Goal: Information Seeking & Learning: Learn about a topic

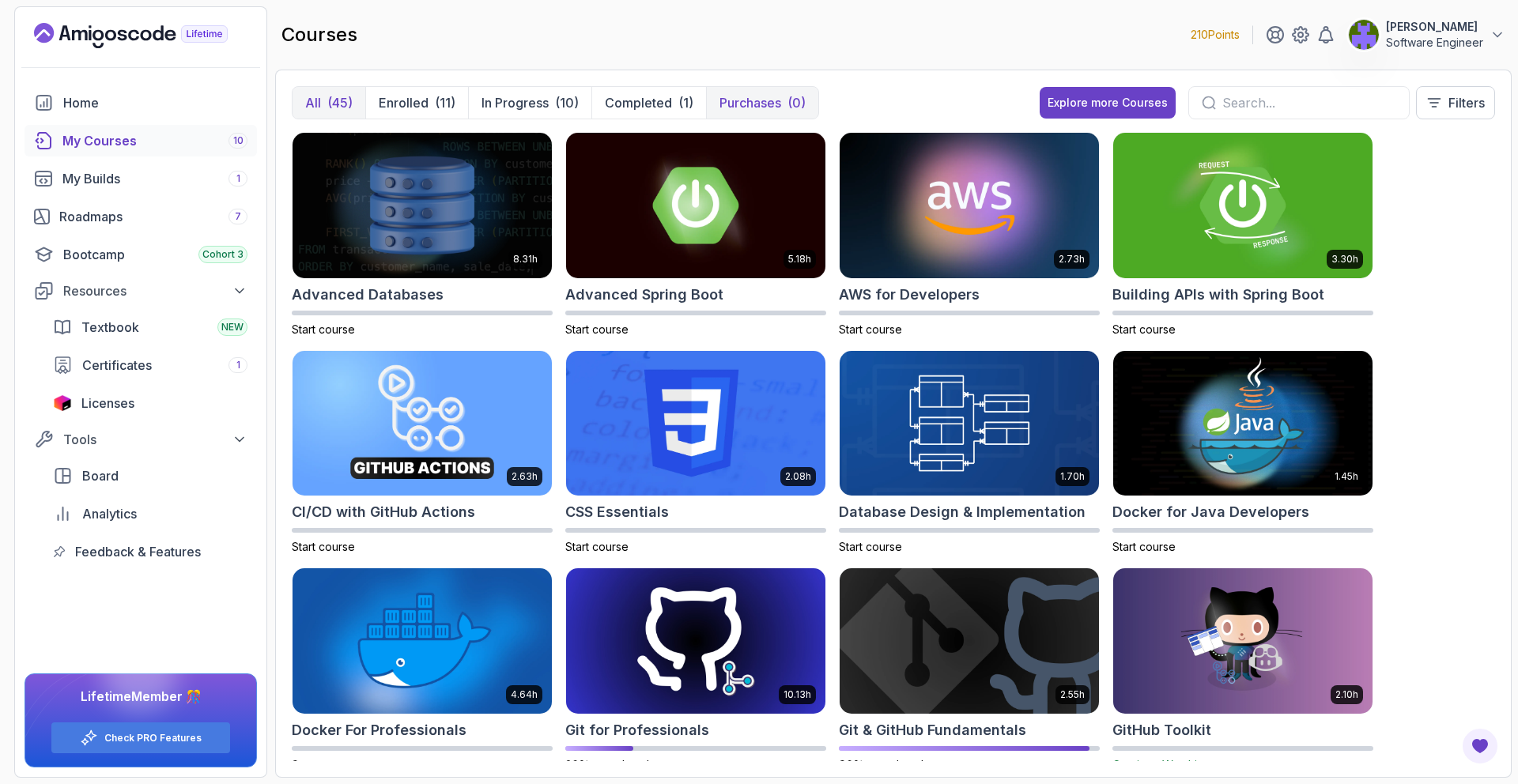
scroll to position [271, 0]
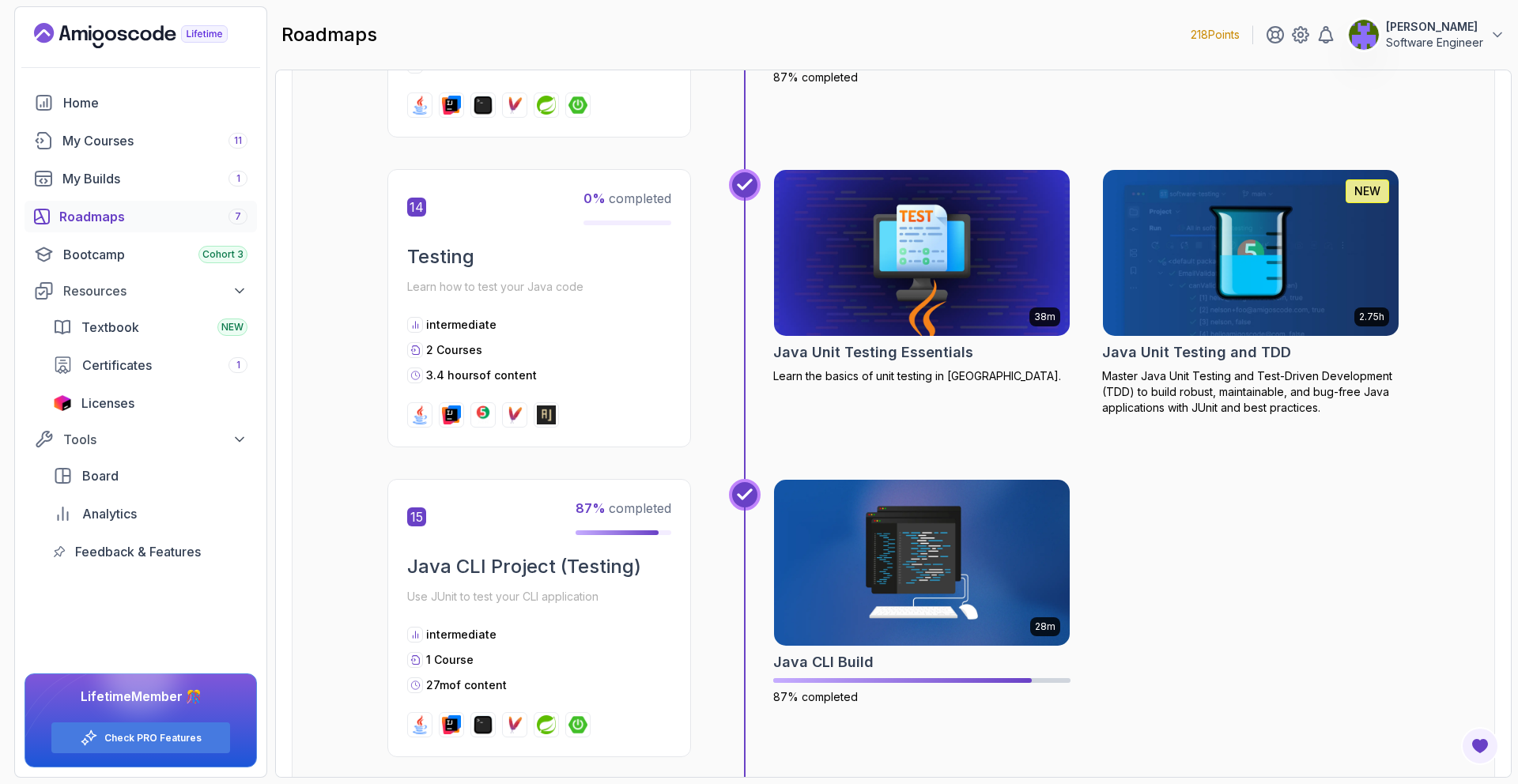
scroll to position [4690, 0]
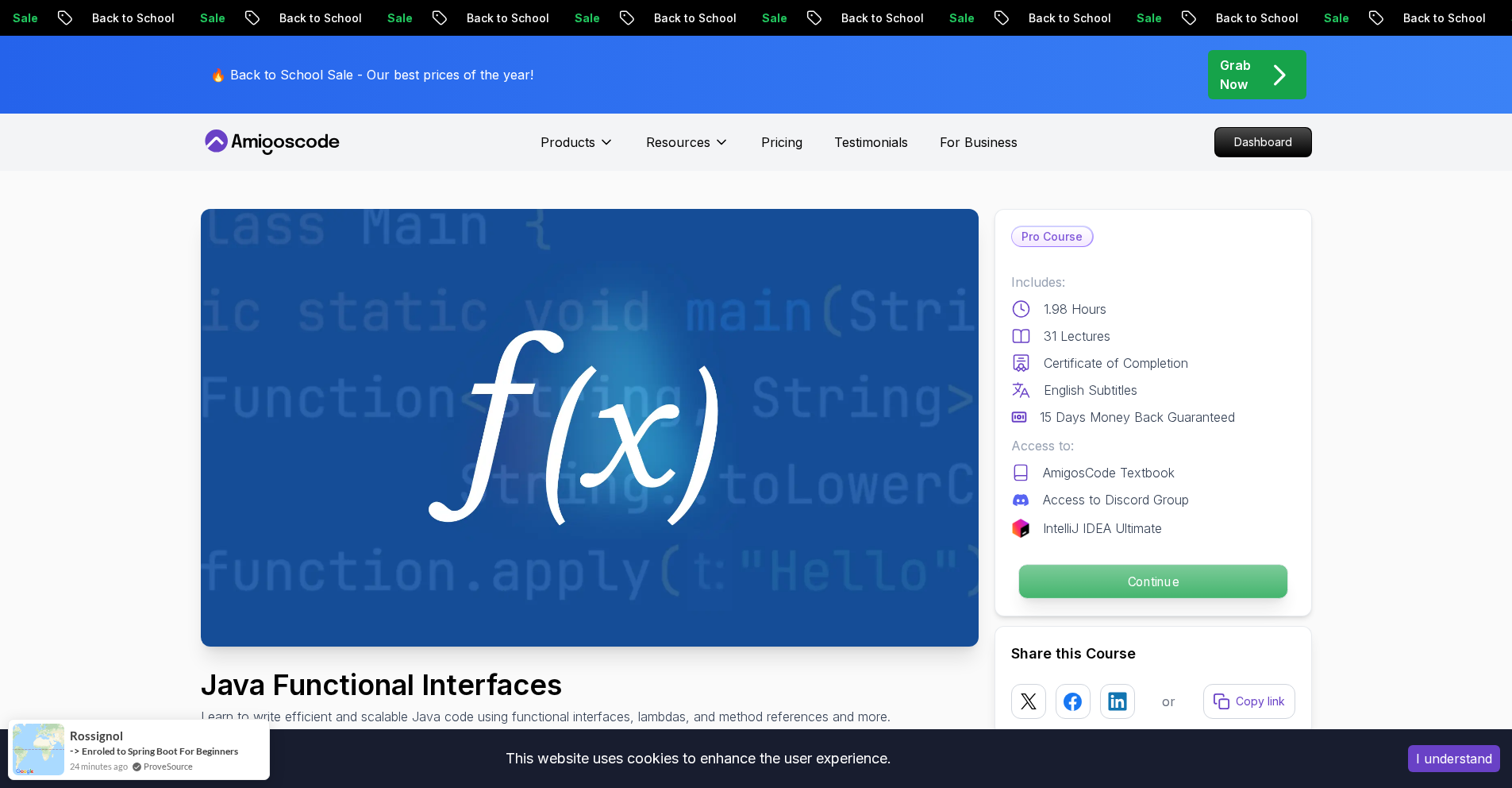
click at [1067, 570] on p "Continue" at bounding box center [1152, 581] width 268 height 34
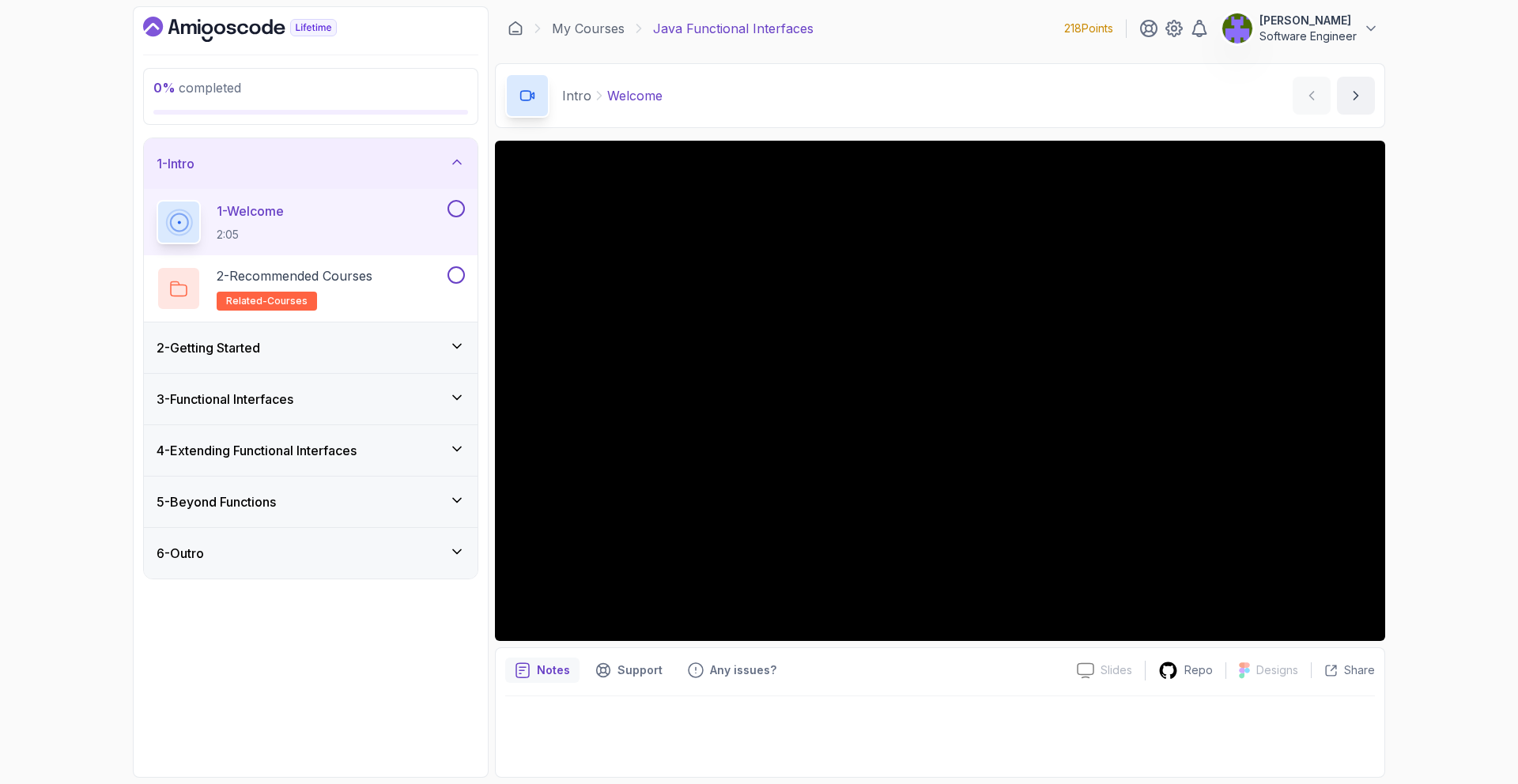
click at [362, 326] on div "2 - Getting Started" at bounding box center [311, 348] width 334 height 51
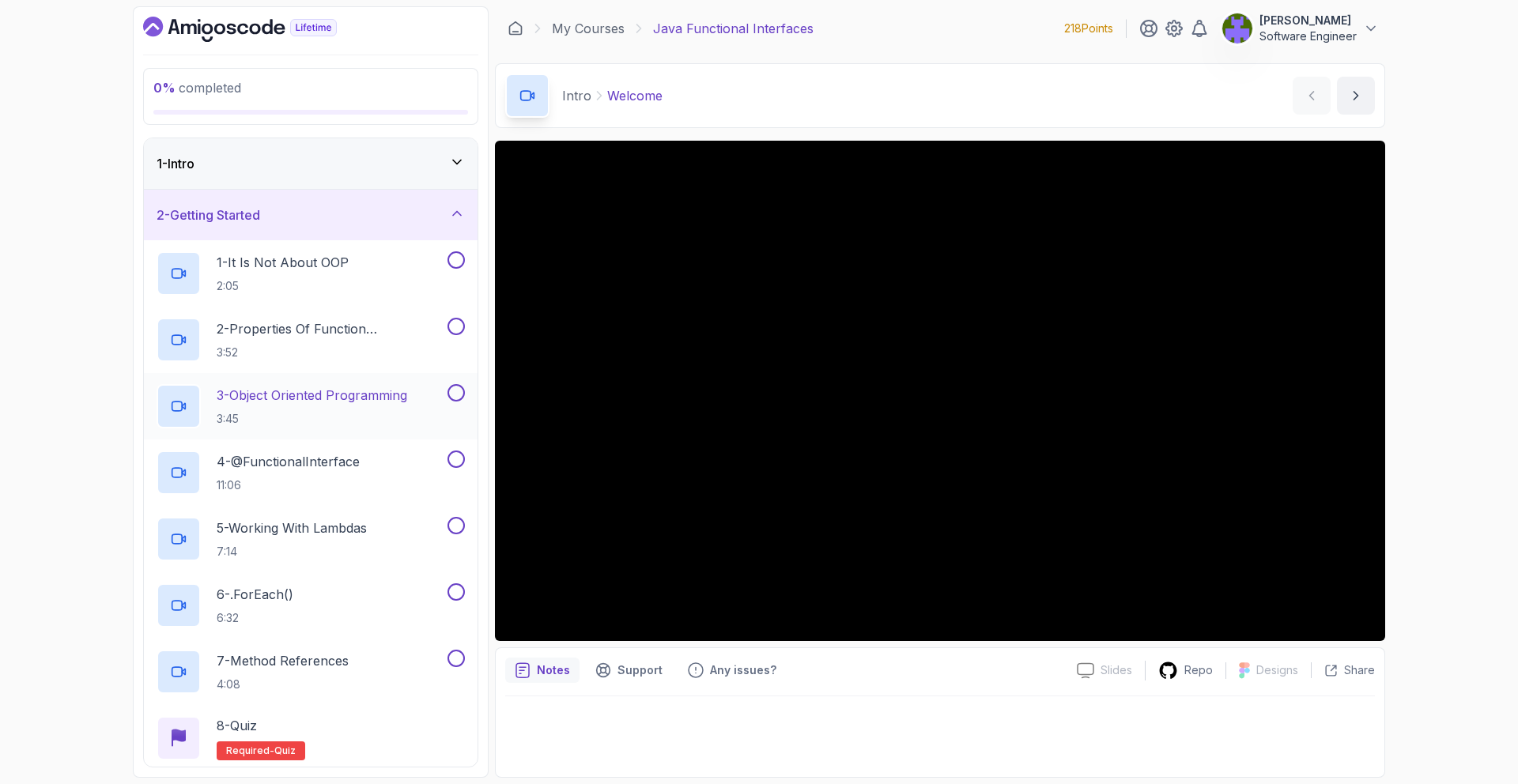
scroll to position [210, 0]
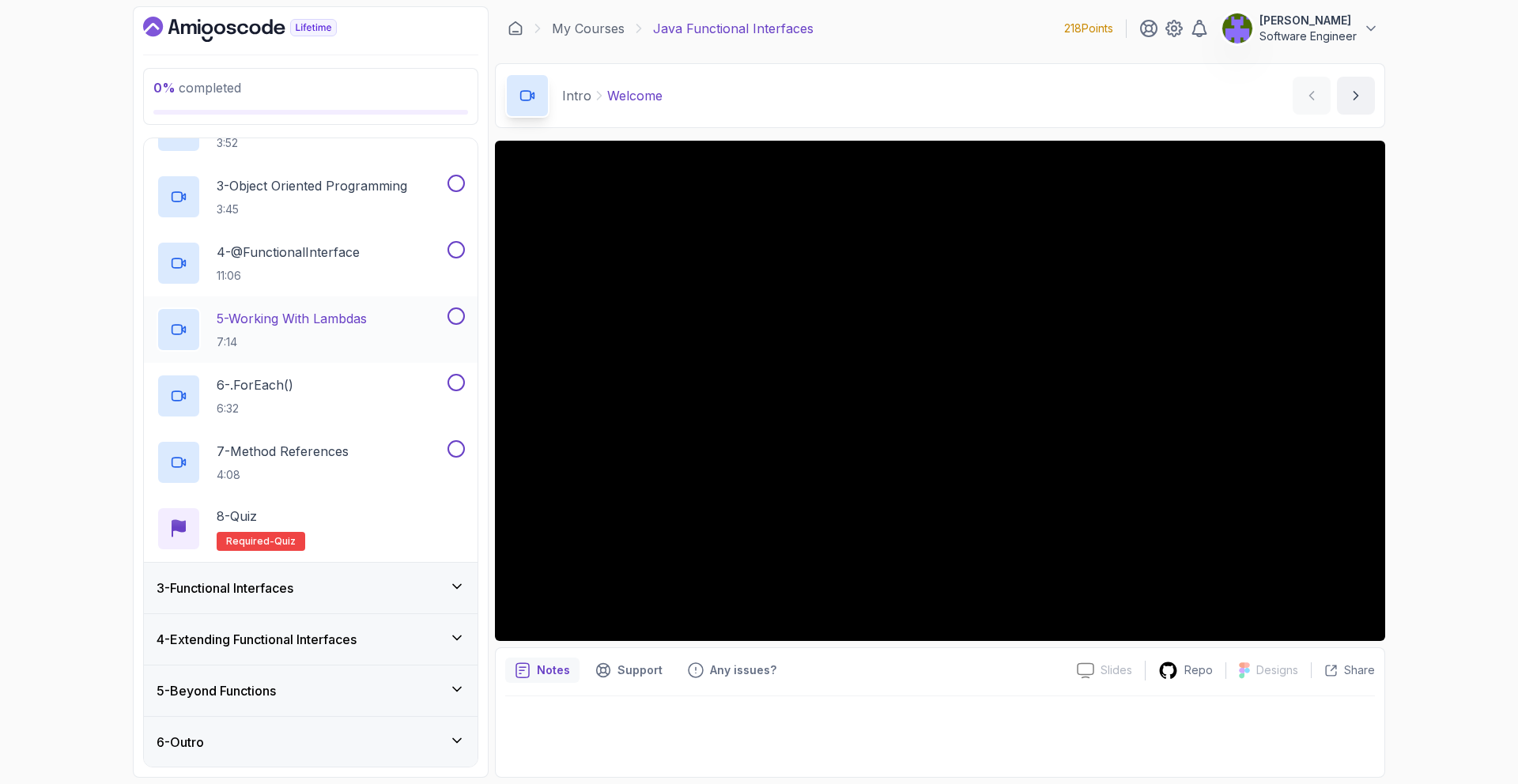
click at [398, 569] on div "3 - Functional Interfaces" at bounding box center [311, 588] width 334 height 51
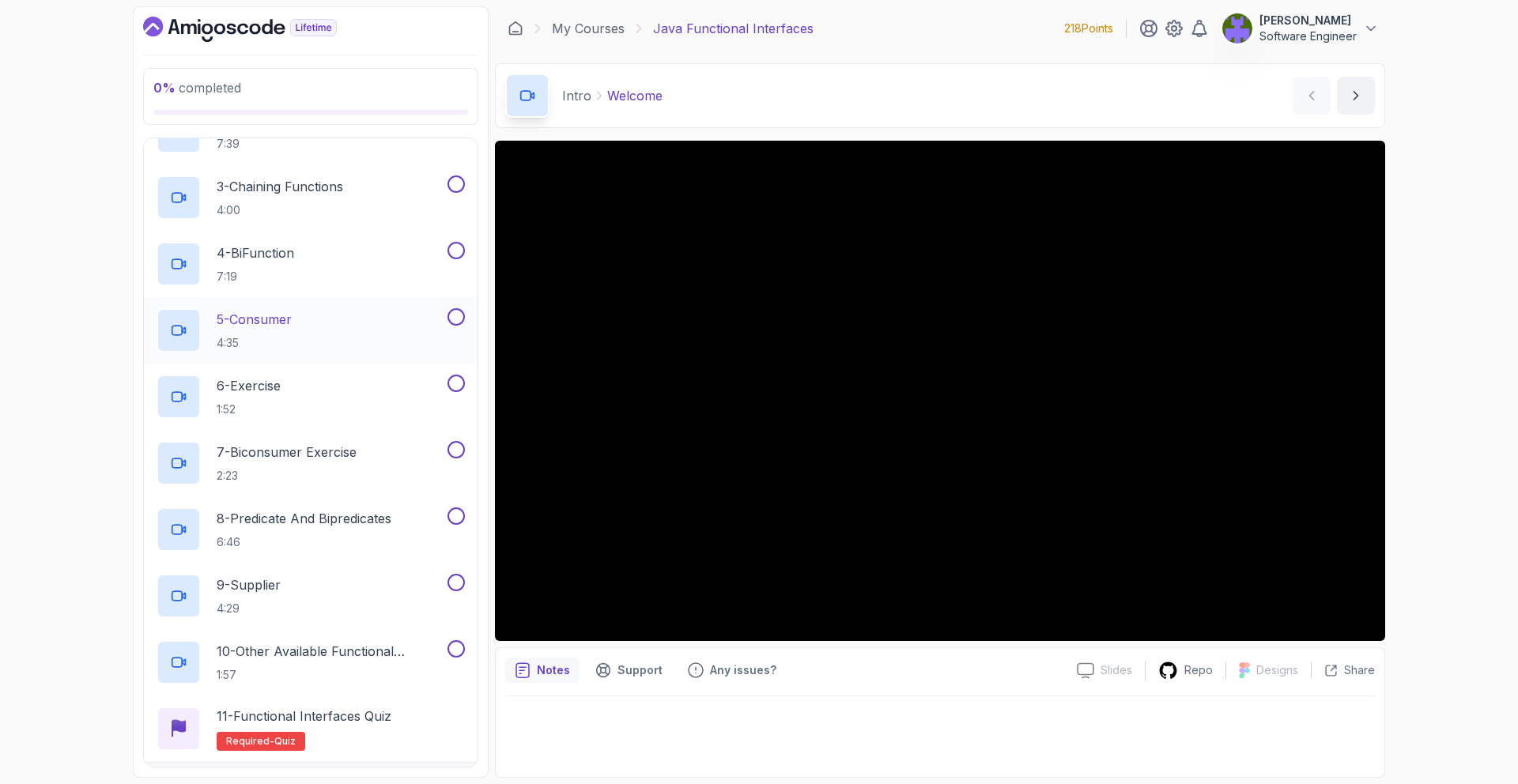
scroll to position [409, 0]
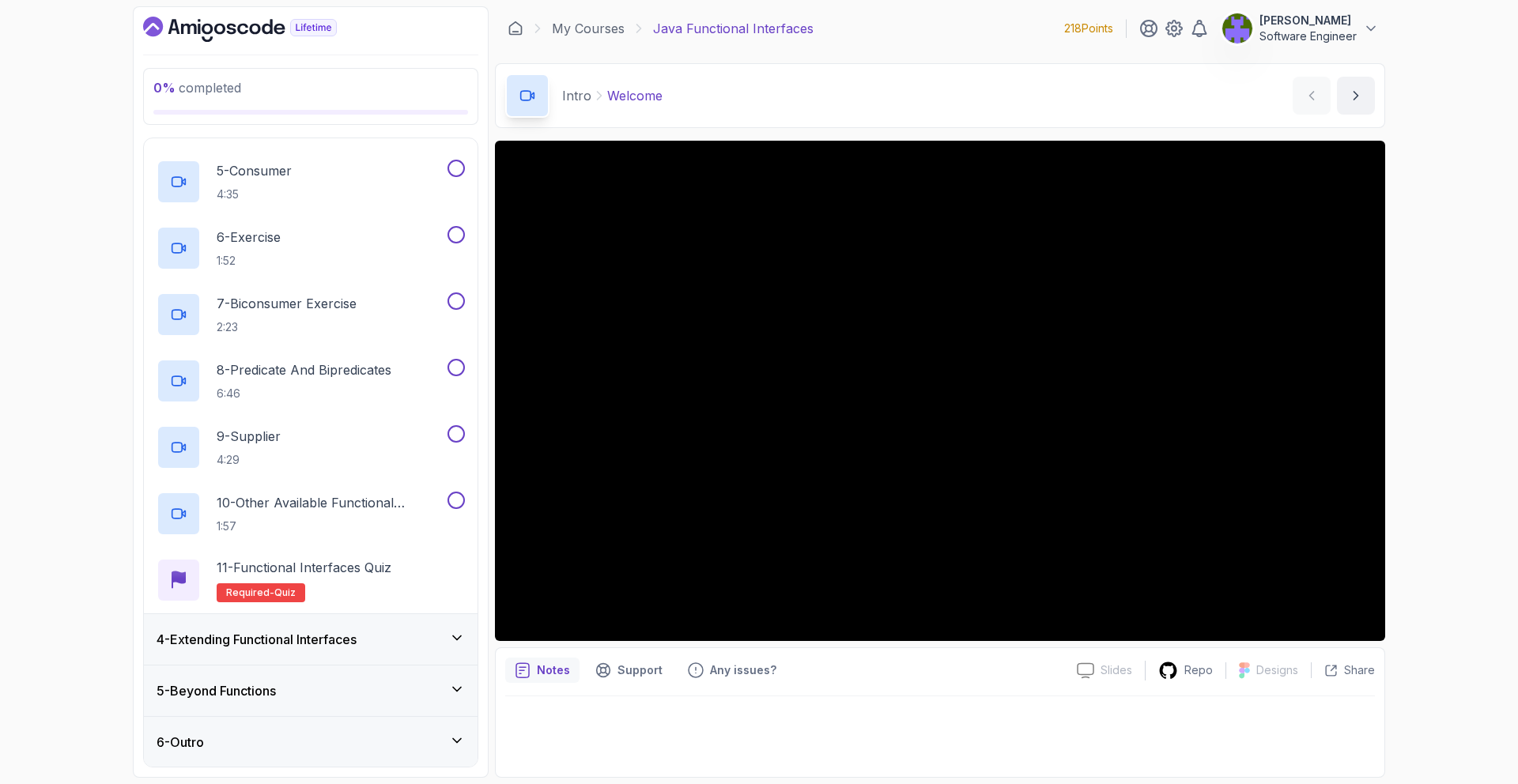
click at [411, 623] on div "4 - Extending Functional Interfaces" at bounding box center [311, 639] width 334 height 51
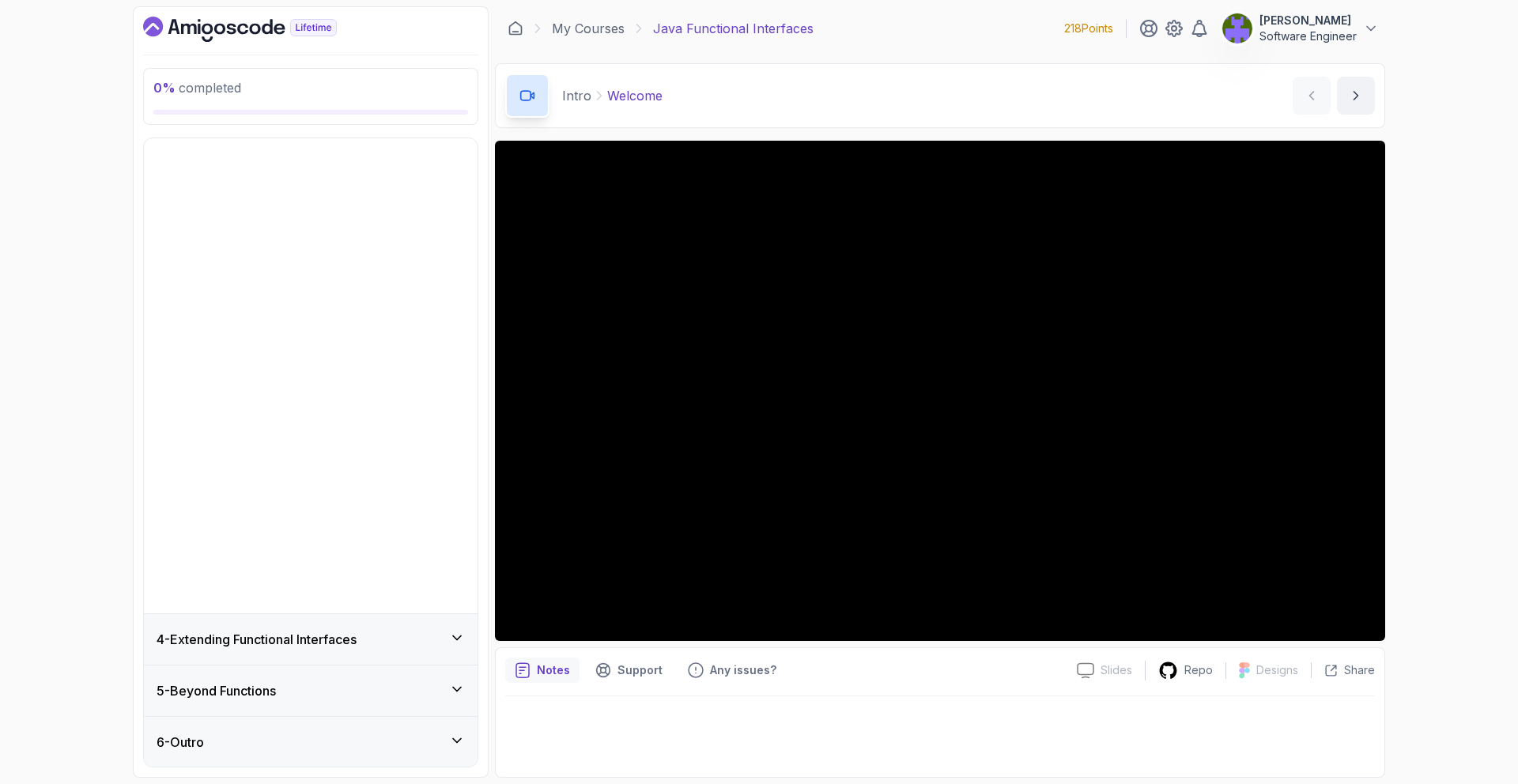
scroll to position [0, 0]
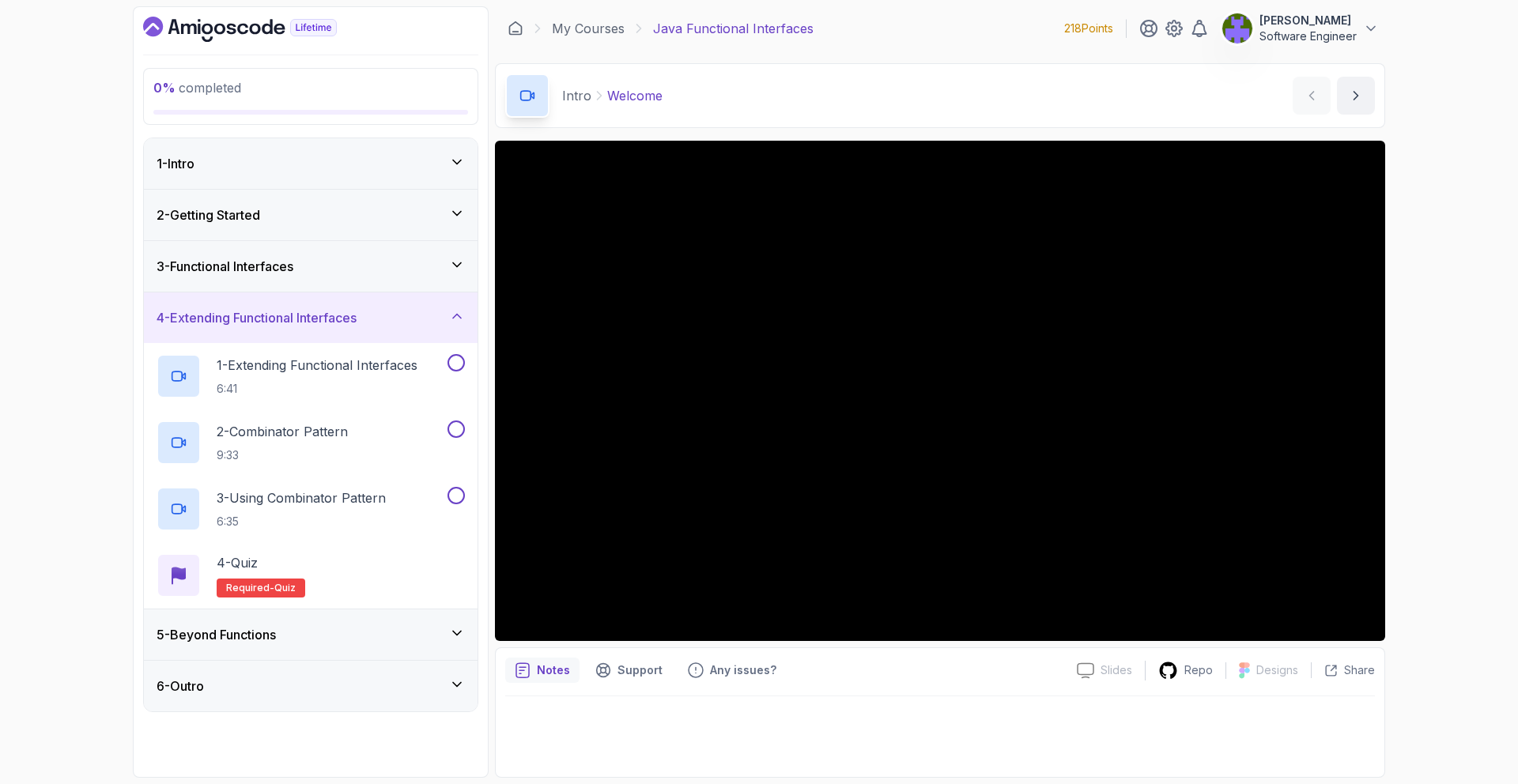
click at [411, 622] on div "5 - Beyond Functions" at bounding box center [311, 635] width 334 height 51
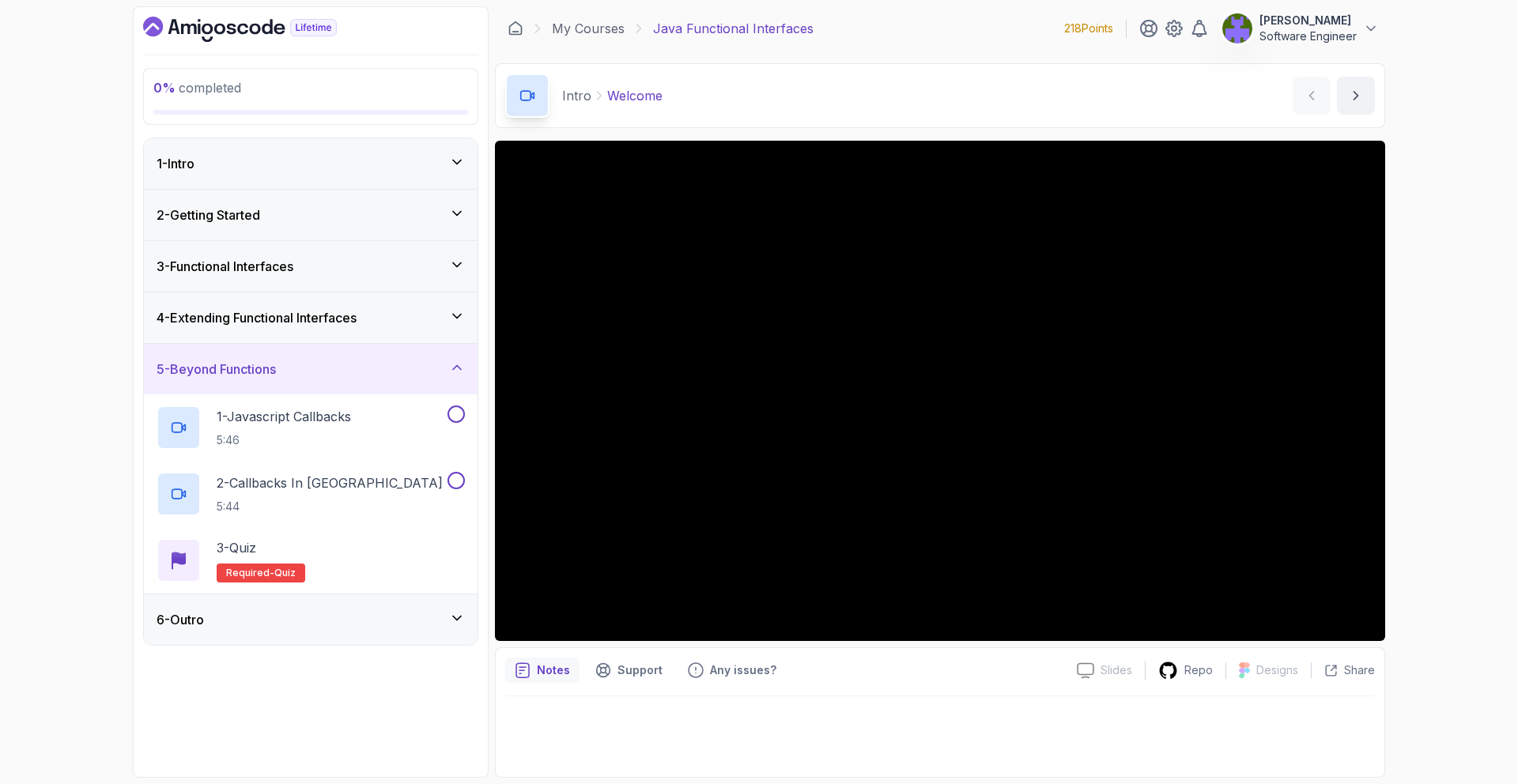
click at [411, 614] on div "6 - Outro" at bounding box center [311, 619] width 308 height 19
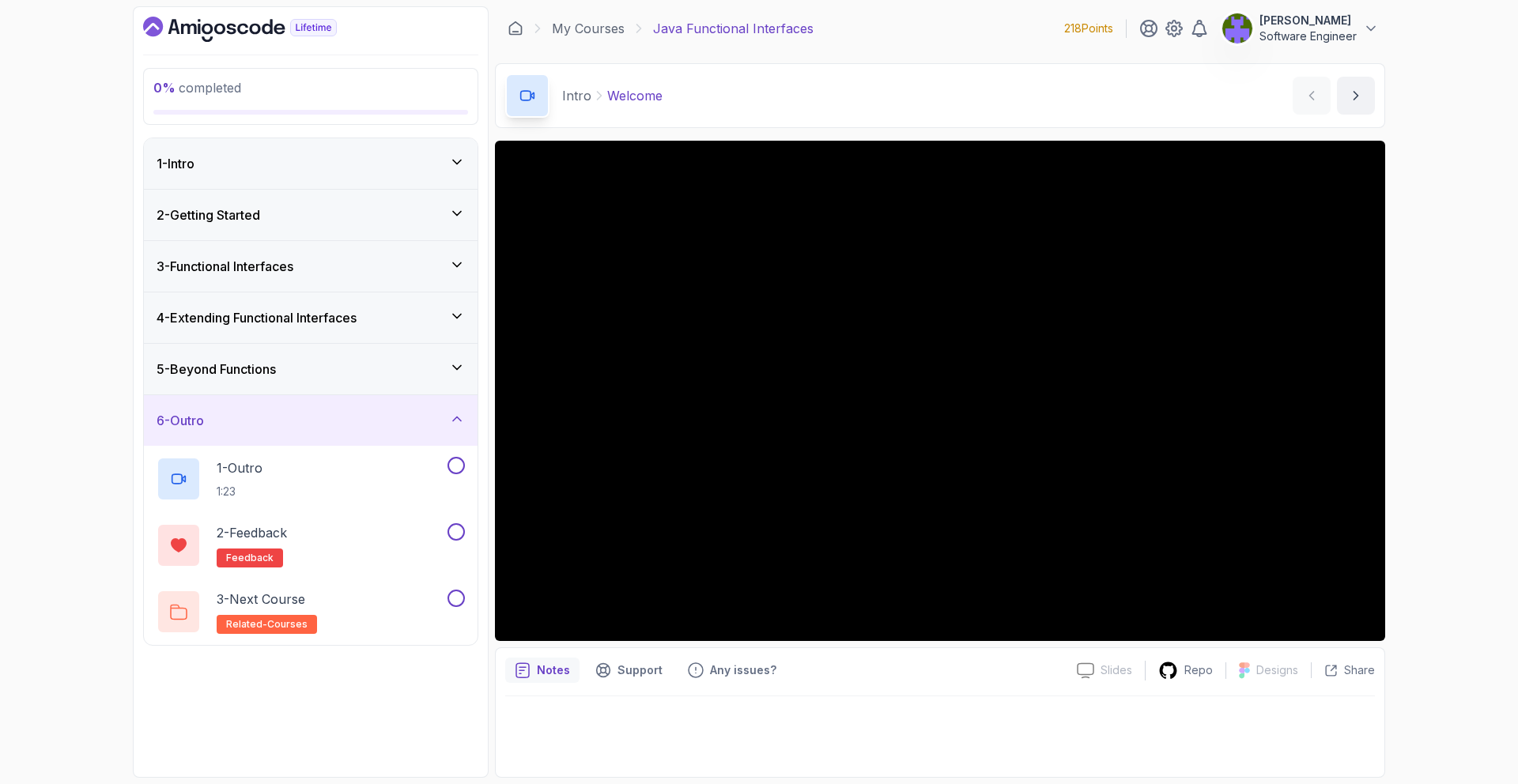
click at [411, 433] on div "6 - Outro" at bounding box center [311, 420] width 334 height 51
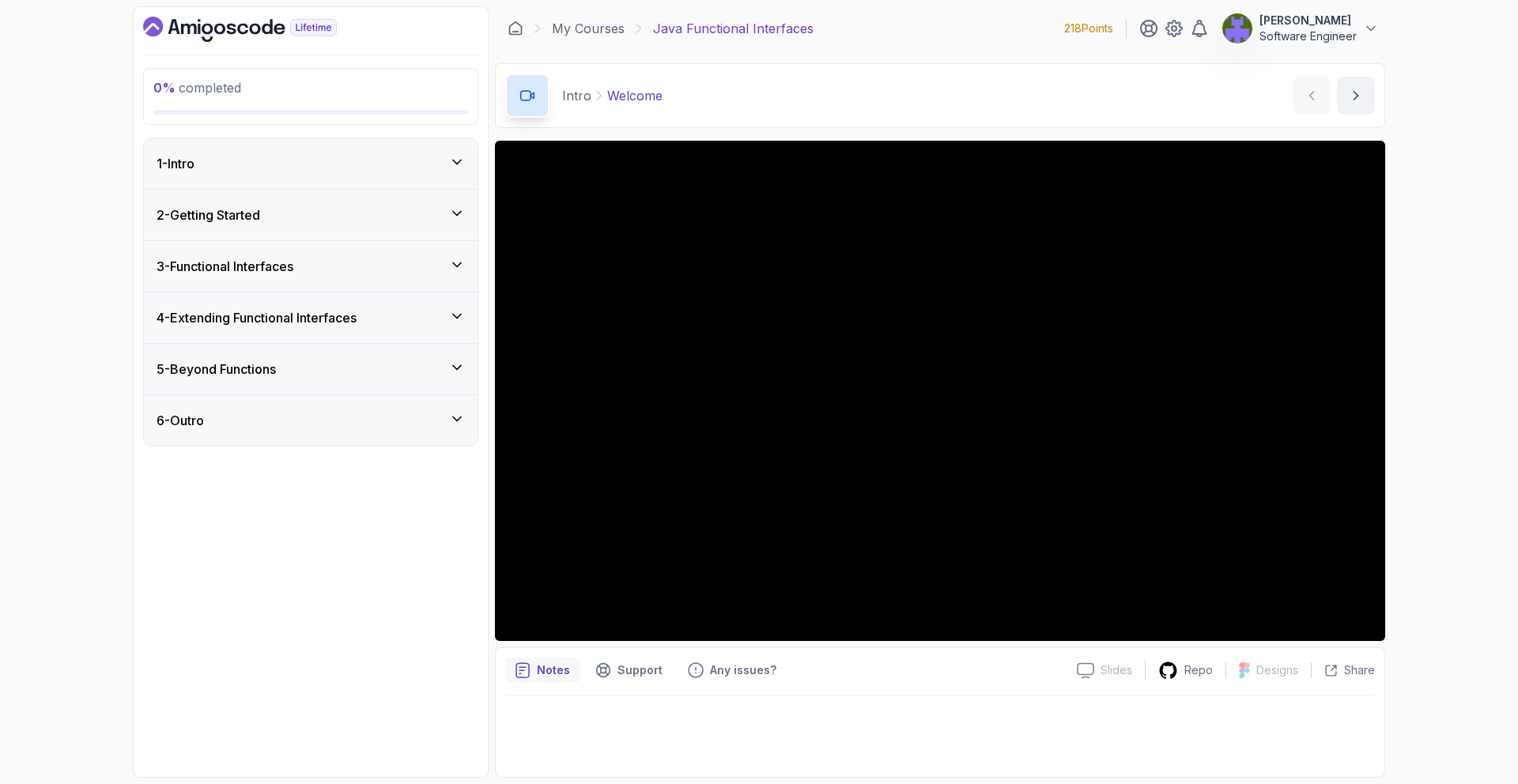
click at [414, 373] on div "5 - Beyond Functions" at bounding box center [311, 369] width 308 height 19
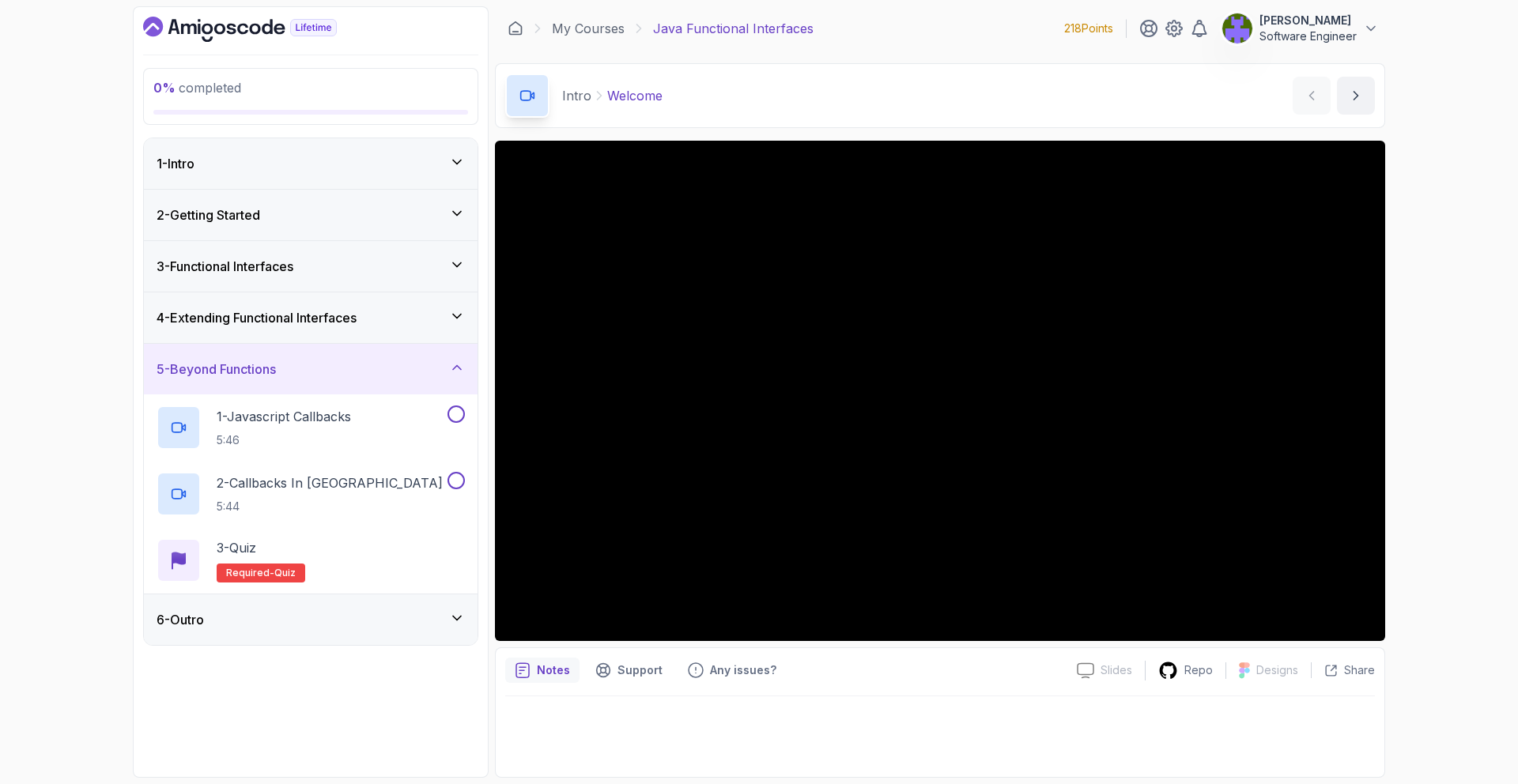
click at [414, 373] on div "5 - Beyond Functions" at bounding box center [311, 369] width 308 height 19
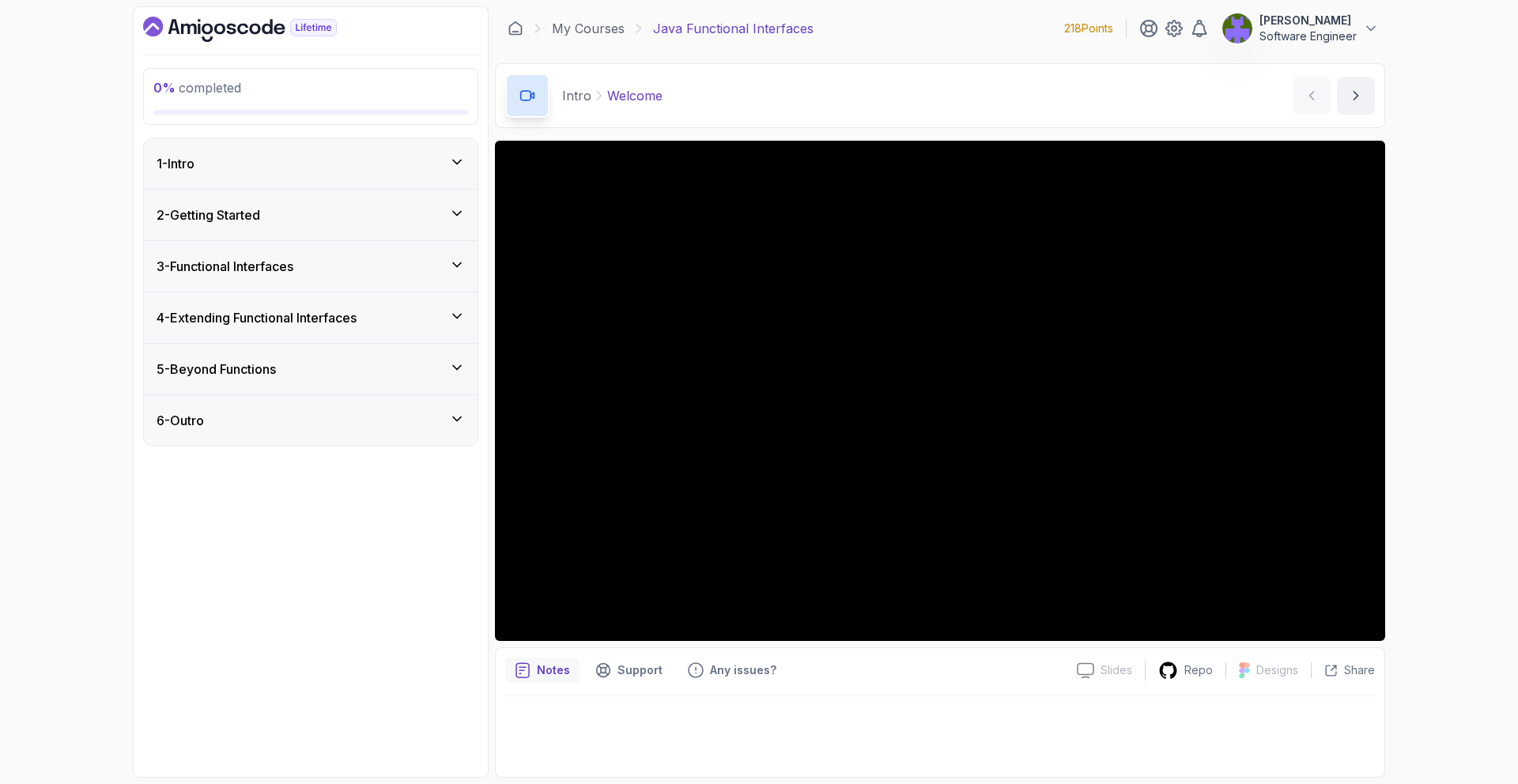
click at [427, 323] on div "4 - Extending Functional Interfaces" at bounding box center [311, 317] width 308 height 19
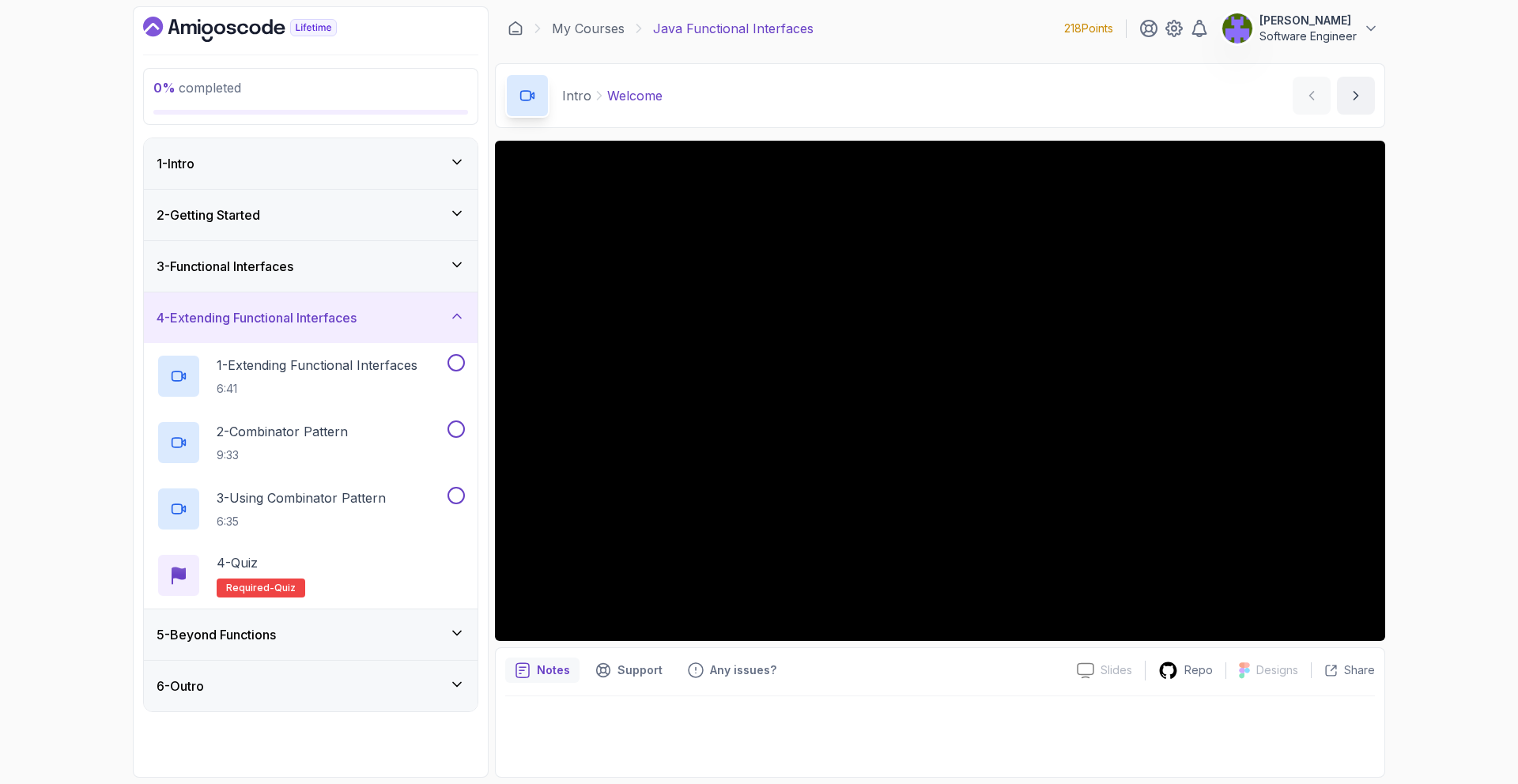
click at [427, 323] on div "4 - Extending Functional Interfaces" at bounding box center [311, 317] width 308 height 19
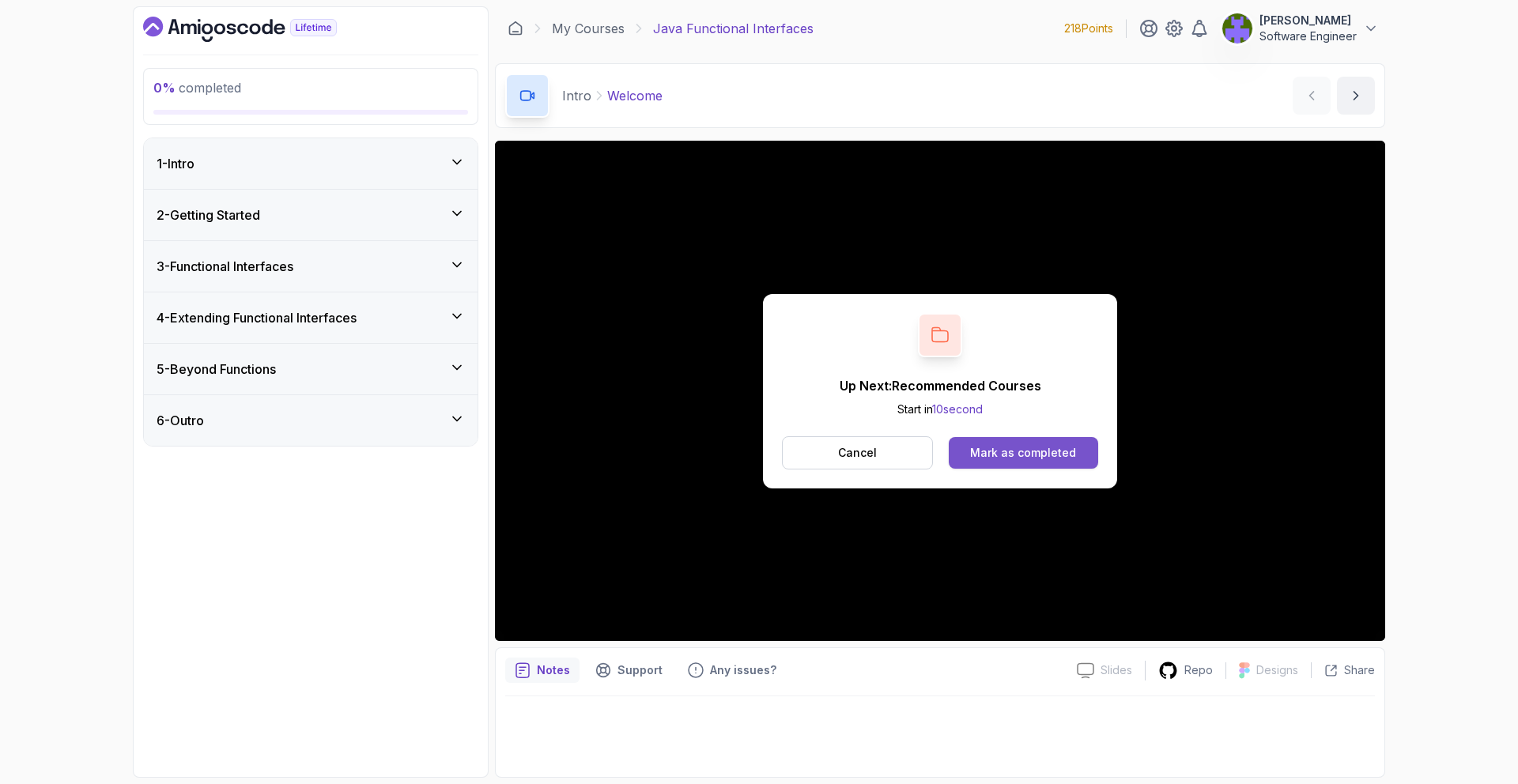
click at [1052, 441] on button "Mark as completed" at bounding box center [1023, 452] width 149 height 32
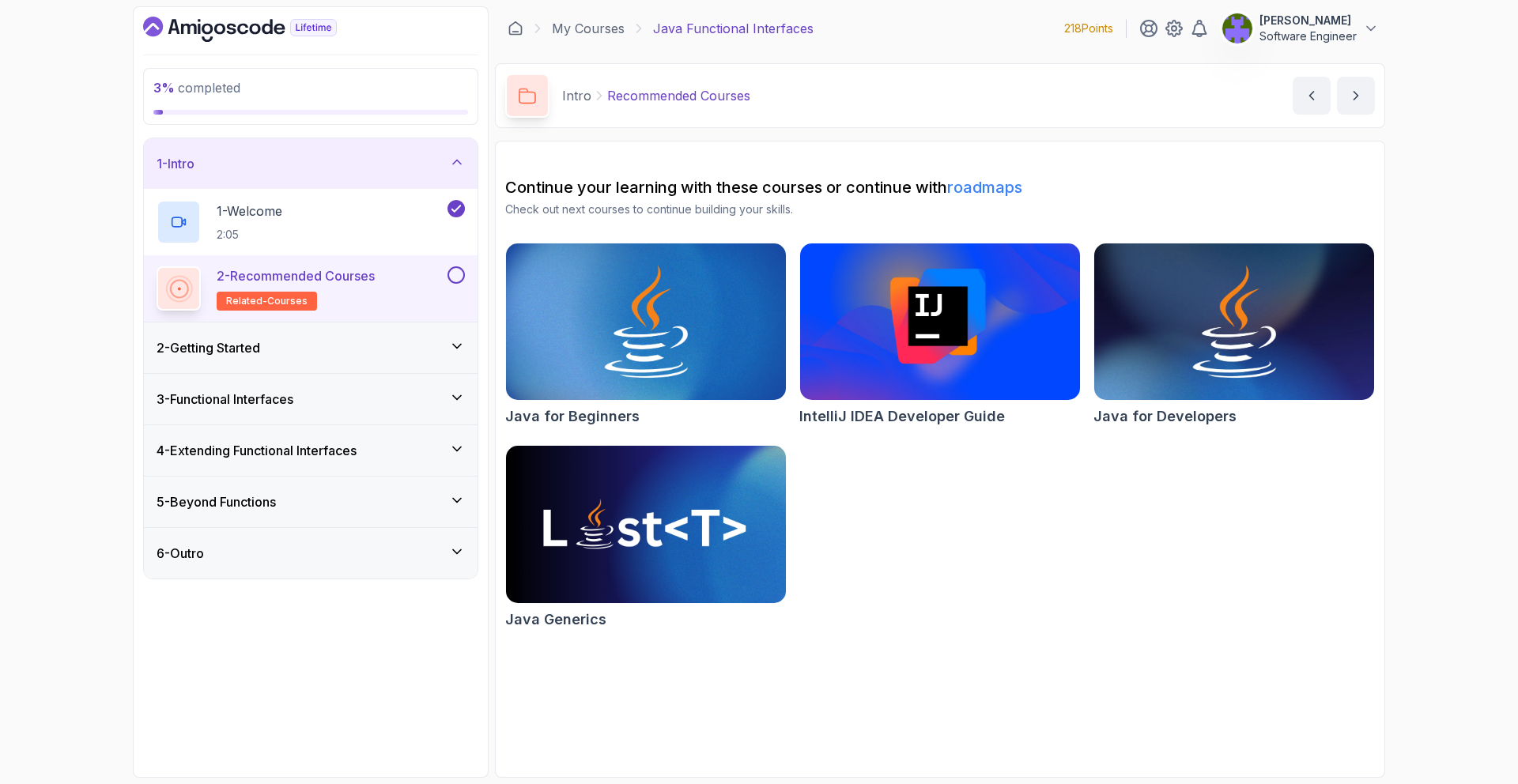
click at [473, 274] on div "2 - Recommended Courses related-courses" at bounding box center [311, 288] width 334 height 66
click at [467, 278] on div "2 - Recommended Courses related-courses" at bounding box center [311, 288] width 334 height 66
click at [466, 276] on div "2 - Recommended Courses related-courses" at bounding box center [311, 288] width 334 height 66
click at [457, 283] on button at bounding box center [456, 274] width 17 height 17
click at [446, 351] on div "2 - Getting Started" at bounding box center [311, 347] width 308 height 19
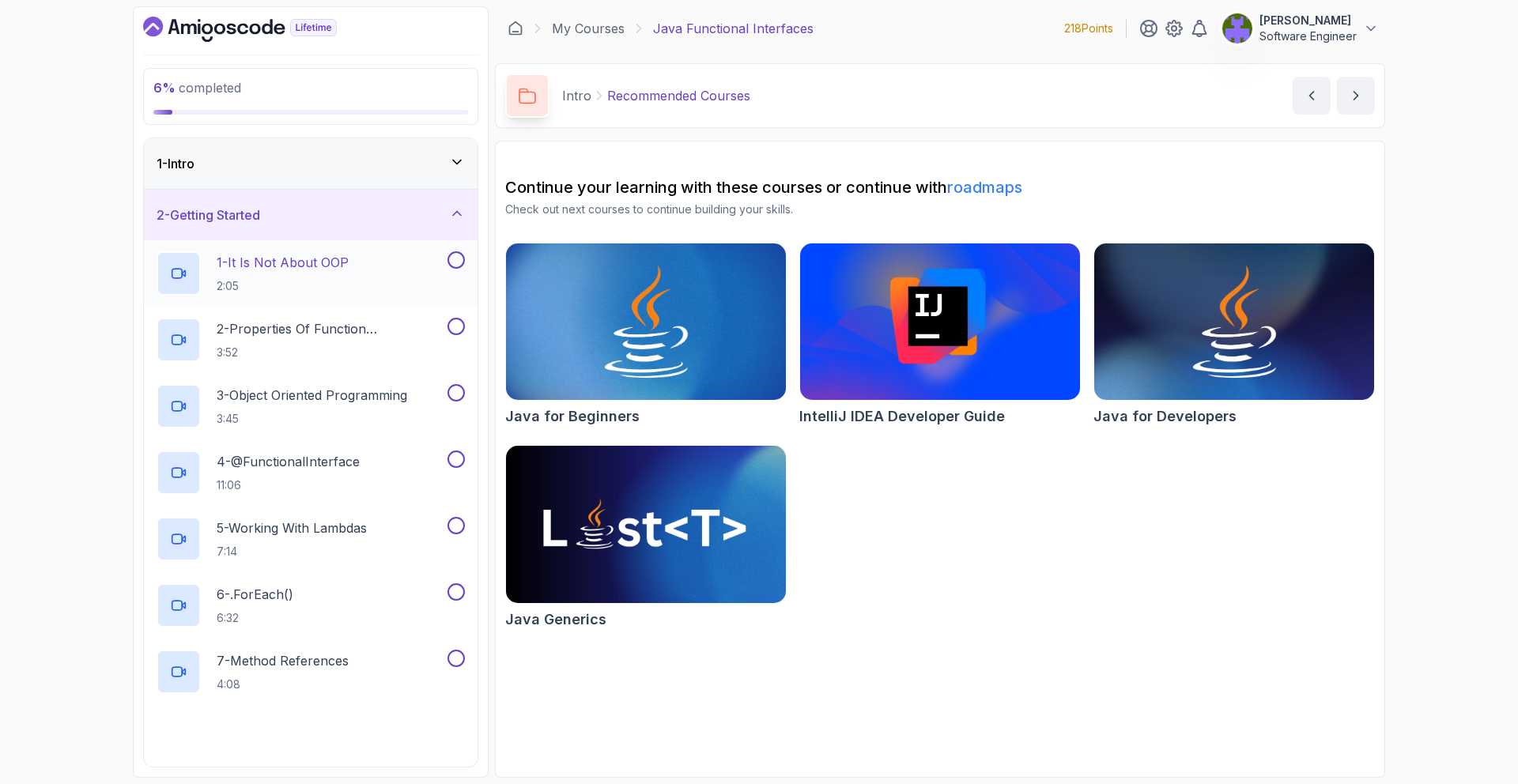
click at [439, 297] on div "1 - It Is Not About OOP 2:05" at bounding box center [311, 273] width 334 height 66
click at [430, 288] on div "1 - It Is Not About OOP 2:05" at bounding box center [300, 274] width 288 height 44
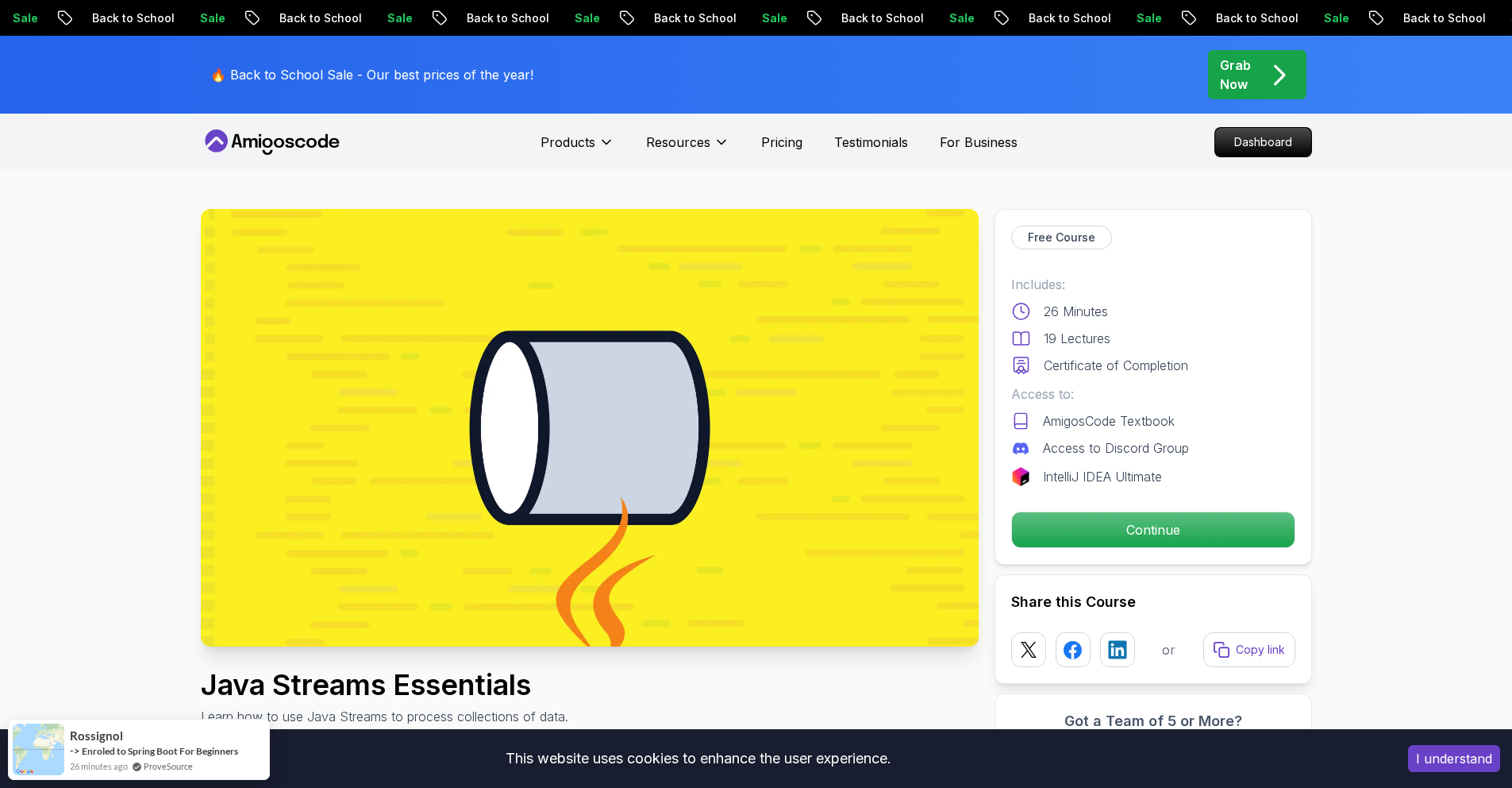
click at [1159, 509] on div "Free Course Includes: 26 Minutes 19 Lectures Certificate of Completion Access t…" at bounding box center [1153, 387] width 318 height 356
click at [1156, 523] on p "Continue" at bounding box center [1152, 529] width 268 height 34
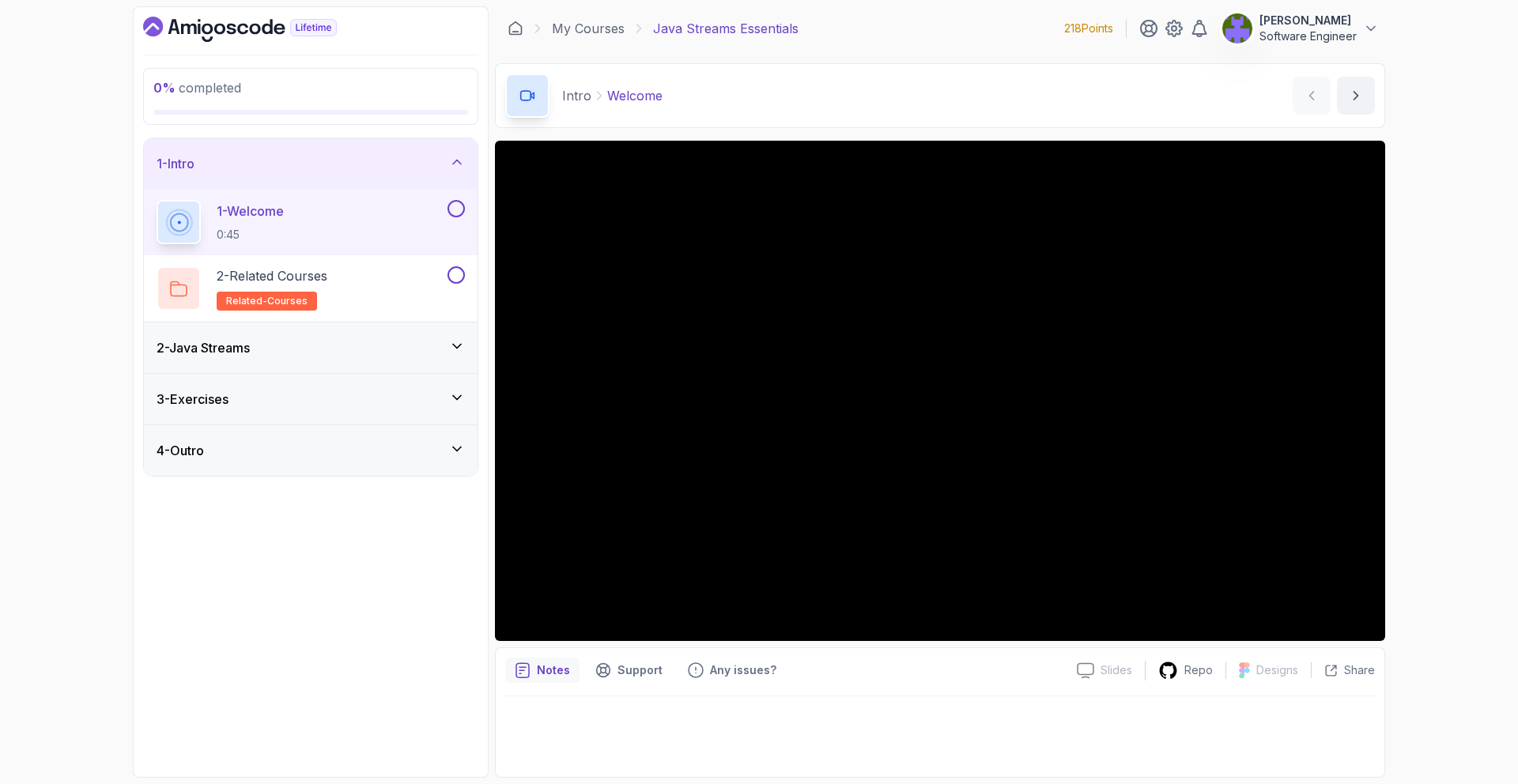
click at [447, 356] on div "2 - Java Streams" at bounding box center [311, 347] width 308 height 19
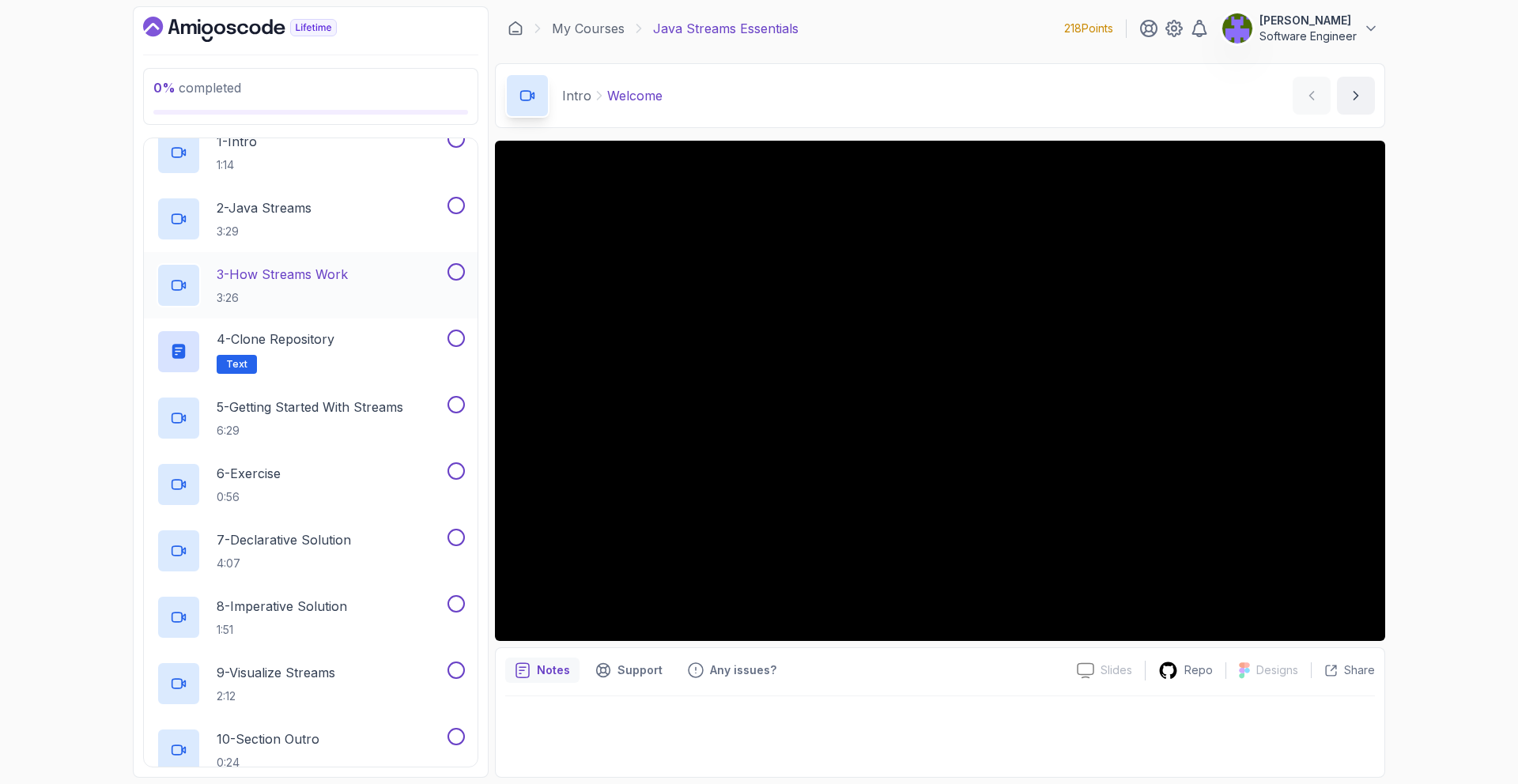
scroll to position [372, 0]
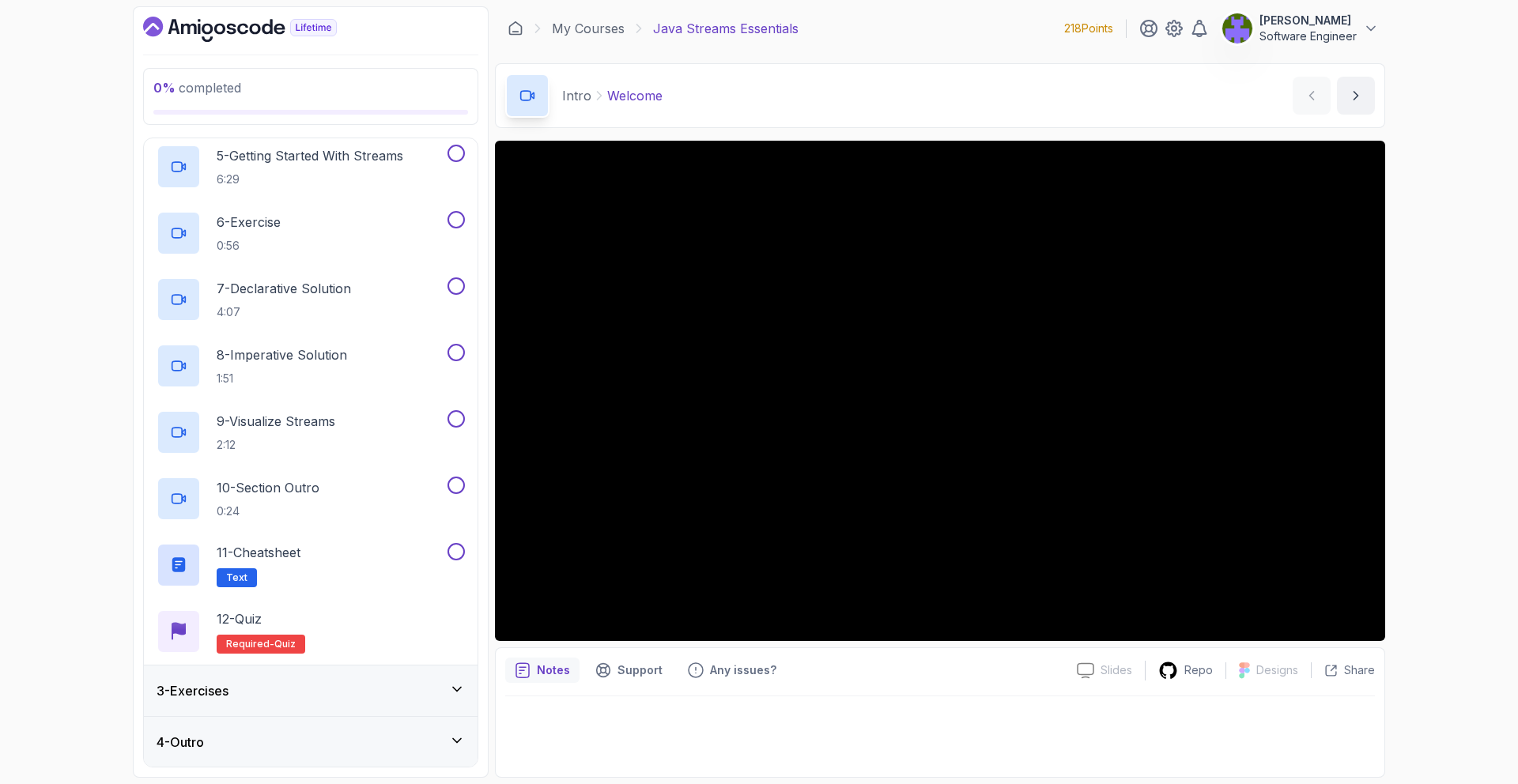
click at [380, 681] on div "3 - Exercises" at bounding box center [311, 690] width 308 height 19
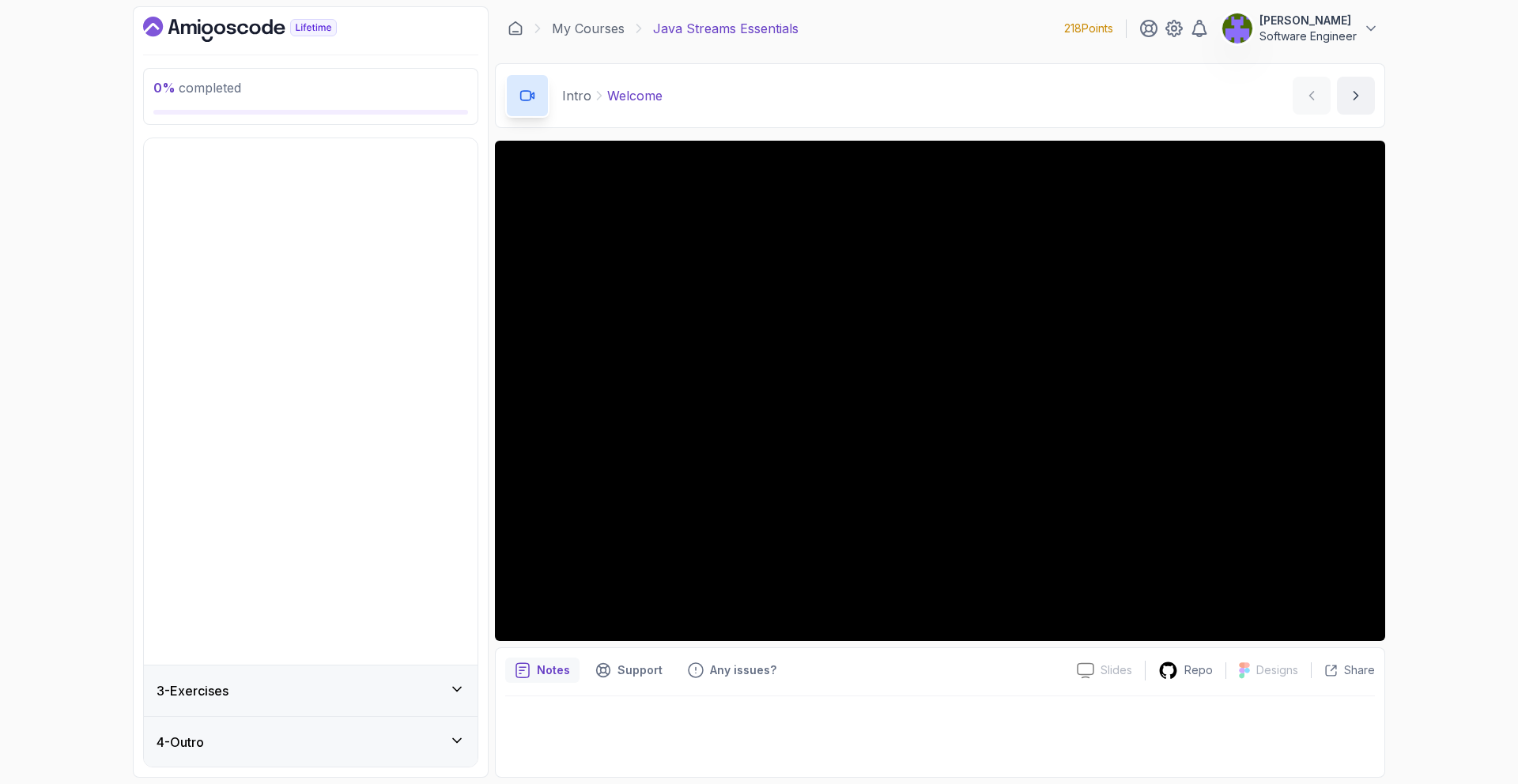
scroll to position [0, 0]
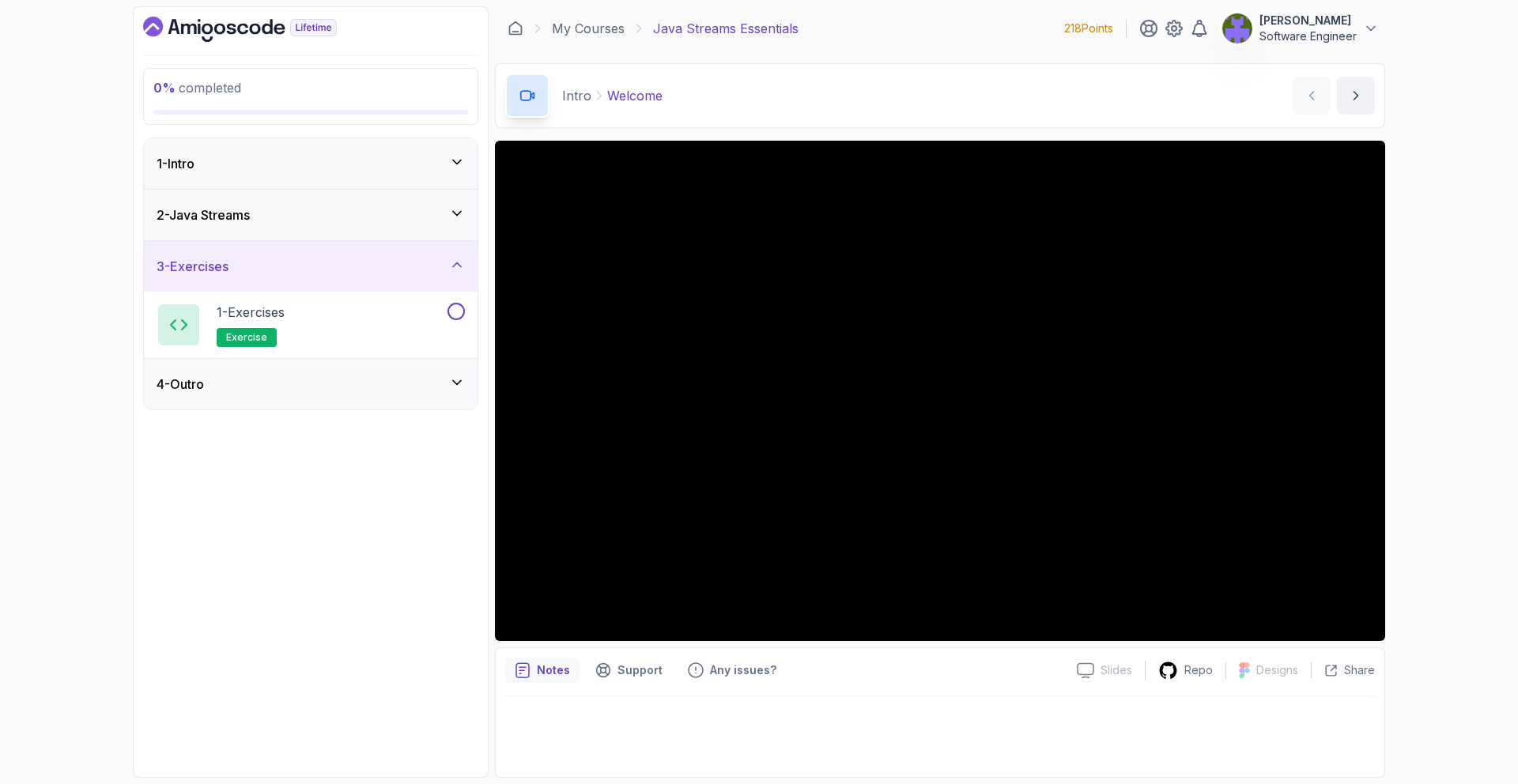
click at [444, 376] on div "4 - Outro" at bounding box center [311, 383] width 308 height 19
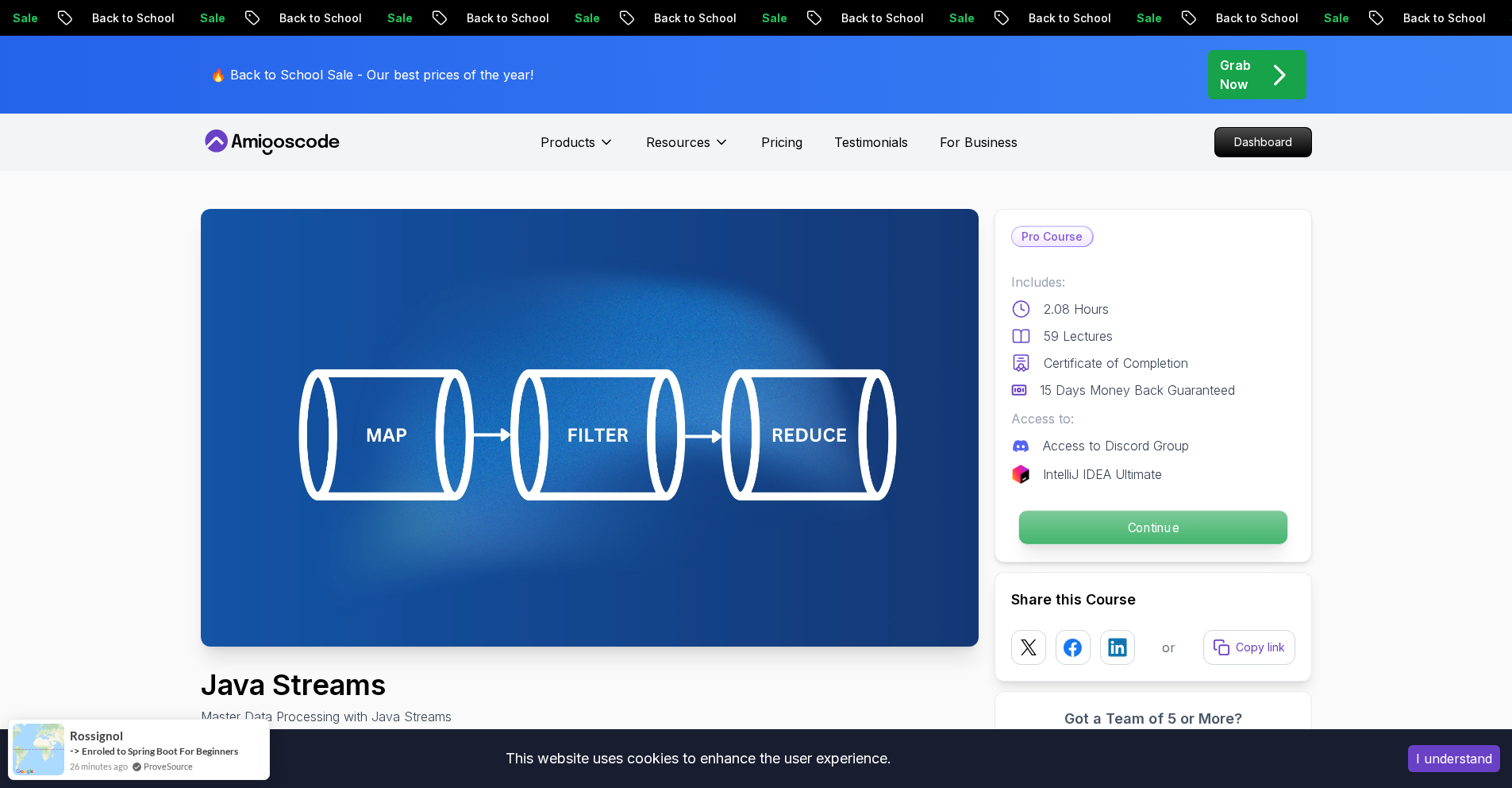
click at [1110, 518] on p "Continue" at bounding box center [1152, 527] width 268 height 34
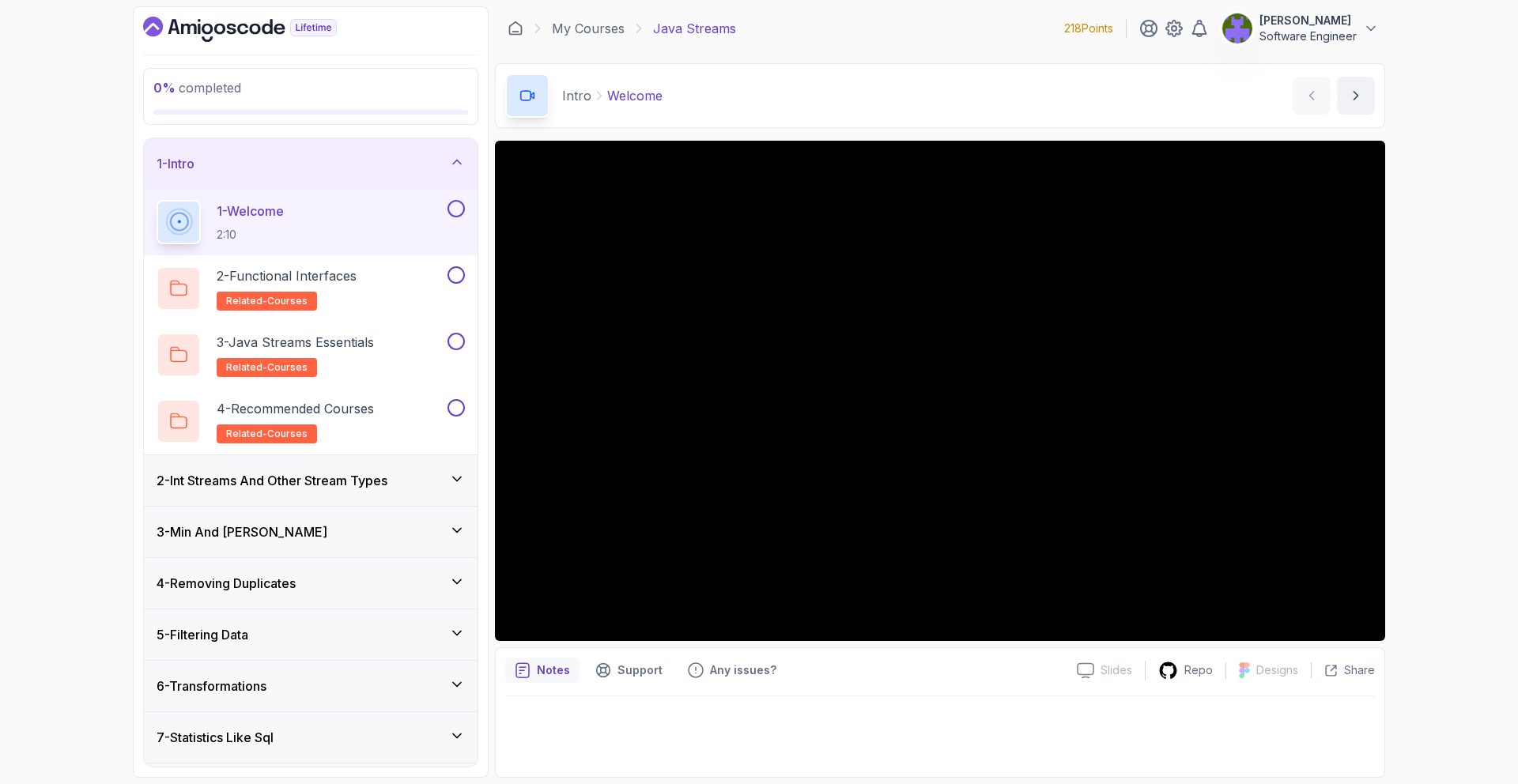
click at [424, 477] on div "2 - Int Streams And Other Stream Types" at bounding box center [311, 480] width 308 height 19
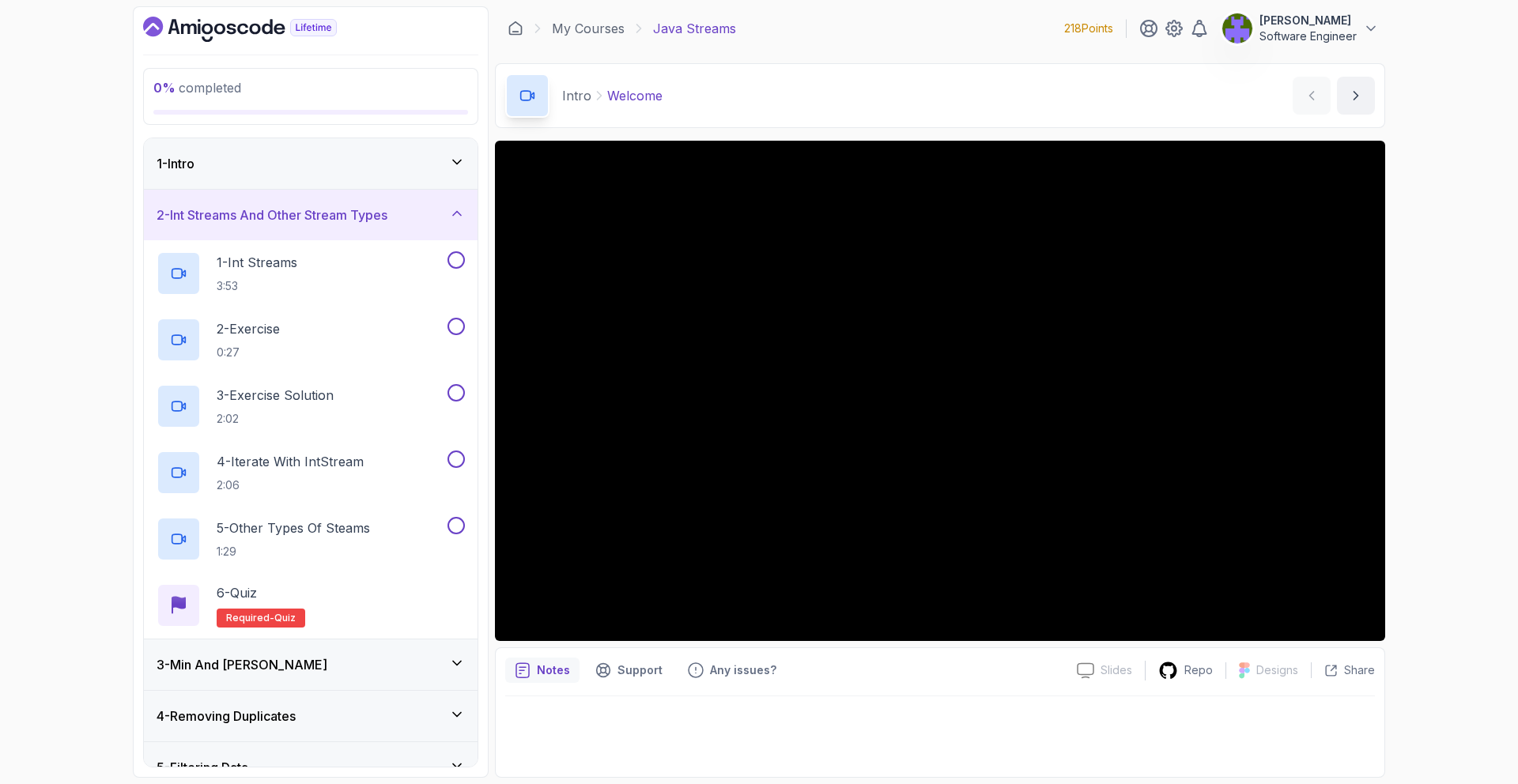
click at [420, 655] on div "3 - Min And [PERSON_NAME]" at bounding box center [311, 664] width 308 height 19
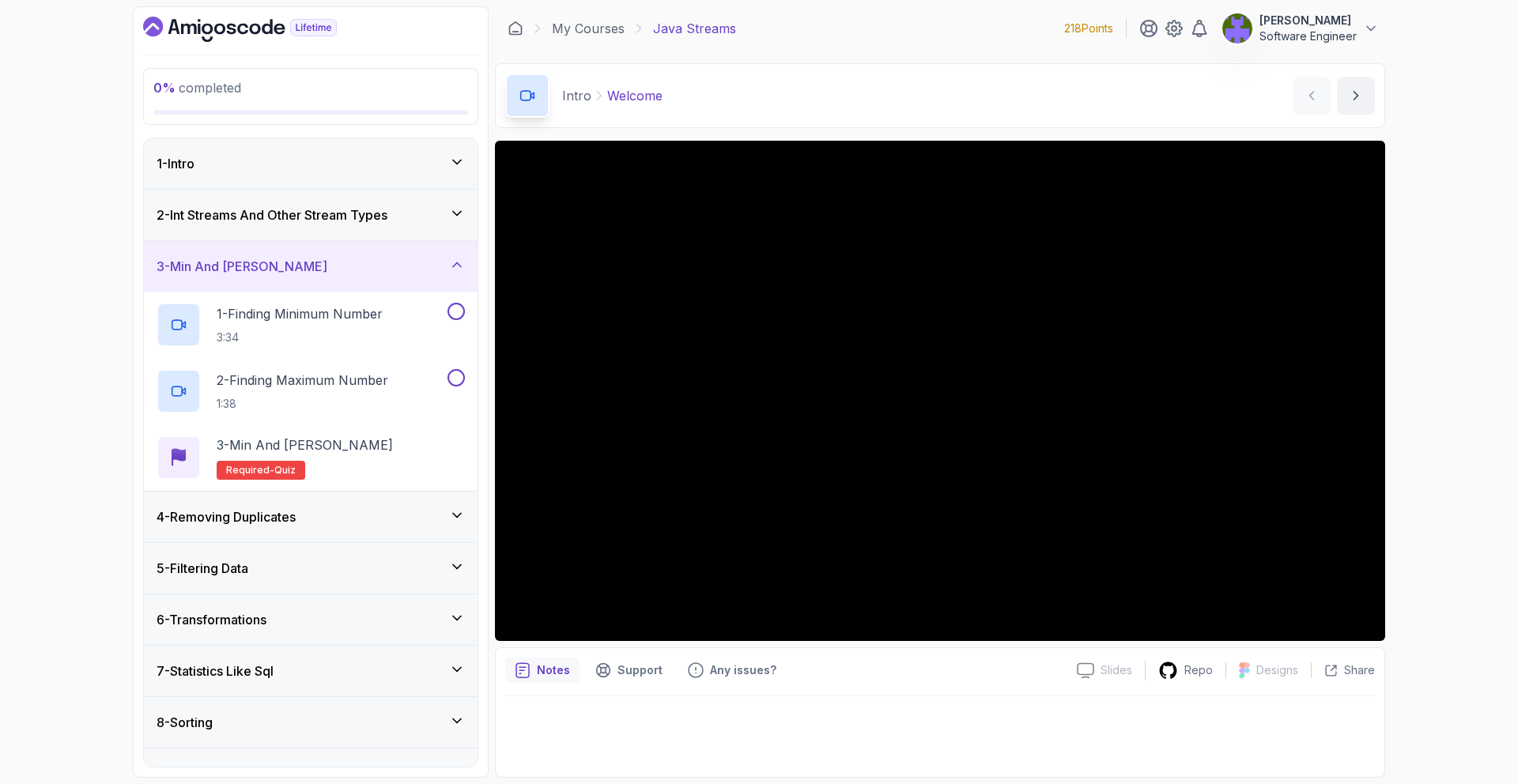
scroll to position [3, 0]
click at [411, 528] on div "4 - Removing Duplicates" at bounding box center [311, 514] width 334 height 51
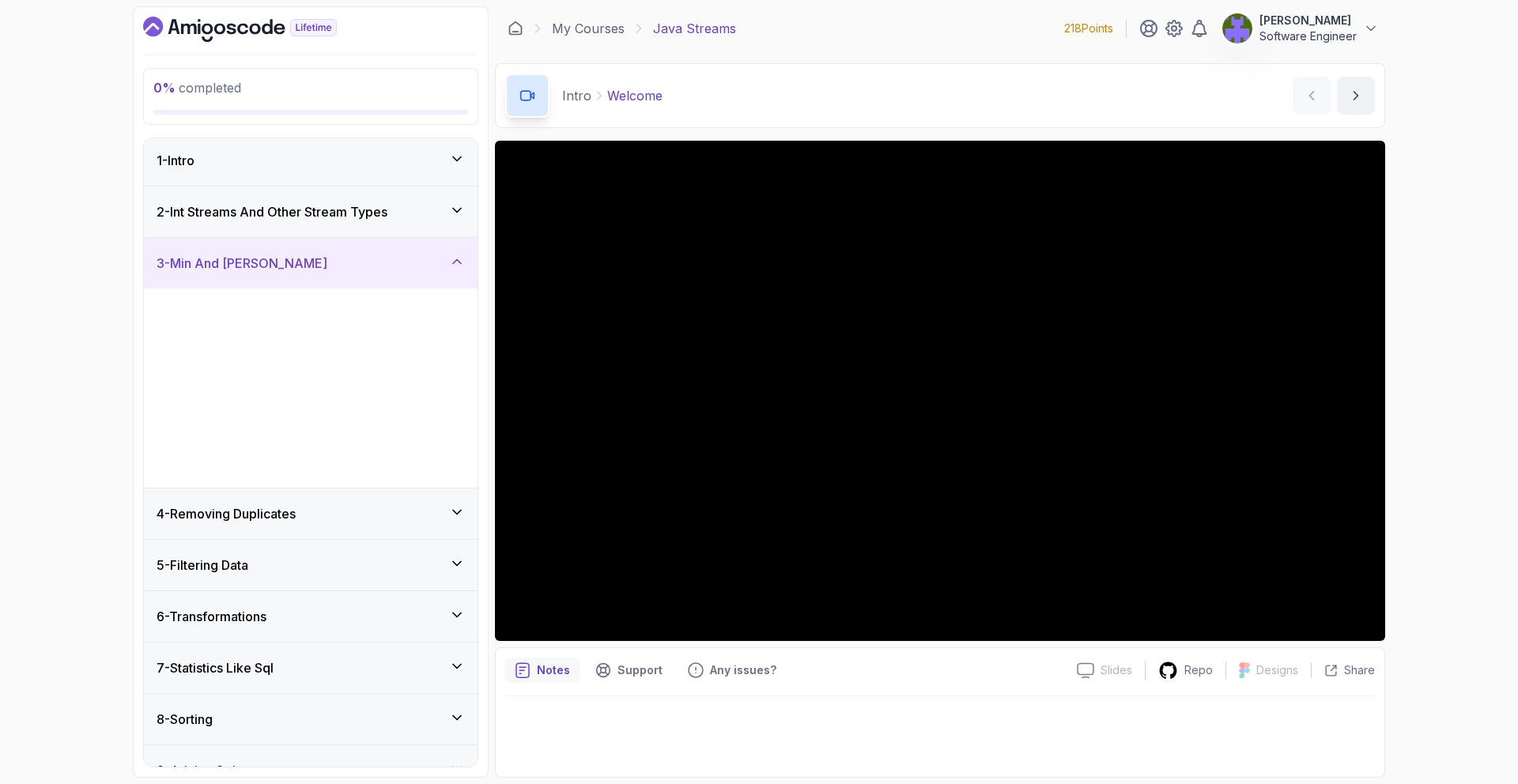
scroll to position [0, 0]
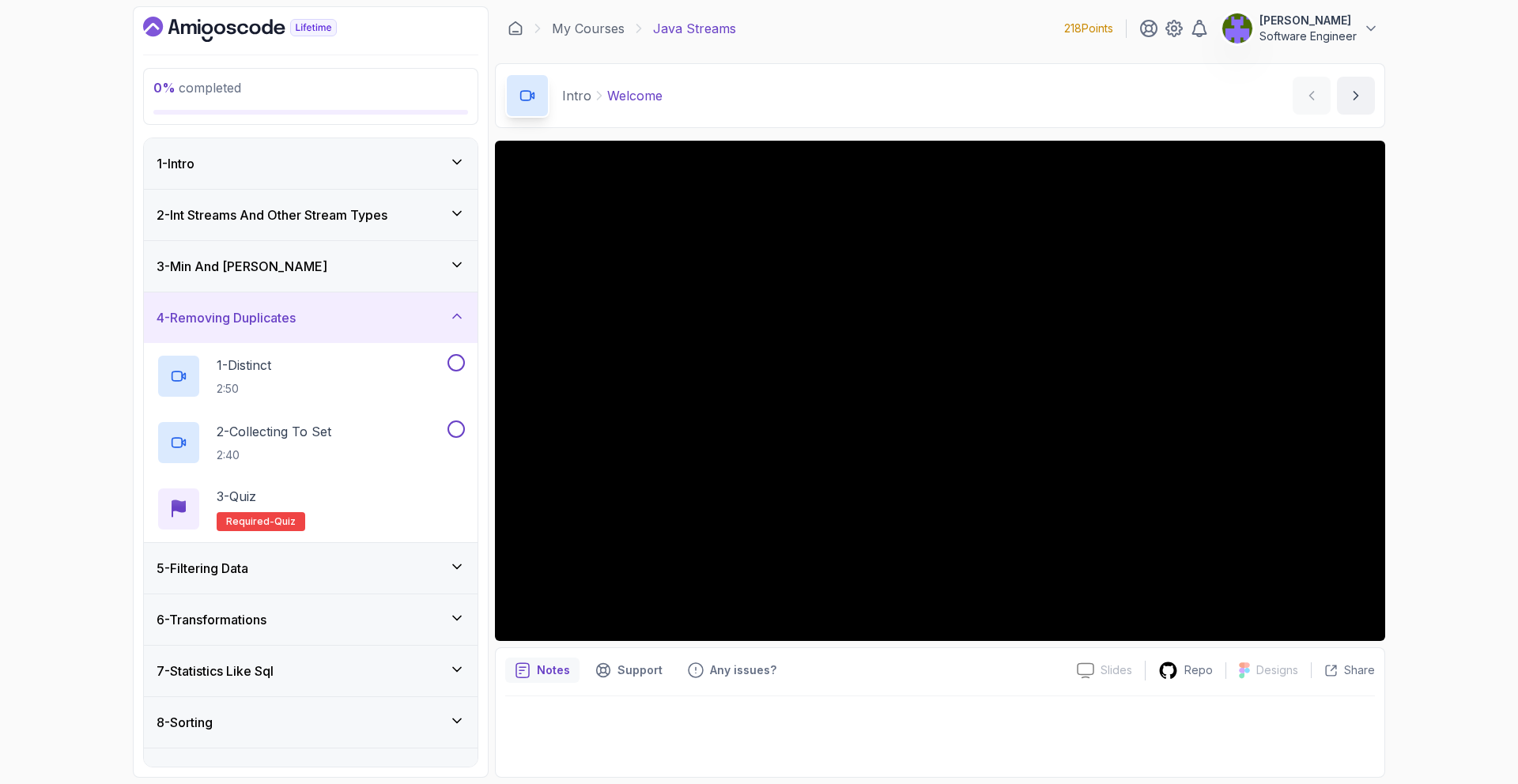
click at [404, 572] on div "5 - Filtering Data" at bounding box center [311, 568] width 308 height 19
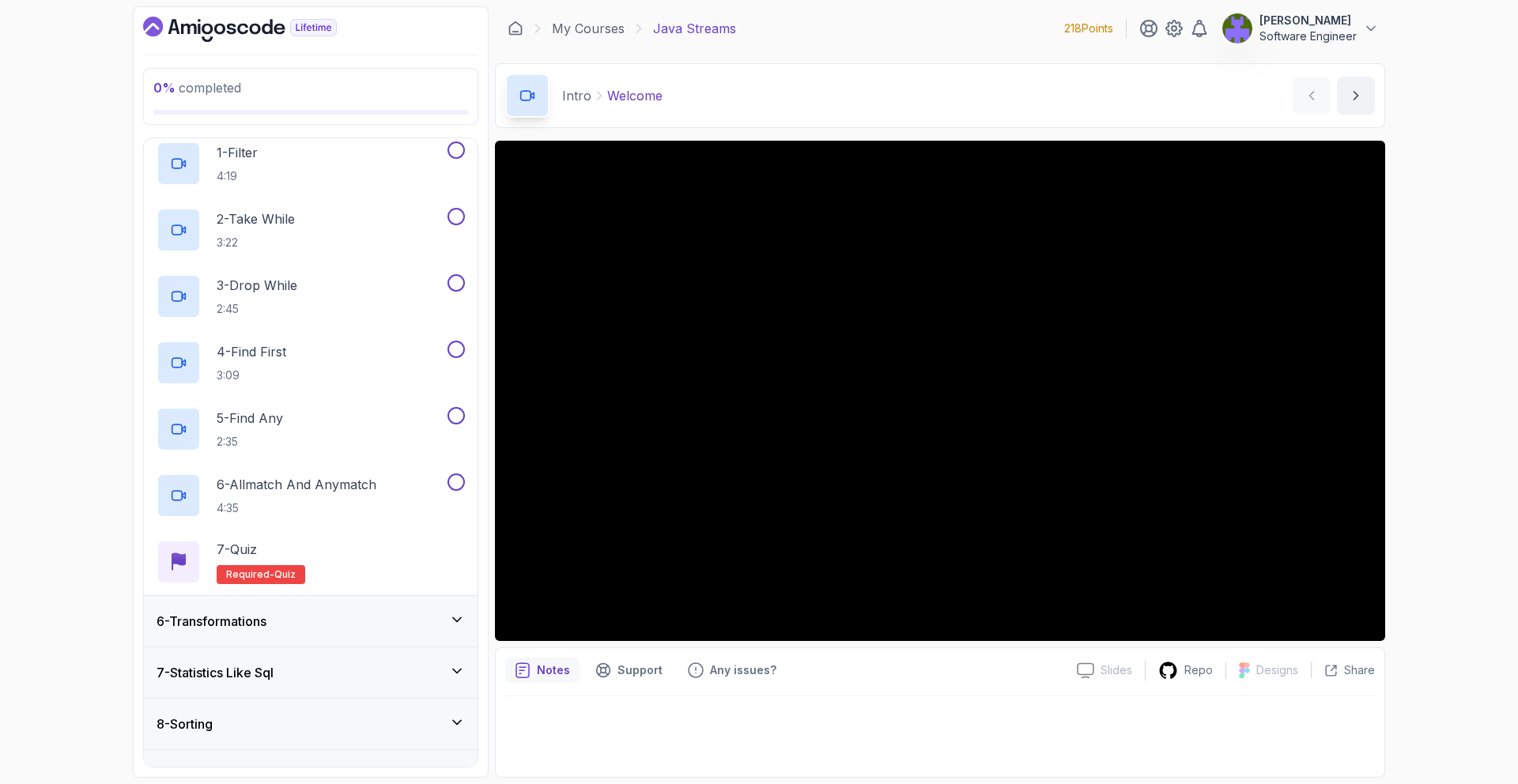
scroll to position [371, 0]
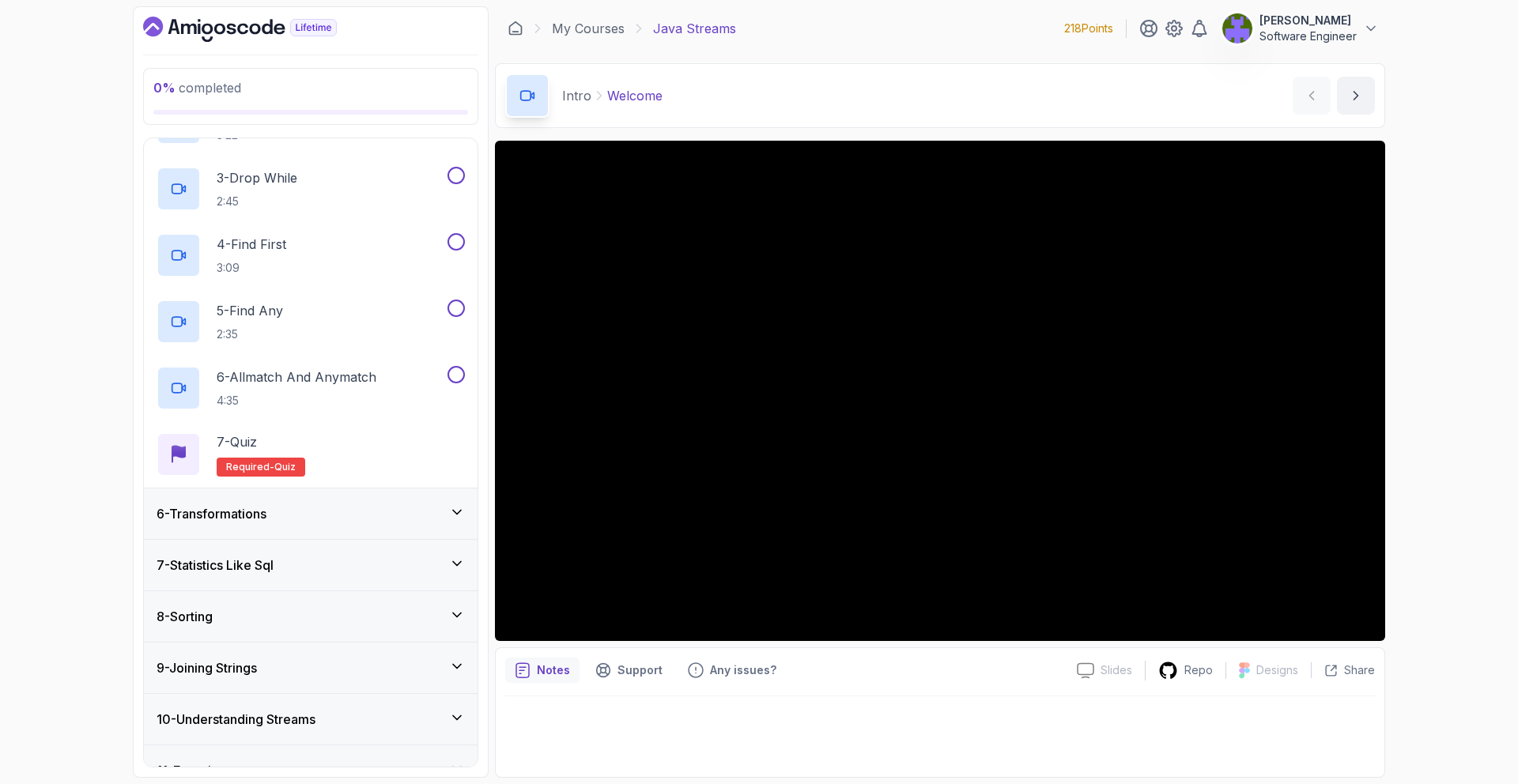
click at [402, 621] on div "8 - Sorting" at bounding box center [311, 616] width 308 height 19
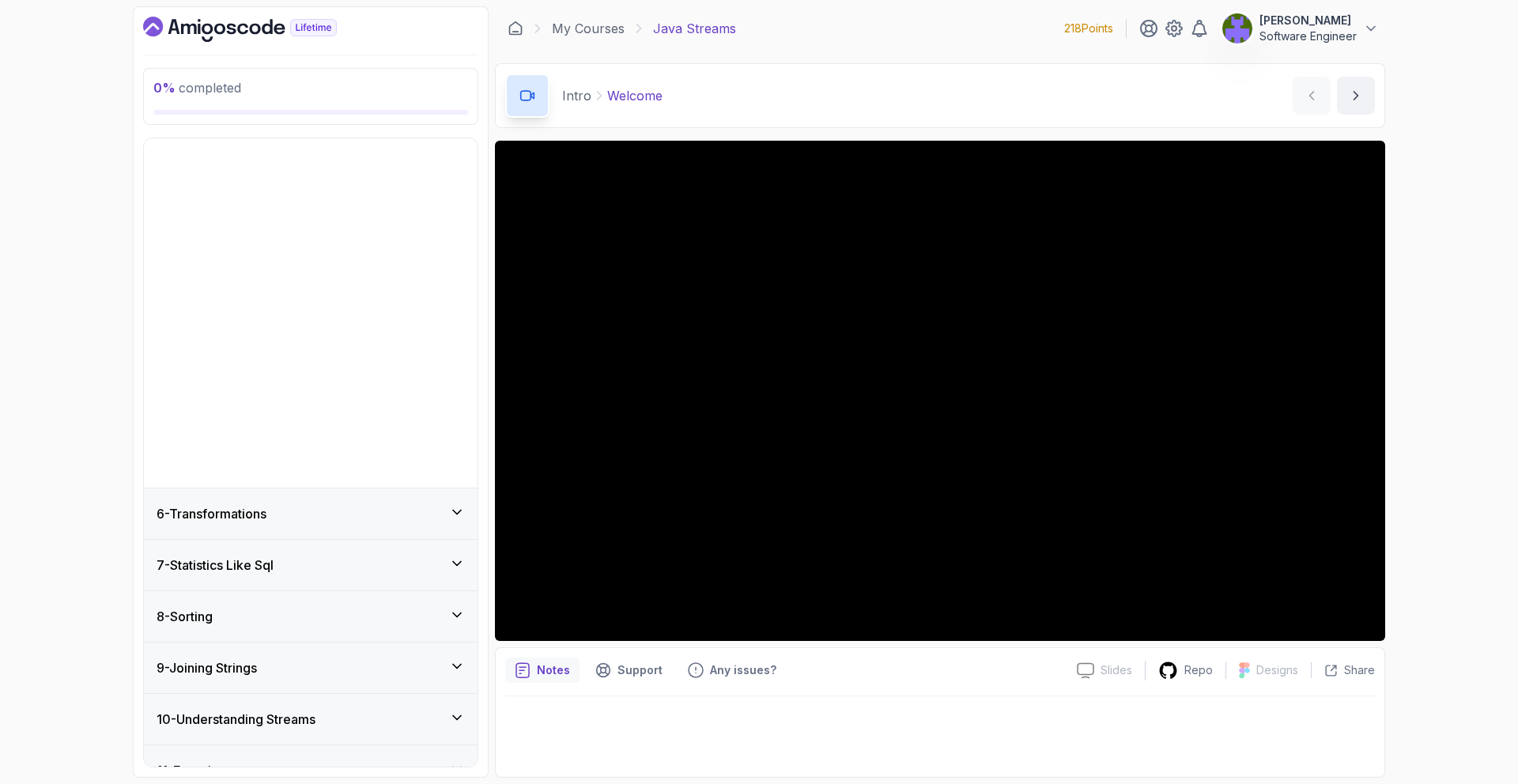
scroll to position [0, 0]
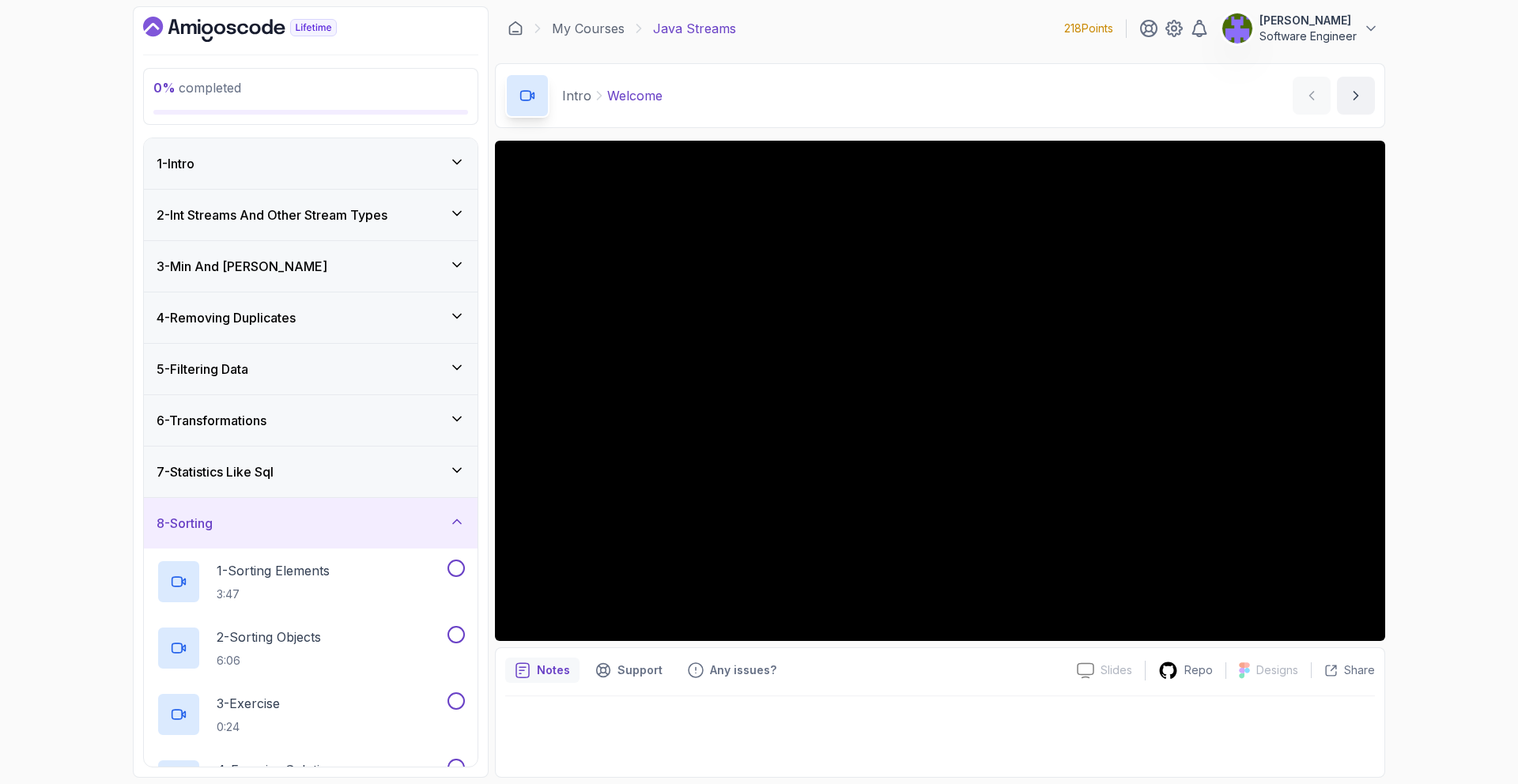
click at [412, 469] on div "7 - Statistics Like Sql" at bounding box center [311, 471] width 308 height 19
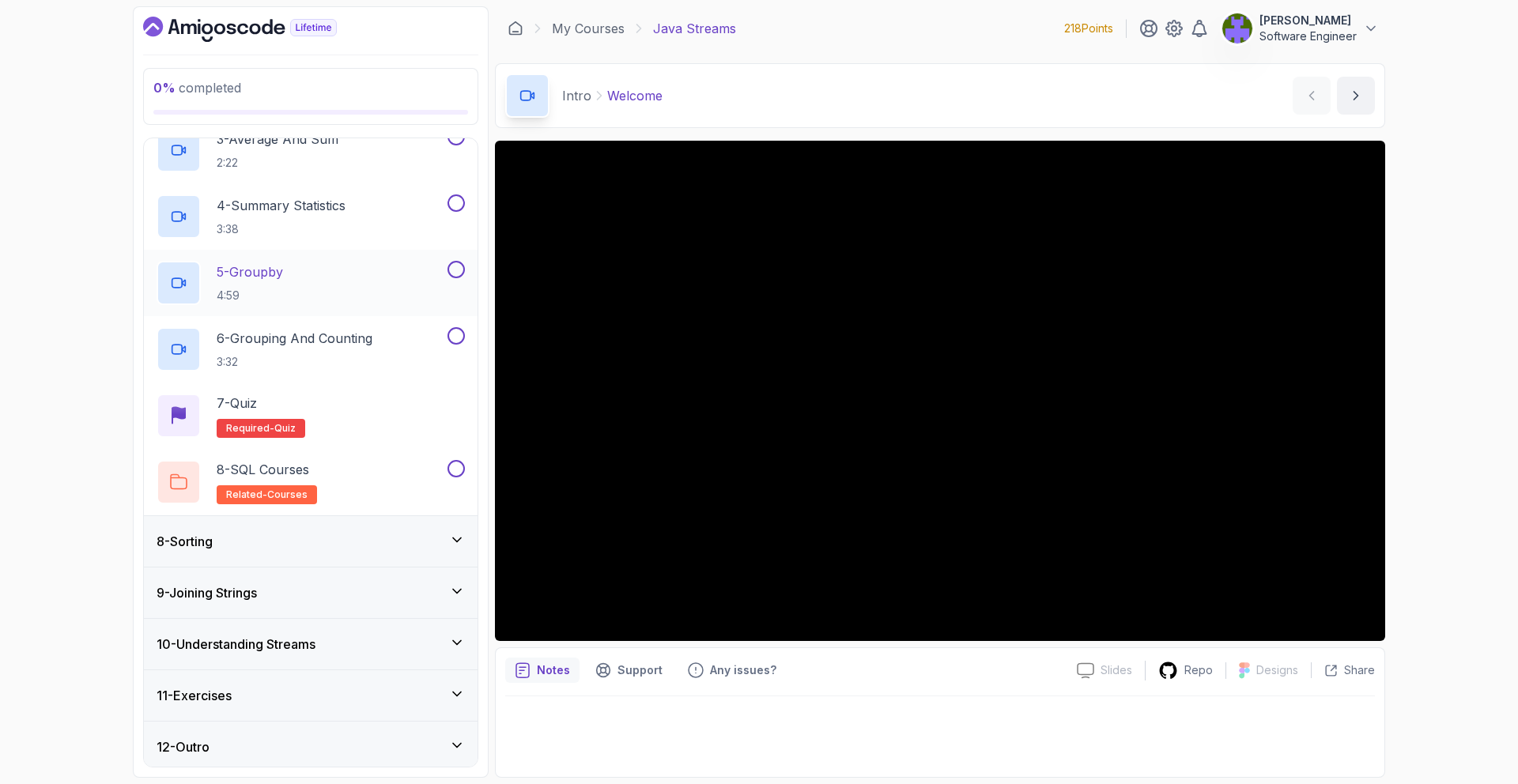
scroll to position [518, 0]
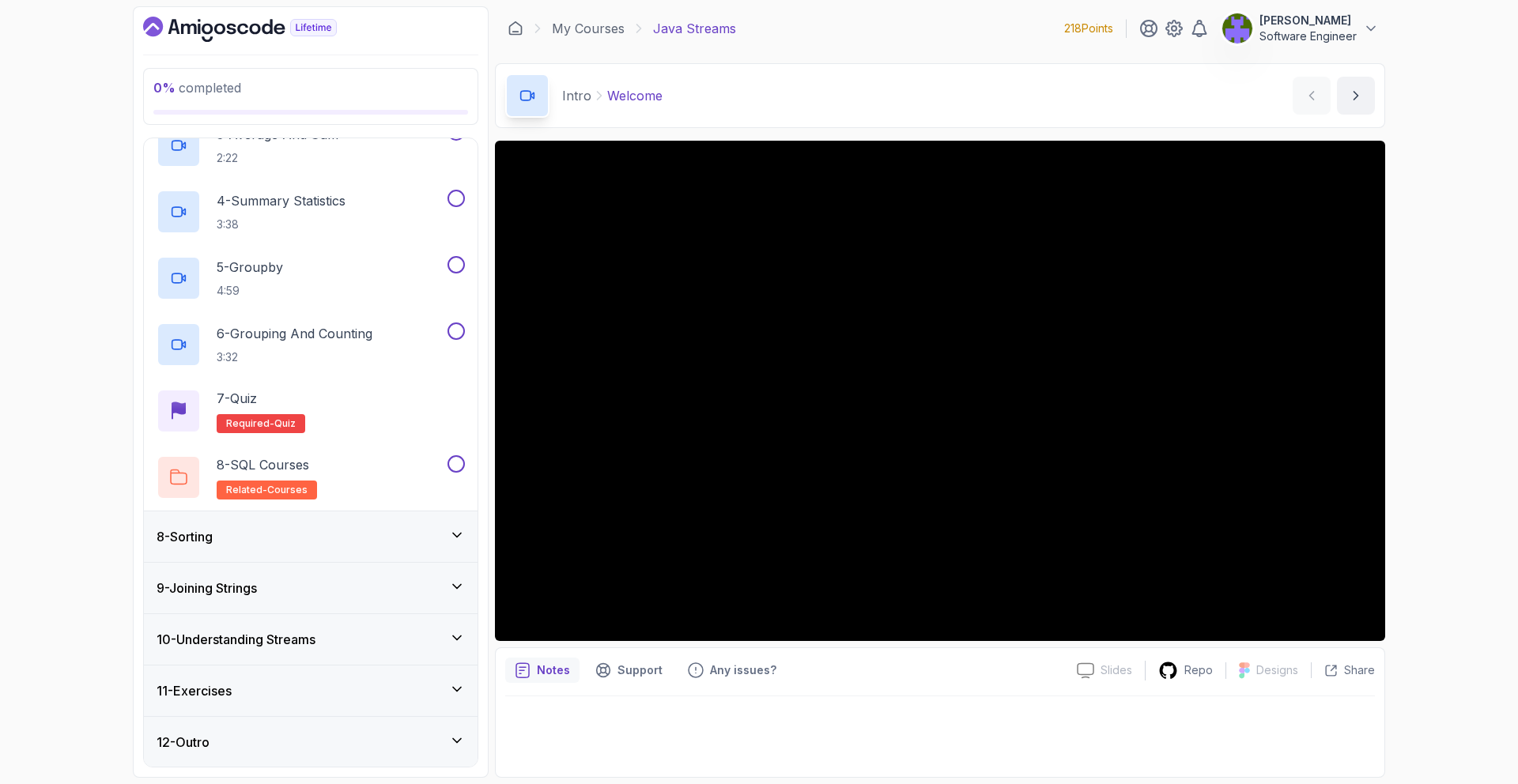
click at [409, 605] on div "9 - Joining Strings" at bounding box center [311, 588] width 334 height 51
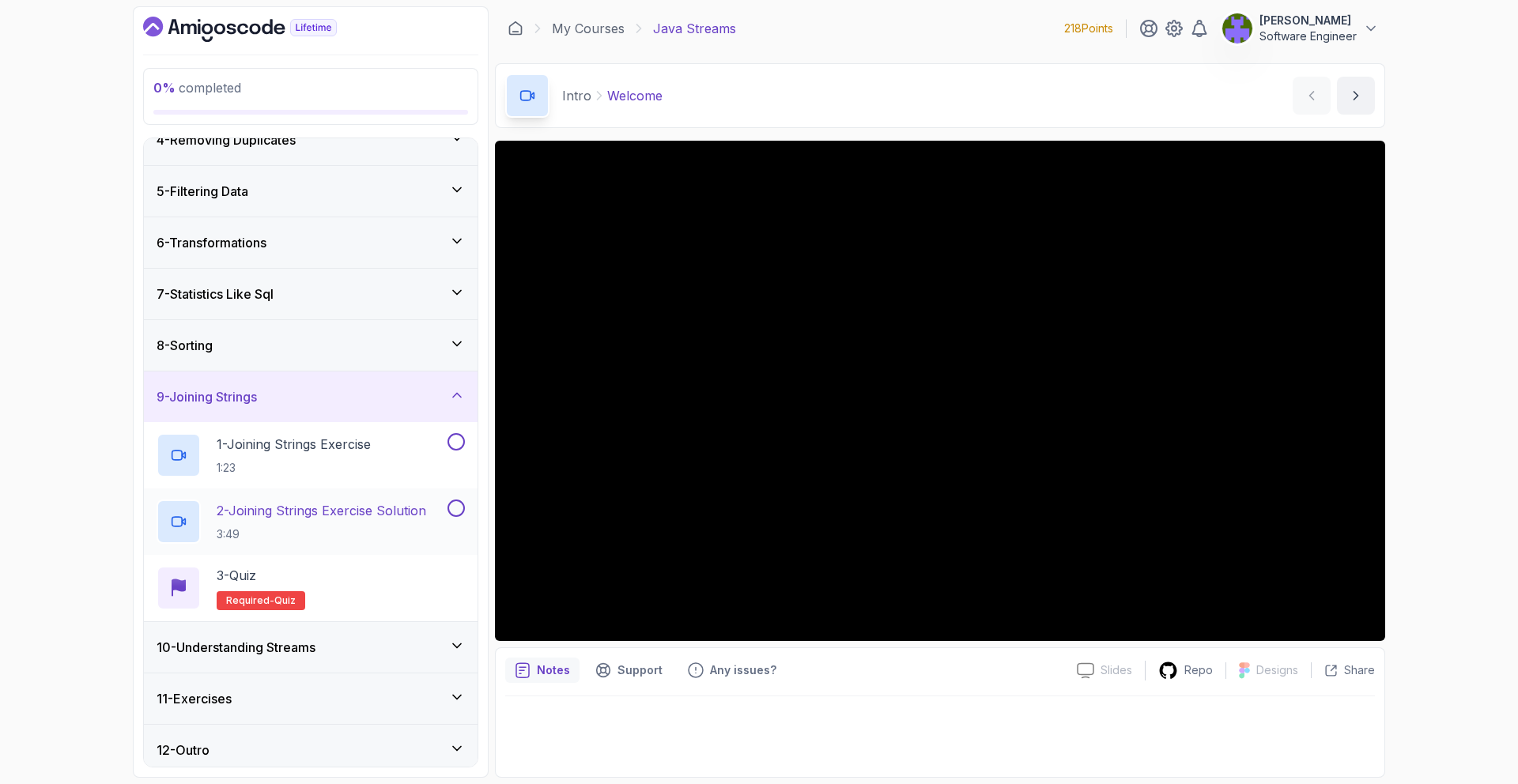
scroll to position [187, 0]
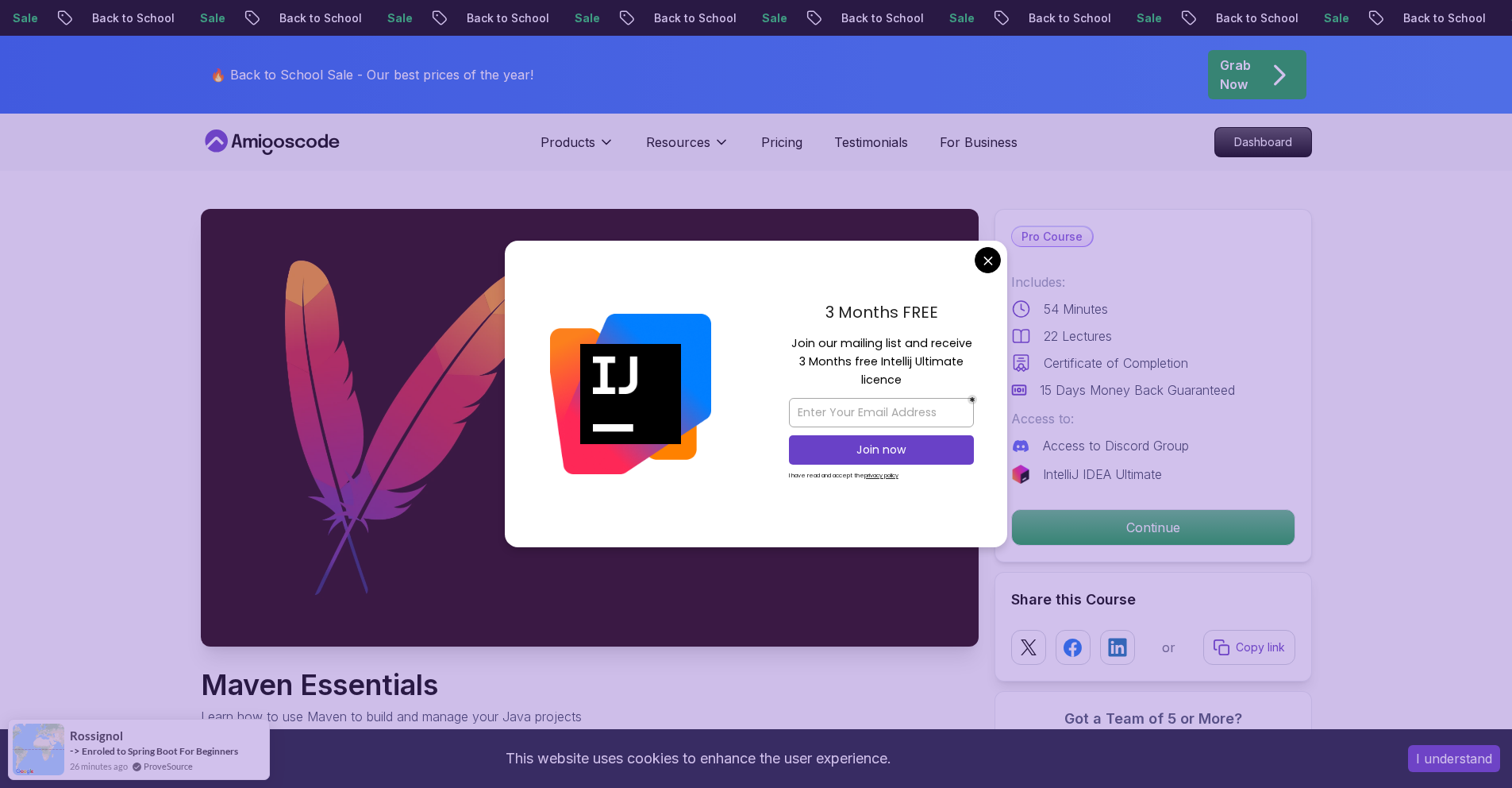
click at [989, 240] on div "3 Months FREE Join our mailing list and receive 3 Months free Intellij Ultimate…" at bounding box center [882, 394] width 252 height 306
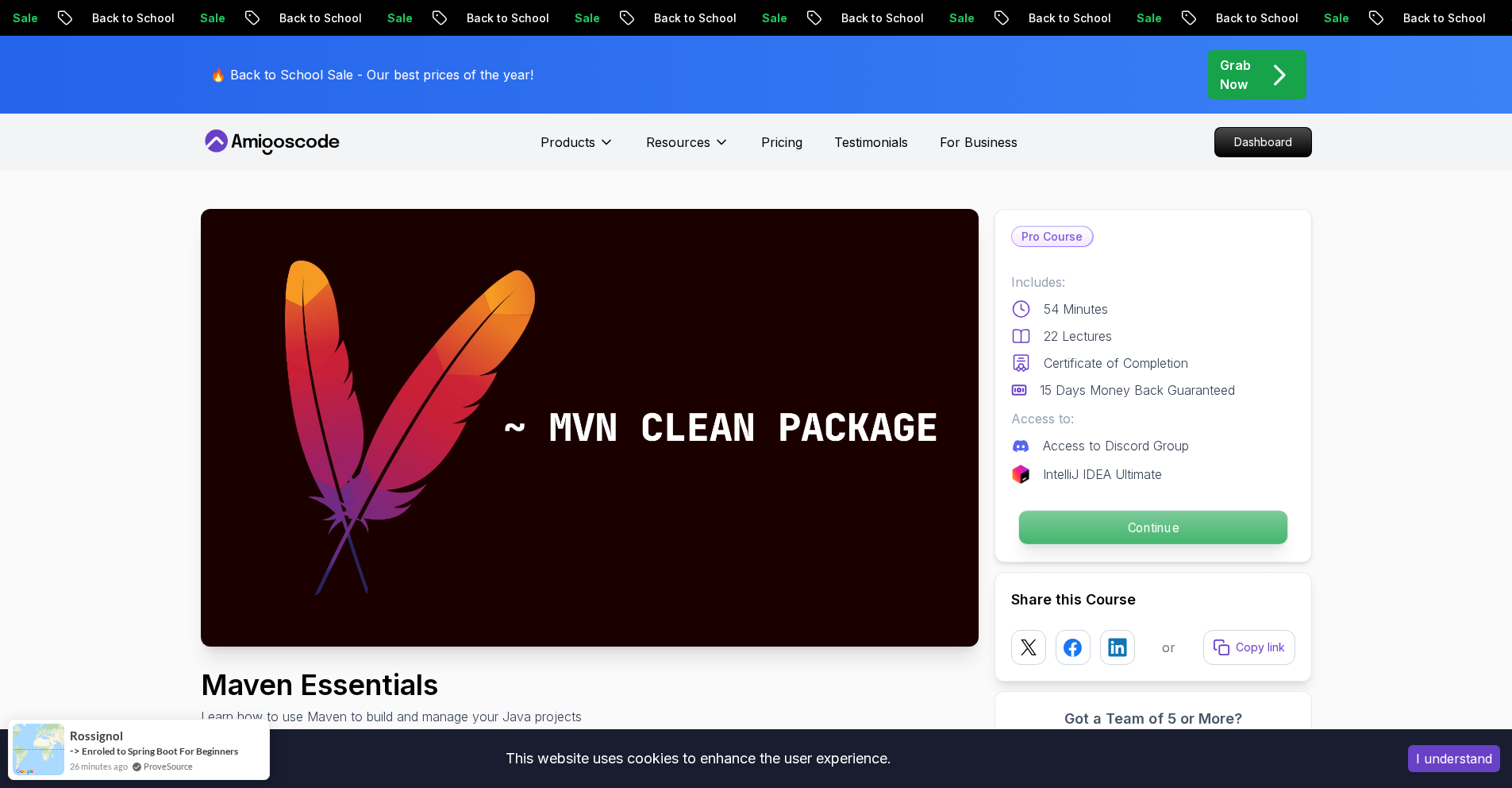
click at [1144, 532] on p "Continue" at bounding box center [1152, 527] width 268 height 34
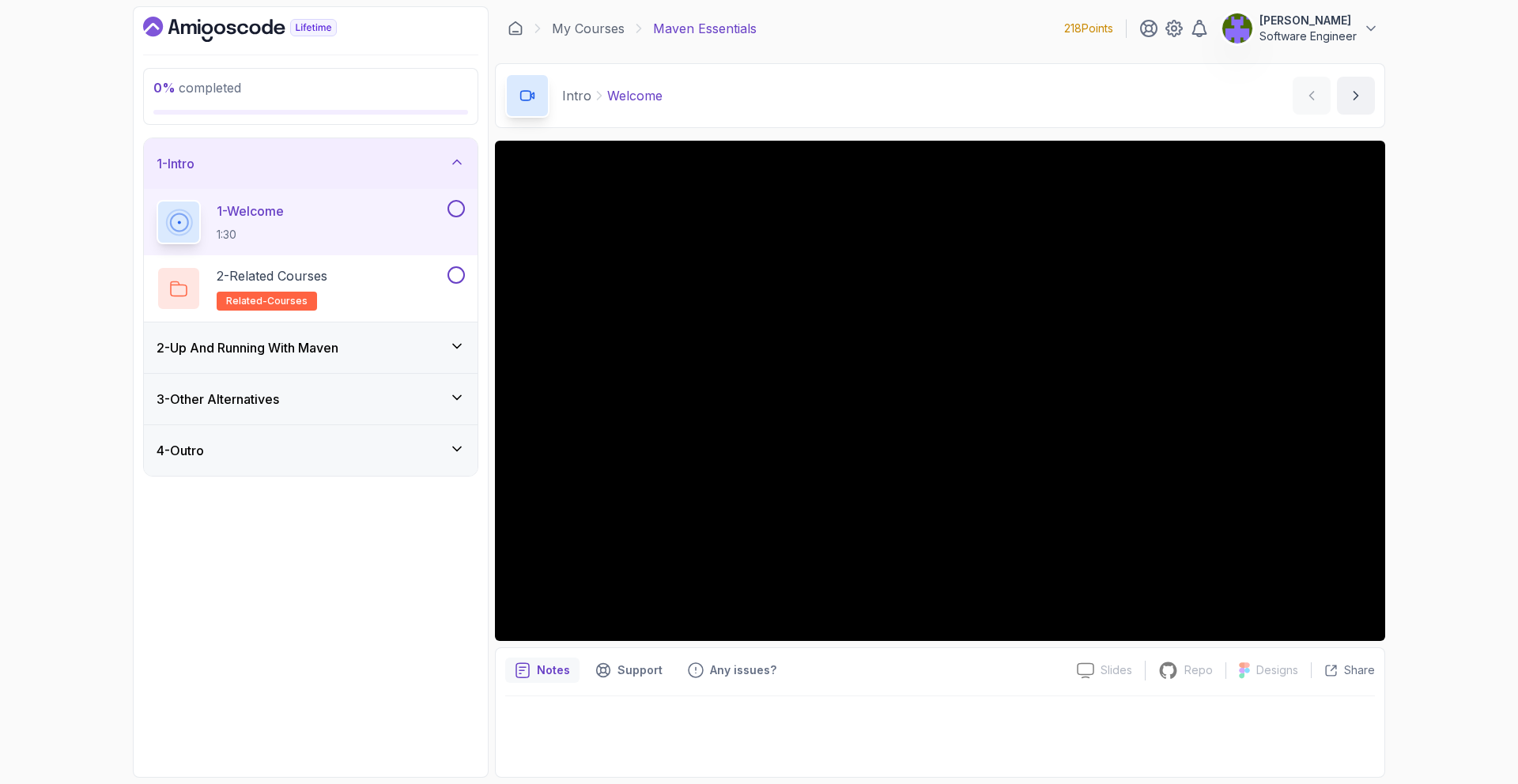
click at [362, 334] on div "2 - Up And Running With Maven" at bounding box center [311, 348] width 334 height 51
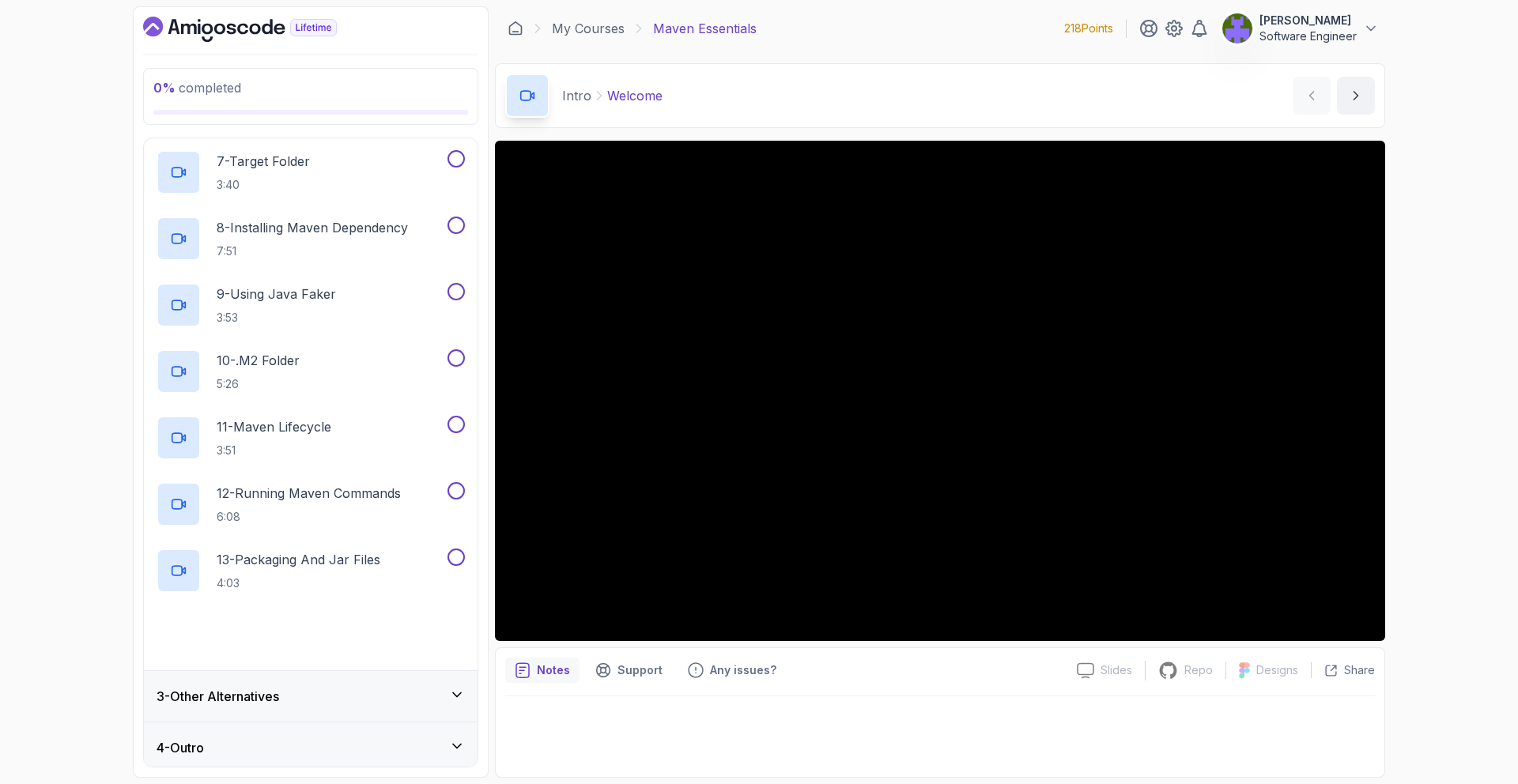
scroll to position [505, 0]
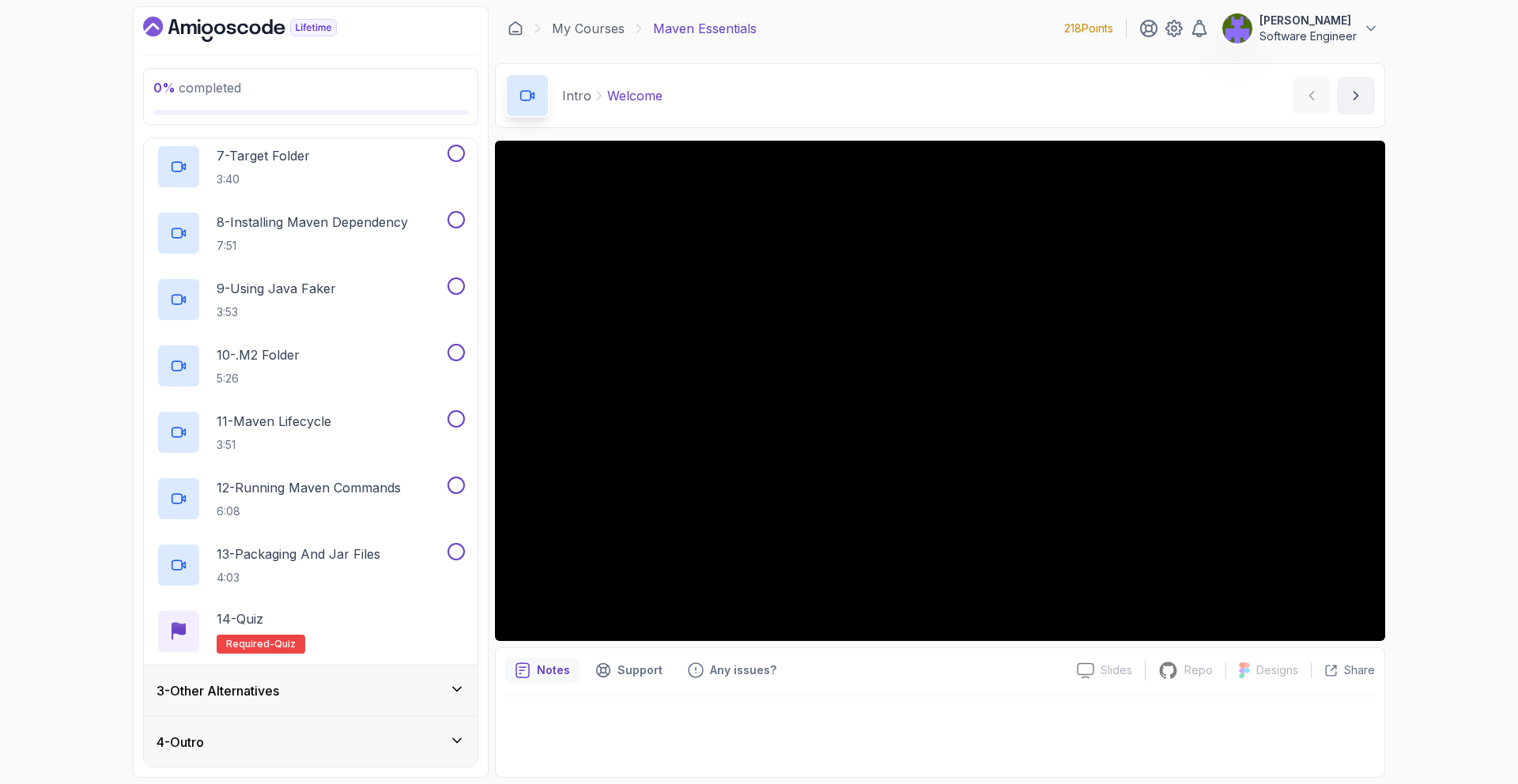
click at [370, 671] on div "3 - Other Alternatives" at bounding box center [311, 691] width 334 height 51
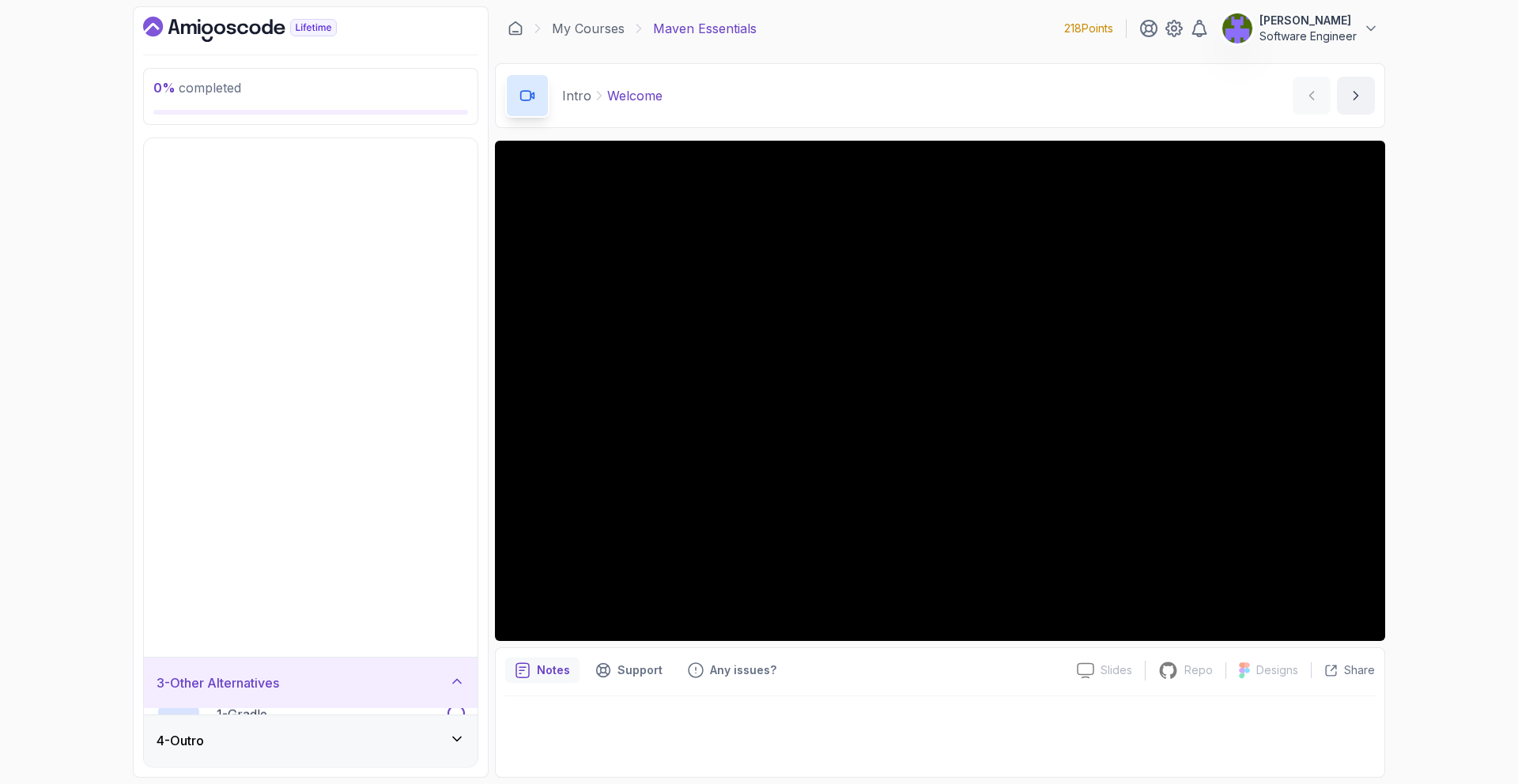
scroll to position [0, 0]
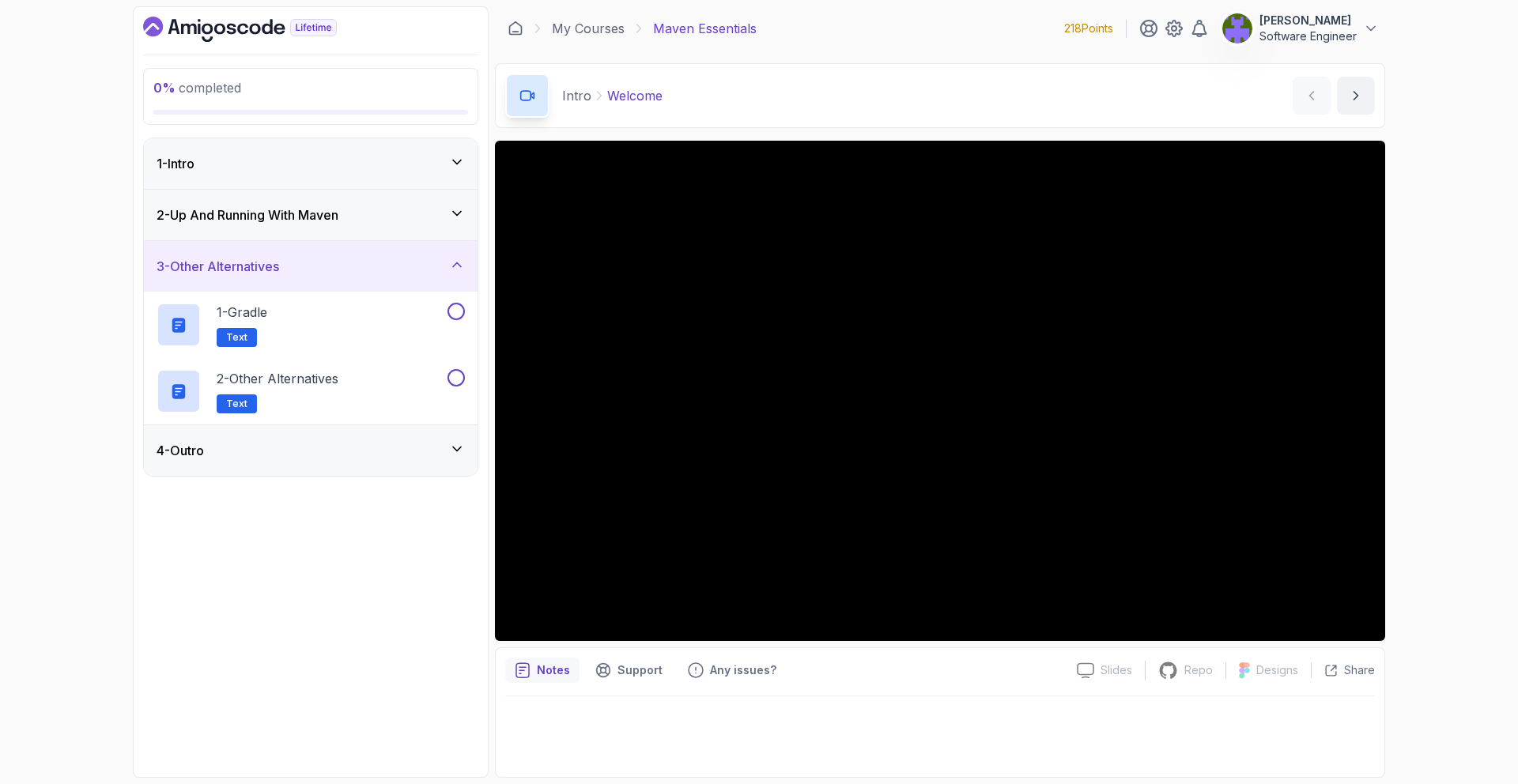
click at [418, 470] on div "4 - Outro" at bounding box center [311, 451] width 334 height 51
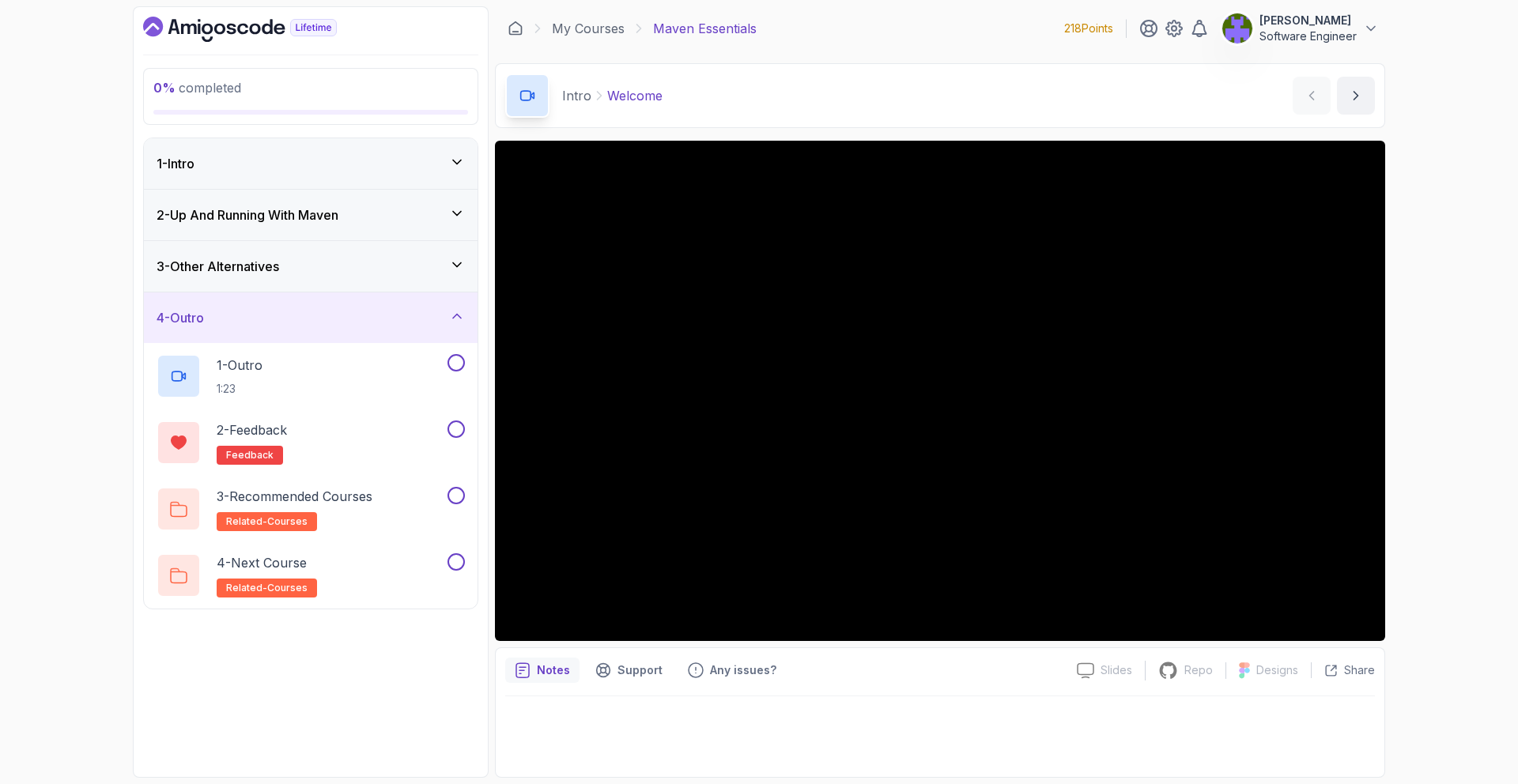
click at [432, 231] on div "2 - Up And Running With Maven" at bounding box center [311, 215] width 334 height 51
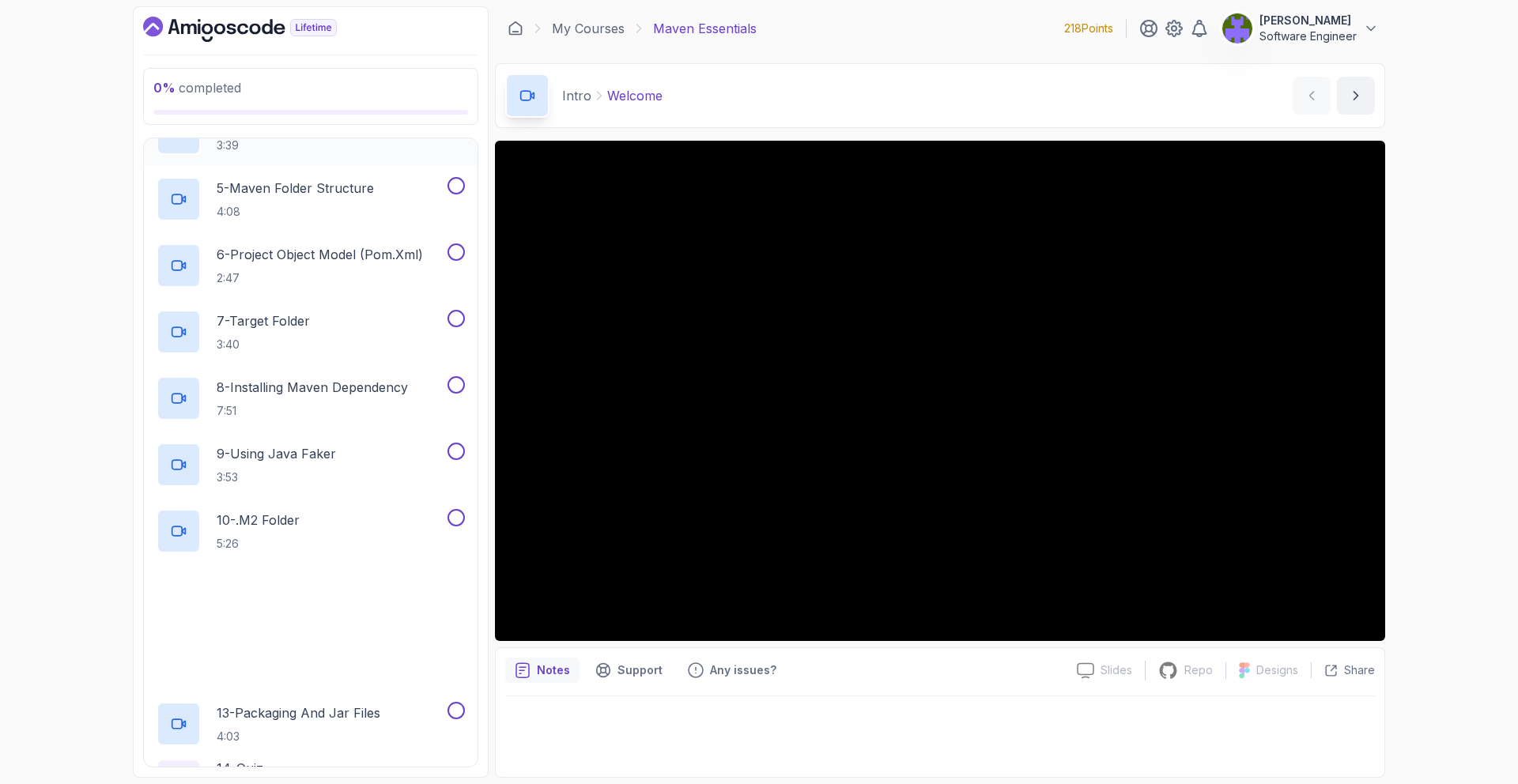
scroll to position [505, 0]
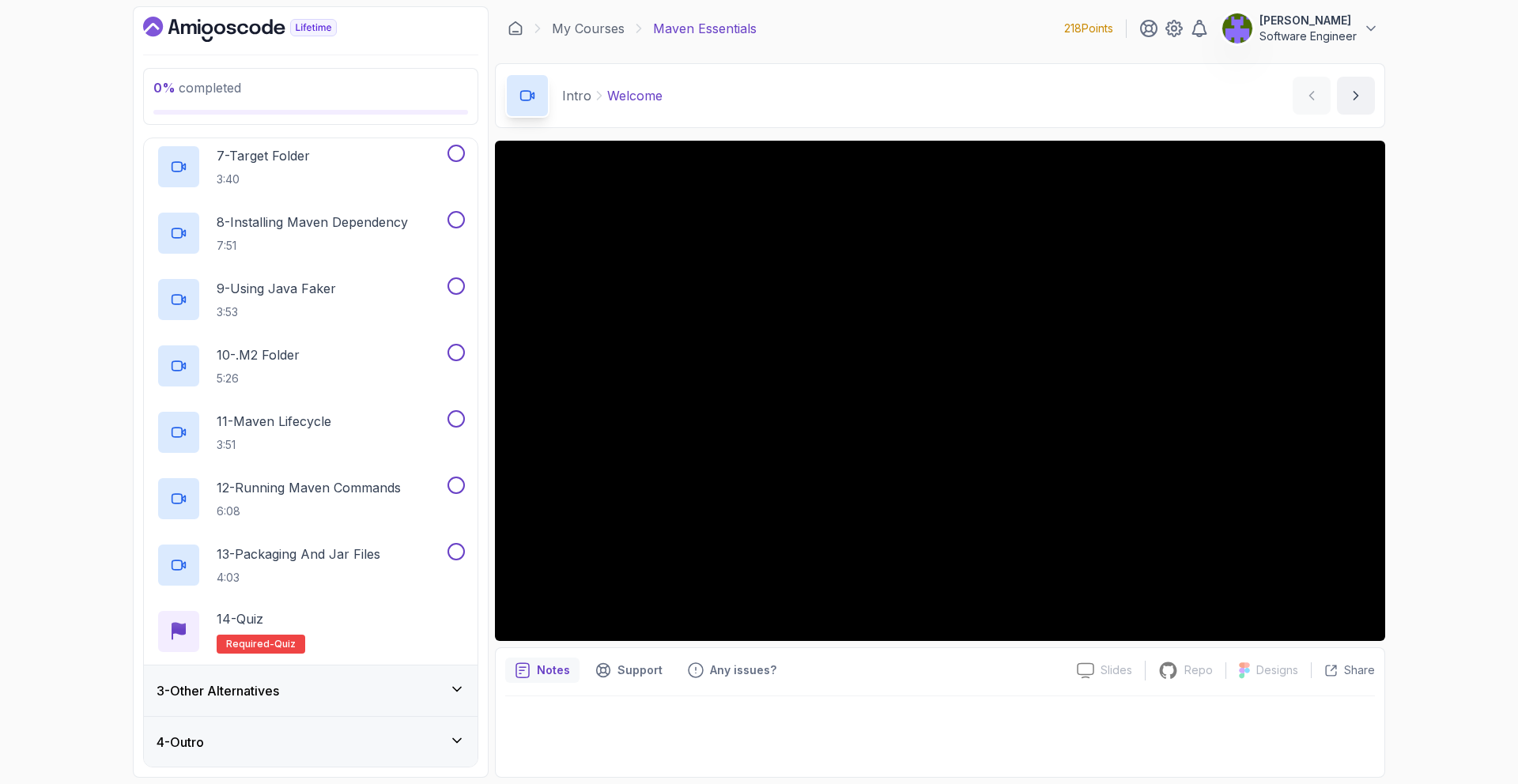
click at [375, 701] on div "3 - Other Alternatives" at bounding box center [311, 691] width 334 height 51
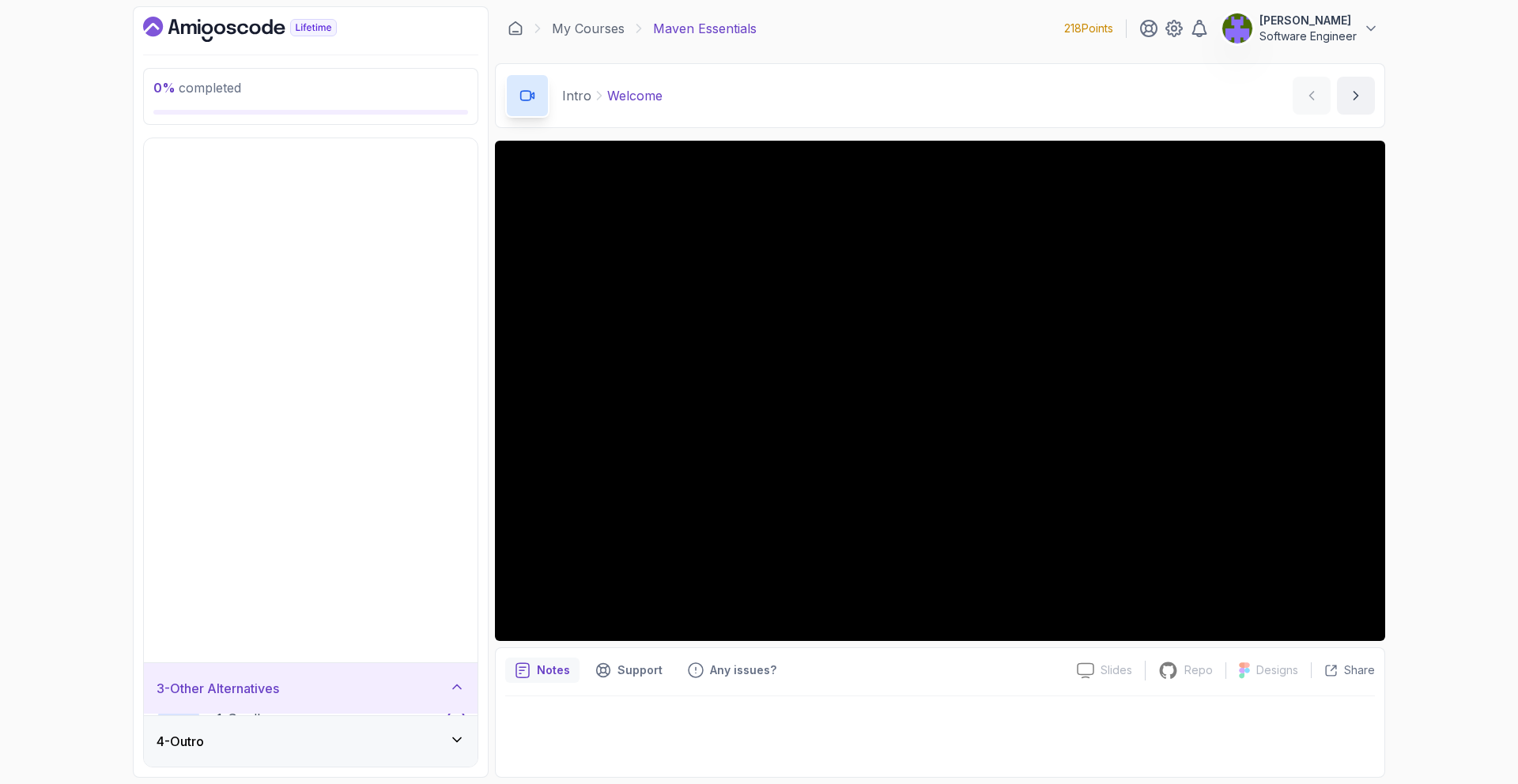
scroll to position [0, 0]
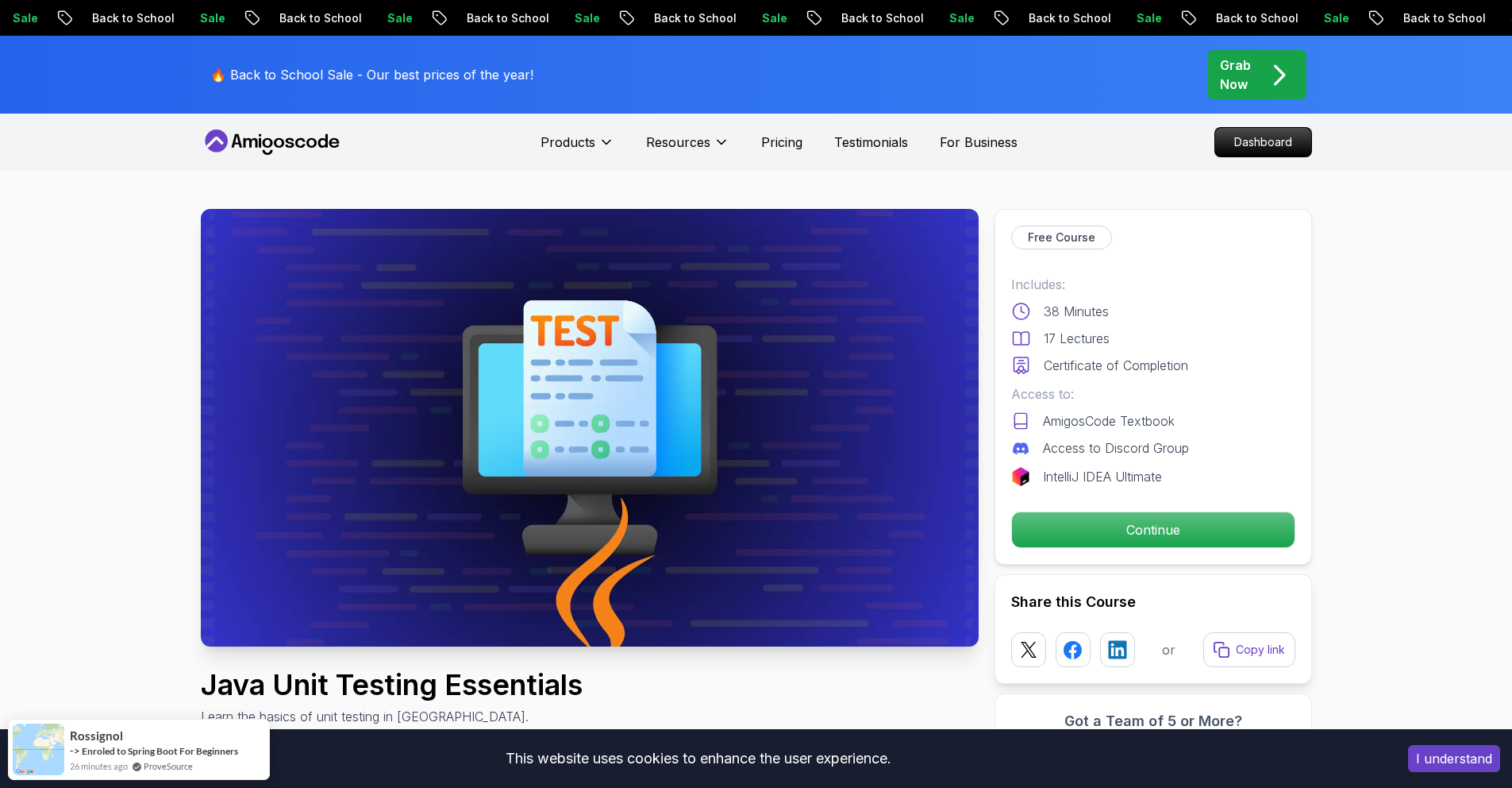
click at [821, 422] on img at bounding box center [589, 427] width 778 height 437
click at [1146, 528] on p "Continue" at bounding box center [1152, 529] width 268 height 34
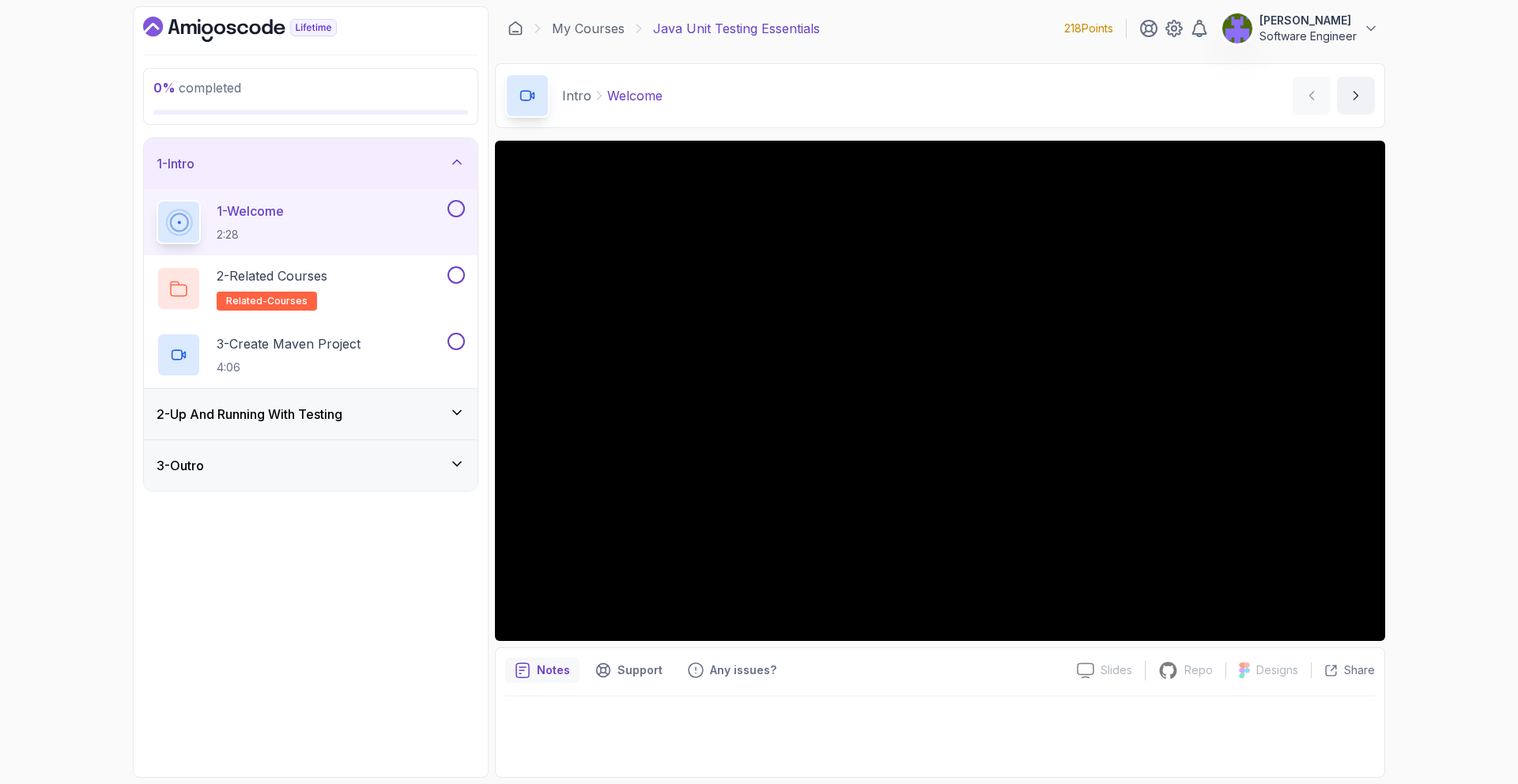
click at [418, 432] on div "2 - Up And Running With Testing" at bounding box center [311, 415] width 334 height 51
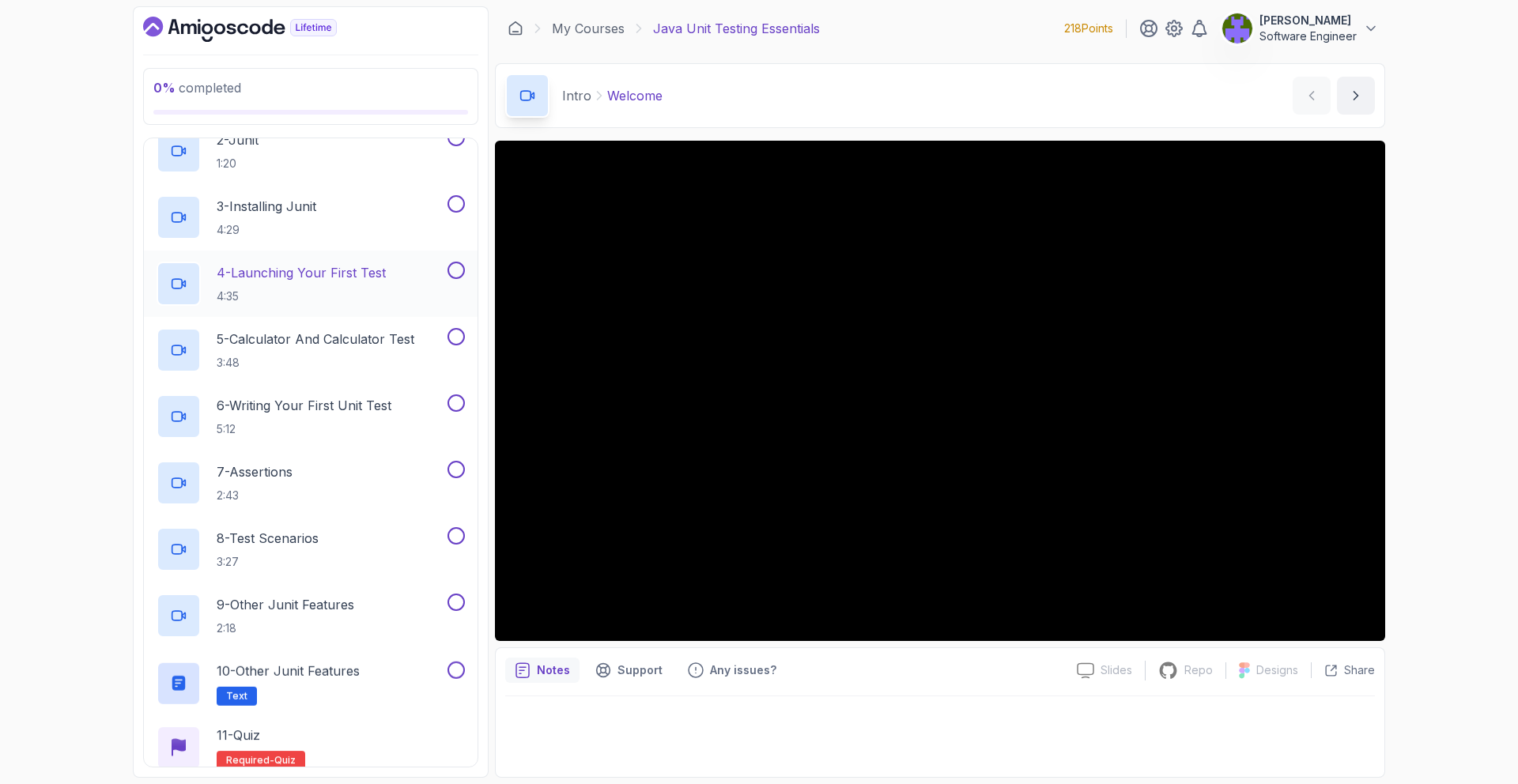
scroll to position [255, 0]
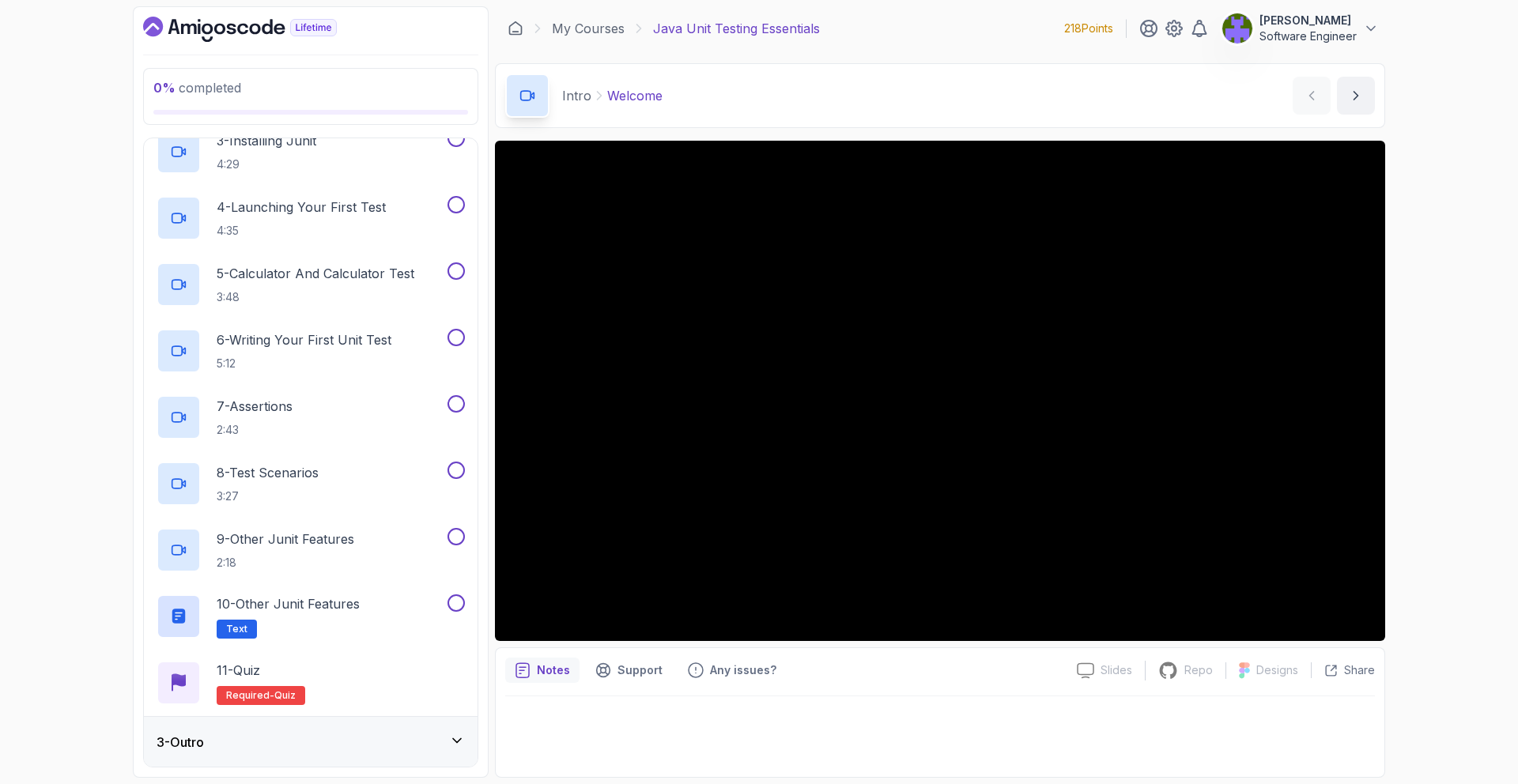
click at [420, 732] on div "3 - Outro" at bounding box center [311, 741] width 308 height 19
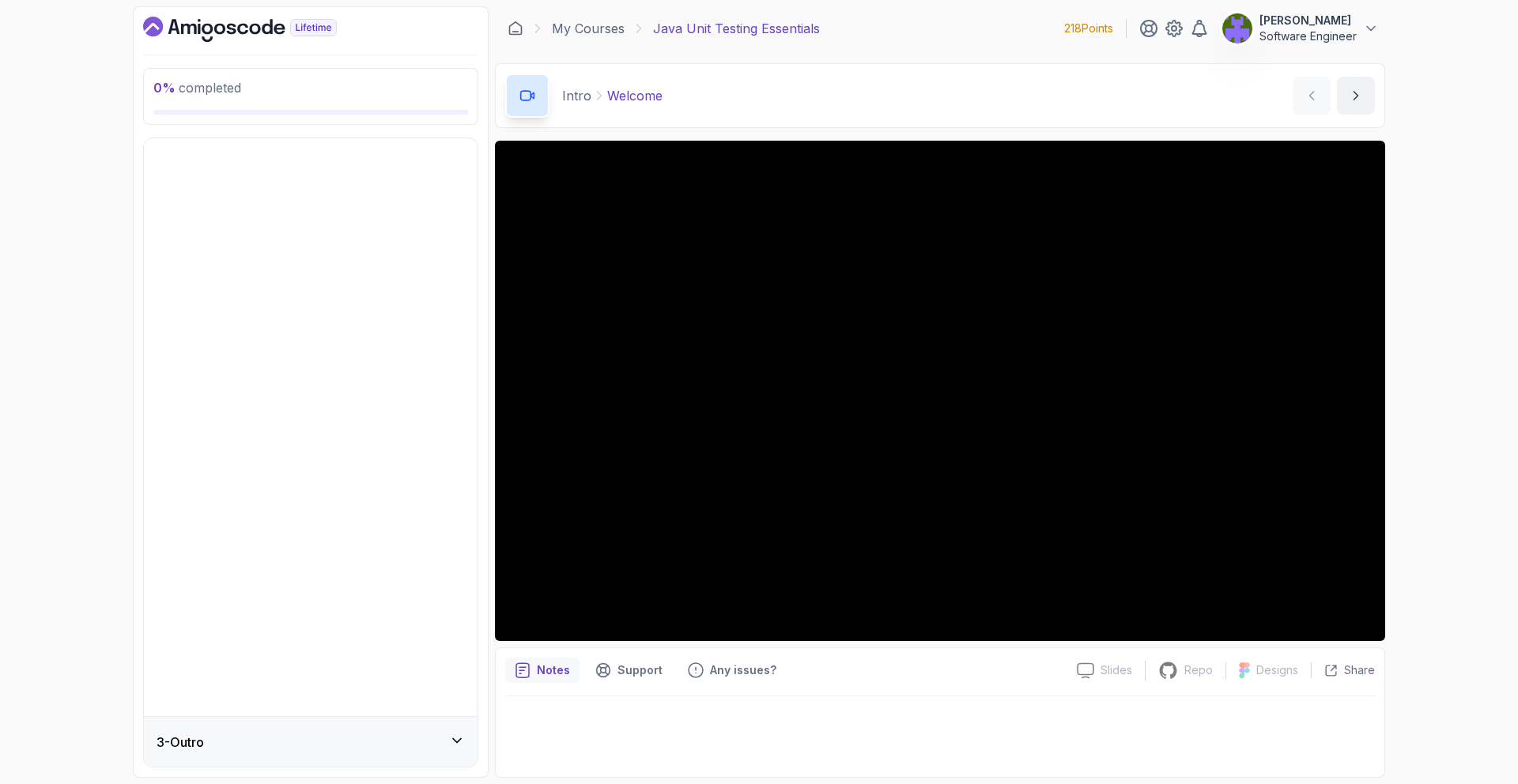
scroll to position [0, 0]
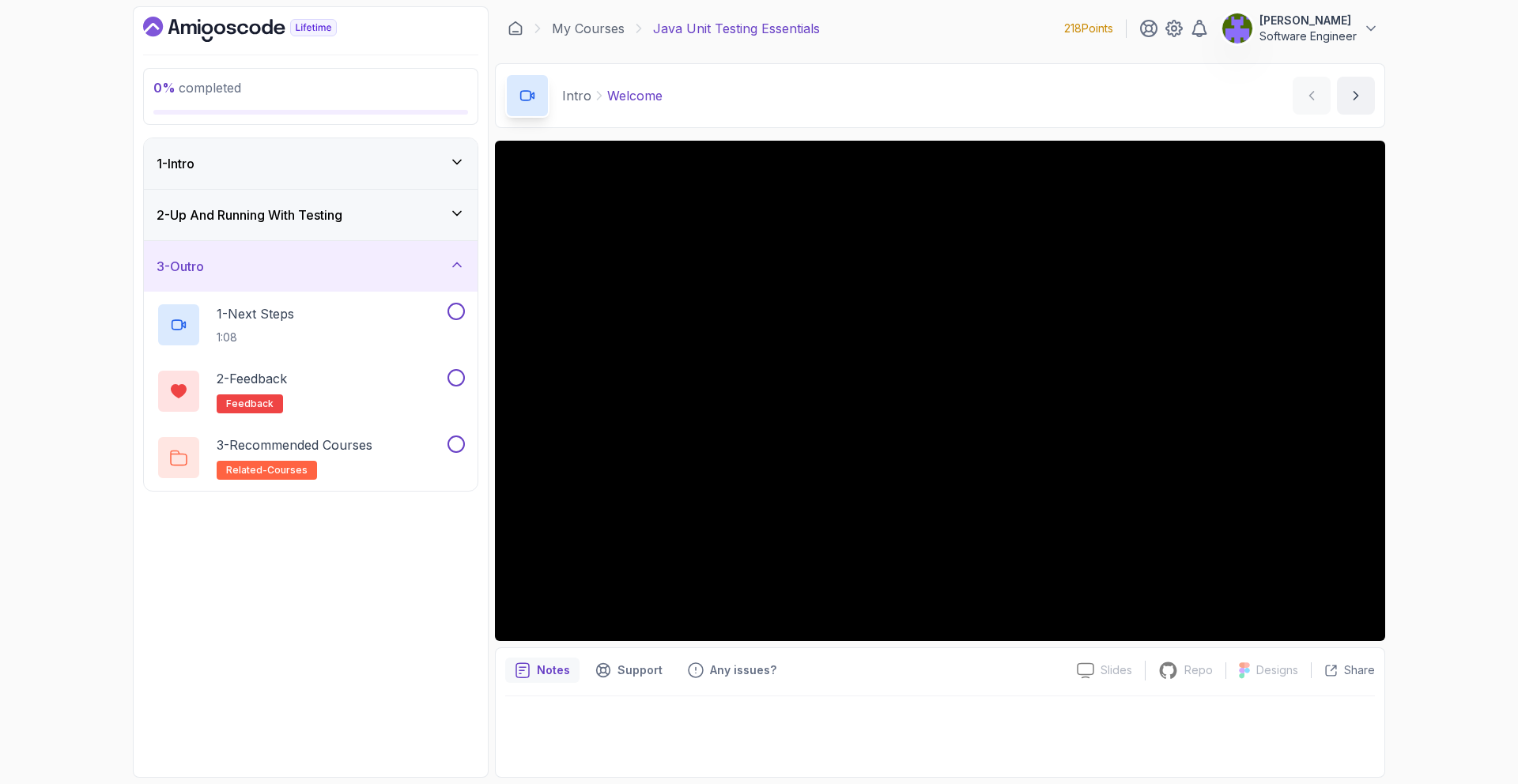
click at [408, 221] on div "2 - Up And Running With Testing" at bounding box center [311, 215] width 308 height 19
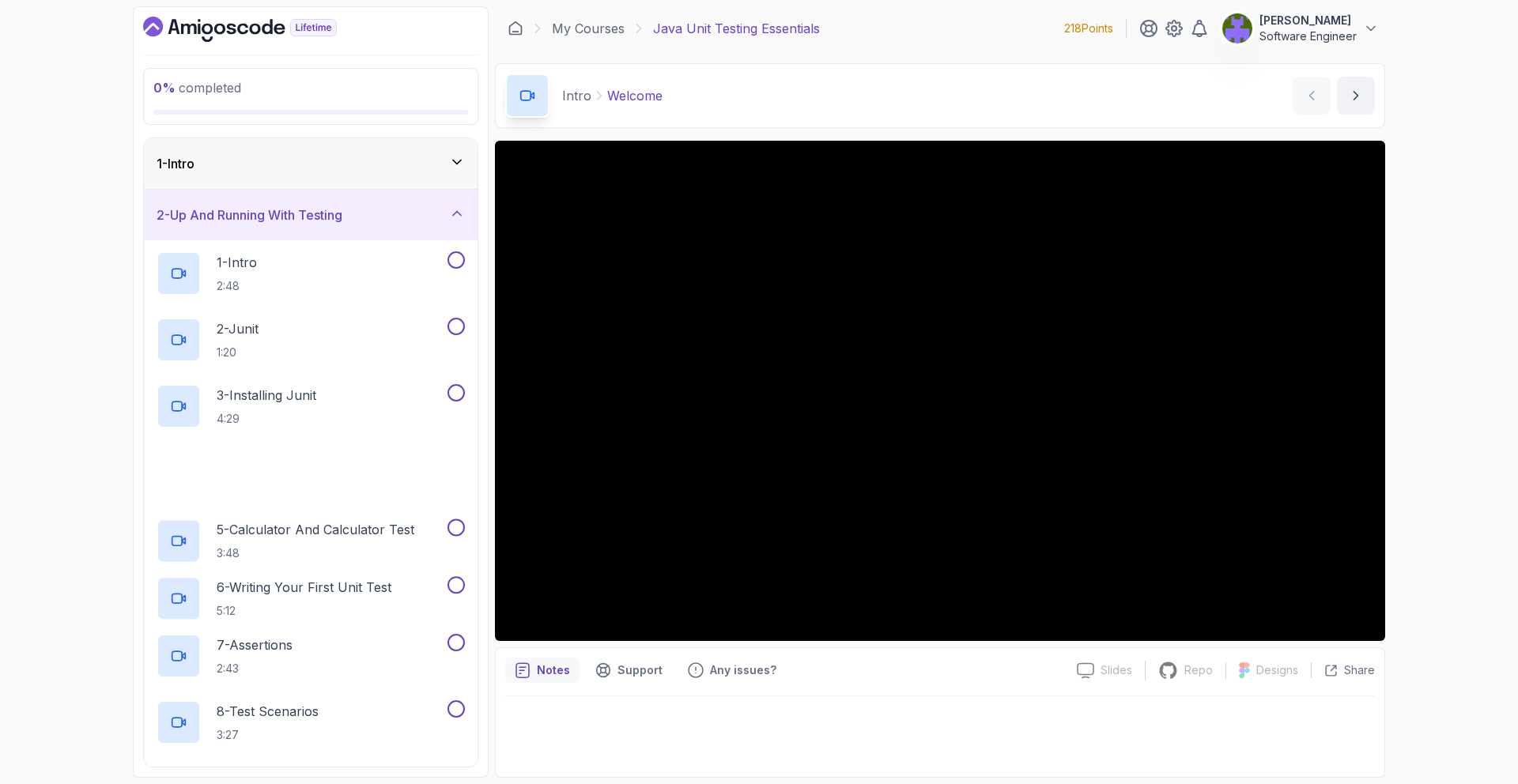
click at [409, 183] on div "1 - Intro" at bounding box center [311, 164] width 334 height 51
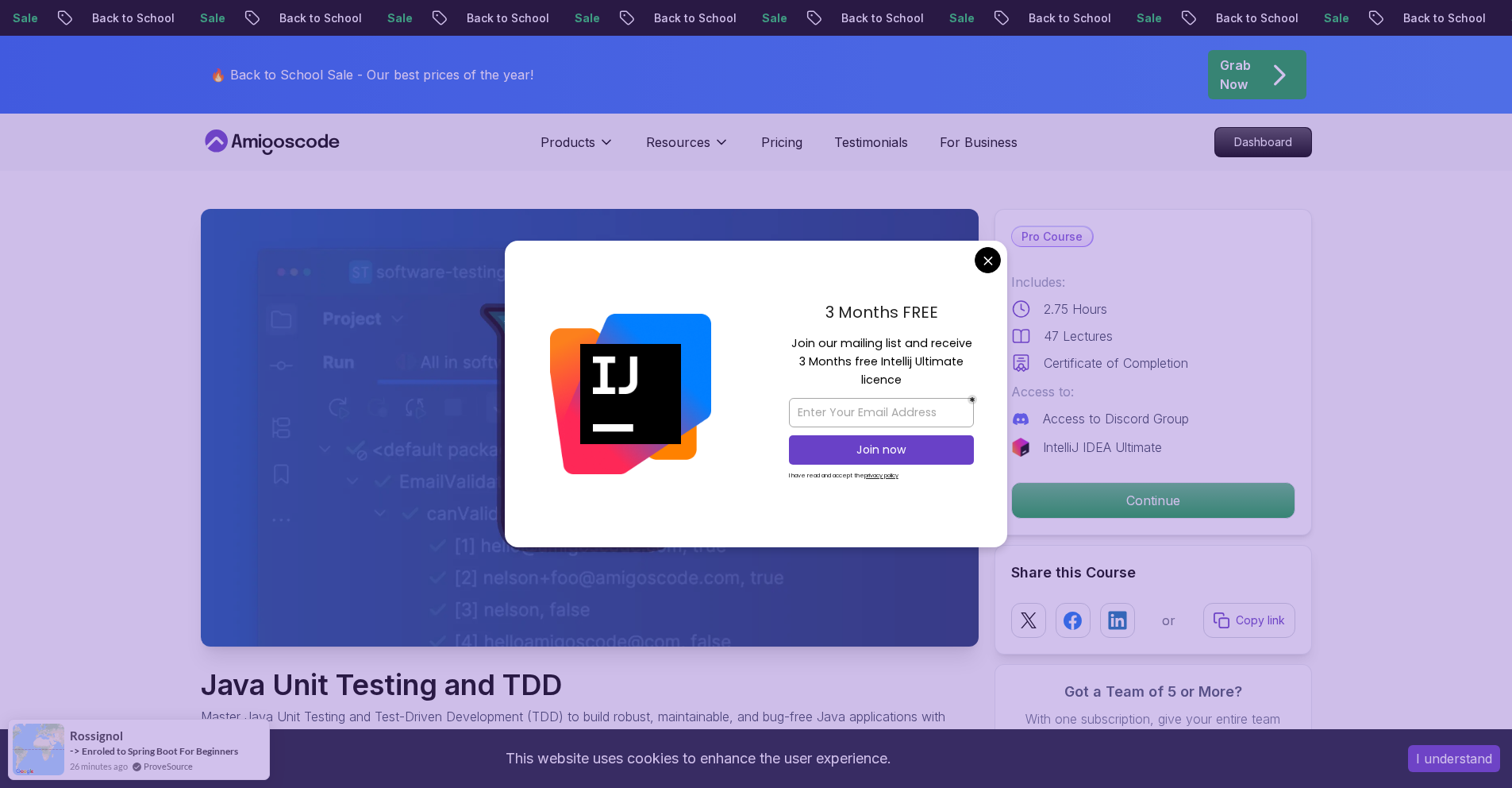
click at [974, 264] on div "3 Months FREE Join our mailing list and receive 3 Months free Intellij Ultimate…" at bounding box center [882, 394] width 252 height 306
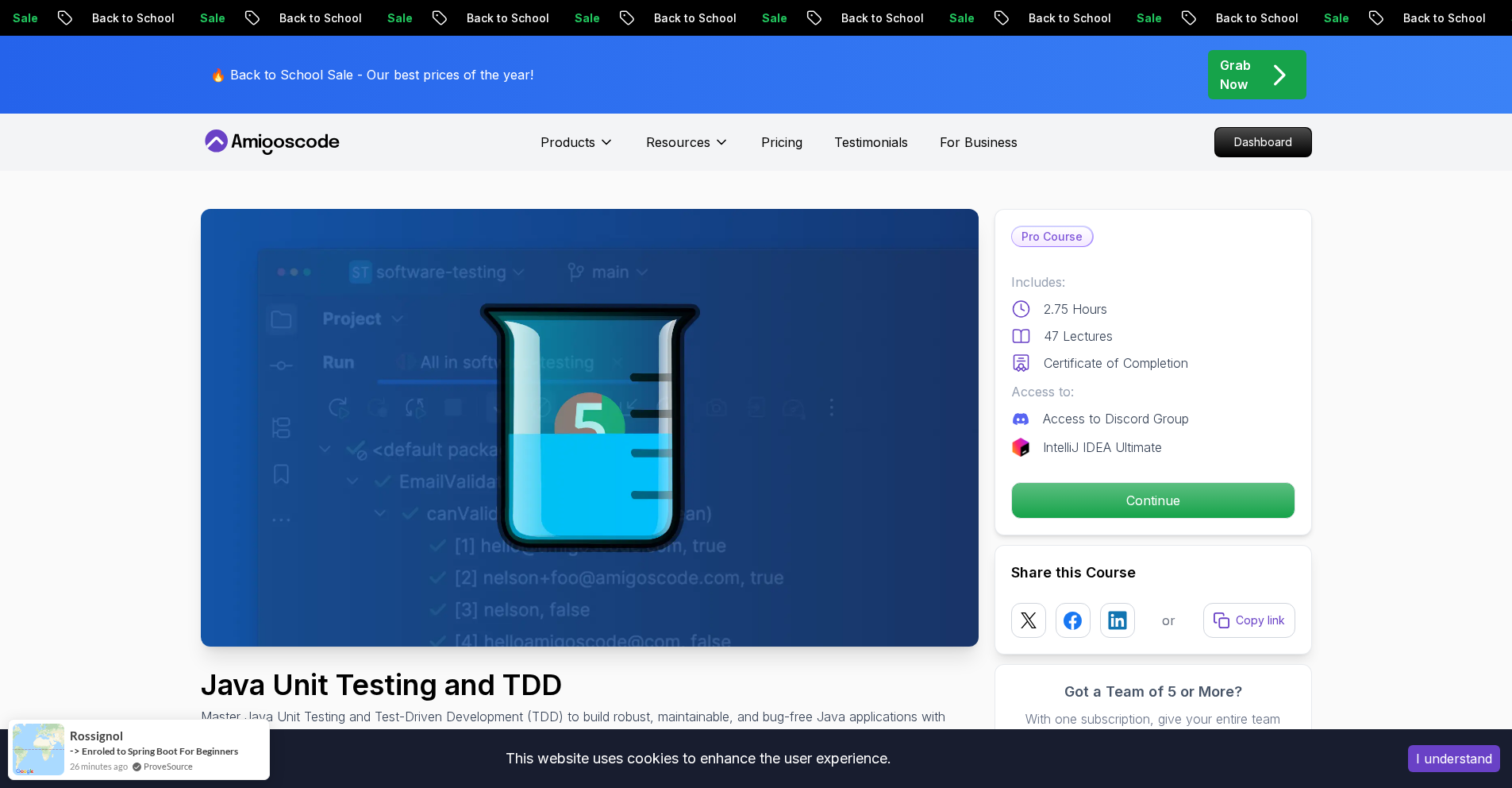
click at [1054, 497] on p "Continue" at bounding box center [1152, 500] width 268 height 34
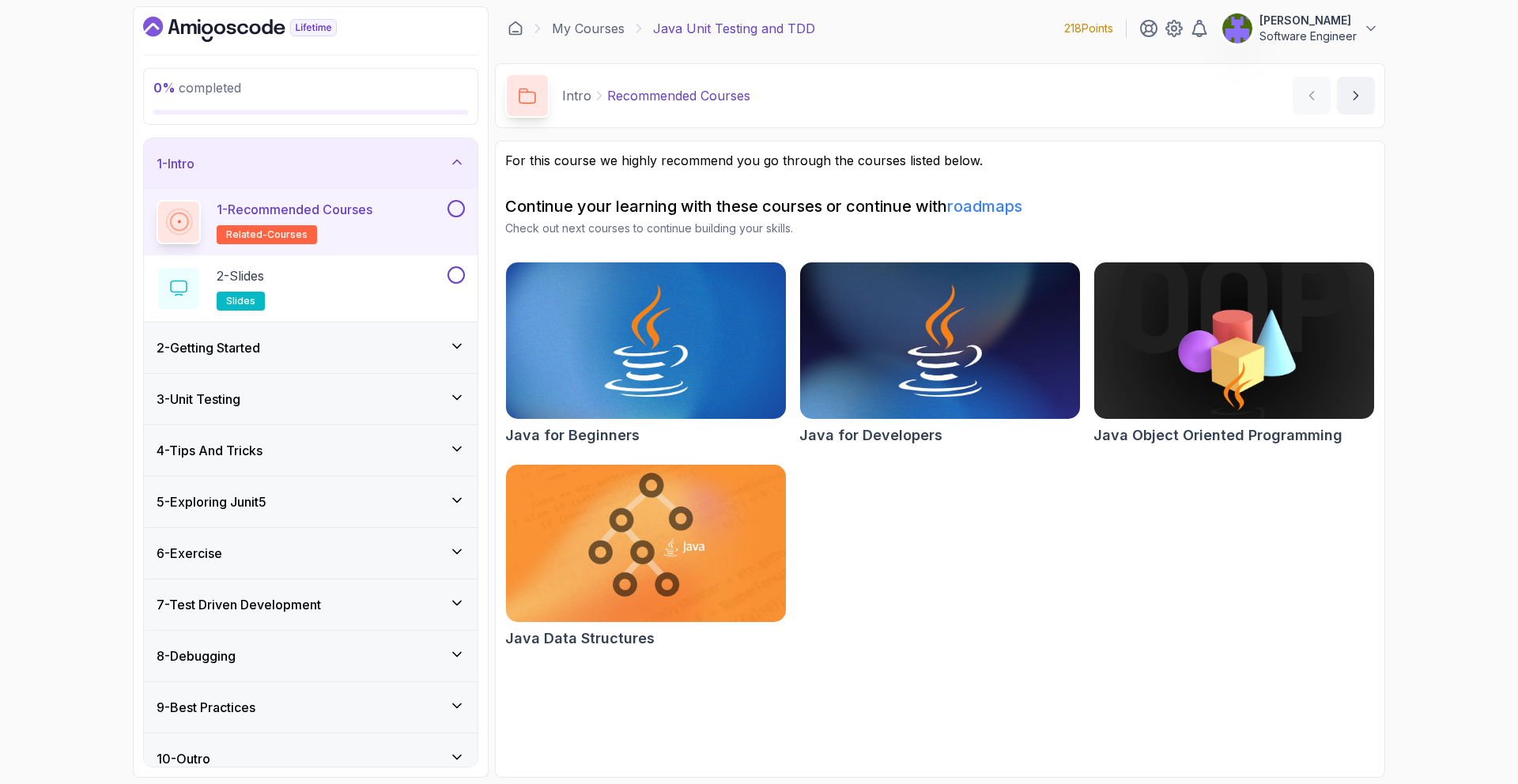
click at [417, 450] on div "4 - Tips And Tricks" at bounding box center [311, 450] width 308 height 19
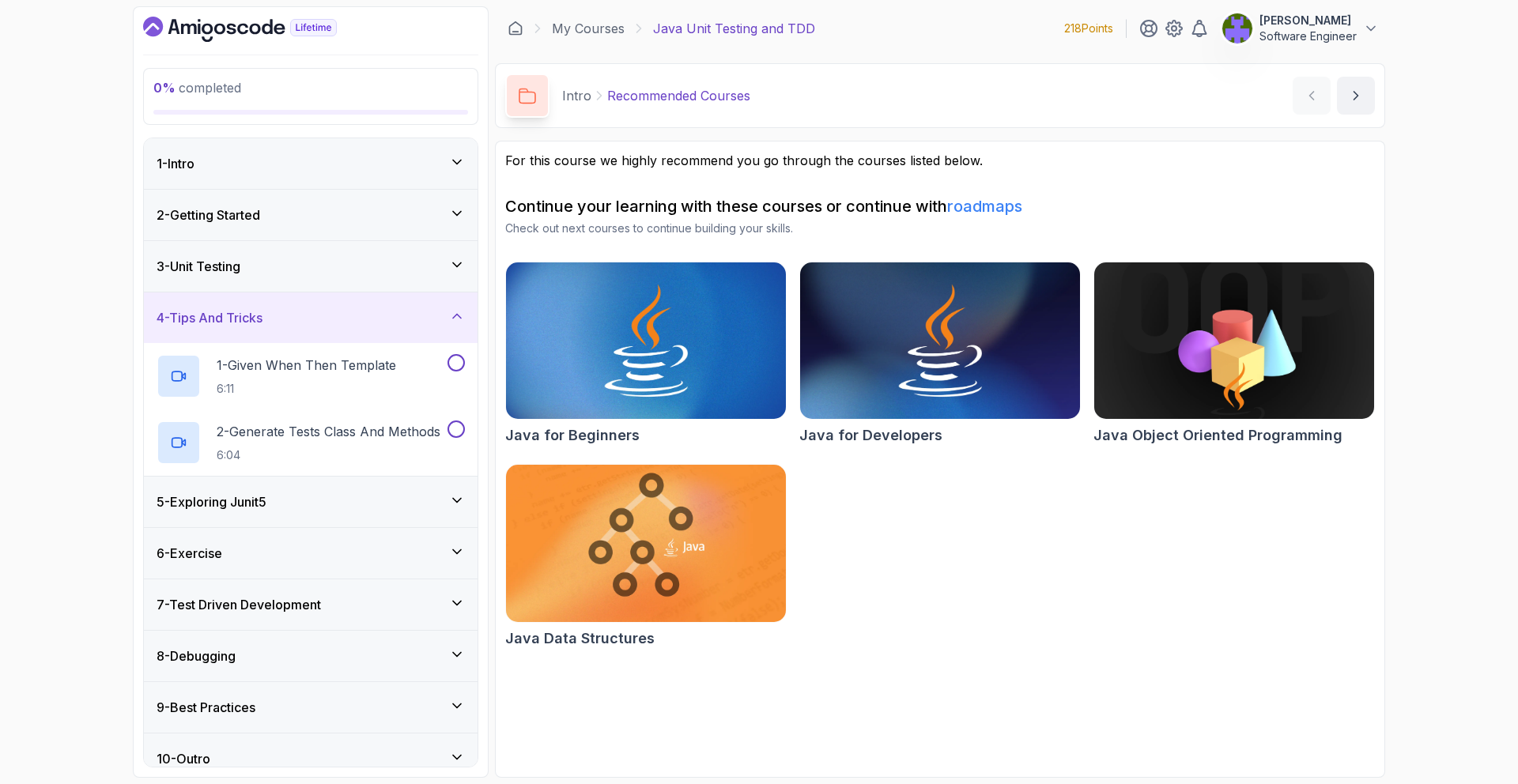
click at [439, 496] on div "5 - Exploring Junit5" at bounding box center [311, 501] width 308 height 19
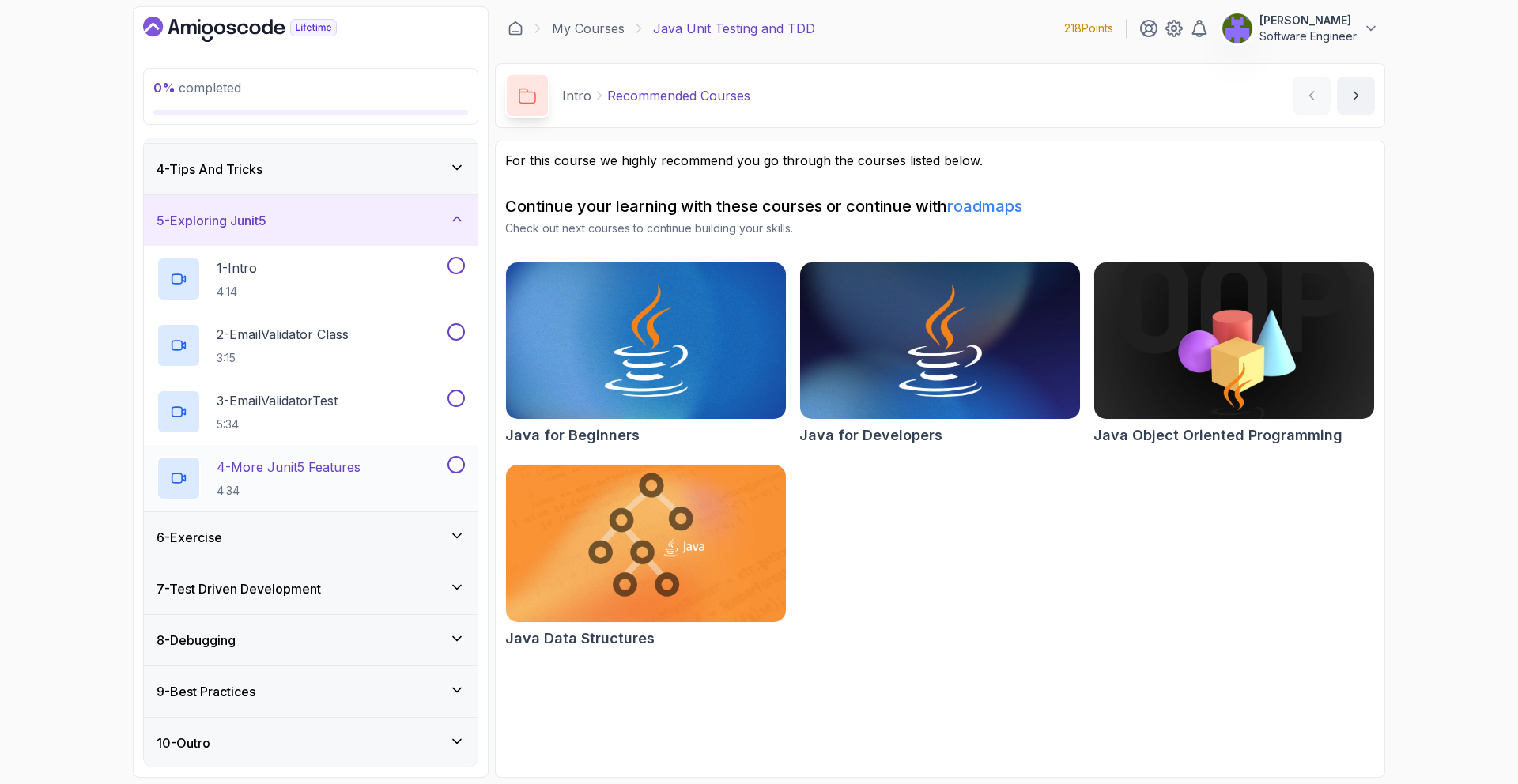
scroll to position [150, 0]
click at [443, 527] on div "6 - Exercise" at bounding box center [311, 535] width 308 height 19
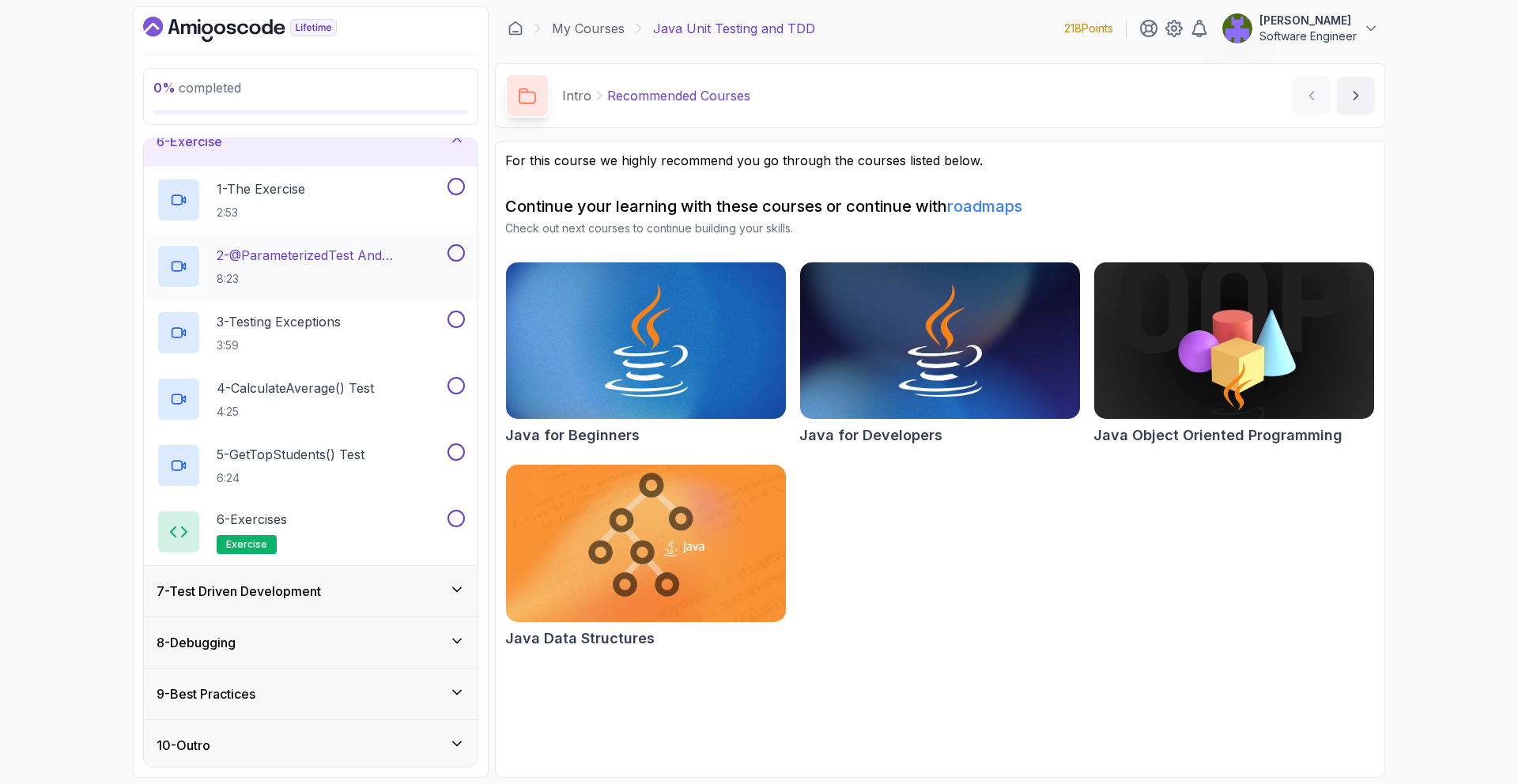
scroll to position [282, 0]
click at [448, 578] on div "7 - Test Driven Development" at bounding box center [311, 587] width 308 height 19
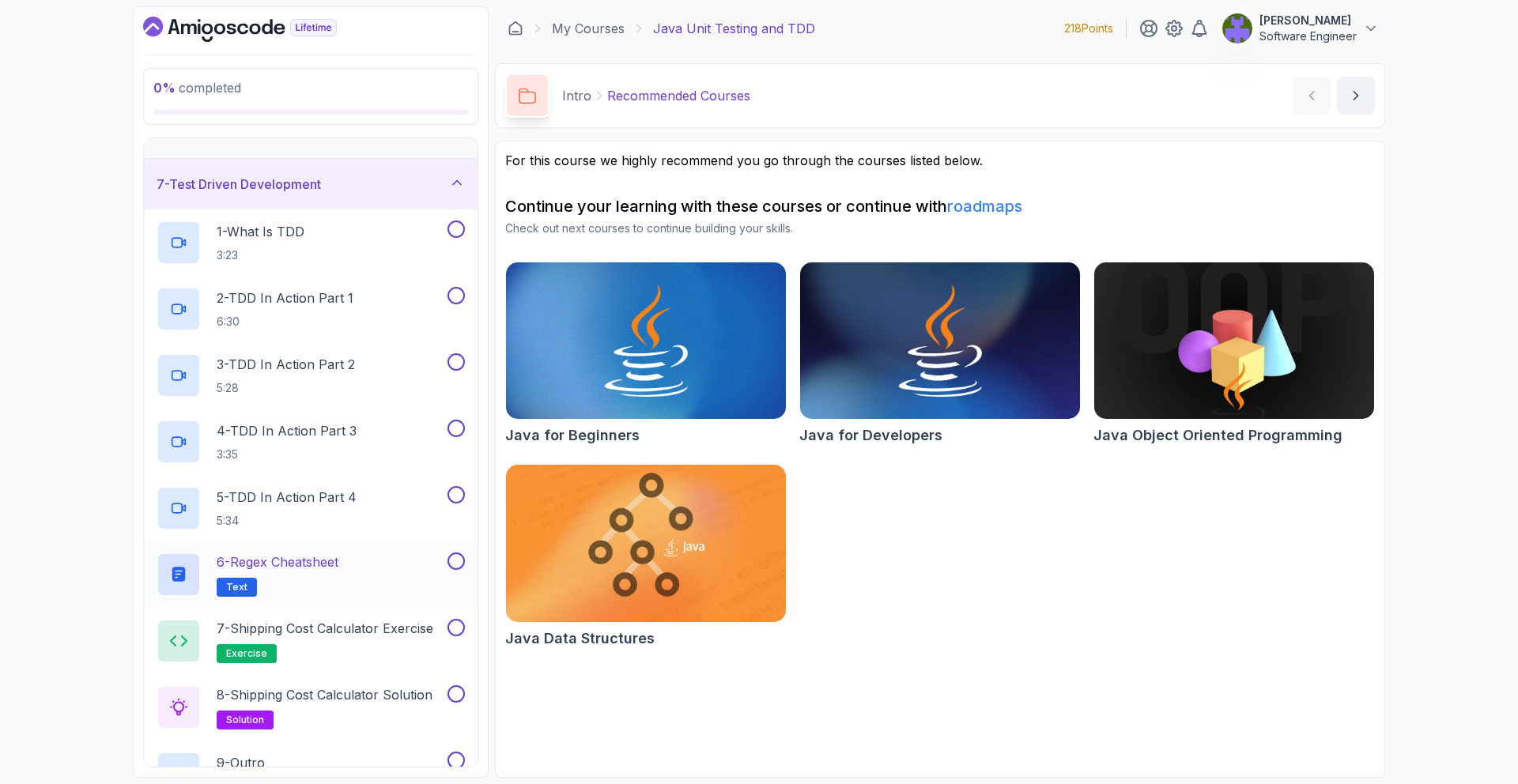
scroll to position [547, 0]
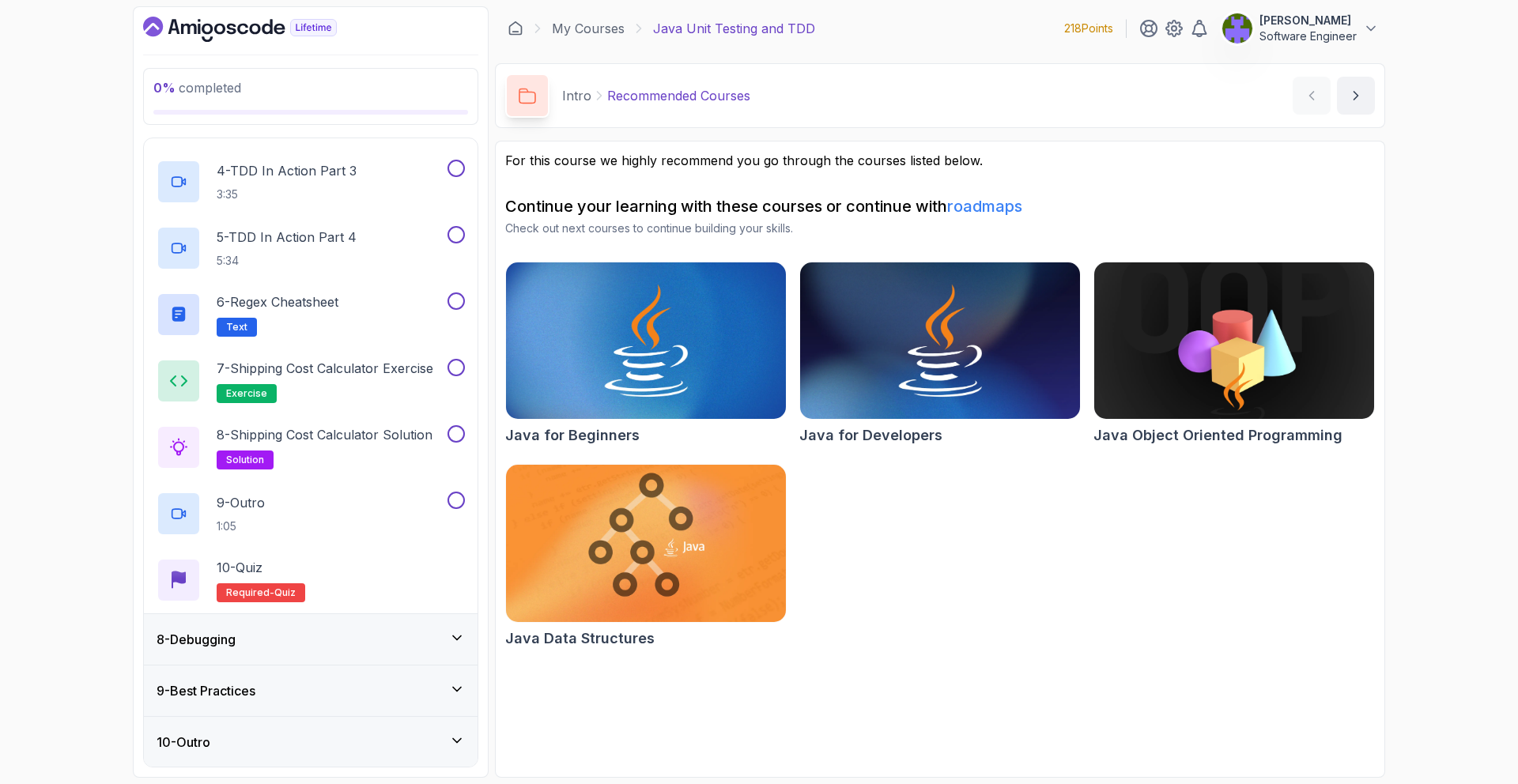
click at [461, 636] on icon at bounding box center [457, 637] width 16 height 16
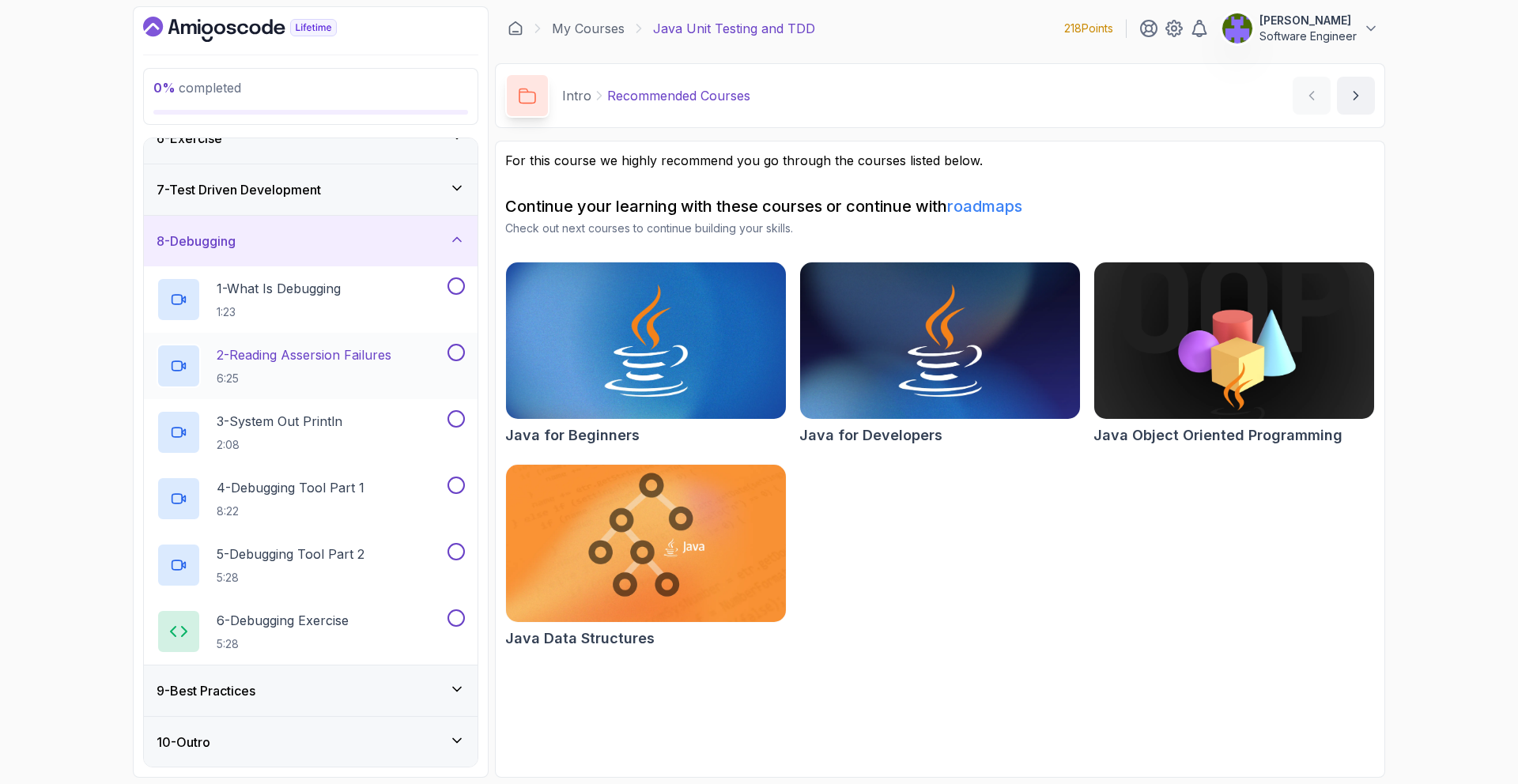
scroll to position [282, 0]
click at [411, 699] on div "9 - Best Practices" at bounding box center [311, 690] width 308 height 19
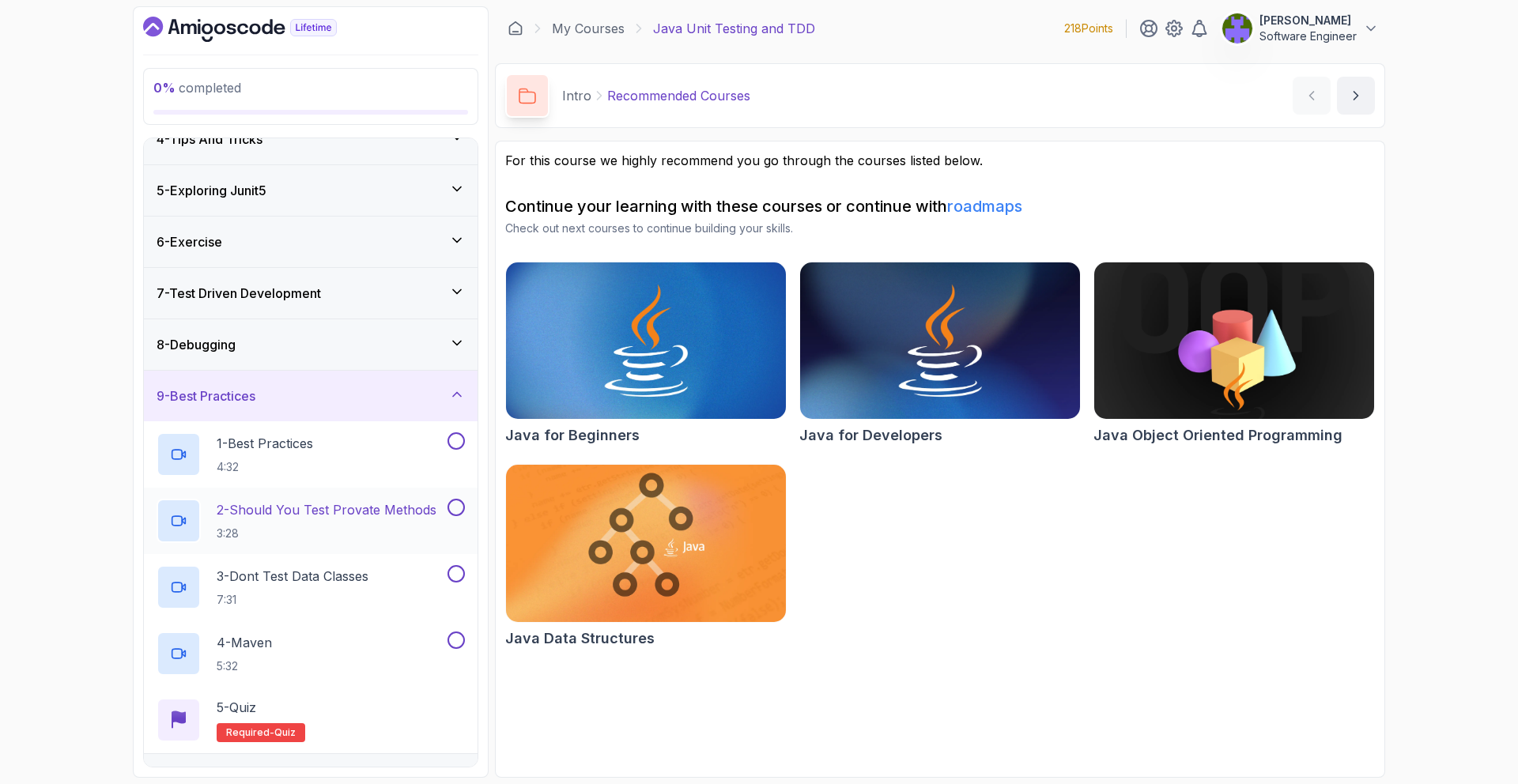
scroll to position [215, 0]
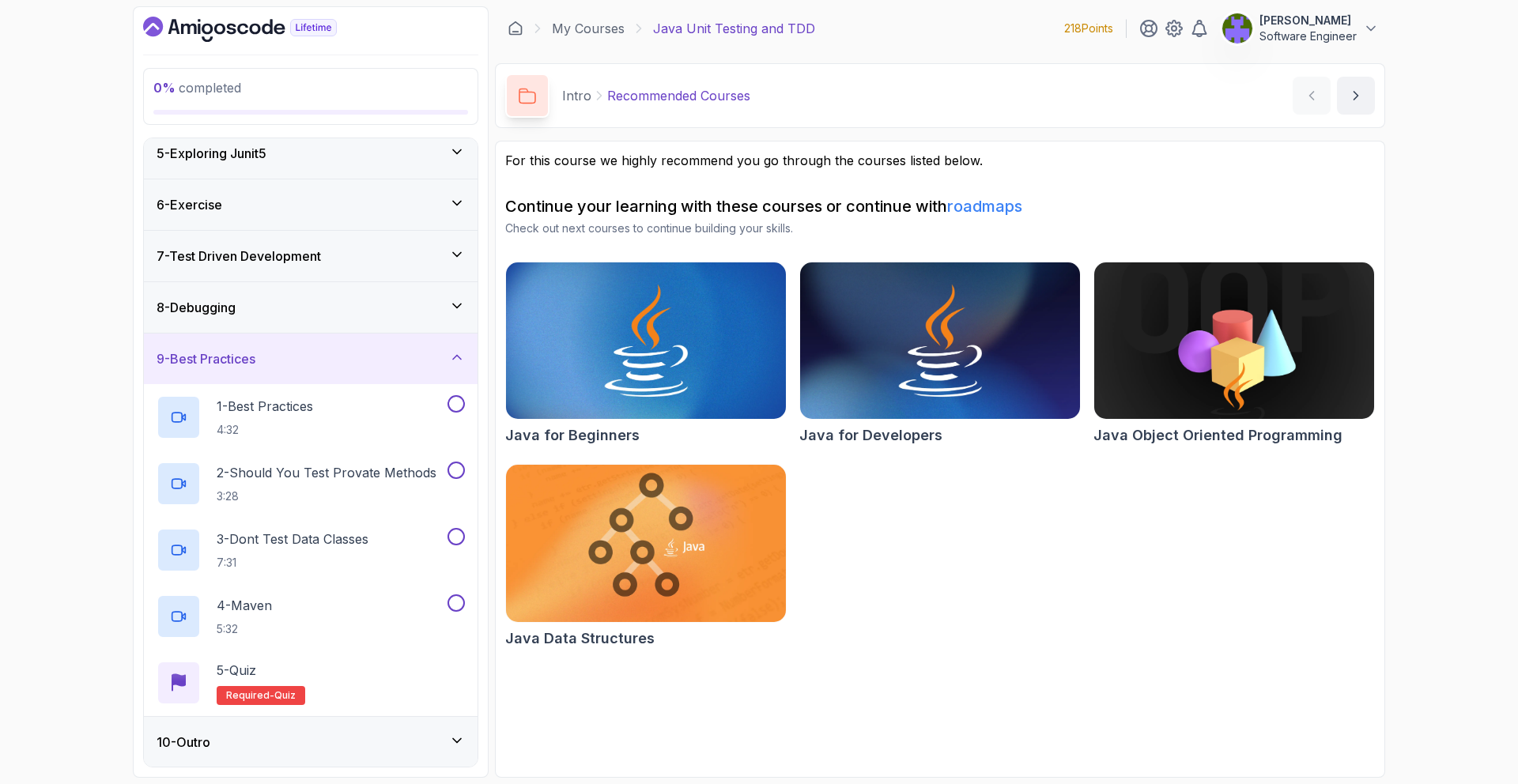
click at [412, 723] on div "10 - Outro" at bounding box center [311, 742] width 334 height 51
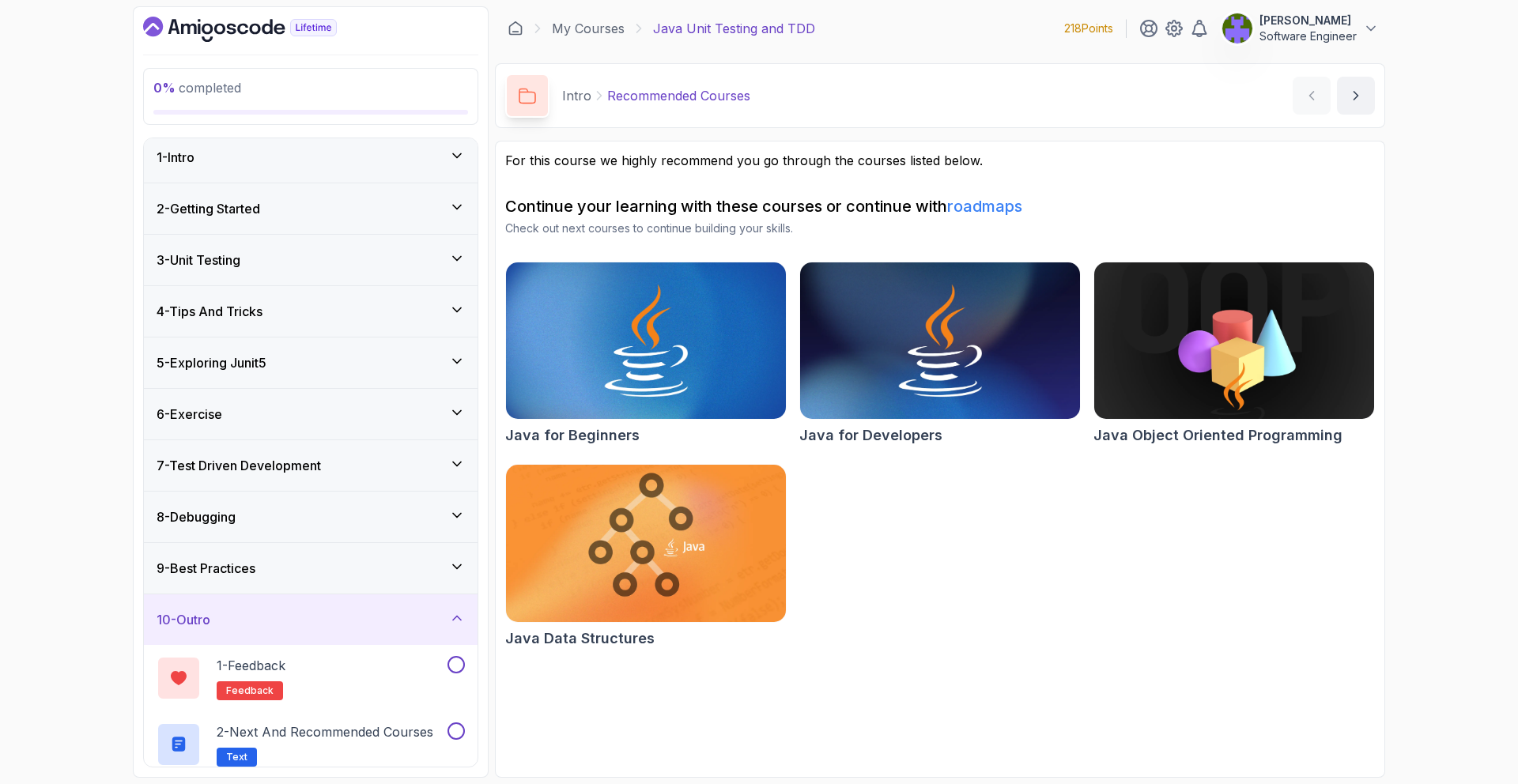
scroll to position [0, 0]
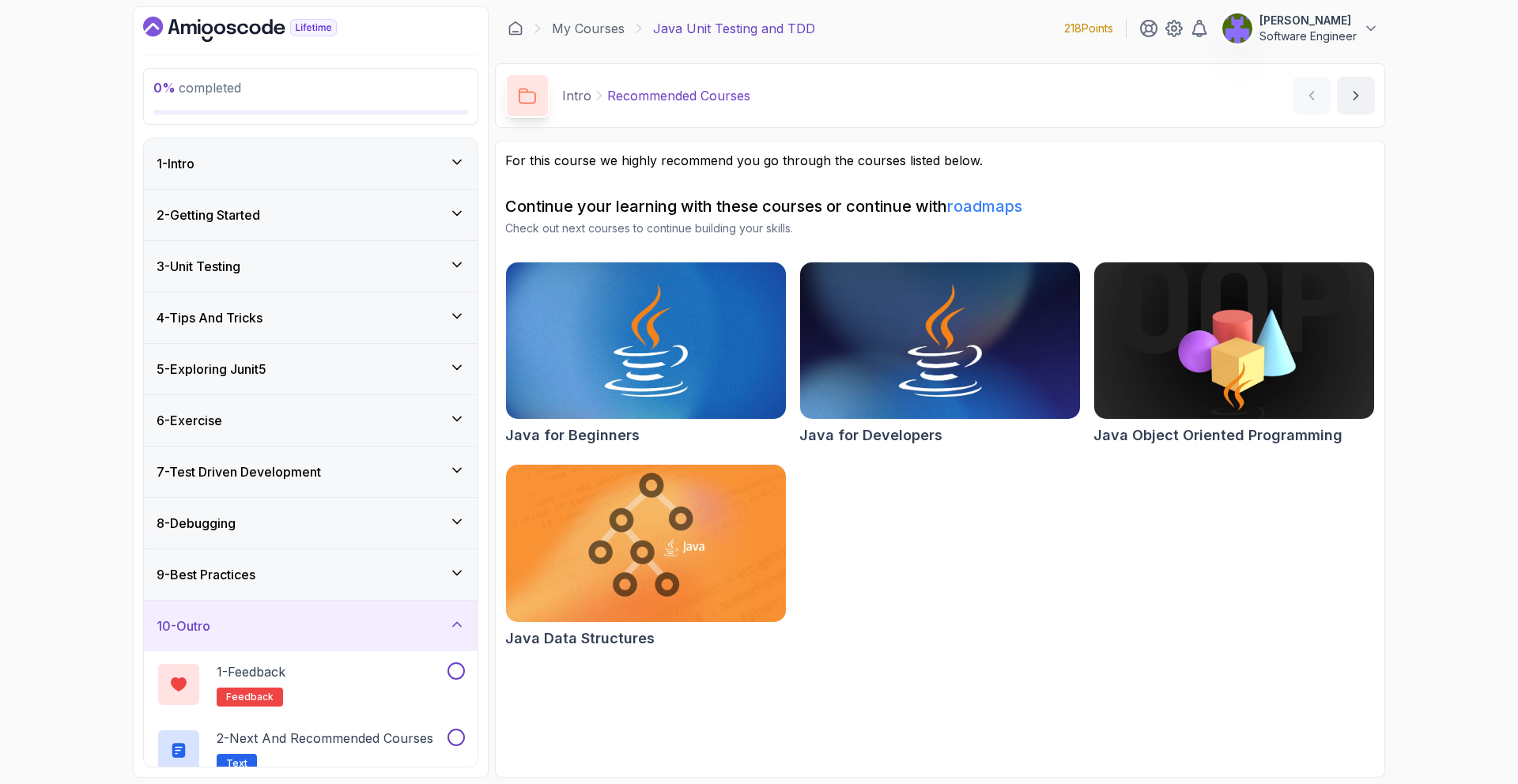
click at [436, 166] on div "1 - Intro" at bounding box center [311, 163] width 308 height 19
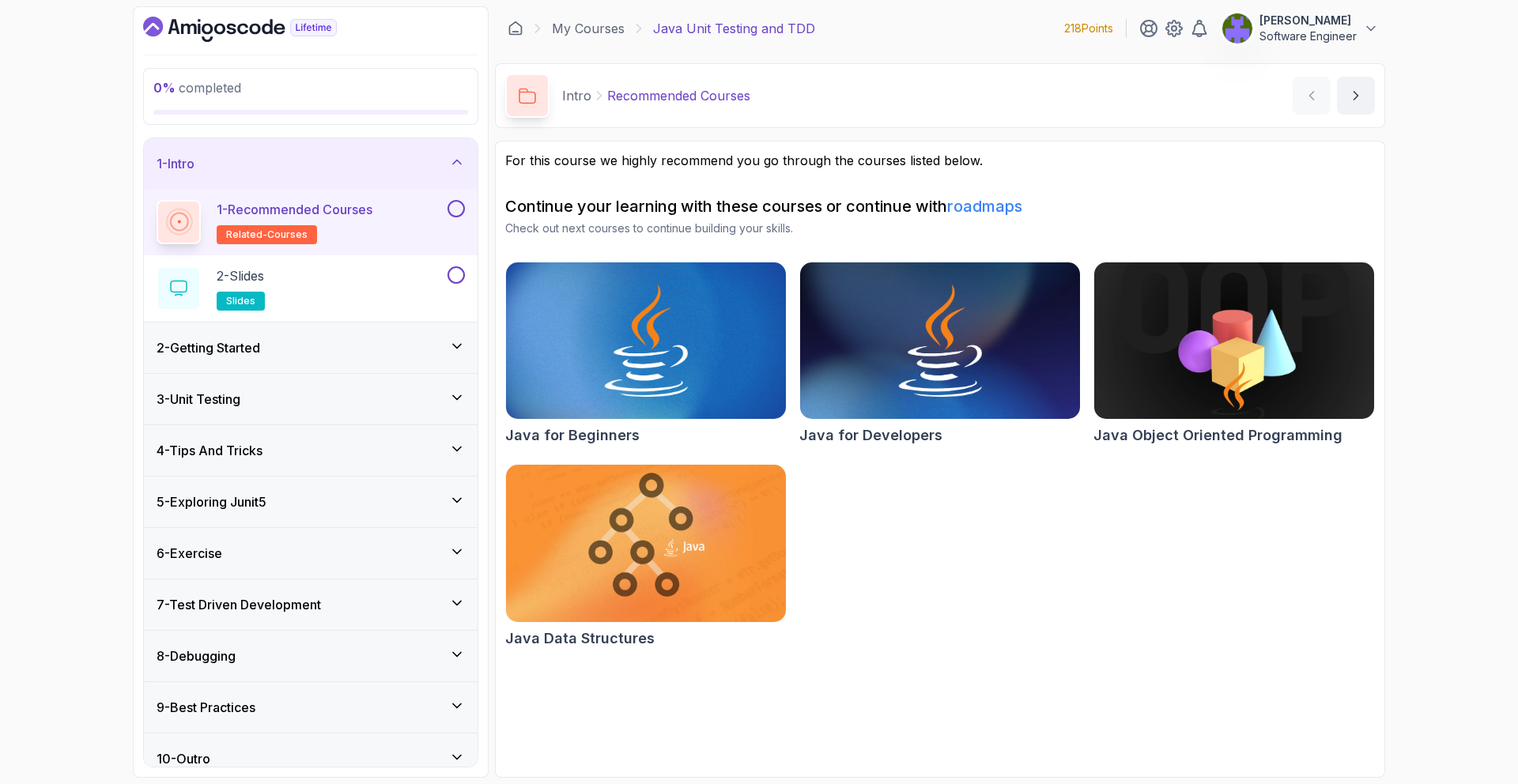
click at [455, 152] on div "1 - Intro" at bounding box center [311, 164] width 334 height 51
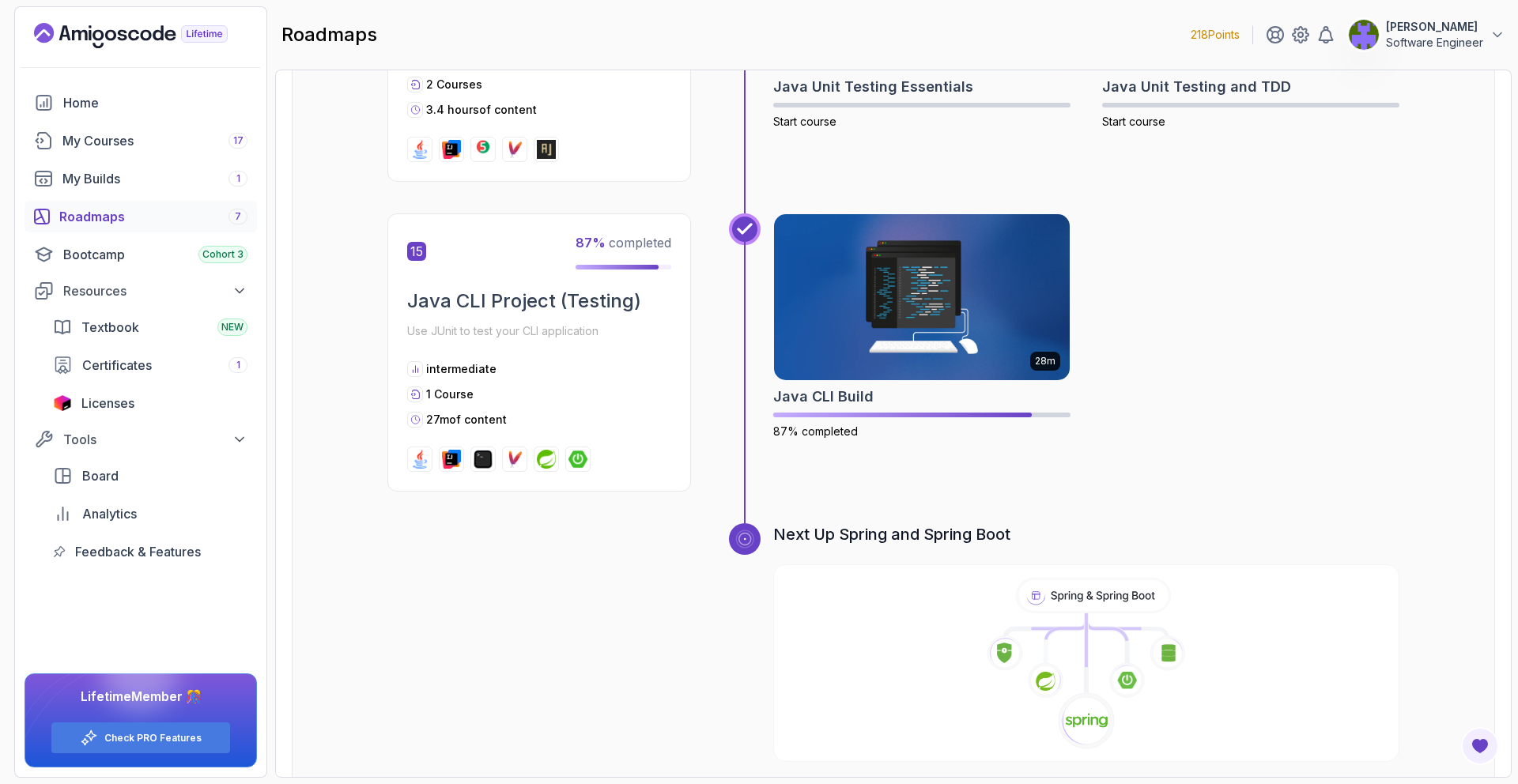
scroll to position [4949, 0]
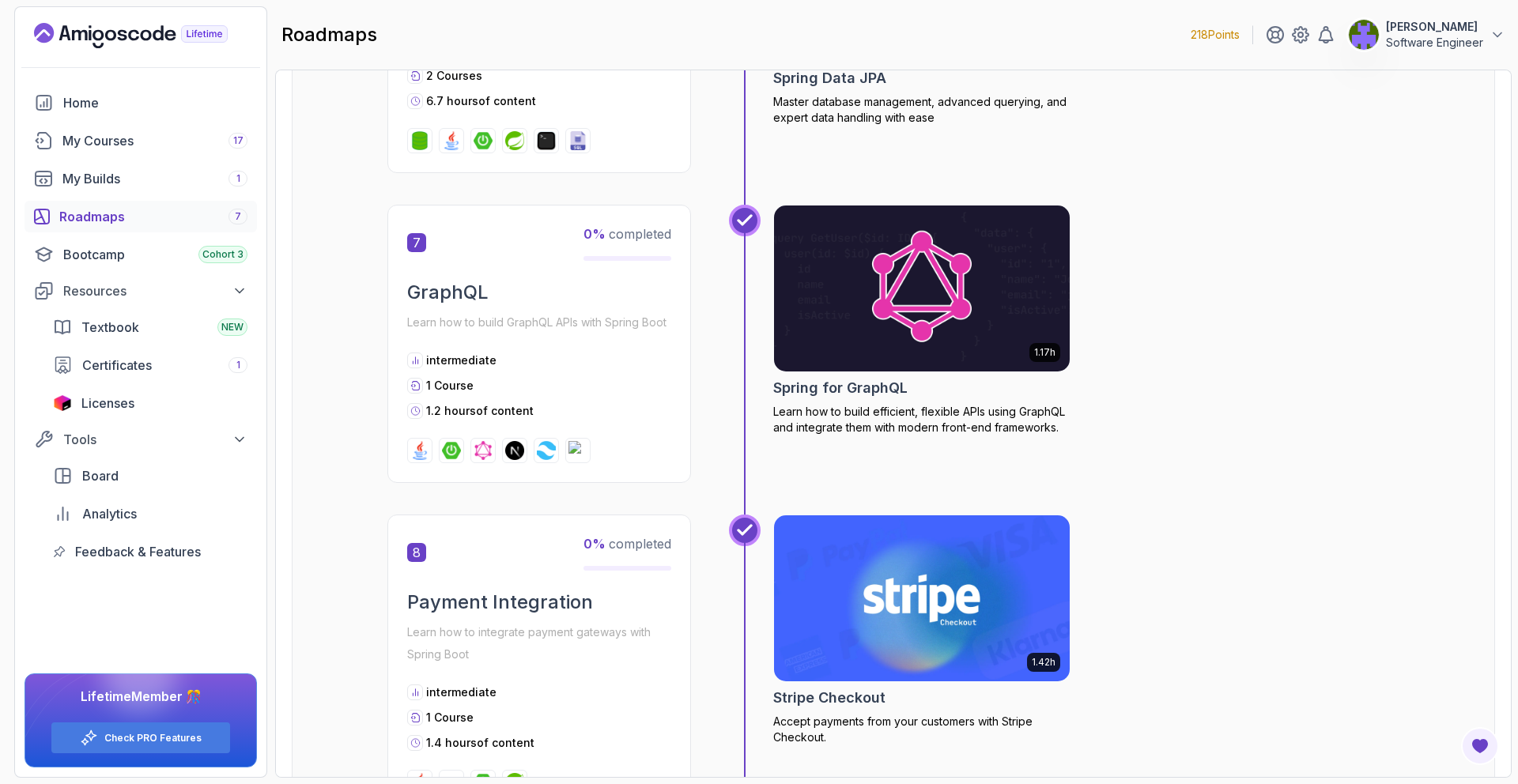
scroll to position [2303, 0]
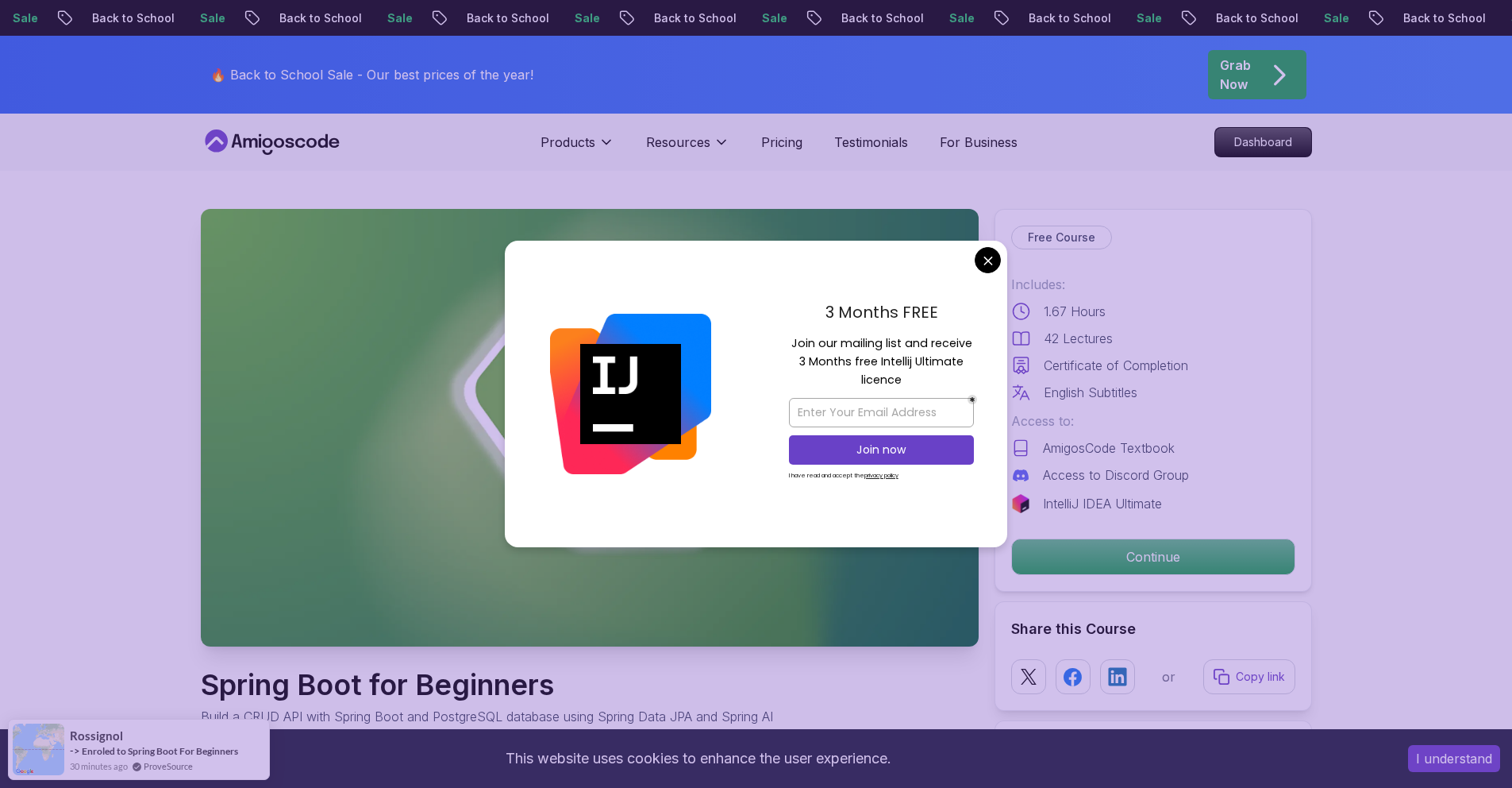
click at [971, 273] on div "3 Months FREE Join our mailing list and receive 3 Months free Intellij Ultimate…" at bounding box center [882, 394] width 252 height 306
click at [973, 269] on div "3 Months FREE Join our mailing list and receive 3 Months free Intellij Ultimate…" at bounding box center [882, 394] width 252 height 306
click at [975, 268] on div "3 Months FREE Join our mailing list and receive 3 Months free Intellij Ultimate…" at bounding box center [882, 394] width 252 height 306
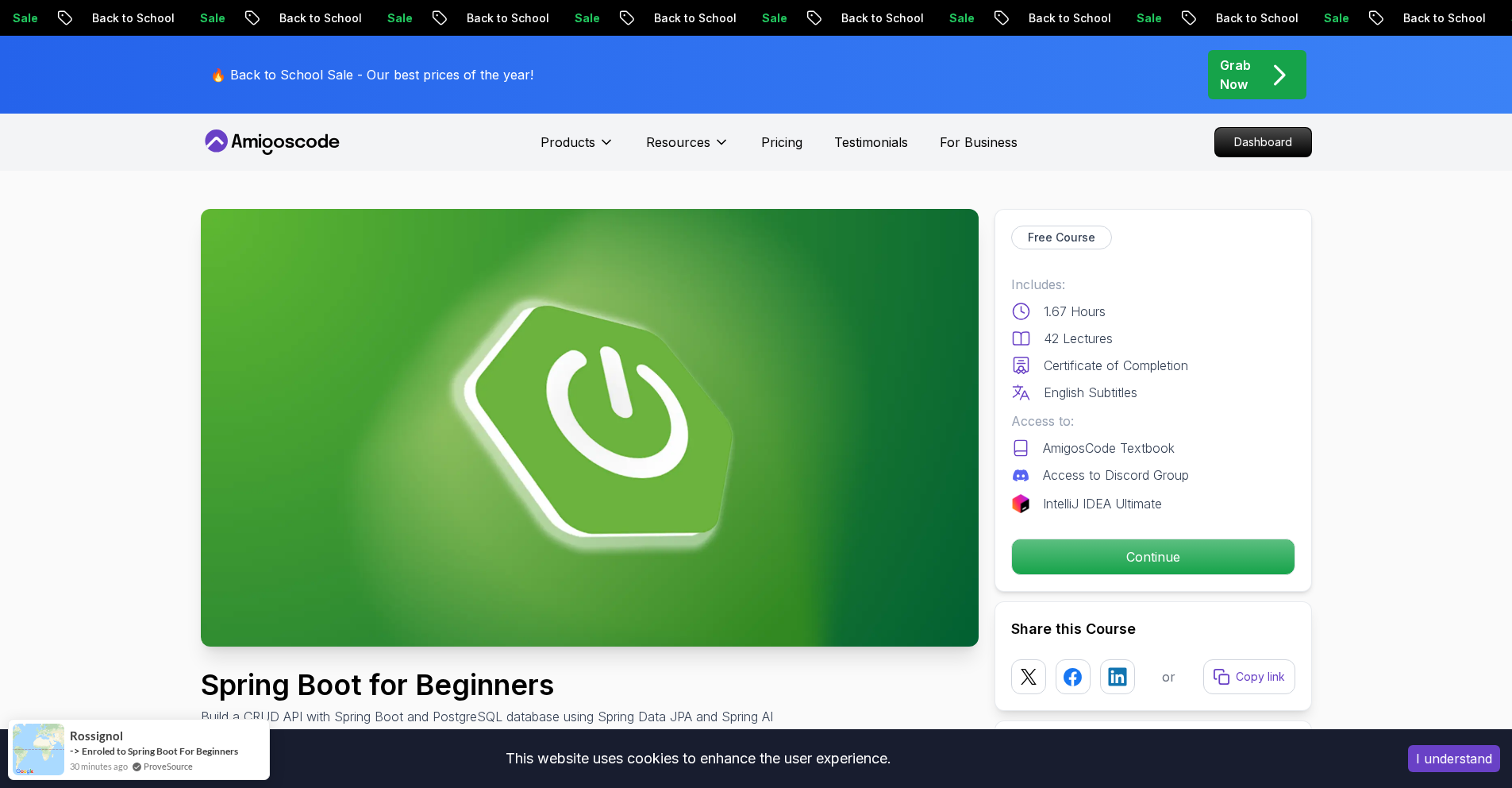
click at [1153, 550] on p "Continue" at bounding box center [1152, 557] width 268 height 34
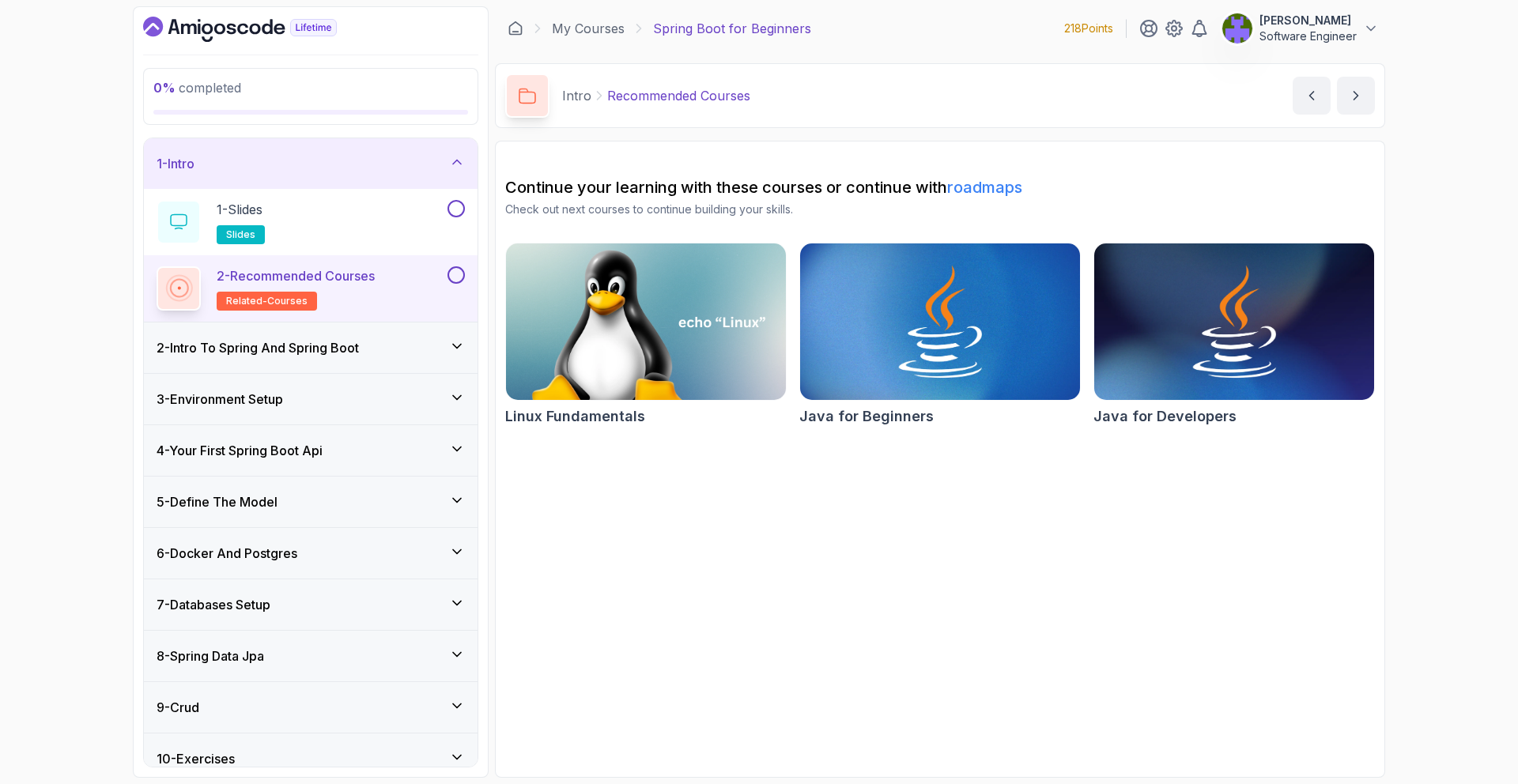
click at [348, 357] on div "2 - Intro To Spring And Spring Boot" at bounding box center [311, 348] width 334 height 51
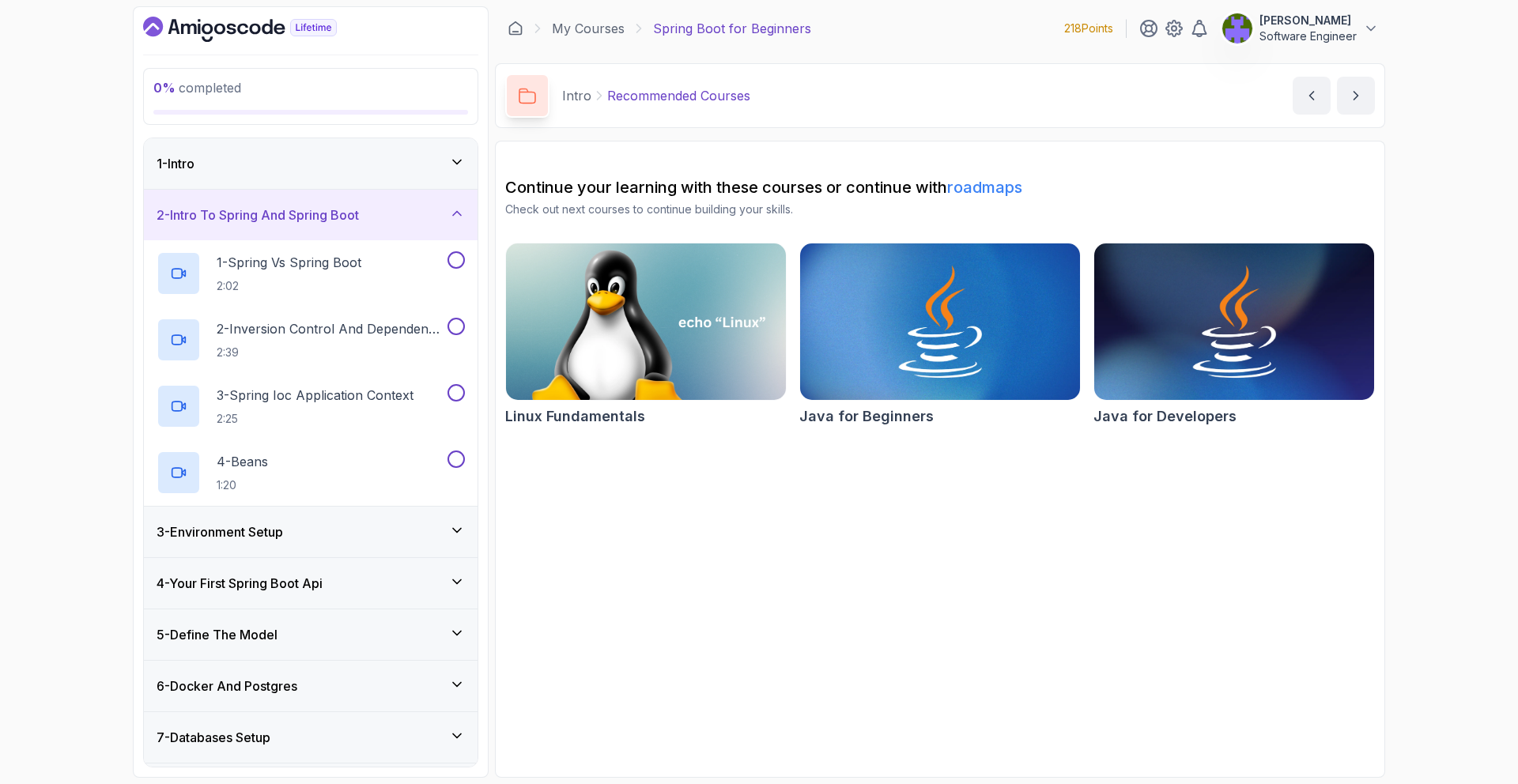
click at [380, 542] on div "3 - Environment Setup" at bounding box center [311, 532] width 334 height 51
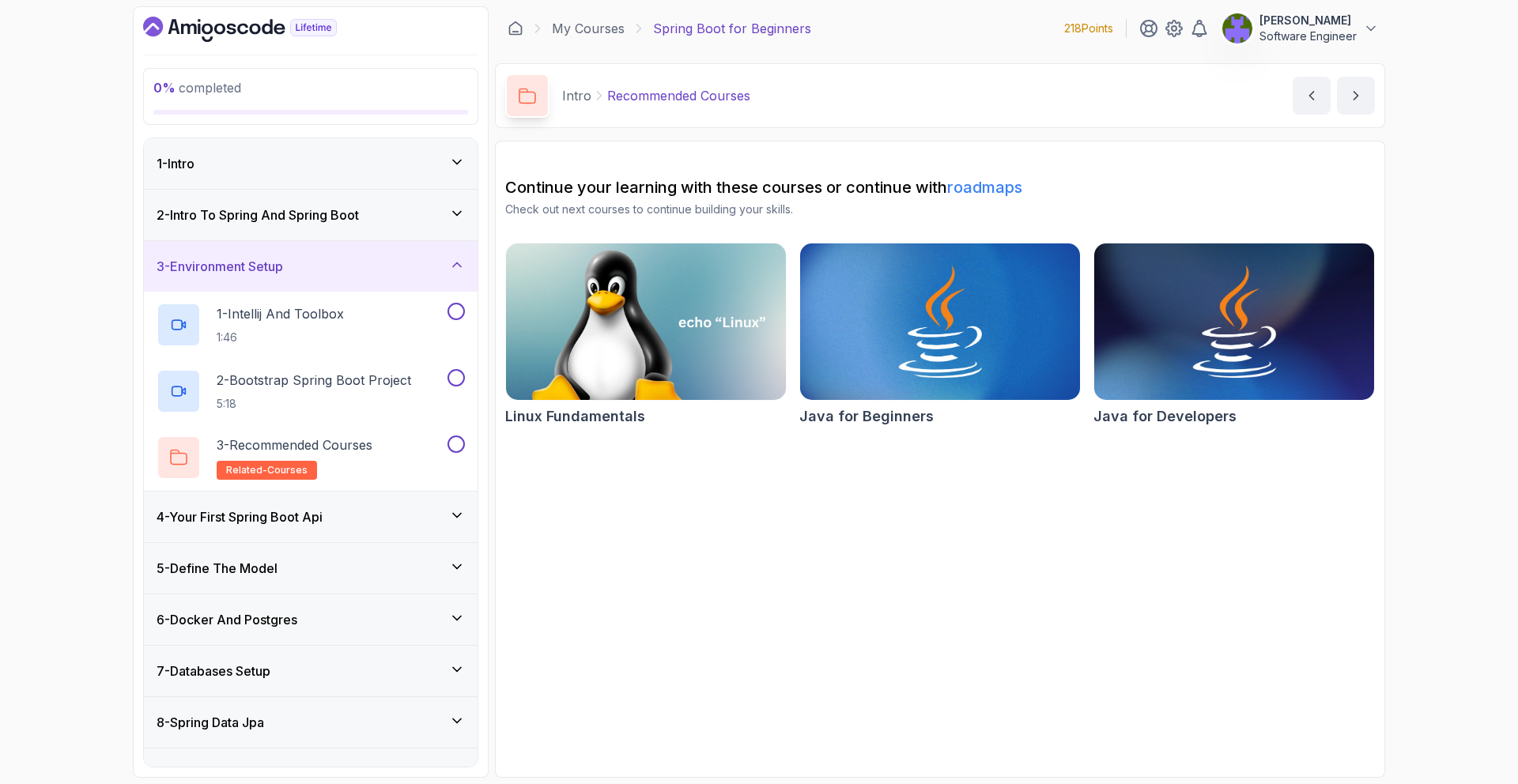
click at [383, 526] on div "4 - Your First Spring Boot Api" at bounding box center [311, 517] width 334 height 51
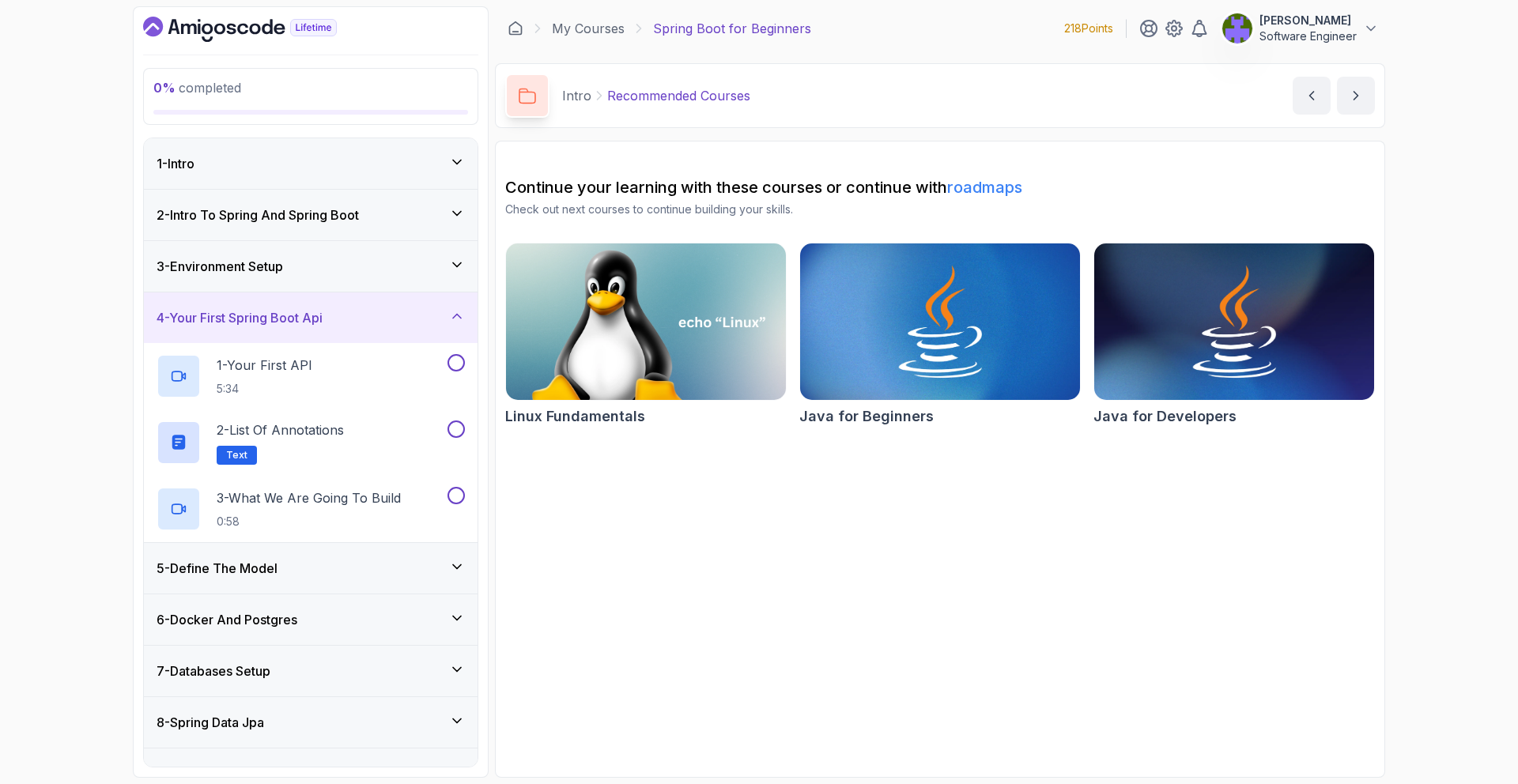
click at [383, 559] on div "5 - Define The Model" at bounding box center [311, 568] width 308 height 19
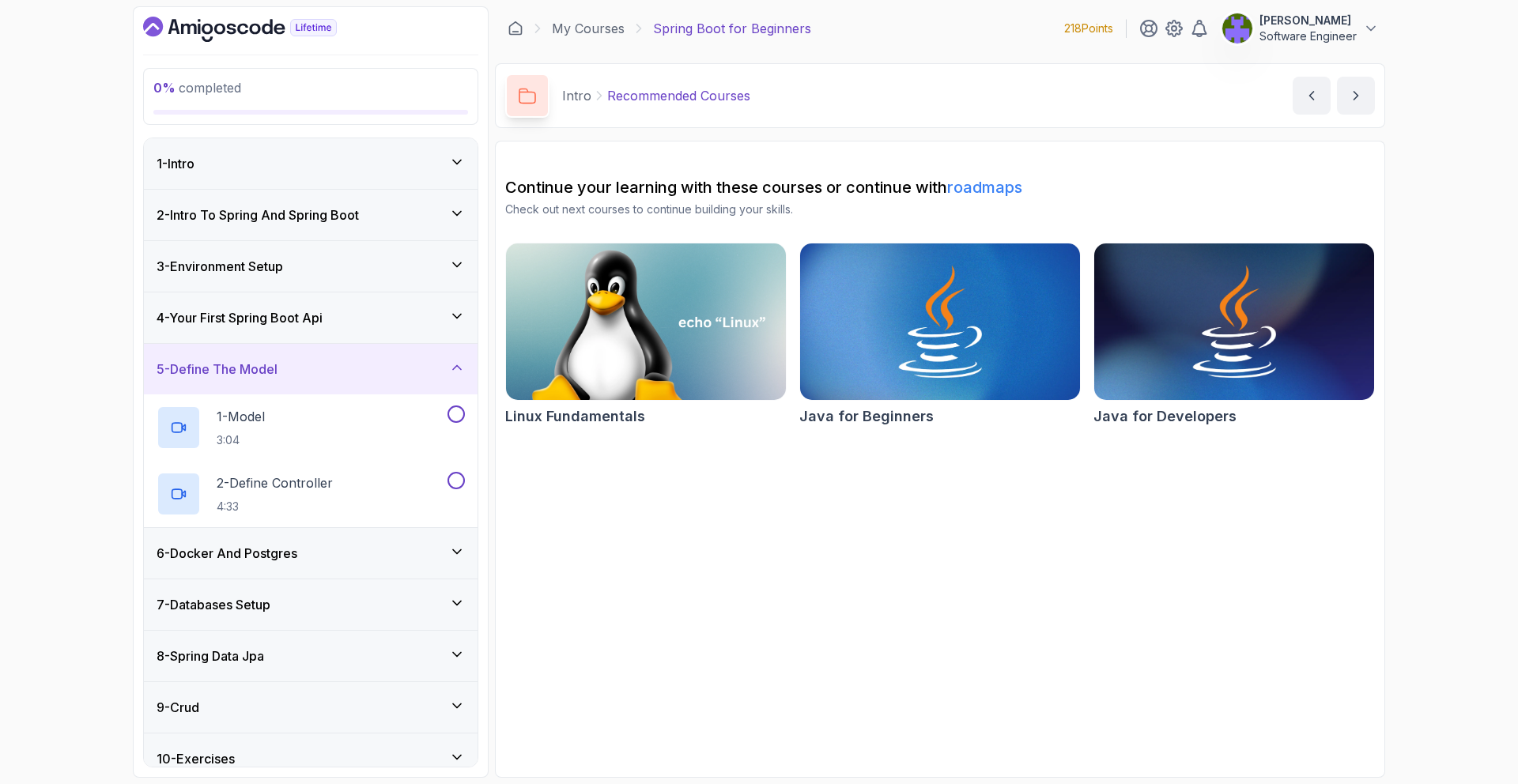
click at [389, 550] on div "6 - Docker And Postgres" at bounding box center [311, 553] width 308 height 19
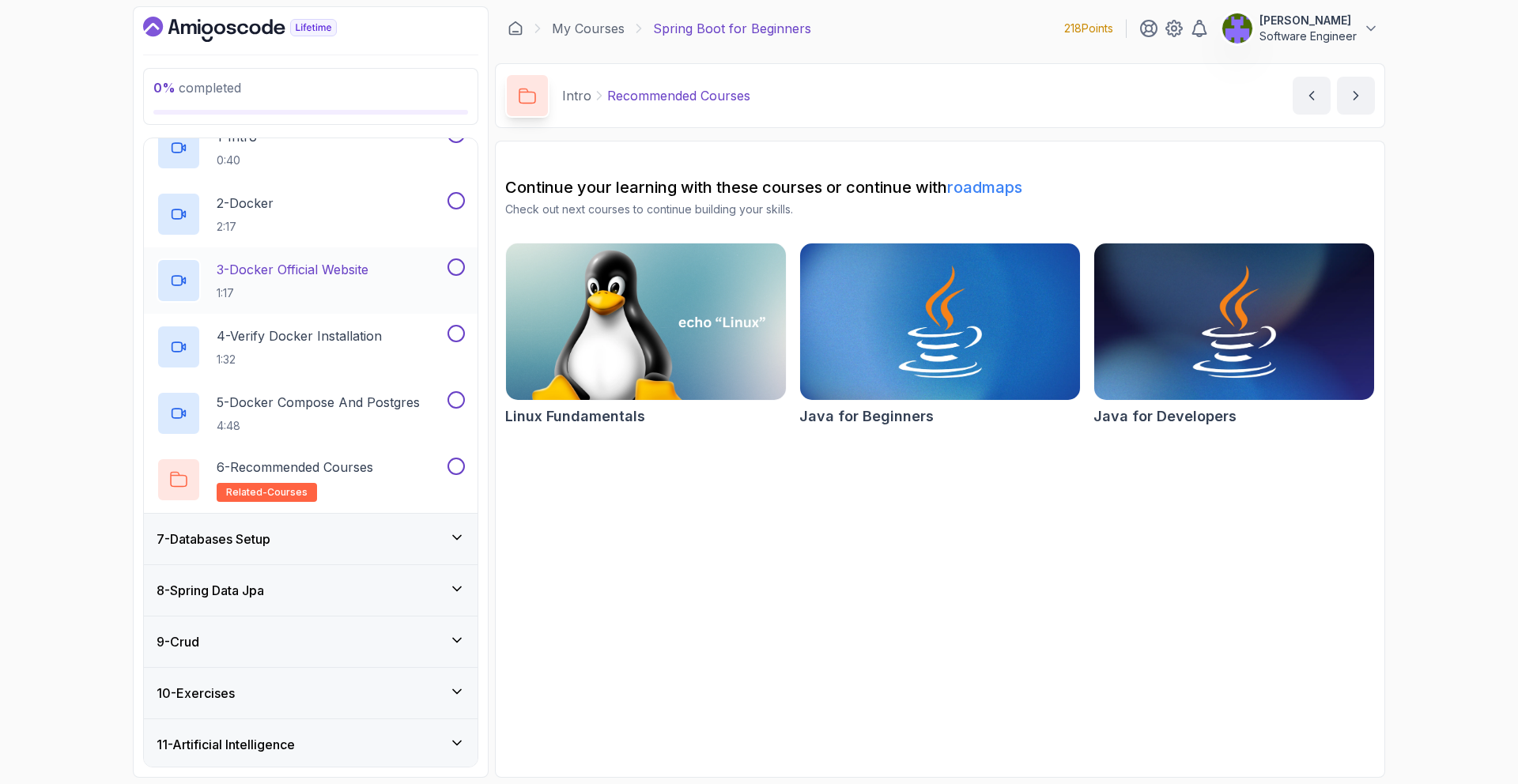
scroll to position [385, 0]
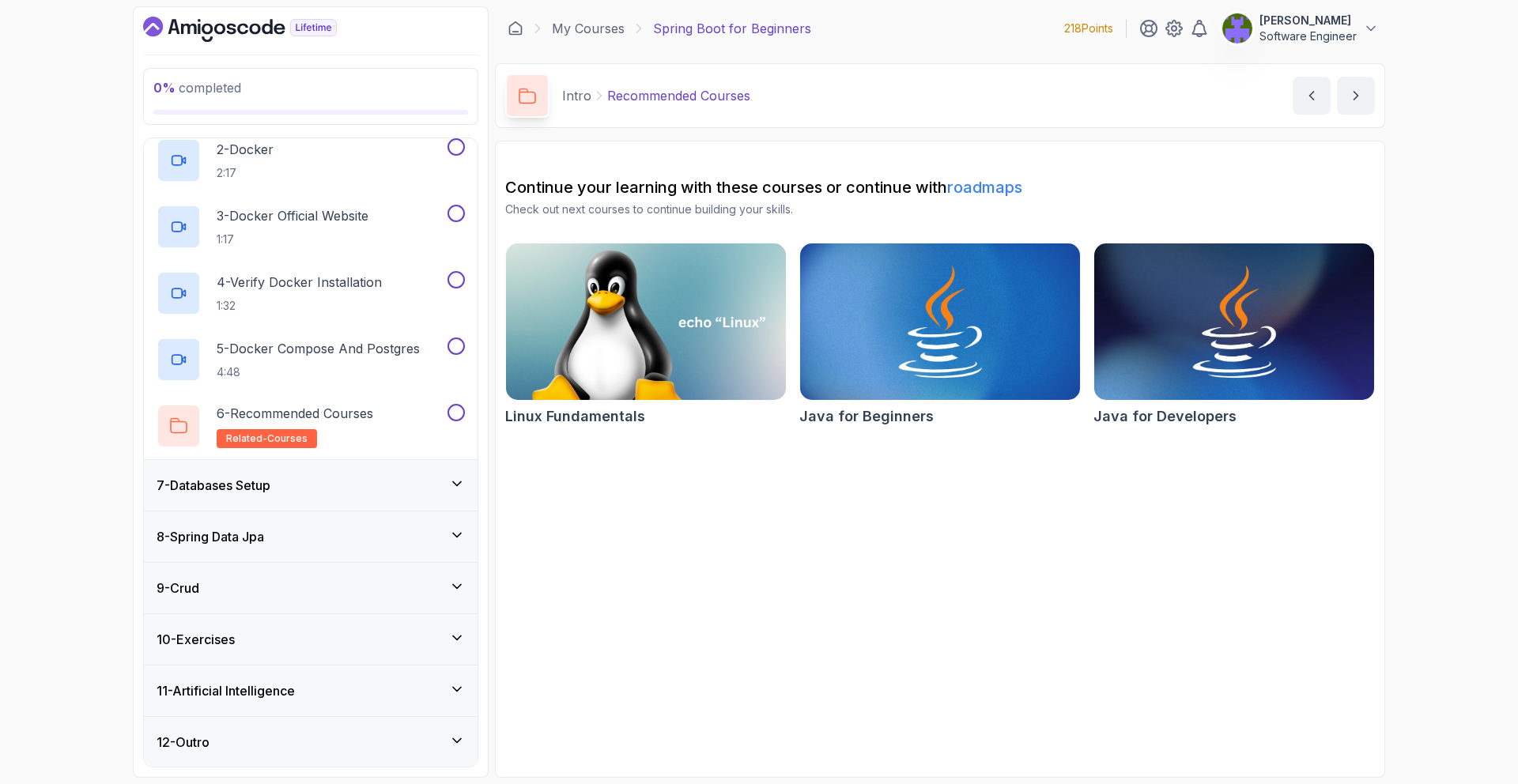
click at [405, 483] on div "7 - Databases Setup" at bounding box center [311, 485] width 308 height 19
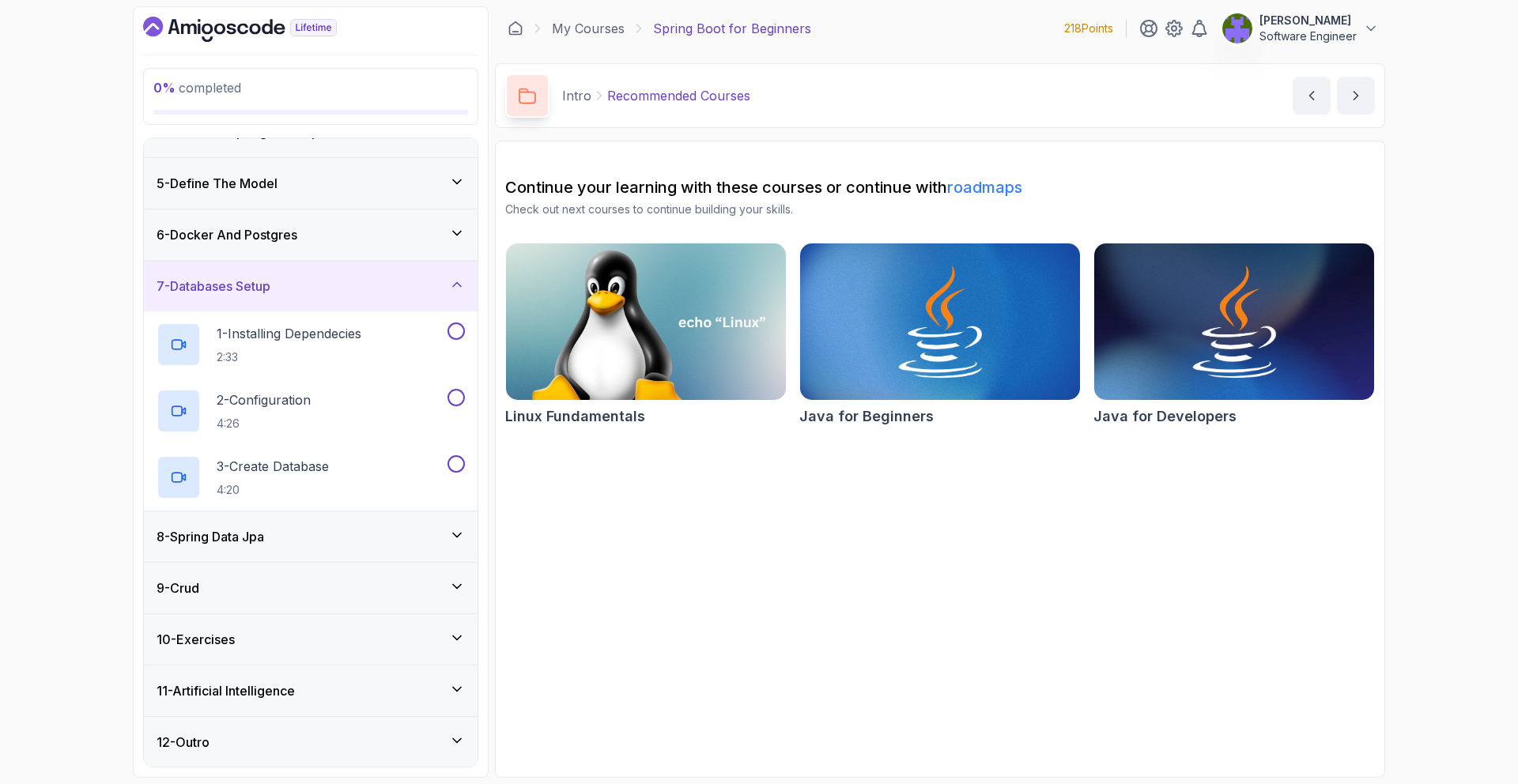
scroll to position [187, 0]
click at [407, 550] on div "8 - Spring Data Jpa" at bounding box center [311, 536] width 334 height 51
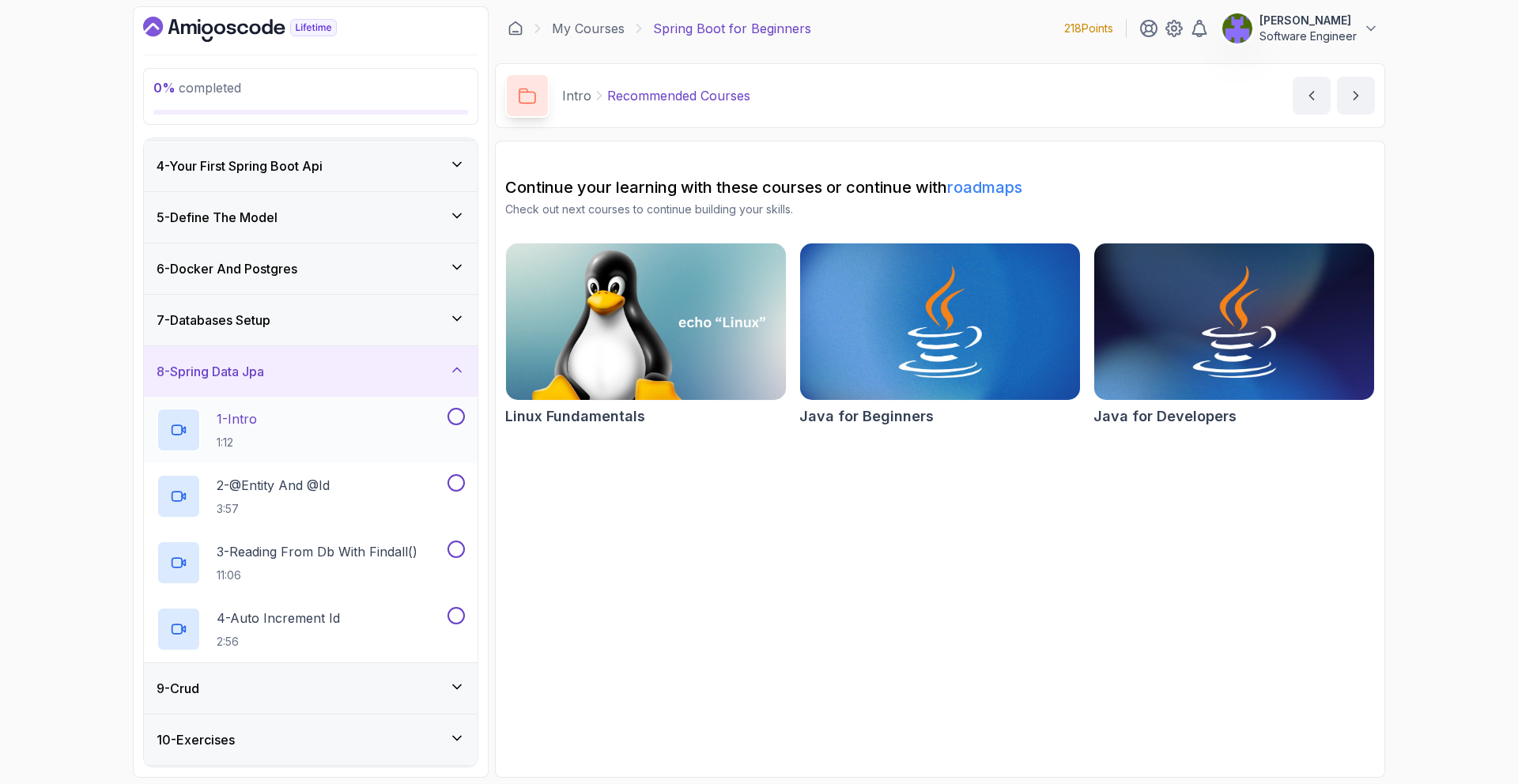
scroll to position [252, 0]
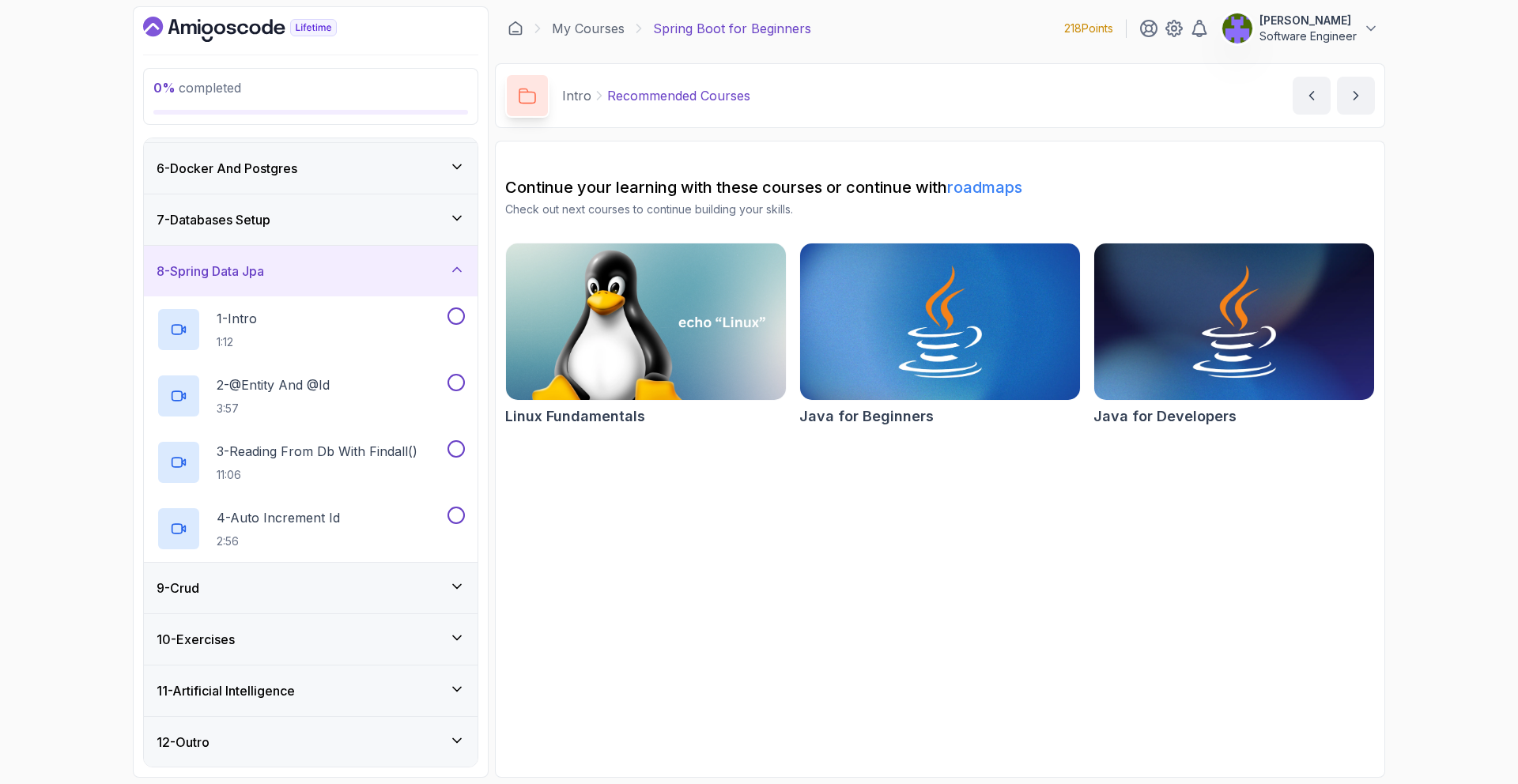
click at [403, 588] on div "9 - Crud" at bounding box center [311, 587] width 308 height 19
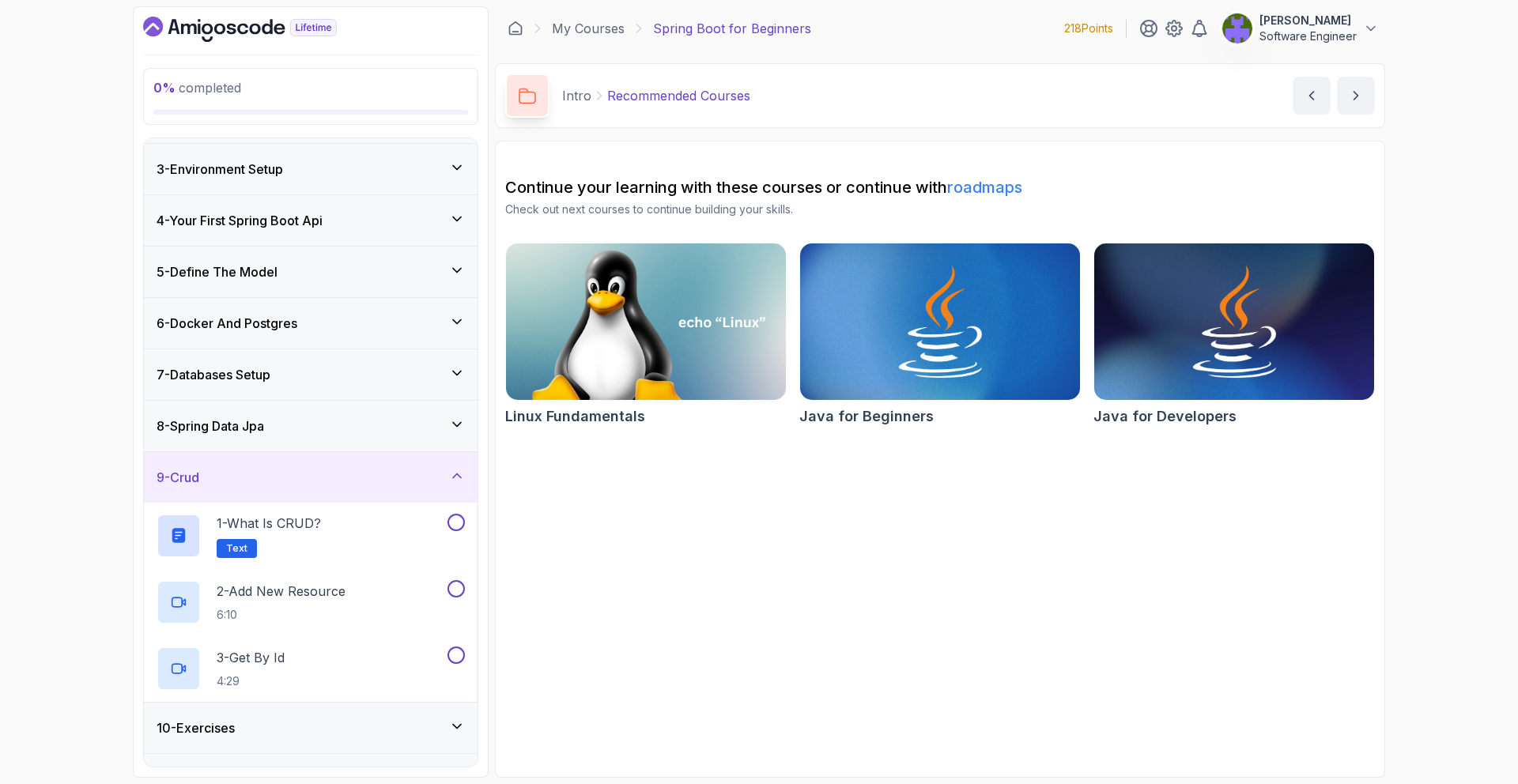
scroll to position [187, 0]
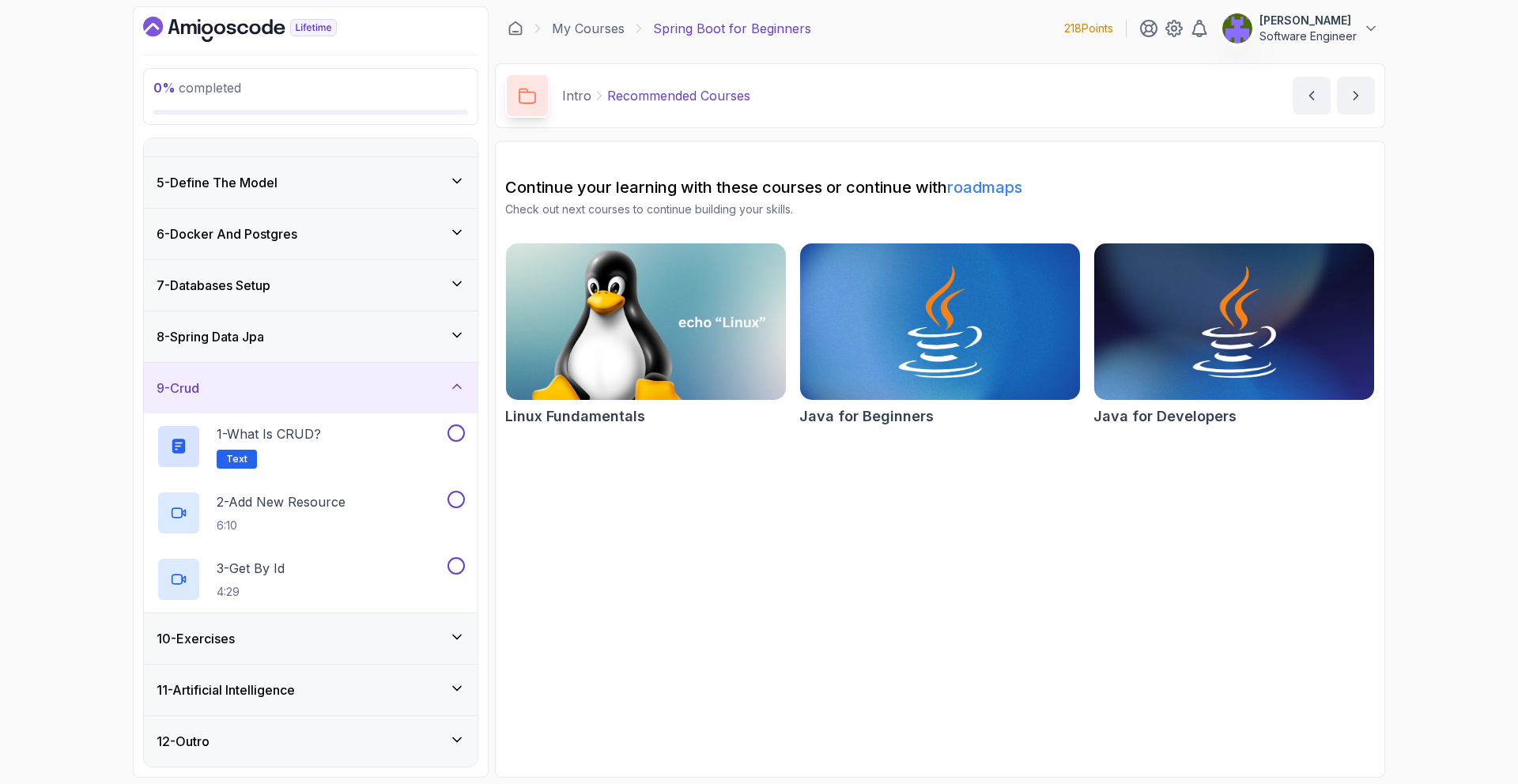
click at [393, 651] on div "10 - Exercises" at bounding box center [311, 638] width 334 height 51
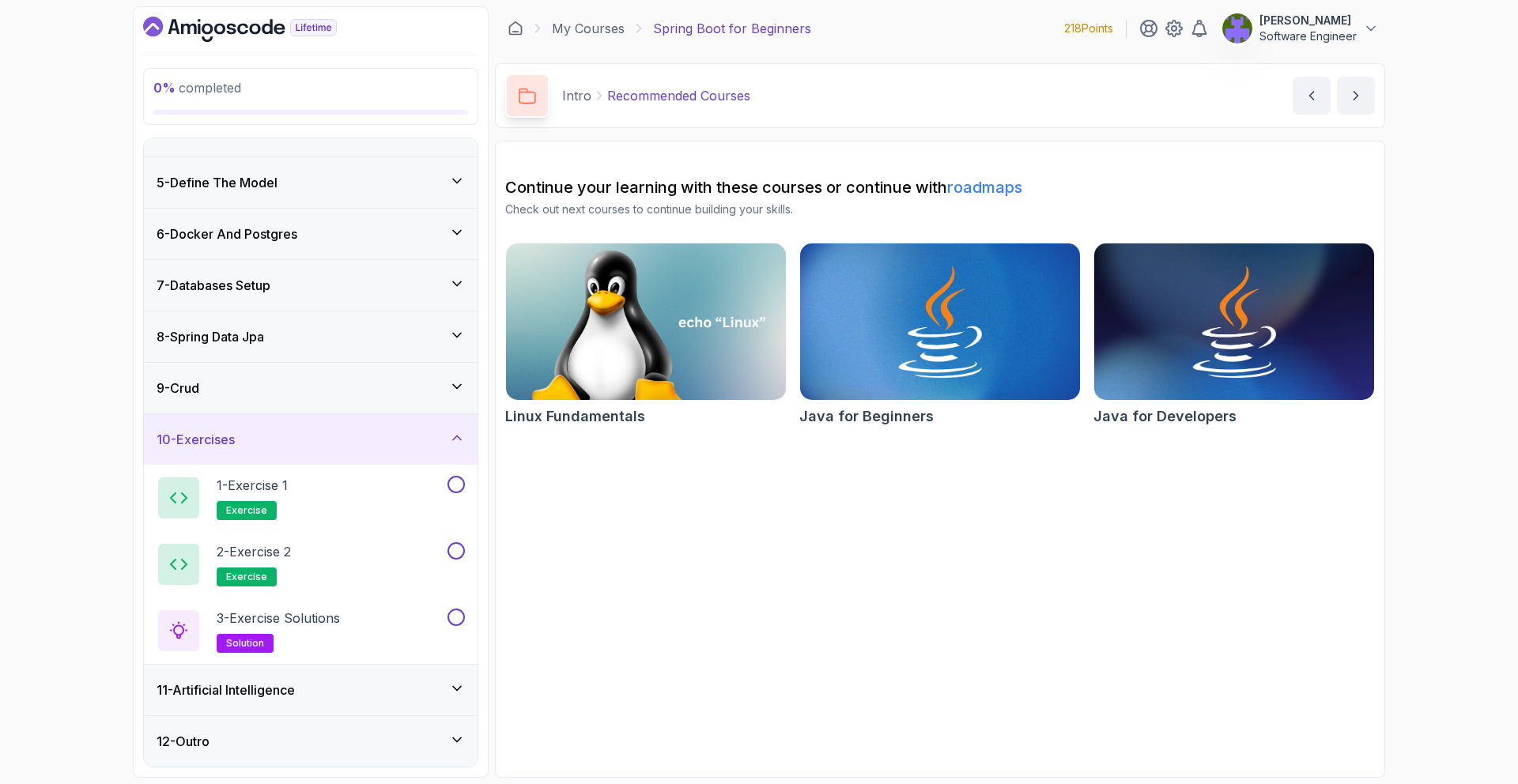
click at [382, 691] on div "11 - Artificial Intelligence" at bounding box center [311, 689] width 308 height 19
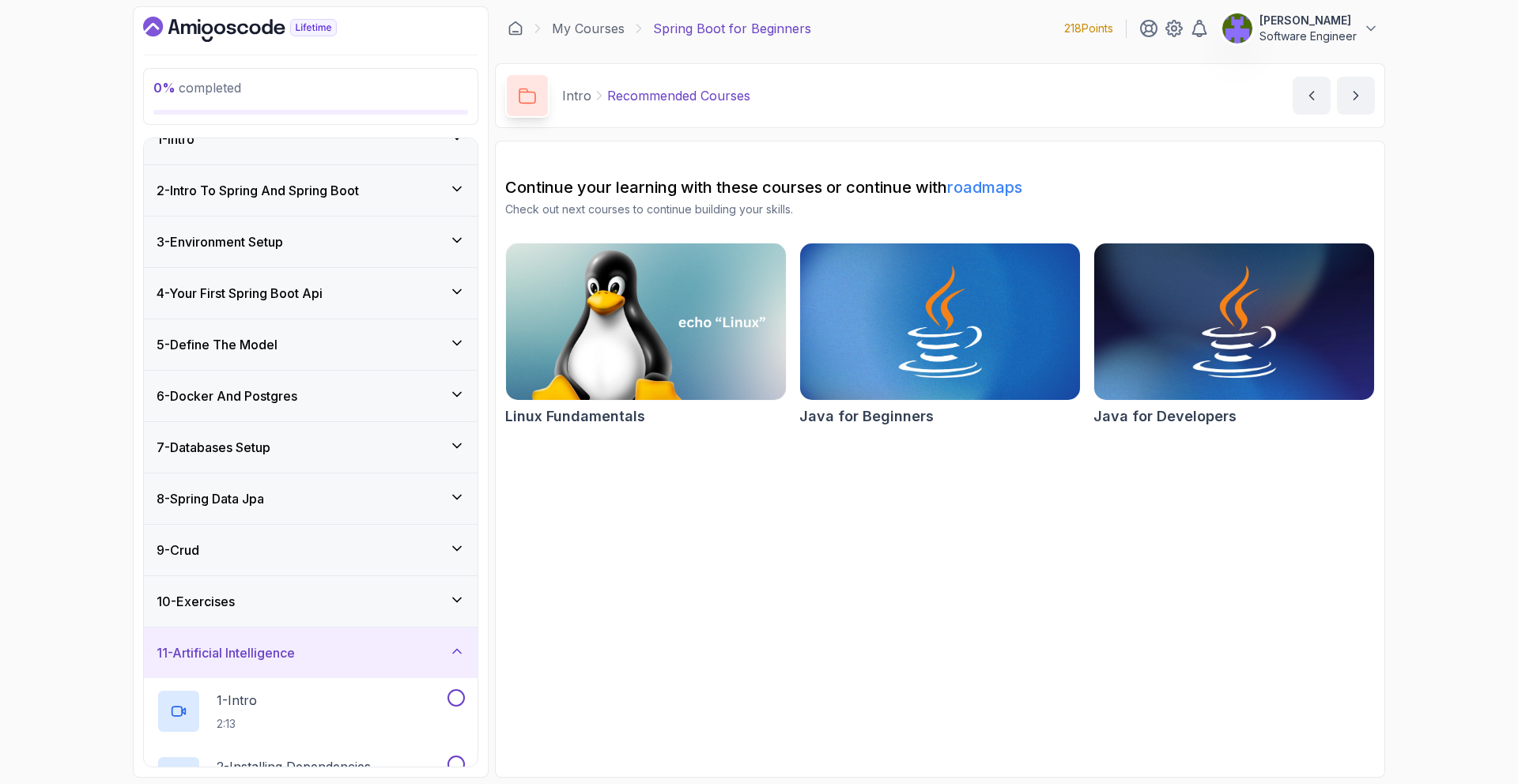
scroll to position [451, 0]
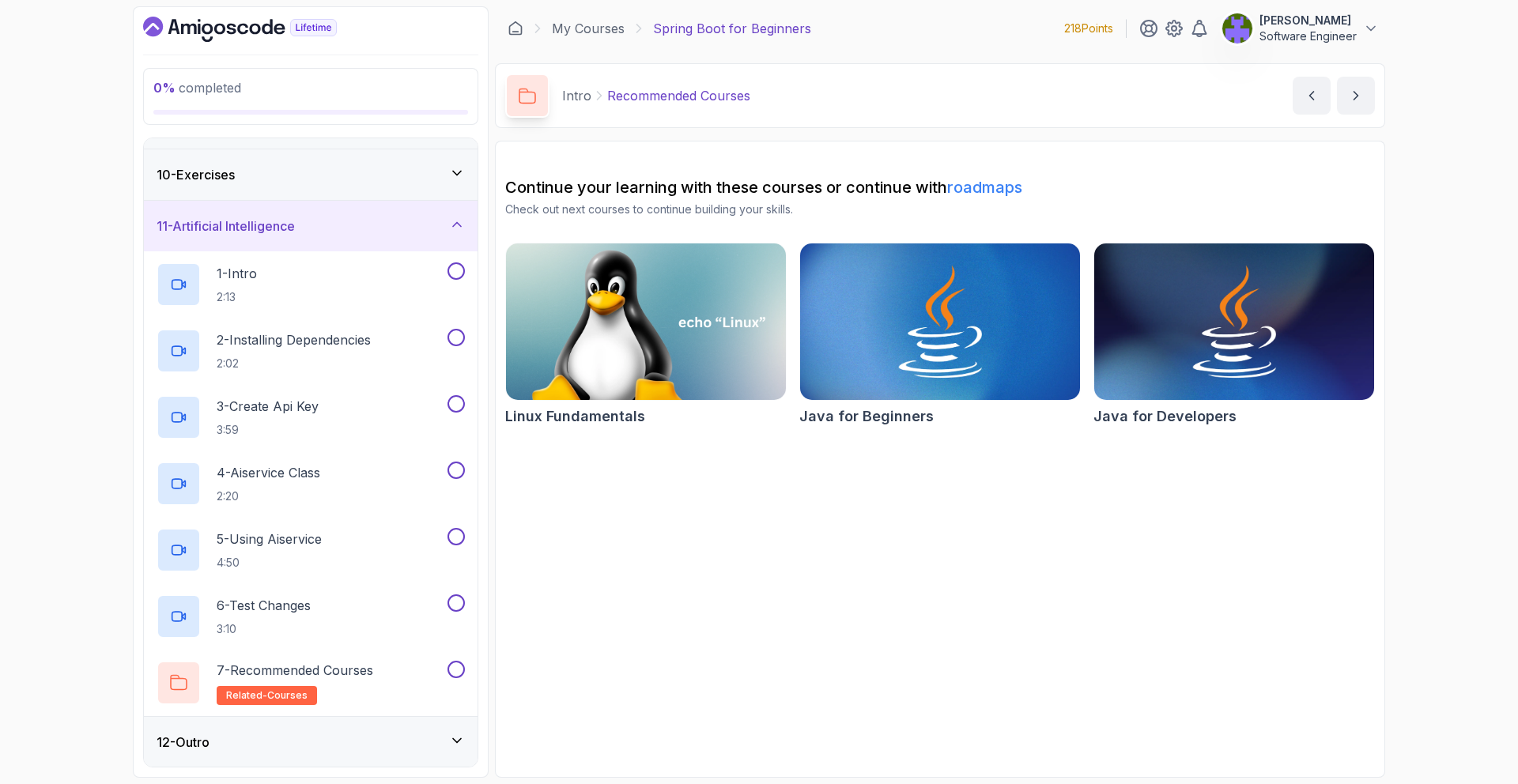
click at [370, 723] on div "12 - Outro" at bounding box center [311, 742] width 334 height 51
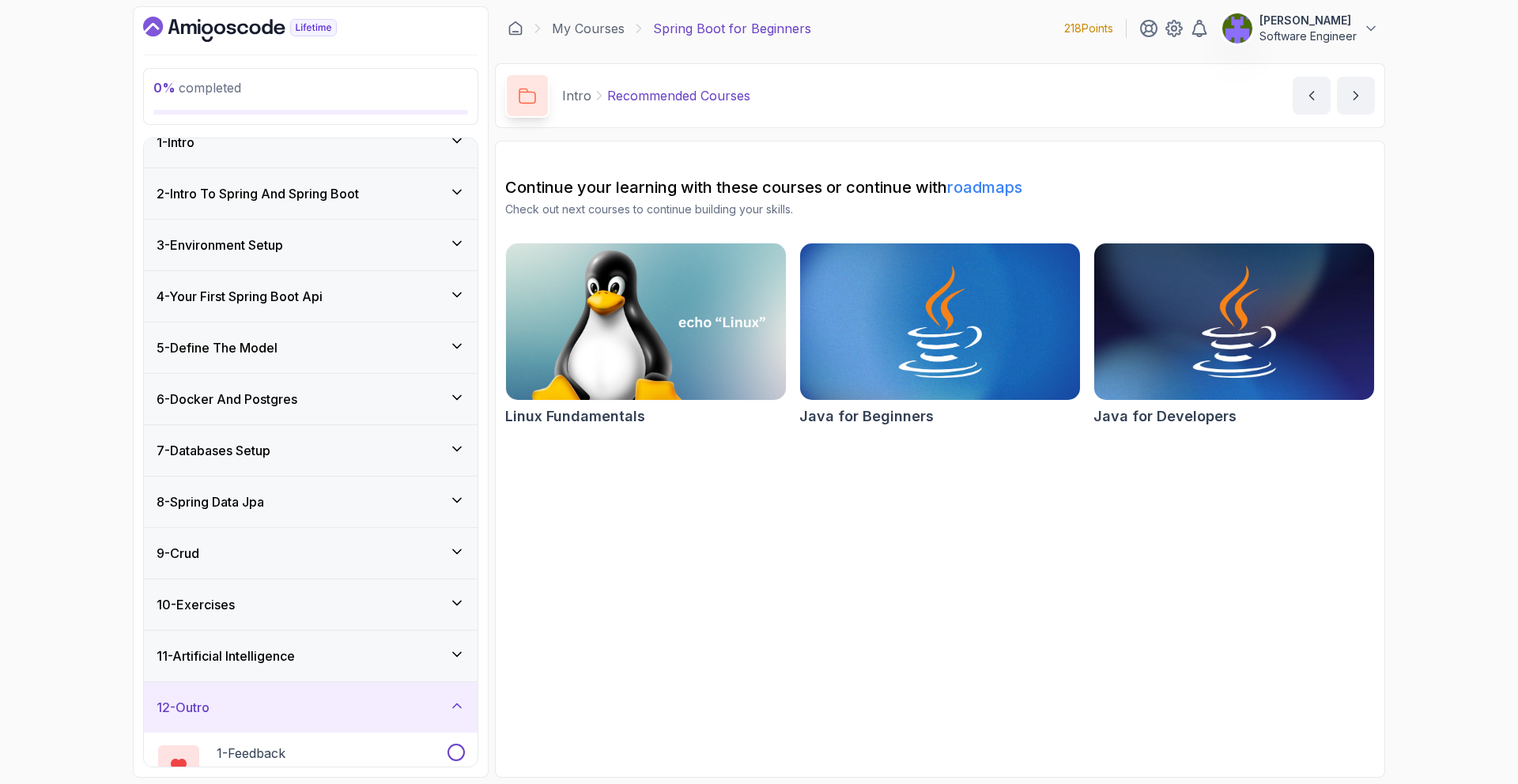
scroll to position [0, 0]
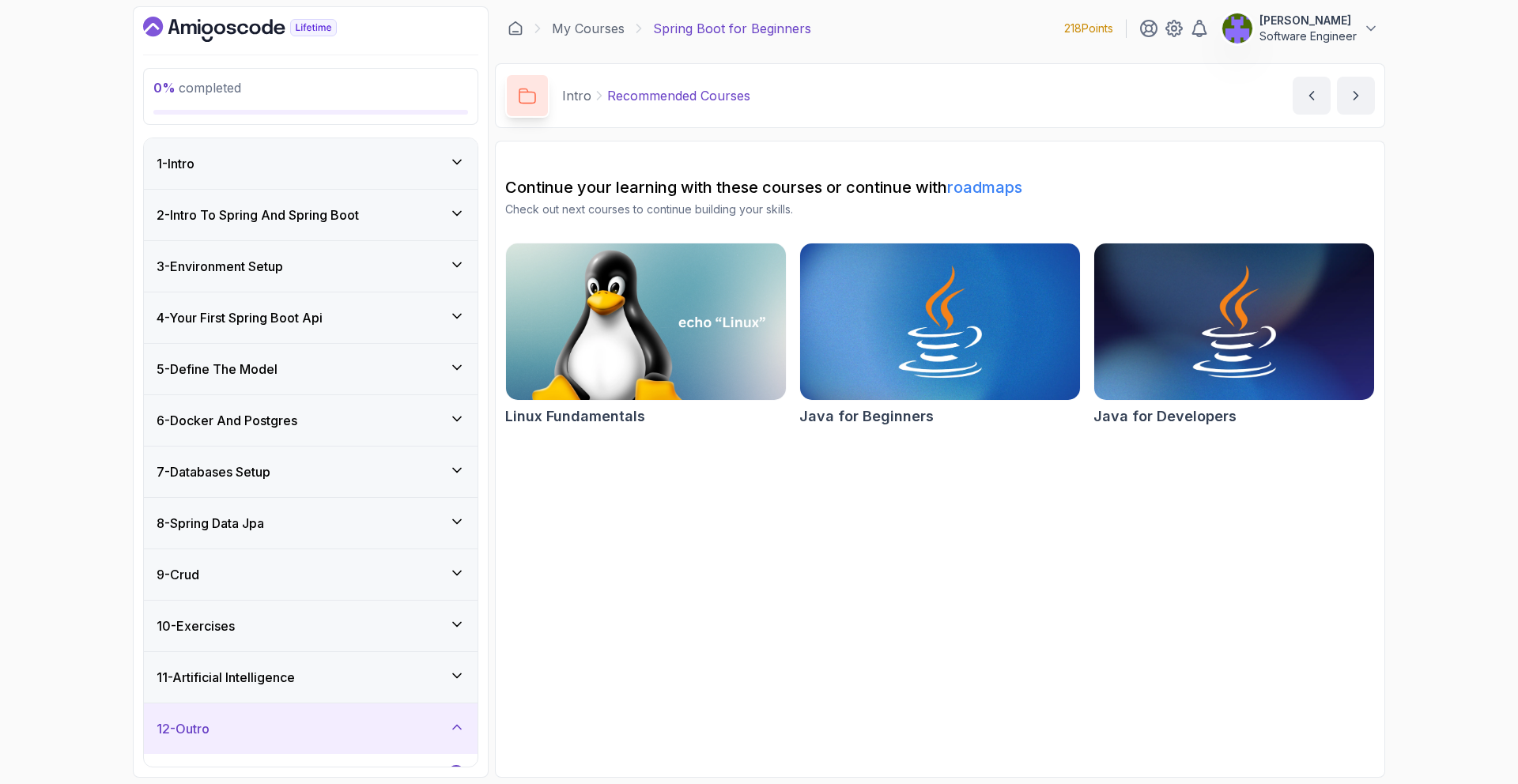
click at [401, 214] on div "2 - Intro To Spring And Spring Boot" at bounding box center [311, 215] width 308 height 19
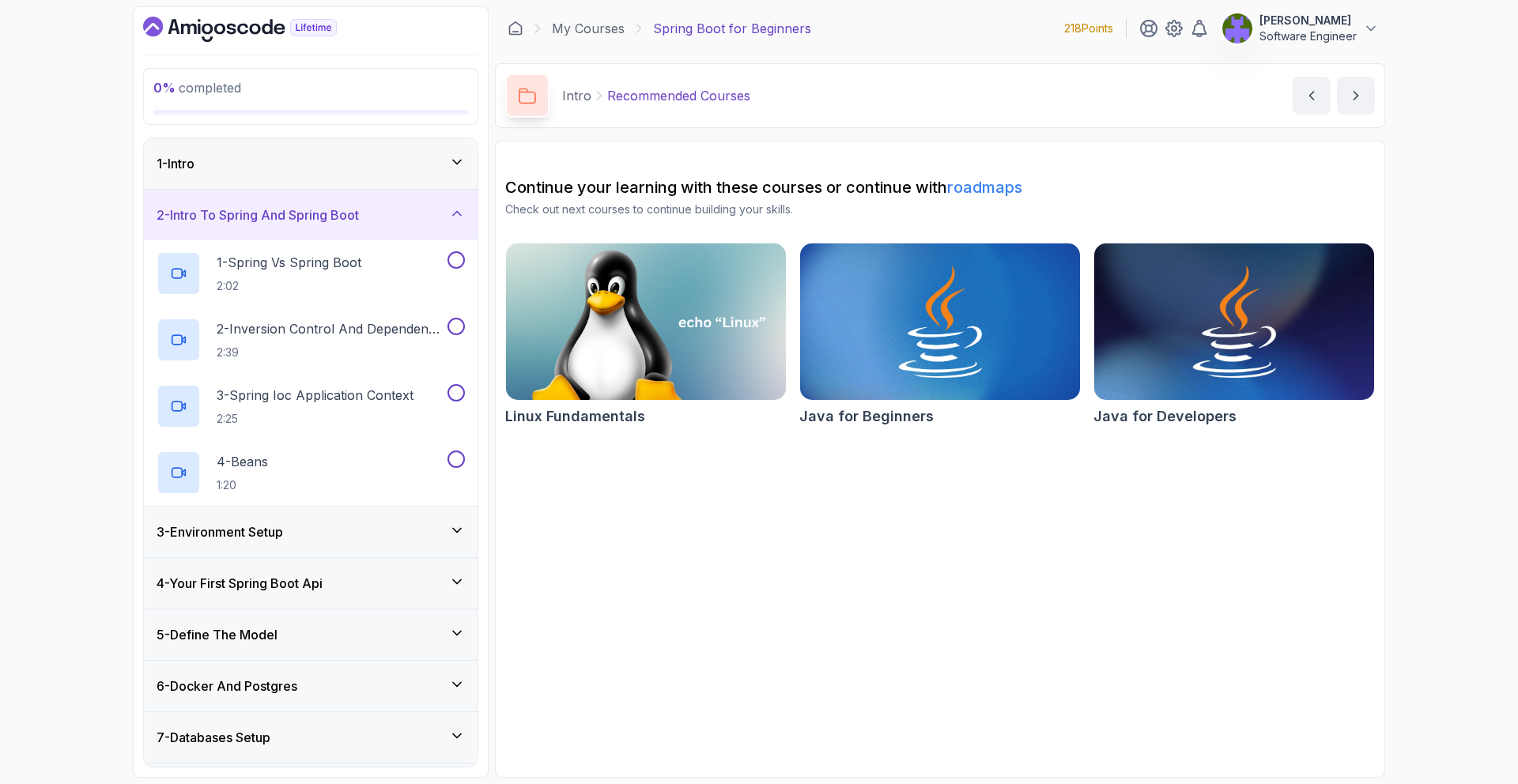
click at [433, 519] on div "3 - Environment Setup" at bounding box center [311, 532] width 334 height 51
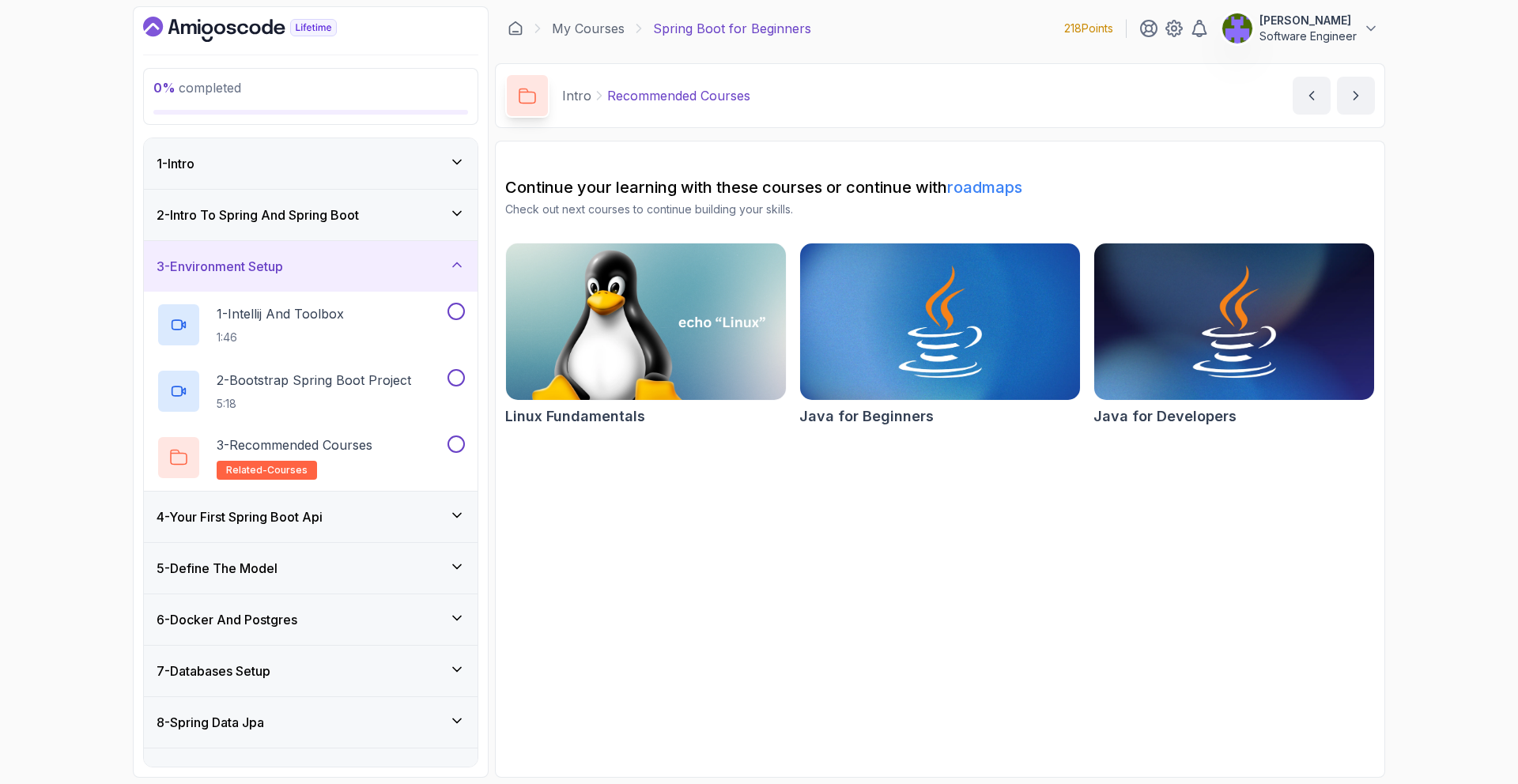
click at [430, 523] on div "4 - Your First Spring Boot Api" at bounding box center [311, 516] width 308 height 19
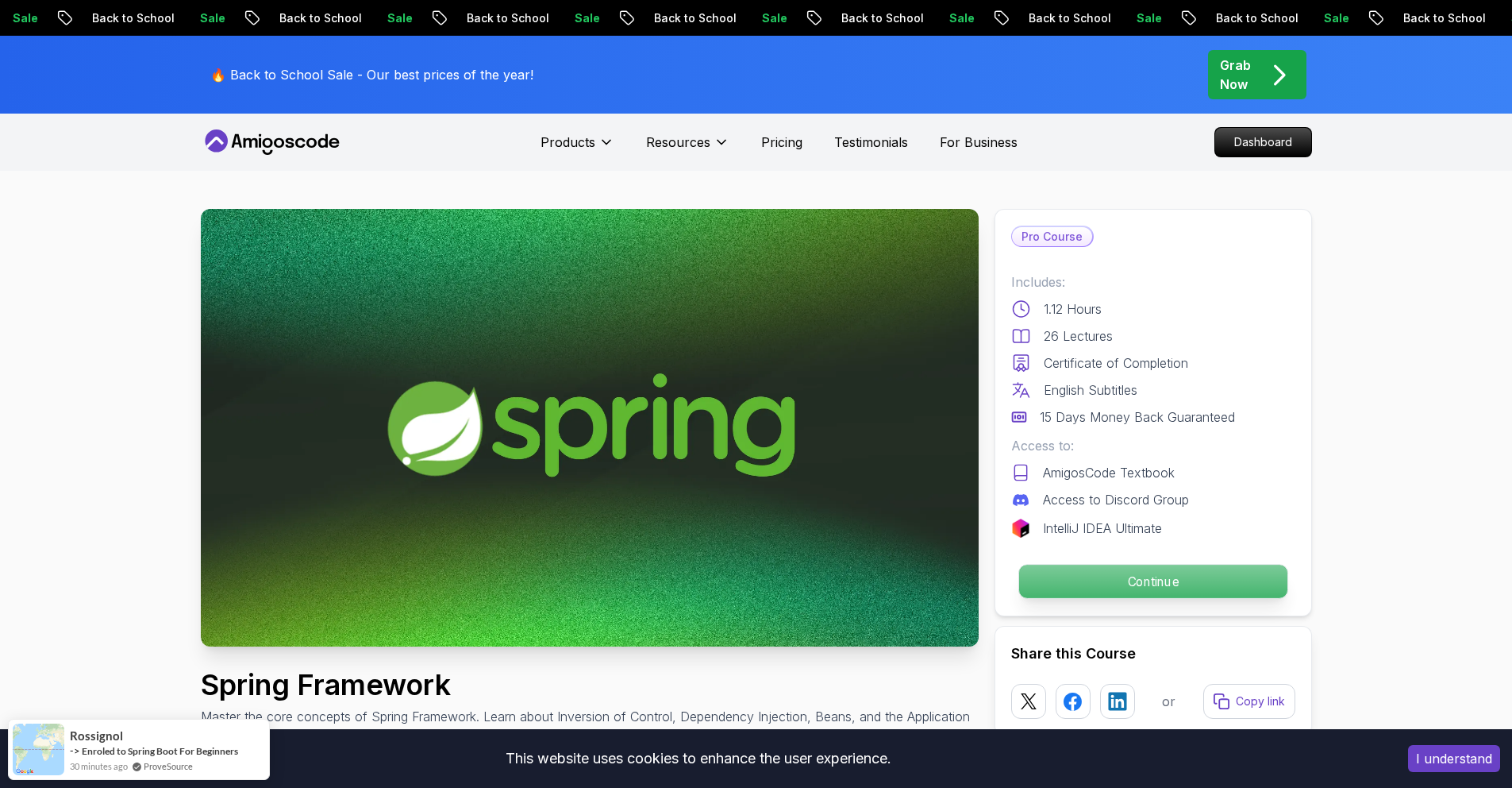
click at [1114, 577] on p "Continue" at bounding box center [1152, 581] width 268 height 34
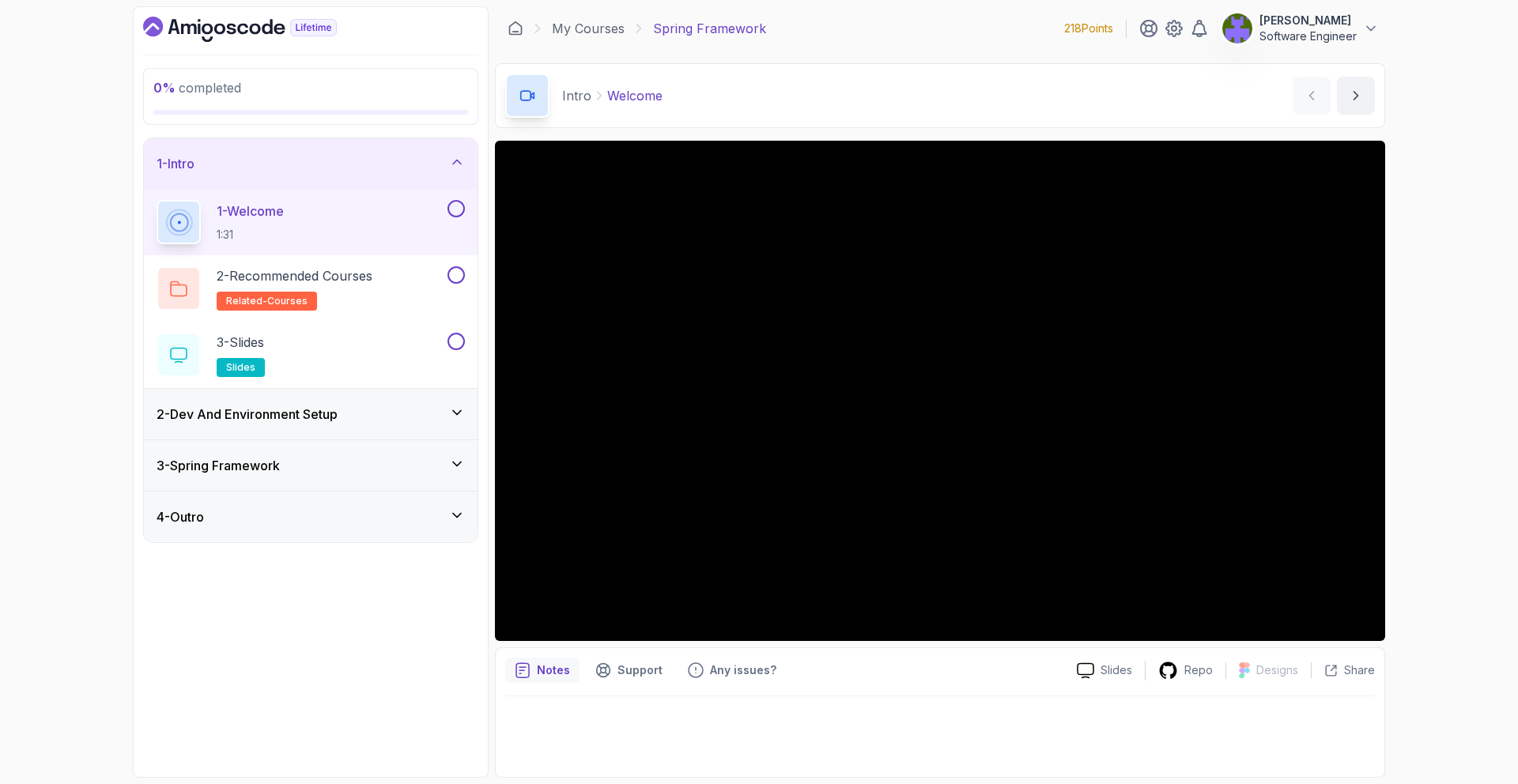
click at [430, 408] on div "2 - Dev And Environment Setup" at bounding box center [311, 414] width 308 height 19
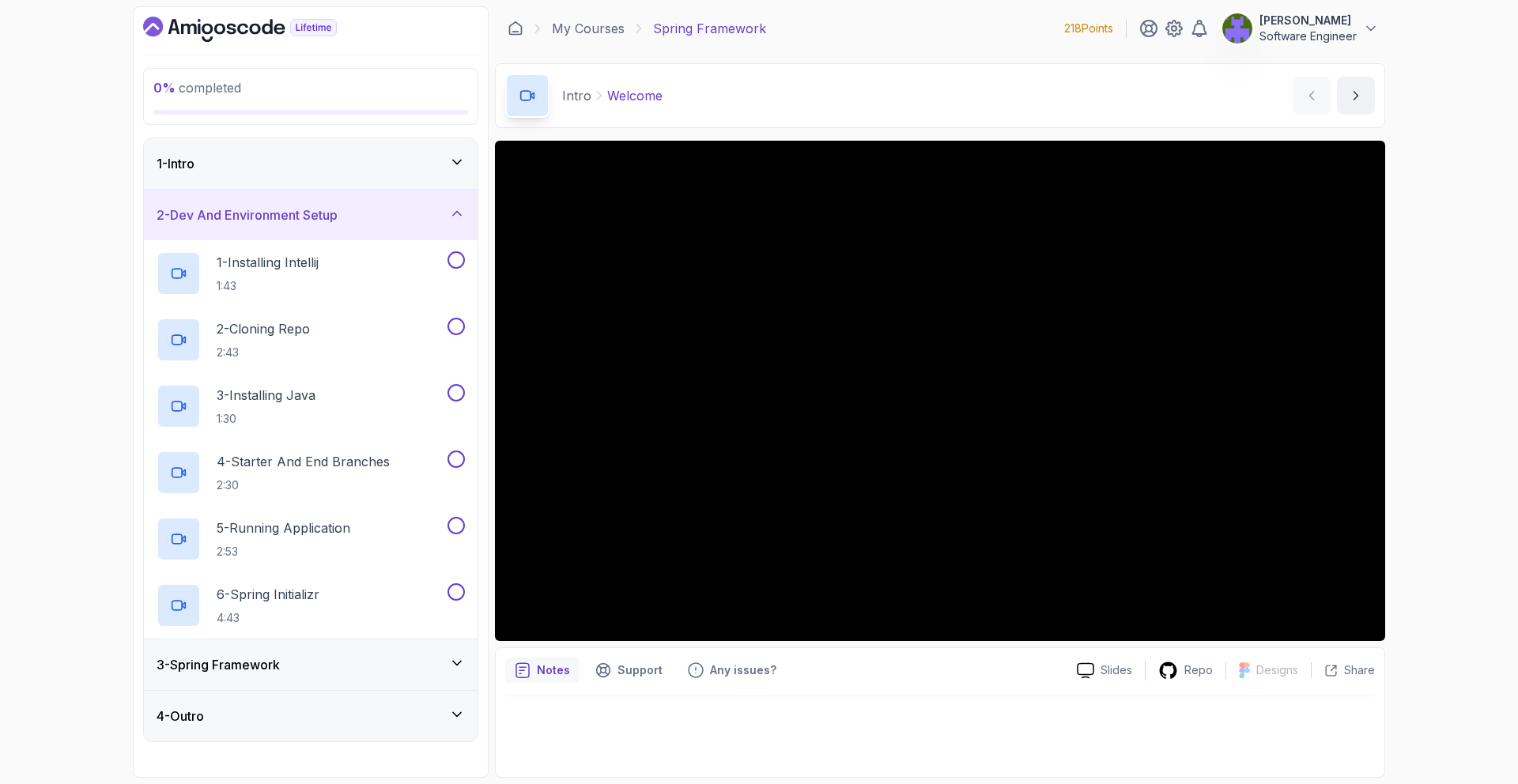
click at [405, 655] on div "3 - Spring Framework" at bounding box center [311, 664] width 334 height 51
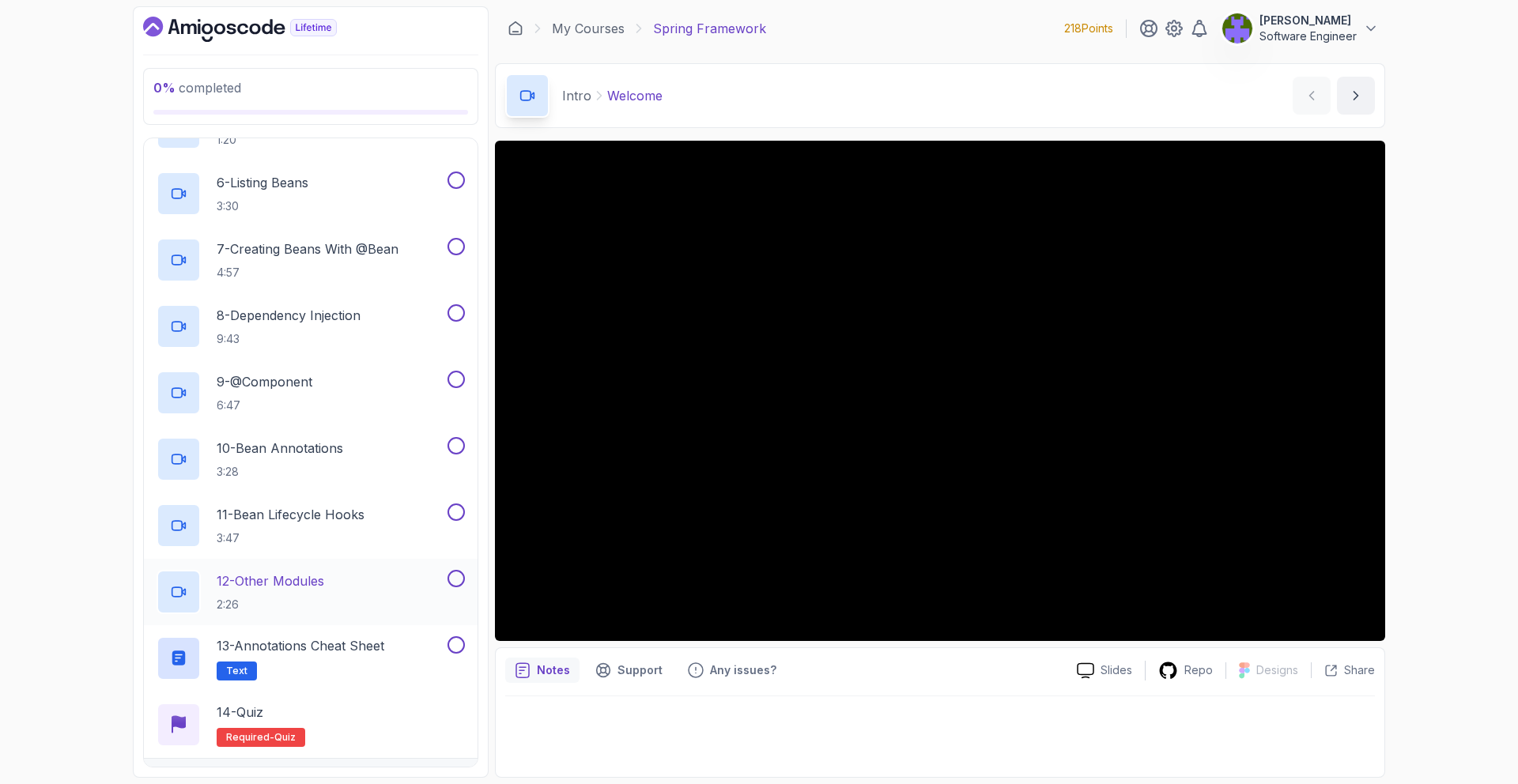
scroll to position [505, 0]
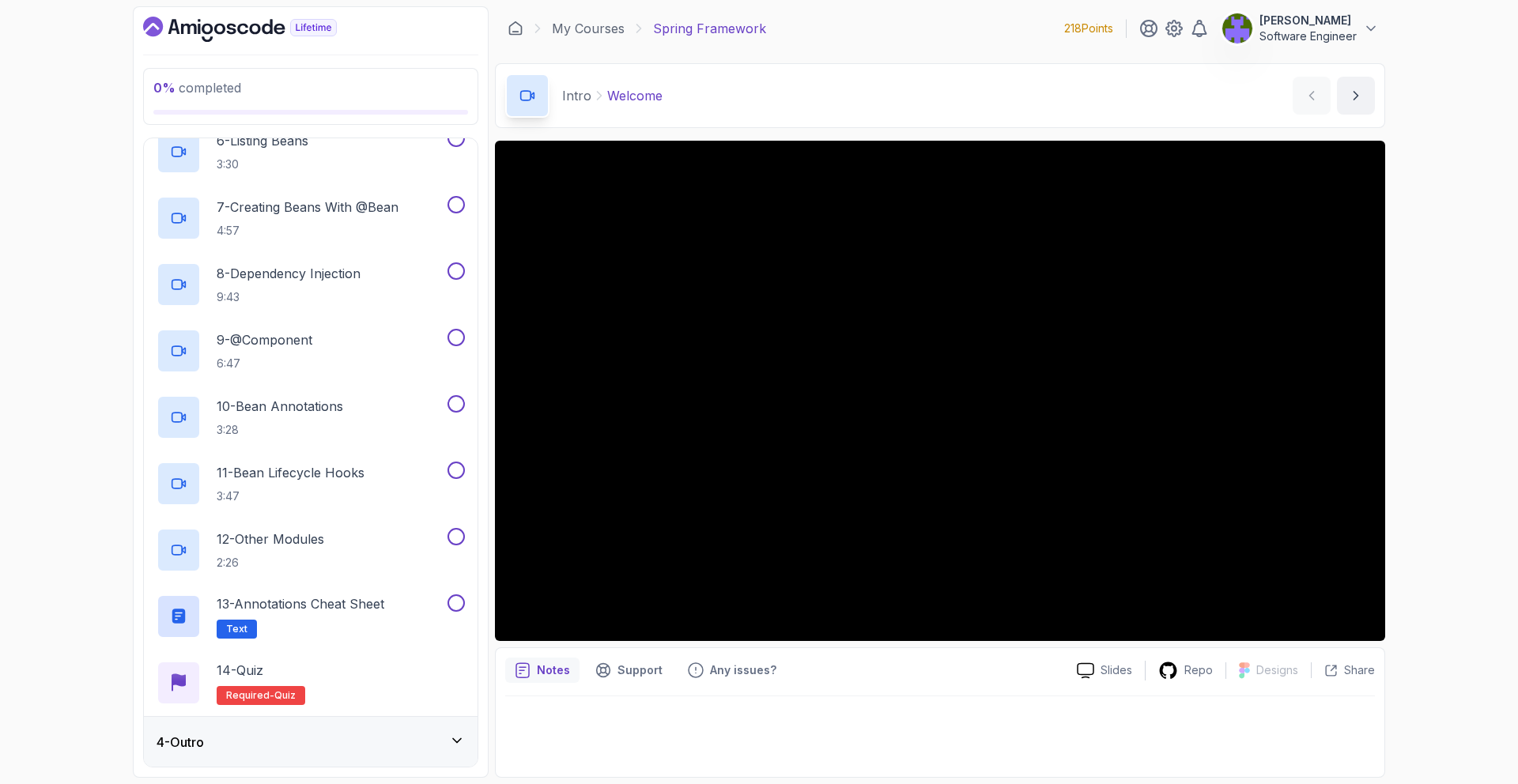
click at [404, 737] on div "4 - Outro" at bounding box center [311, 741] width 308 height 19
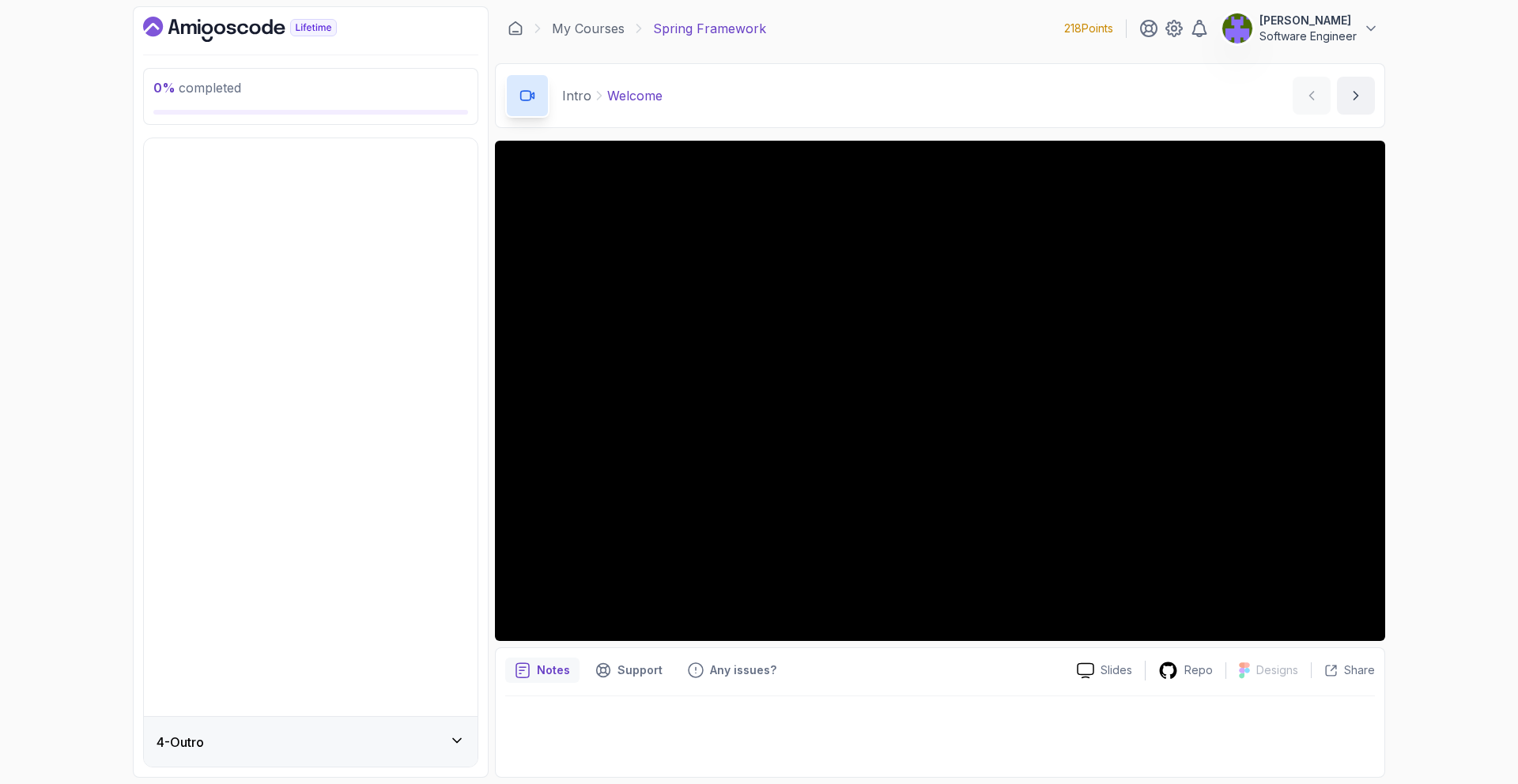
scroll to position [0, 0]
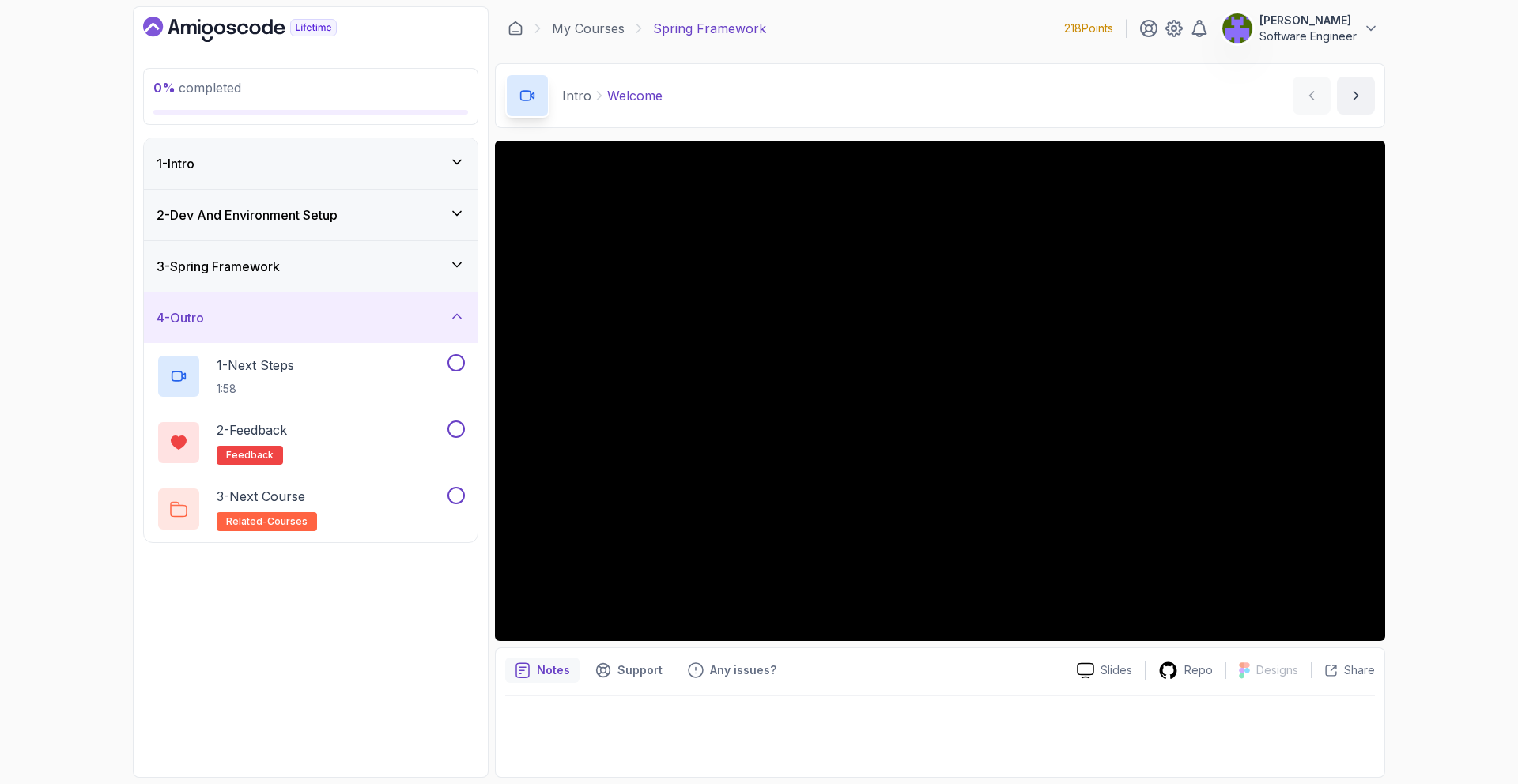
click at [407, 300] on div "4 - Outro" at bounding box center [311, 318] width 334 height 51
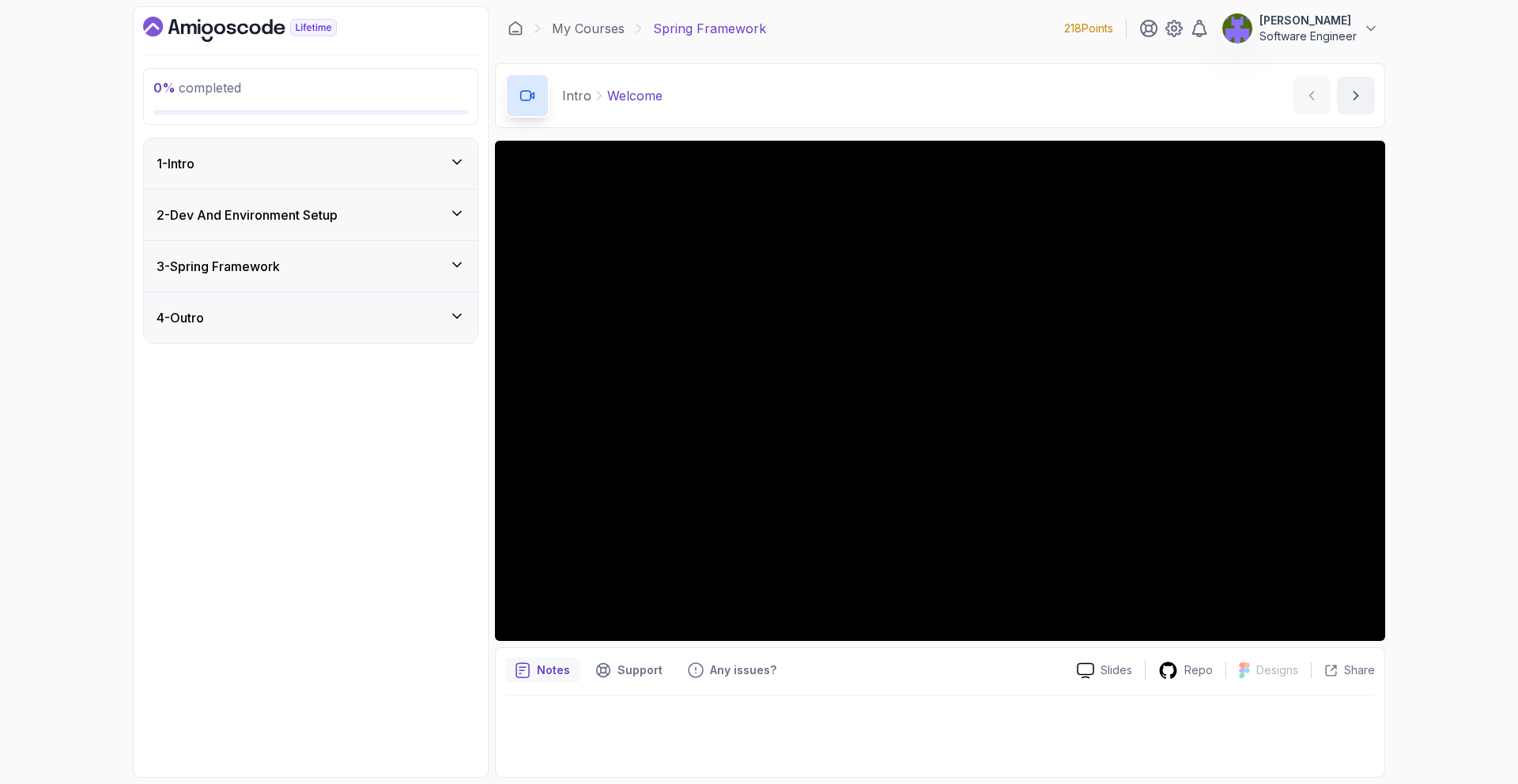
click at [411, 282] on div "3 - Spring Framework" at bounding box center [311, 266] width 334 height 51
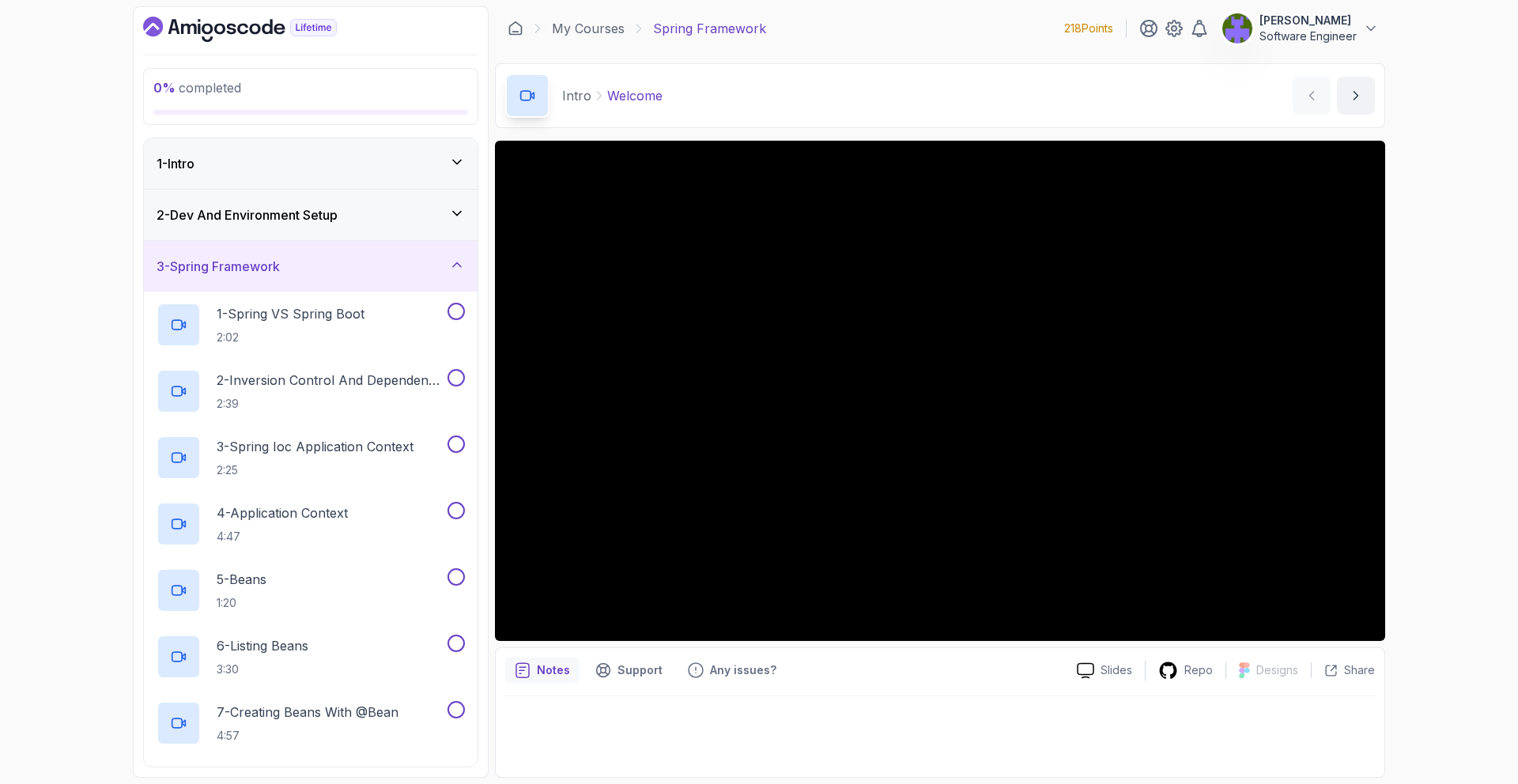
click at [410, 238] on div "2 - Dev And Environment Setup" at bounding box center [311, 215] width 334 height 51
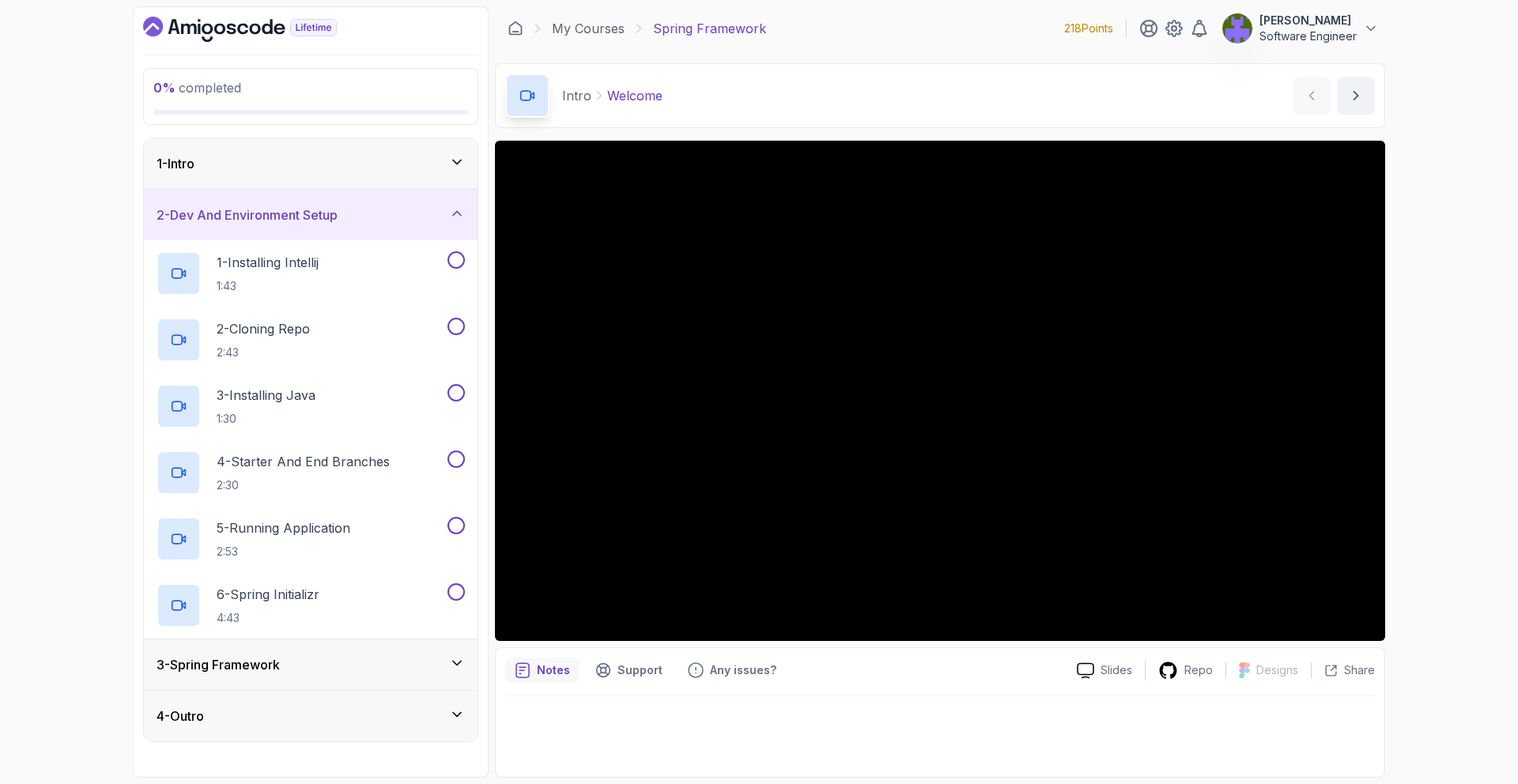
click at [411, 197] on div "2 - Dev And Environment Setup" at bounding box center [311, 215] width 334 height 51
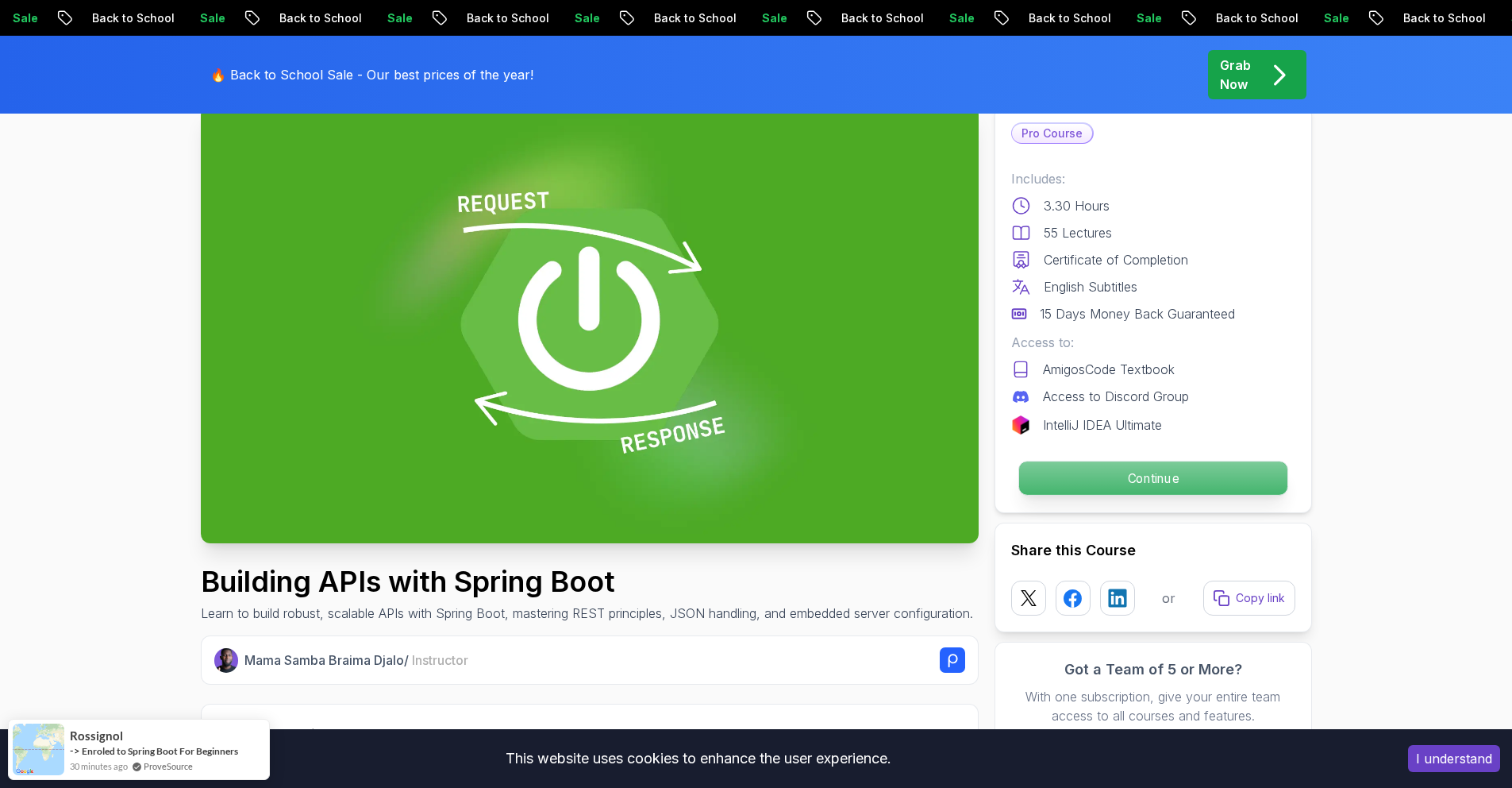
scroll to position [119, 0]
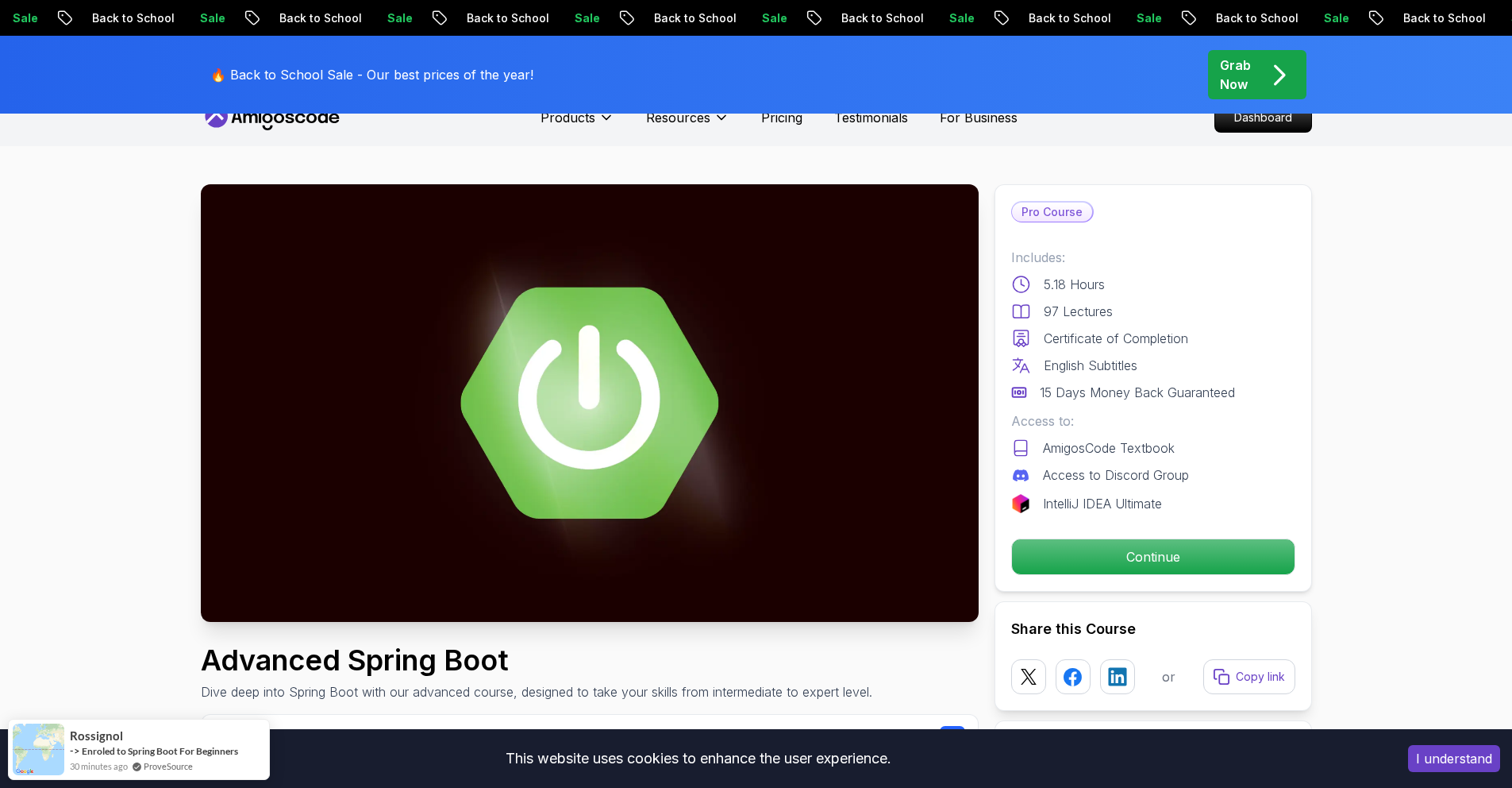
scroll to position [28, 0]
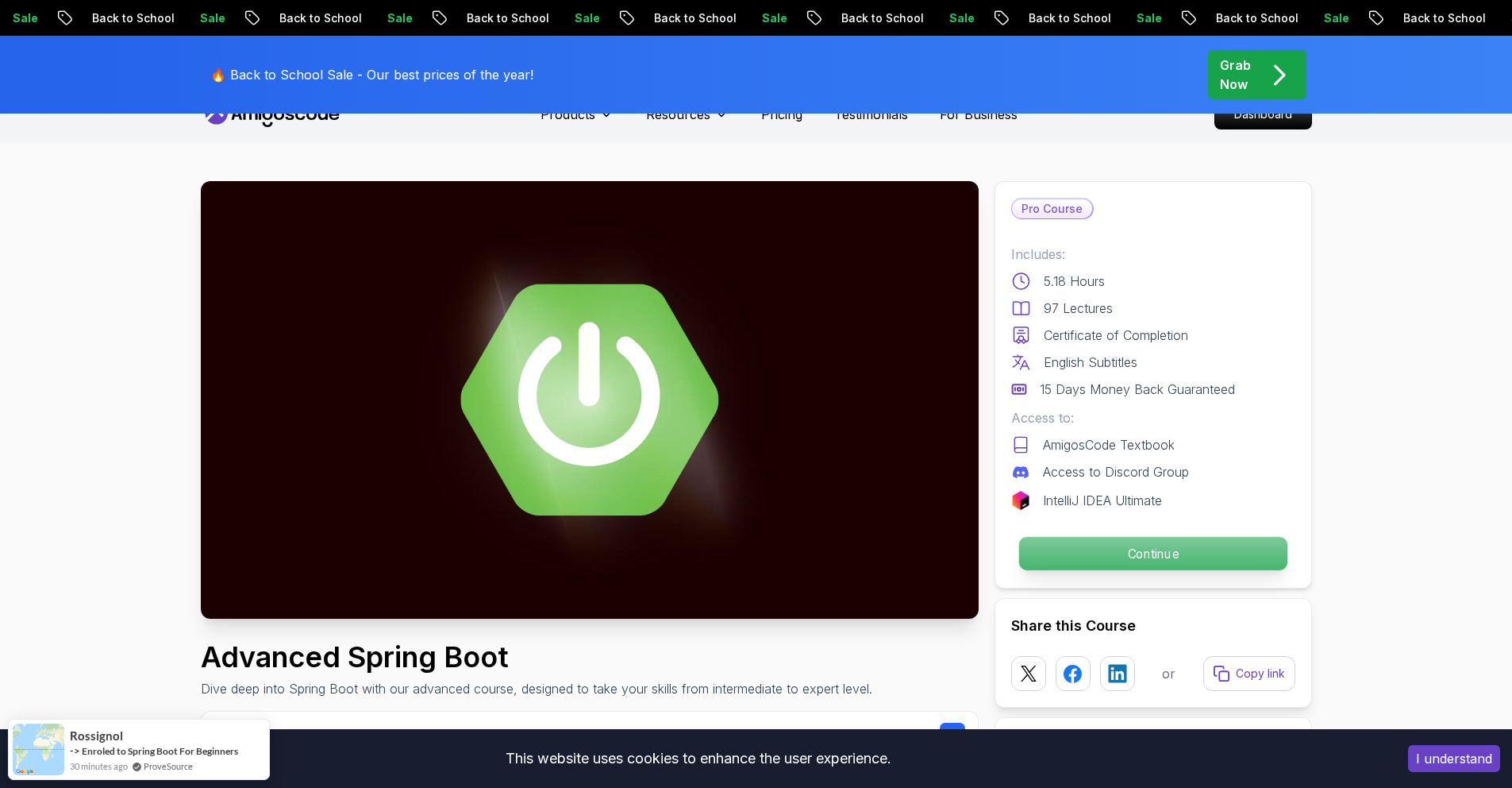
click at [1093, 547] on p "Continue" at bounding box center [1152, 553] width 268 height 34
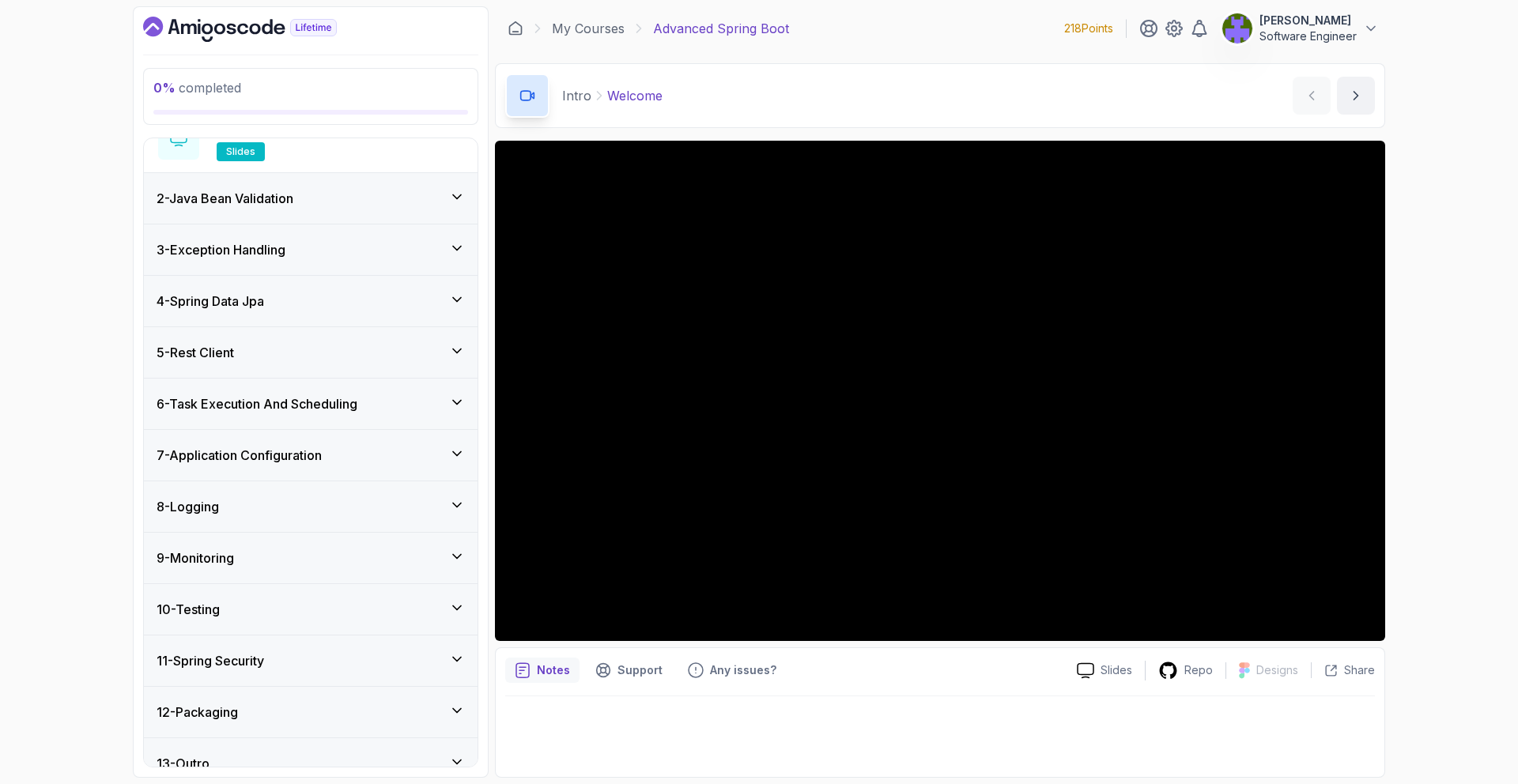
scroll to position [237, 0]
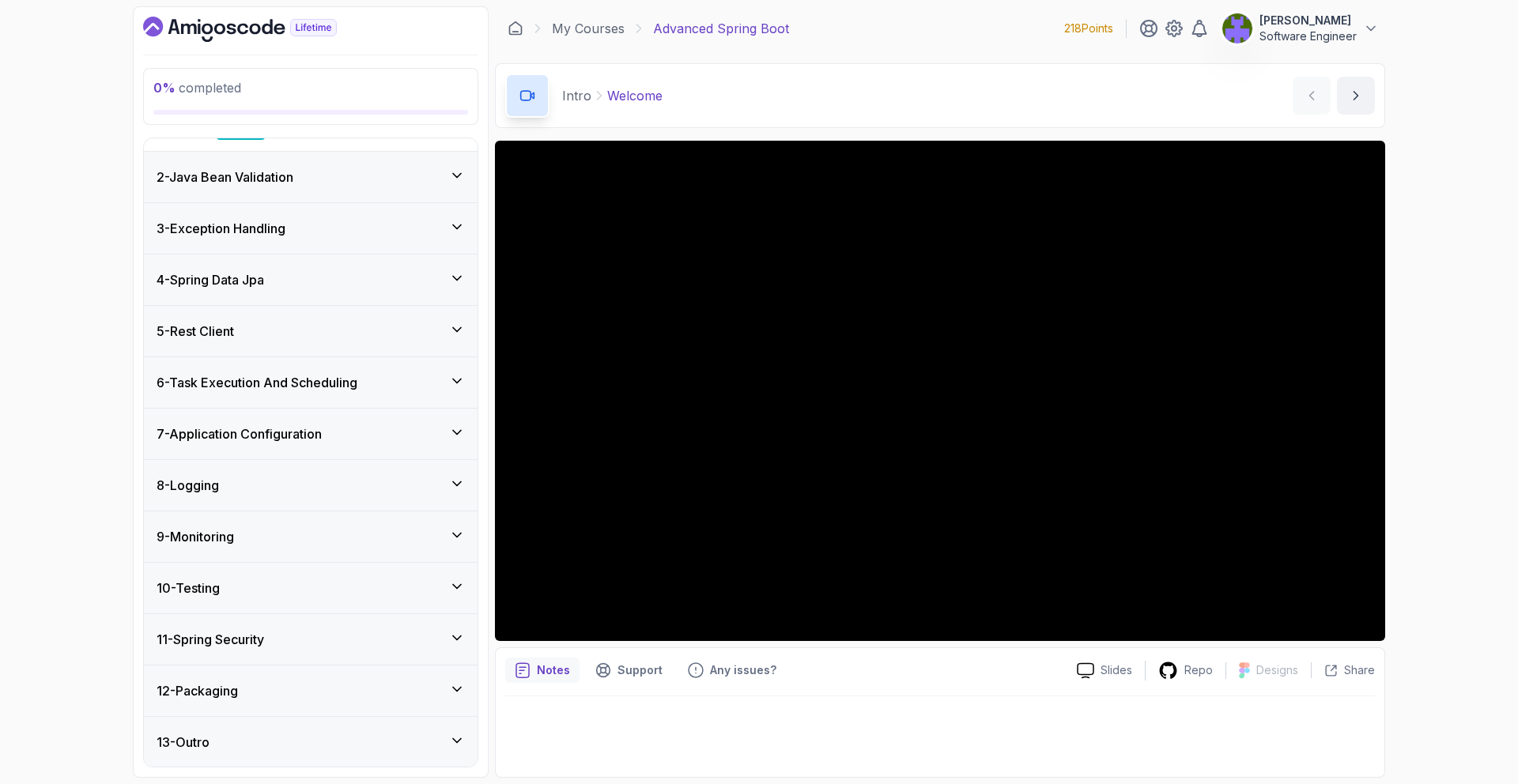
click at [389, 326] on div "5 - Rest Client" at bounding box center [311, 331] width 308 height 19
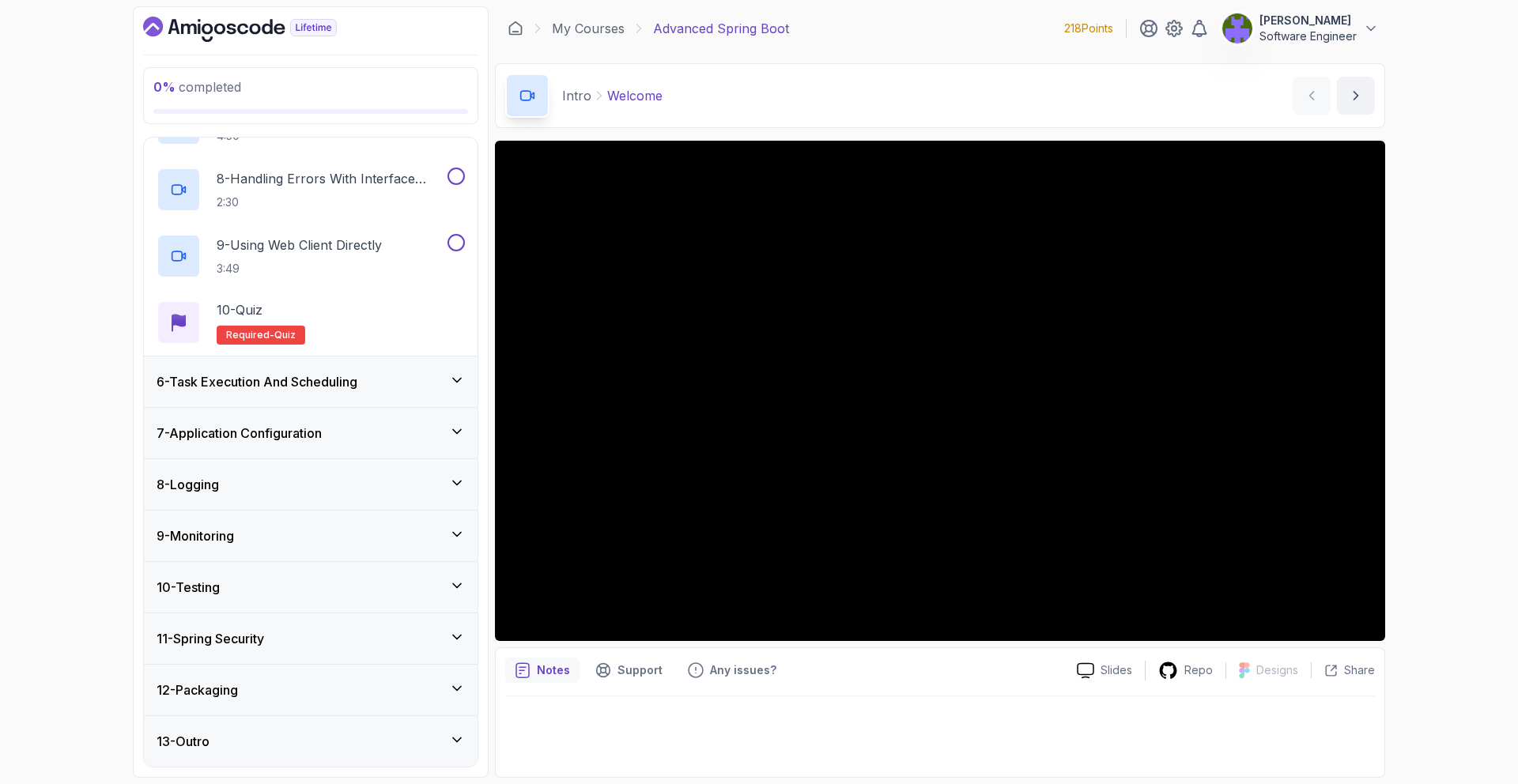
click at [389, 378] on div "6 - Task Execution And Scheduling" at bounding box center [311, 381] width 308 height 19
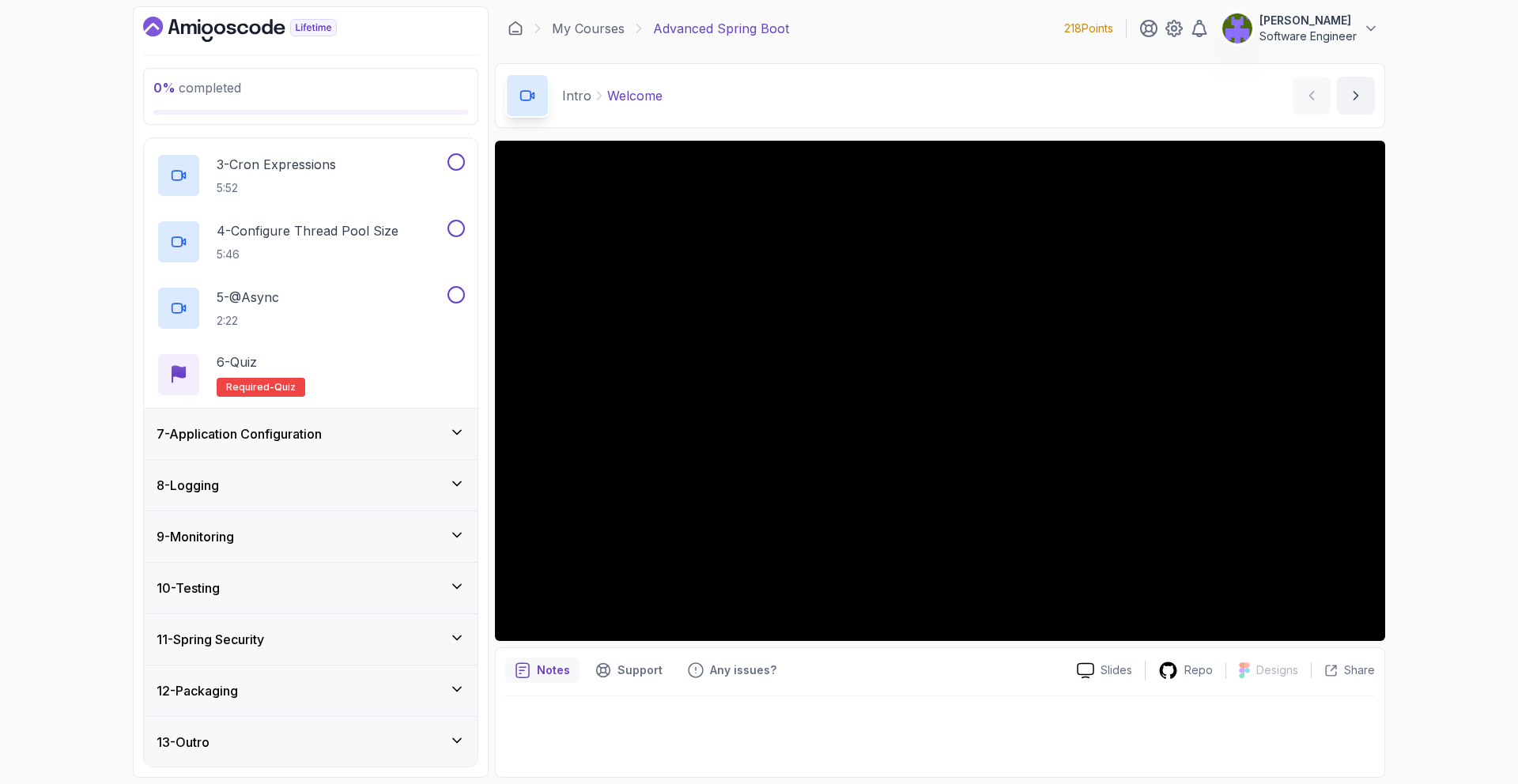
click at [394, 440] on div "7 - Application Configuration" at bounding box center [311, 433] width 308 height 19
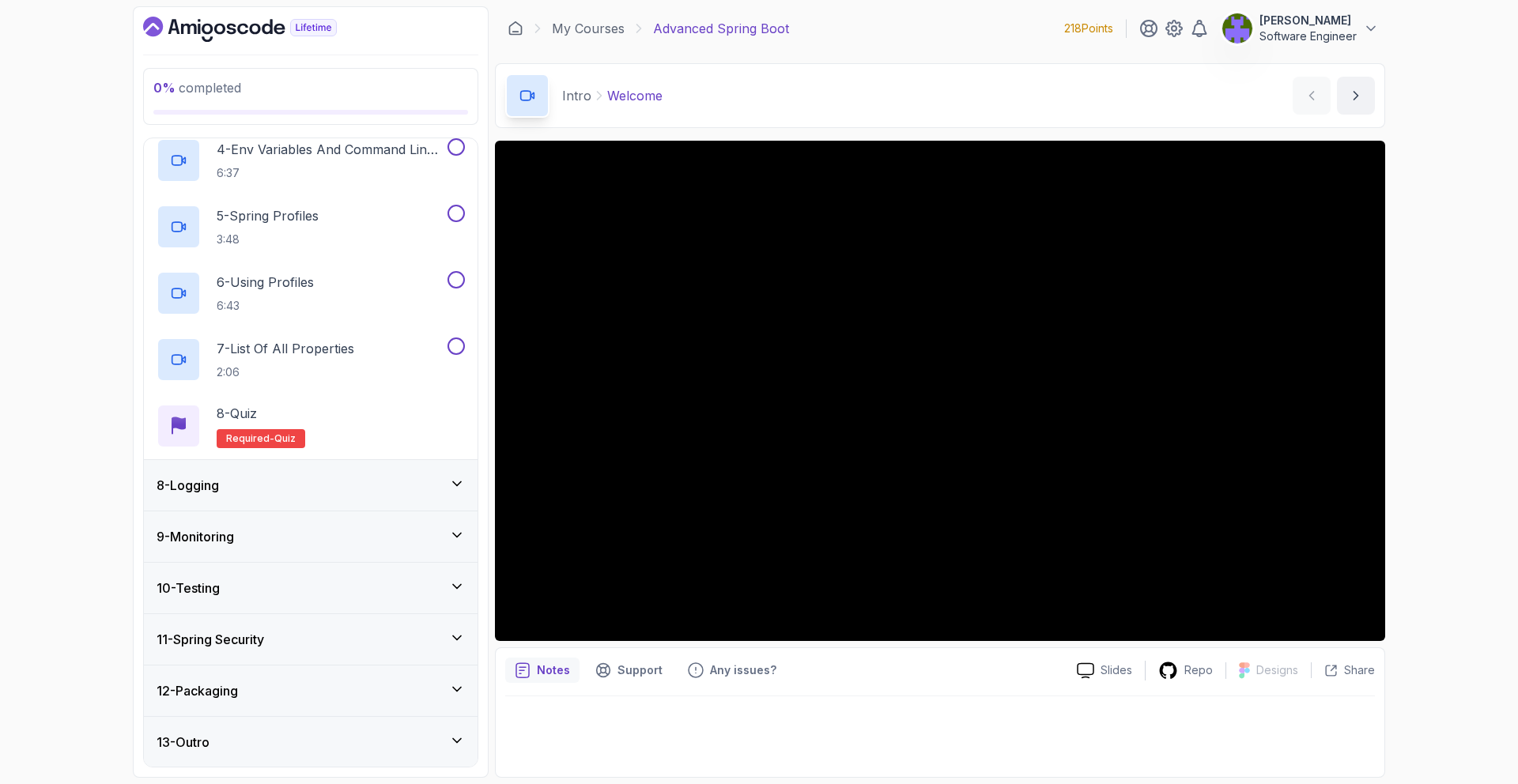
click at [395, 493] on div "8 - Logging" at bounding box center [311, 485] width 308 height 19
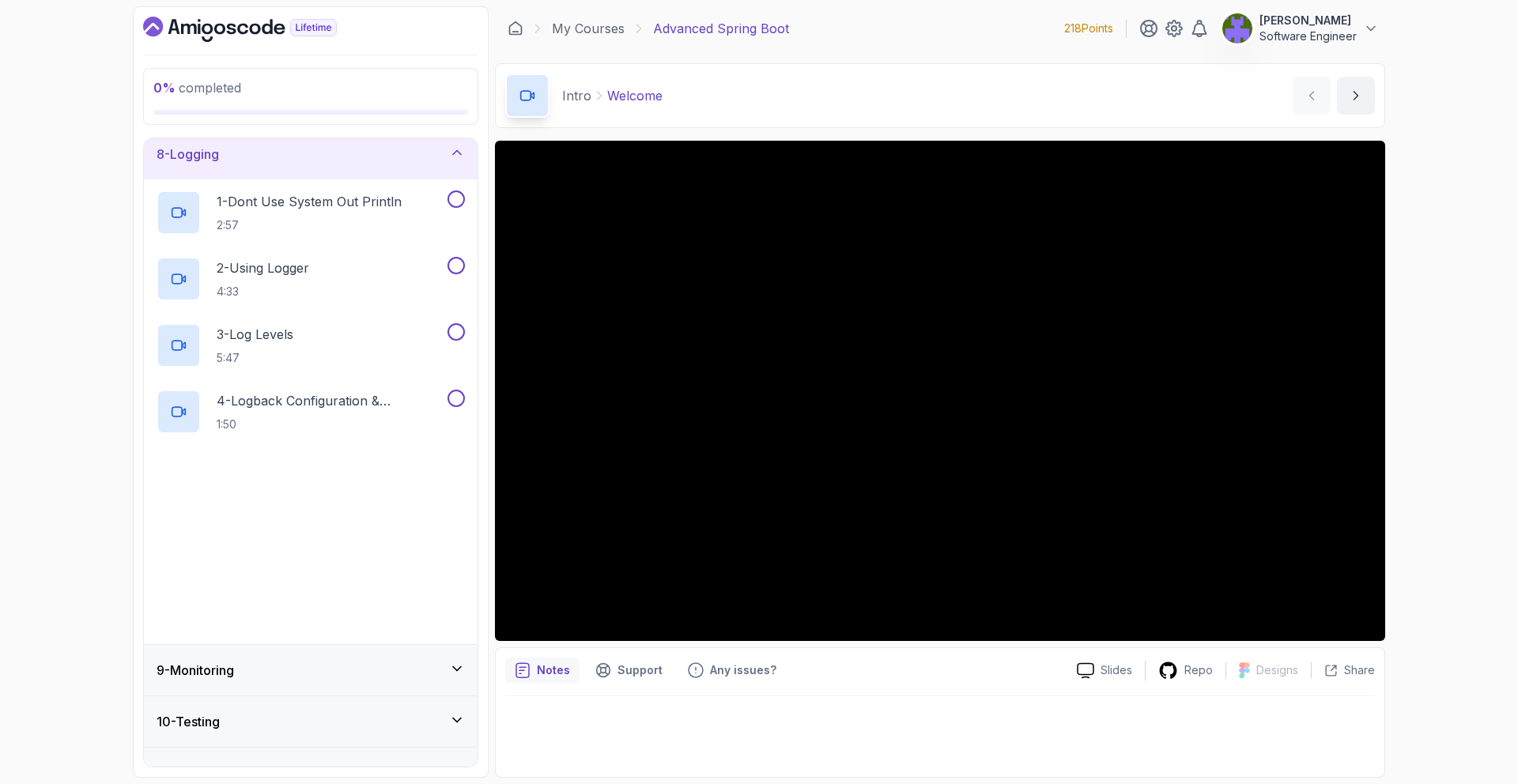
scroll to position [502, 0]
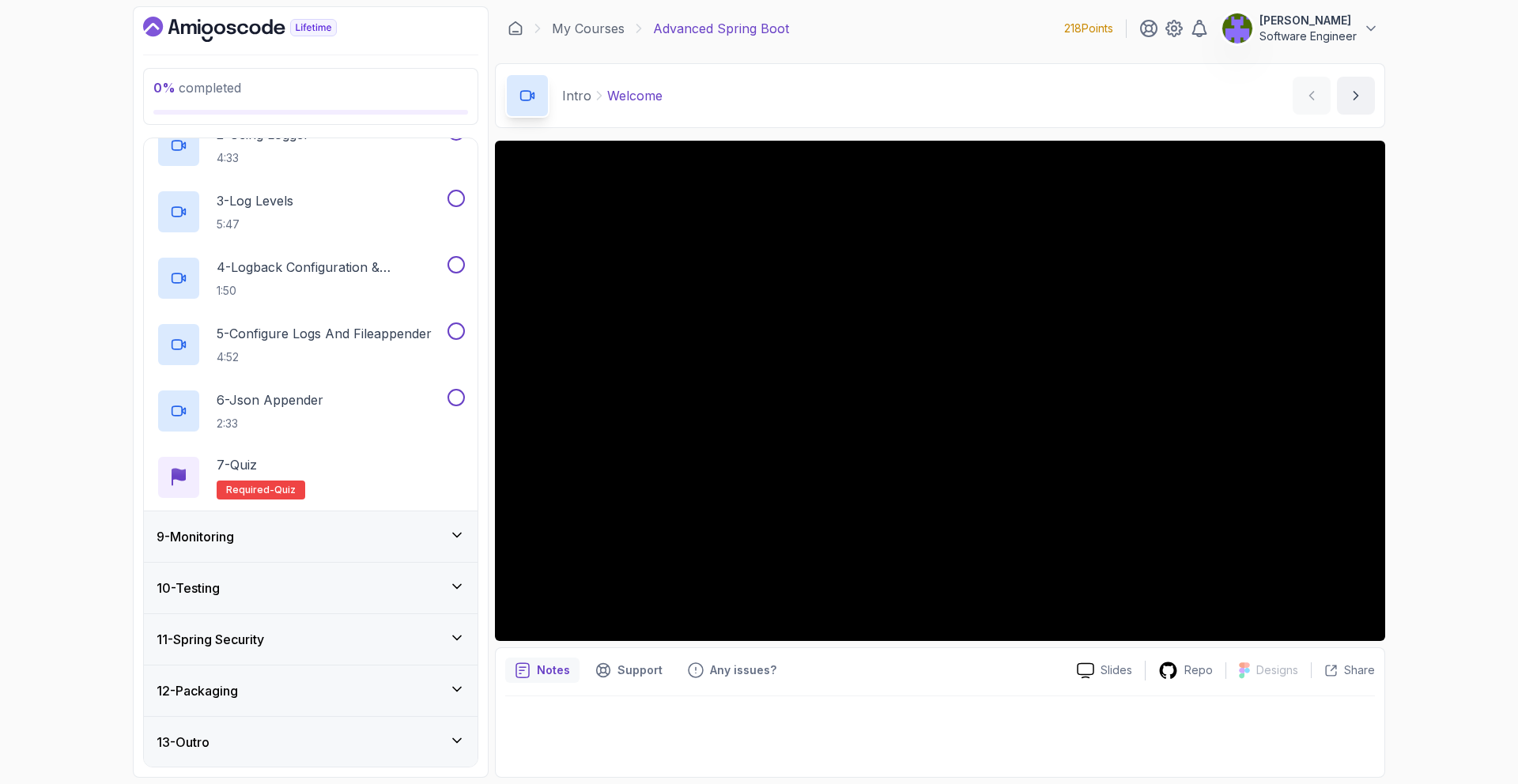
click at [411, 534] on div "9 - Monitoring" at bounding box center [311, 536] width 308 height 19
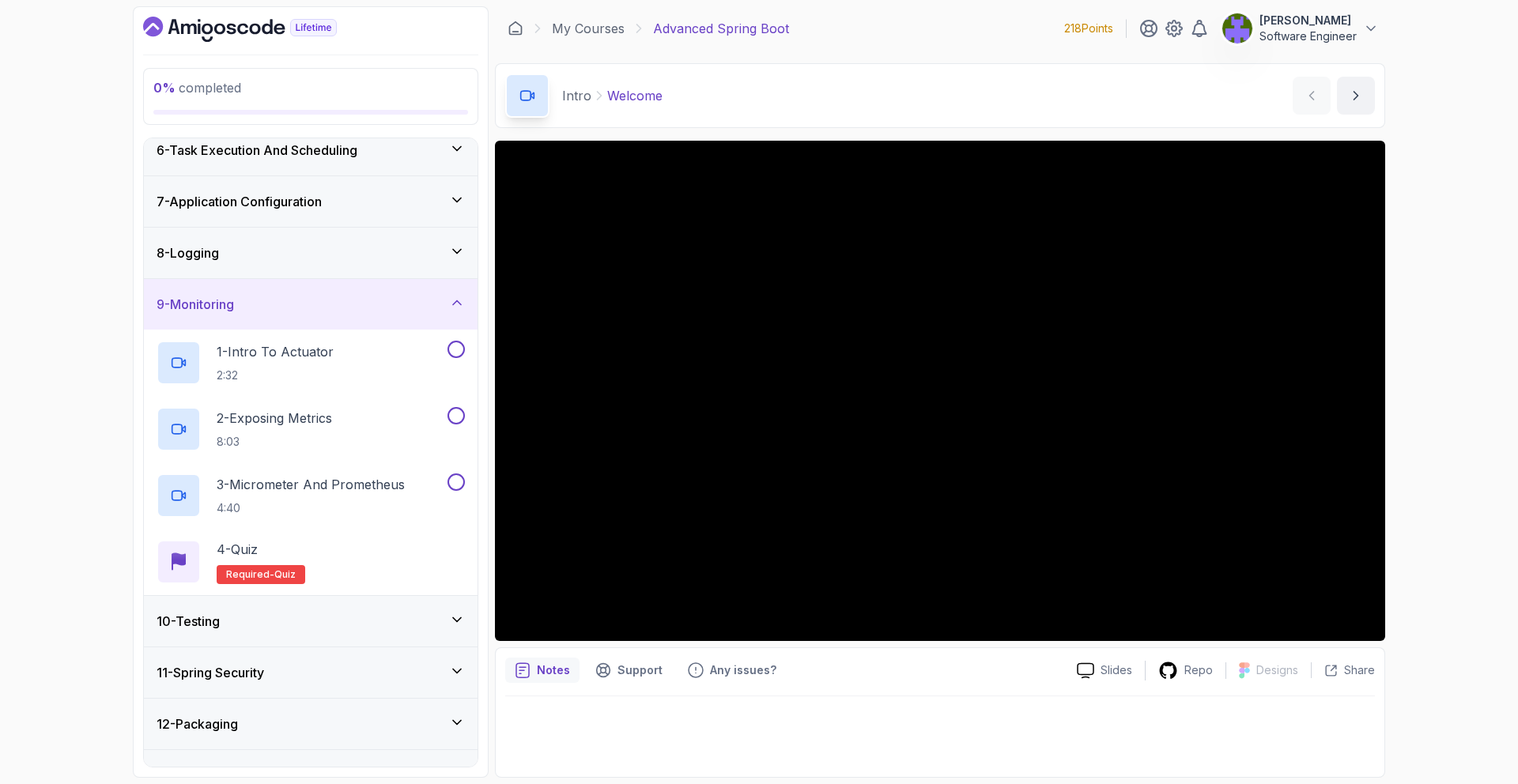
scroll to position [303, 0]
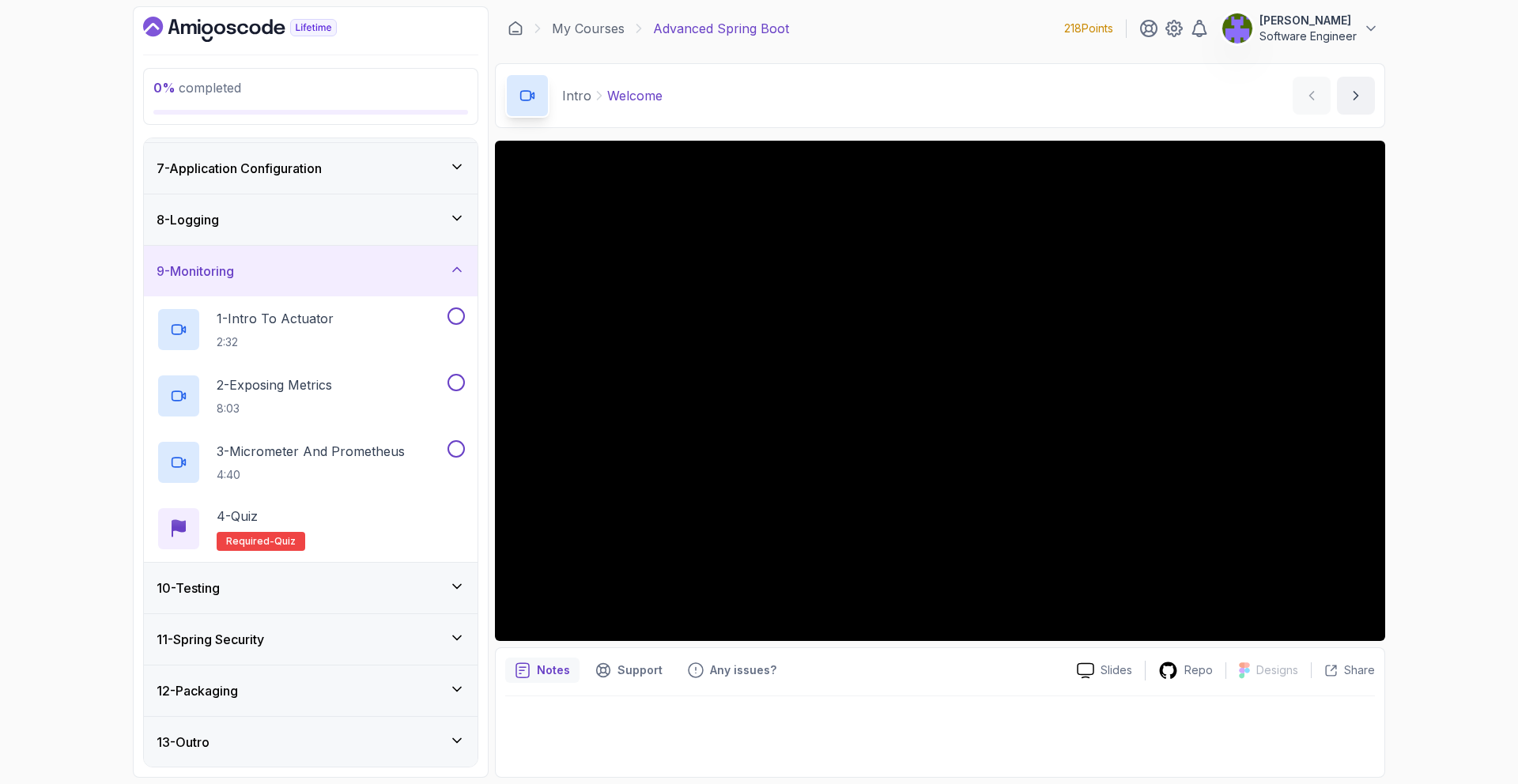
click at [401, 594] on div "10 - Testing" at bounding box center [311, 587] width 308 height 19
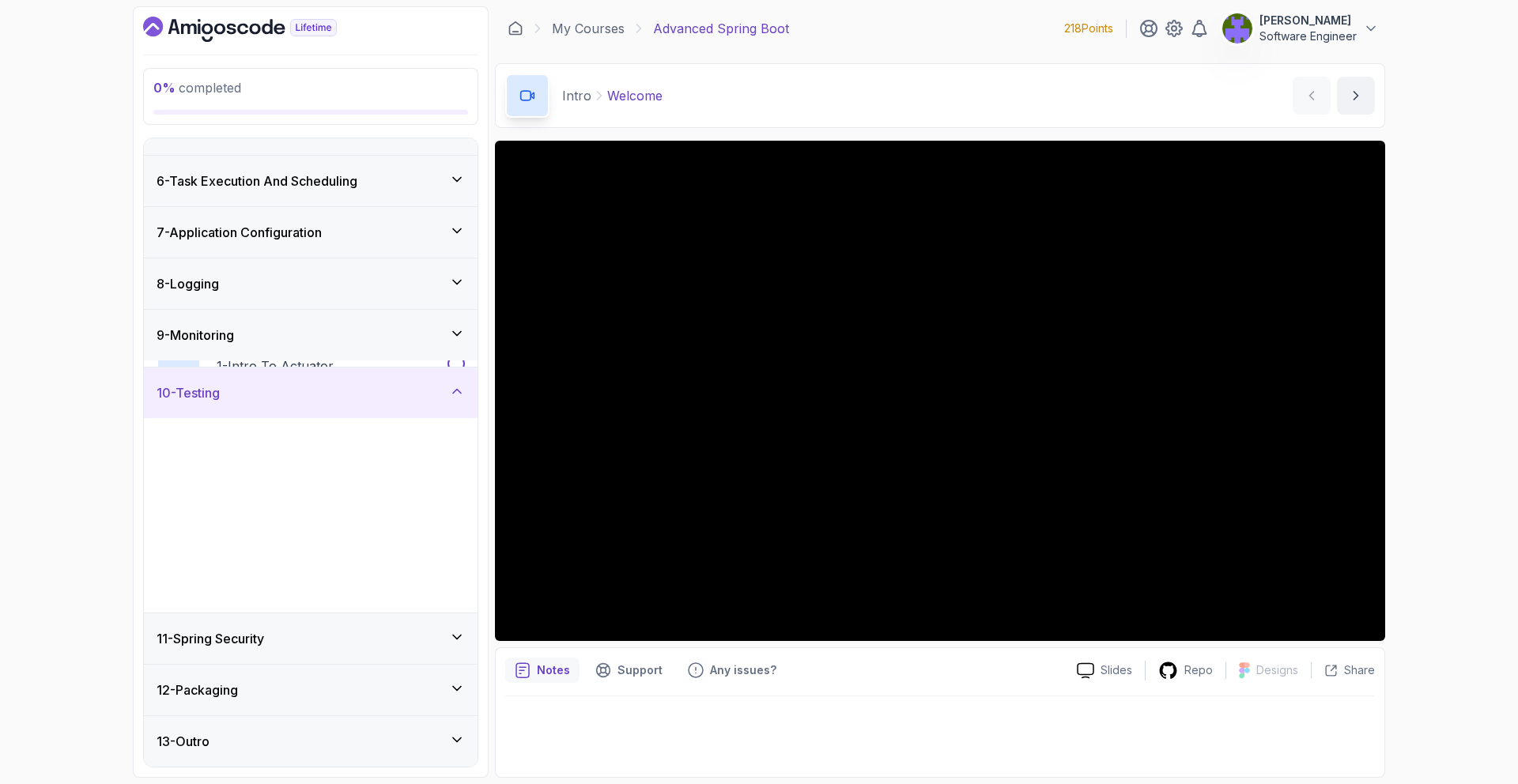
scroll to position [237, 0]
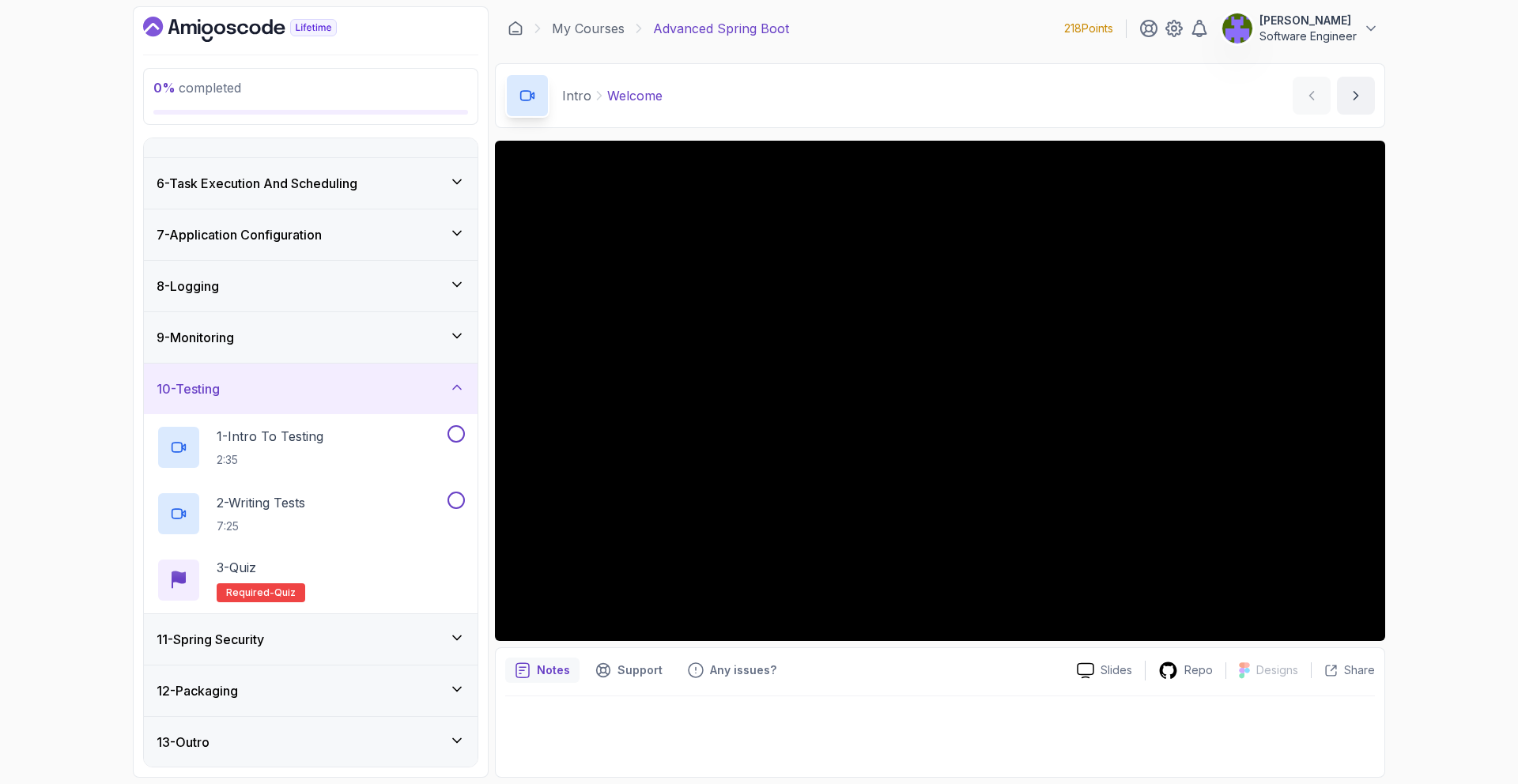
click at [393, 641] on div "11 - Spring Security" at bounding box center [311, 639] width 308 height 19
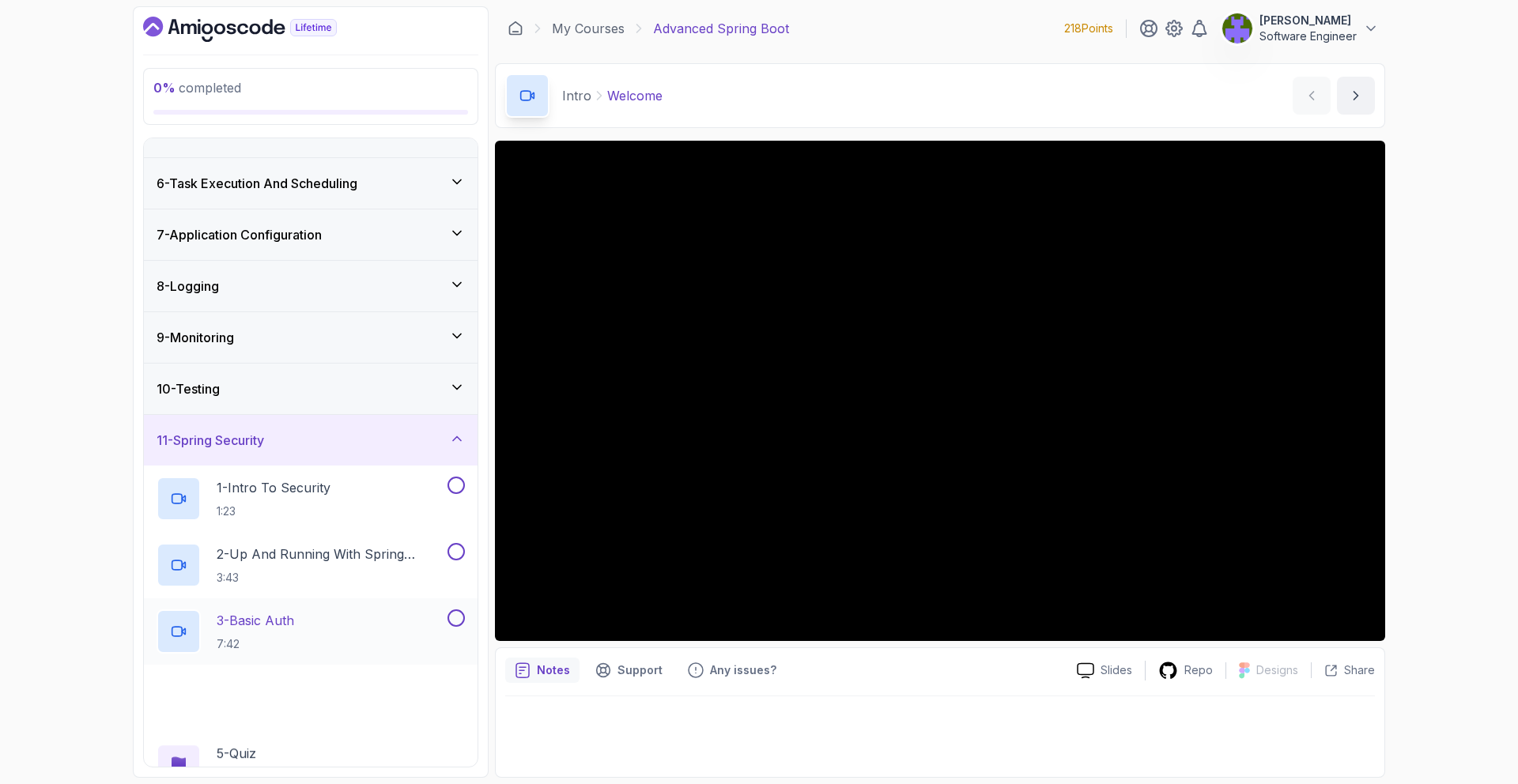
scroll to position [436, 0]
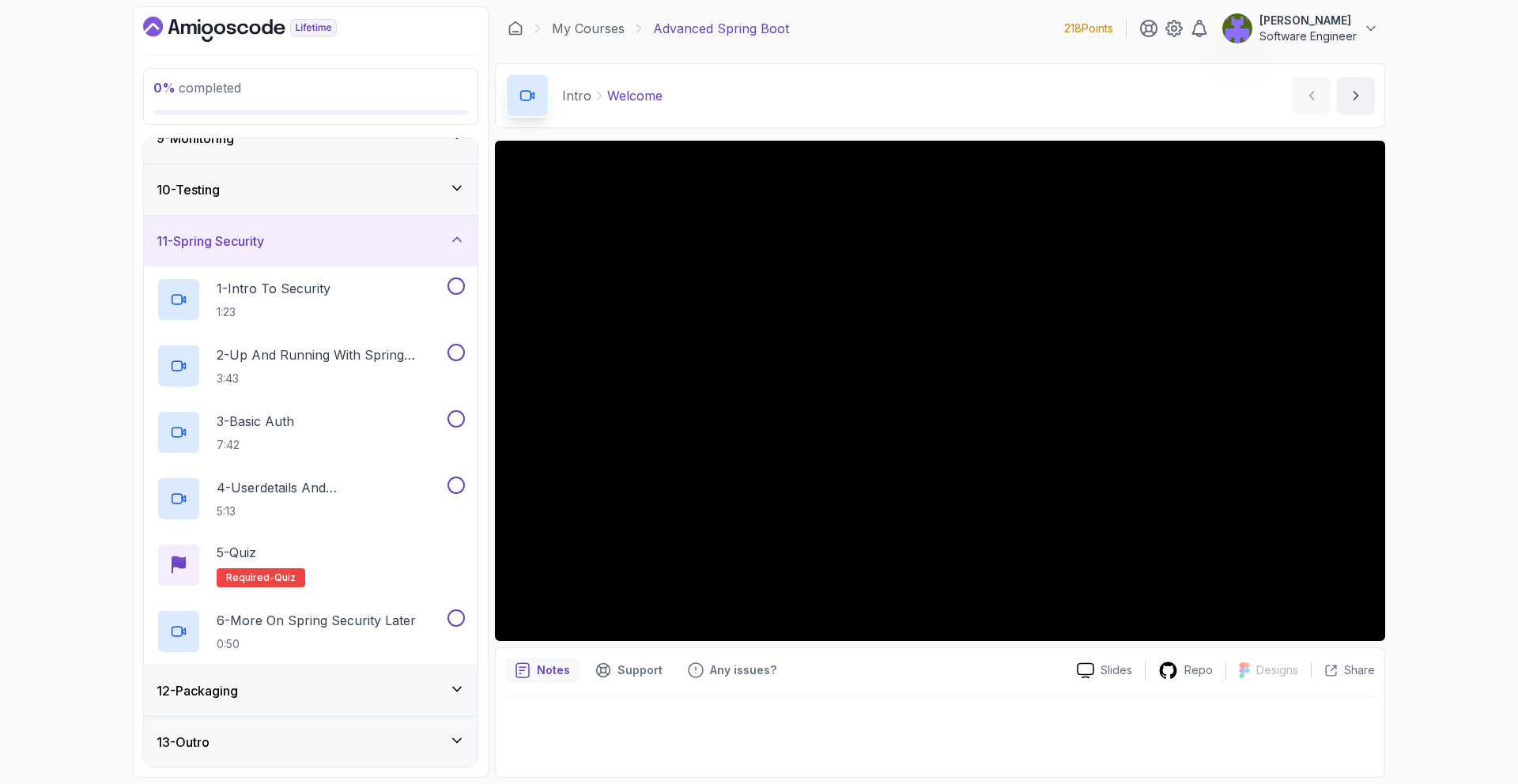
click at [395, 665] on div "12 - Packaging" at bounding box center [311, 691] width 334 height 51
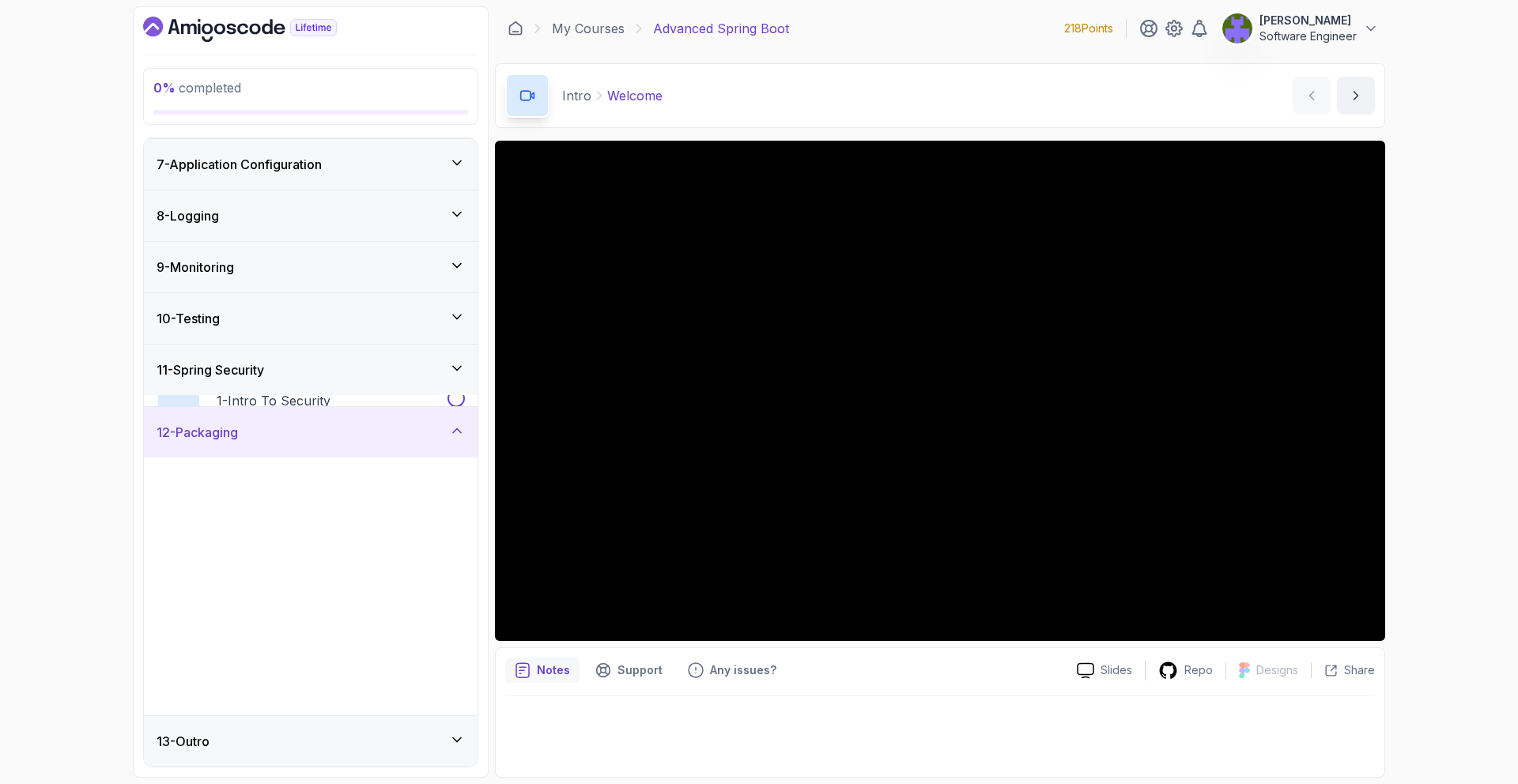
scroll to position [303, 0]
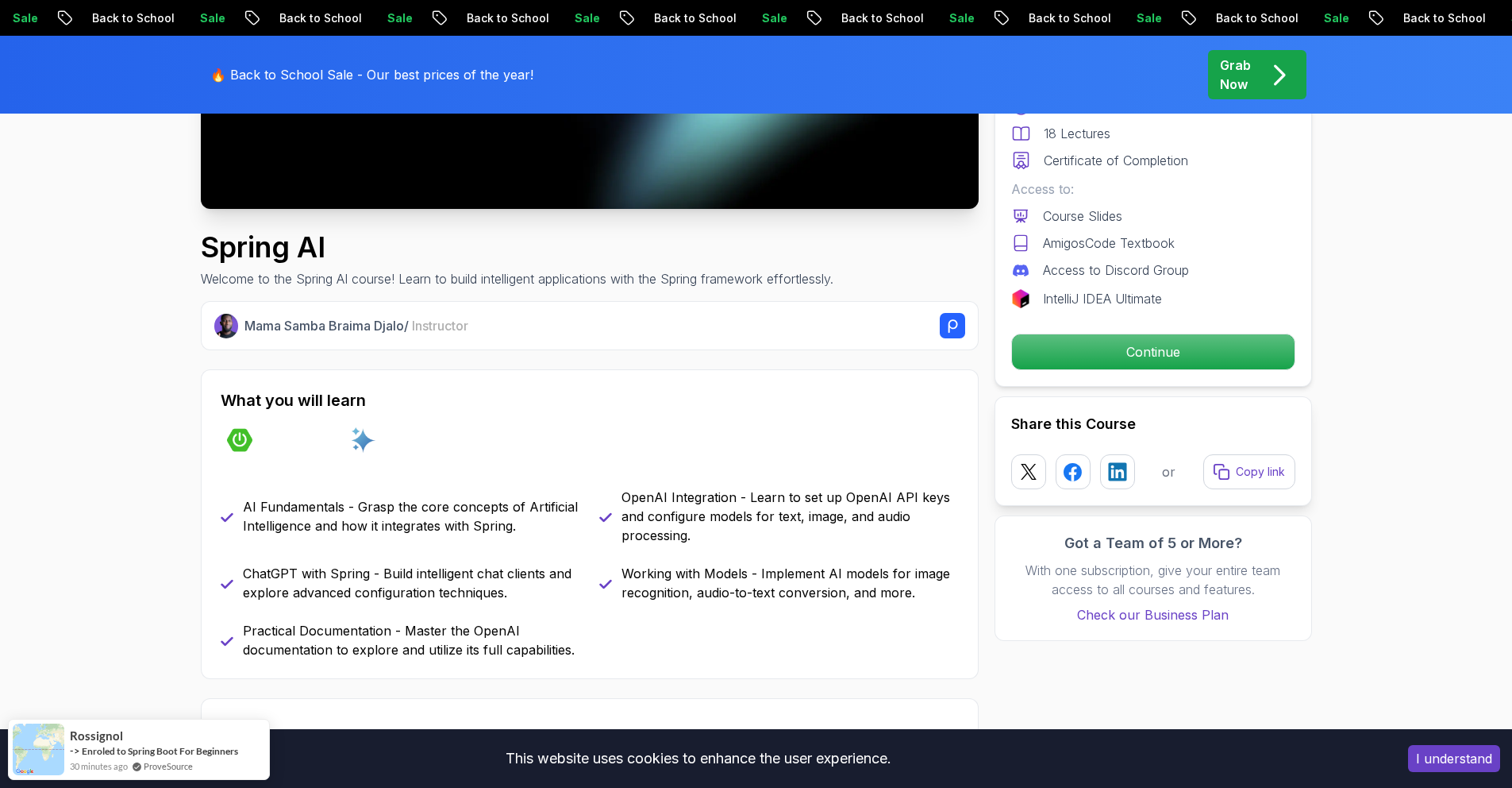
scroll to position [435, 0]
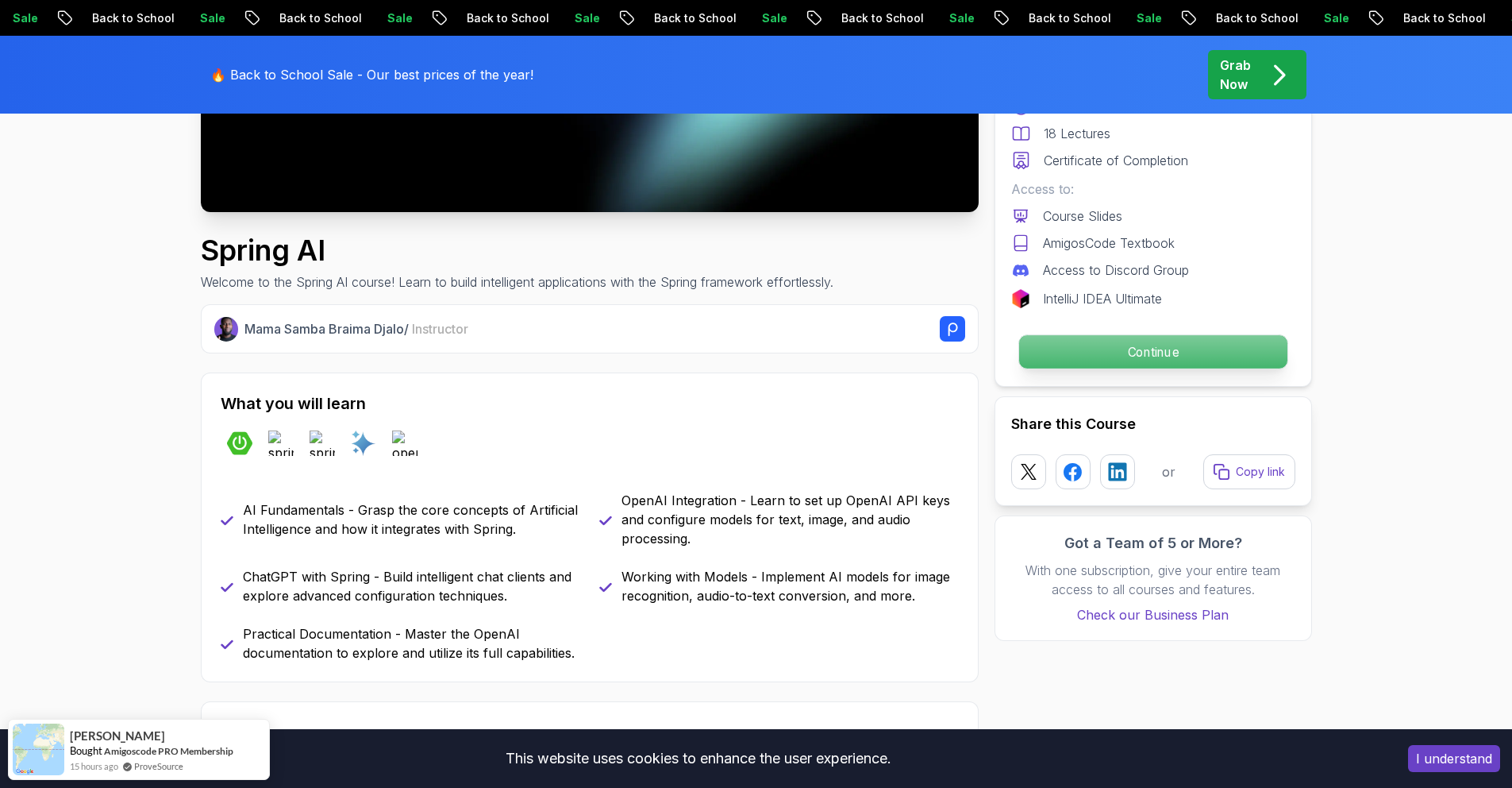
click at [1108, 369] on div "Continue" at bounding box center [1153, 352] width 284 height 36
click at [1099, 356] on p "Continue" at bounding box center [1152, 352] width 268 height 34
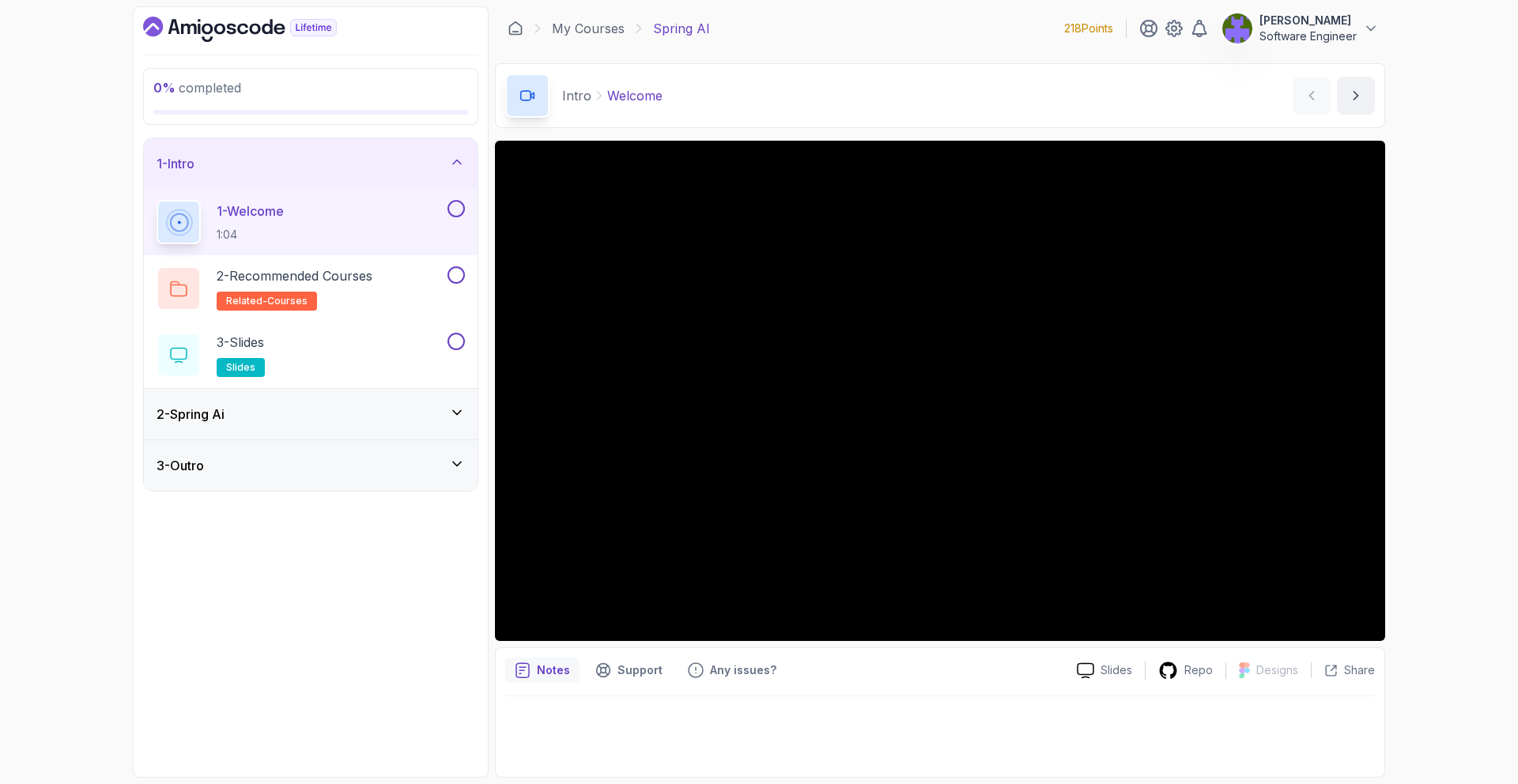
click at [434, 426] on div "2 - Spring Ai" at bounding box center [311, 415] width 334 height 51
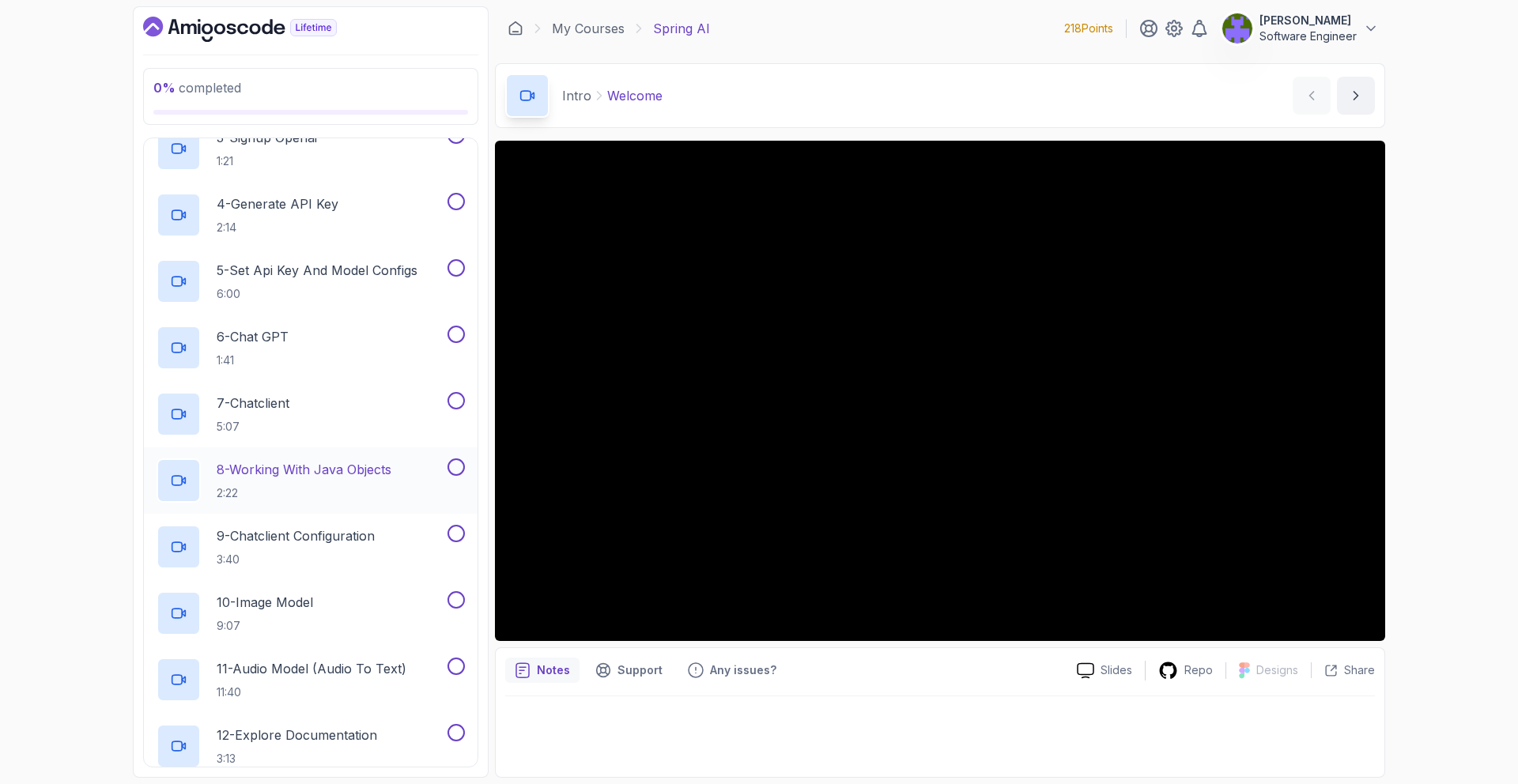
scroll to position [321, 0]
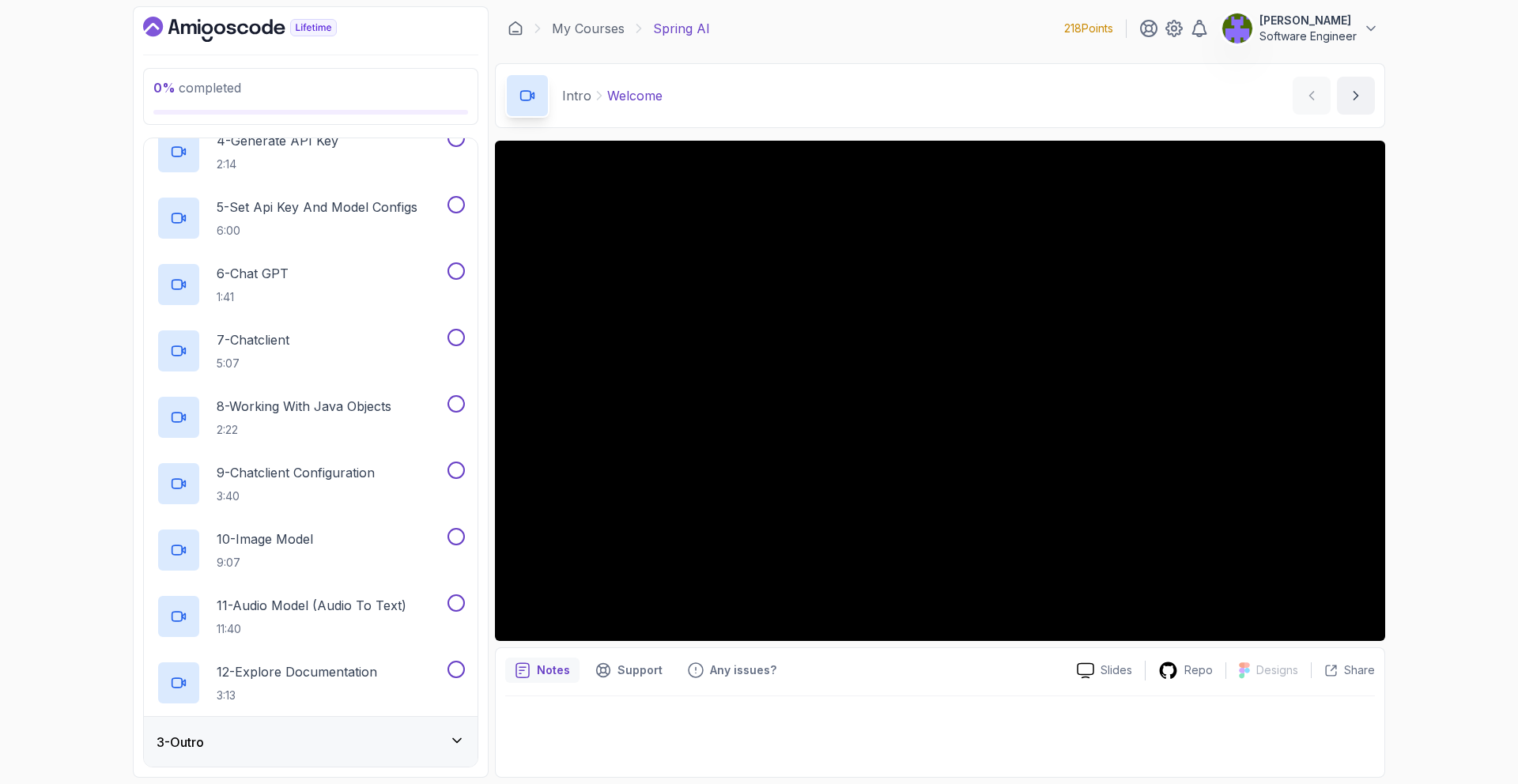
click at [361, 758] on div "3 - Outro" at bounding box center [311, 742] width 334 height 51
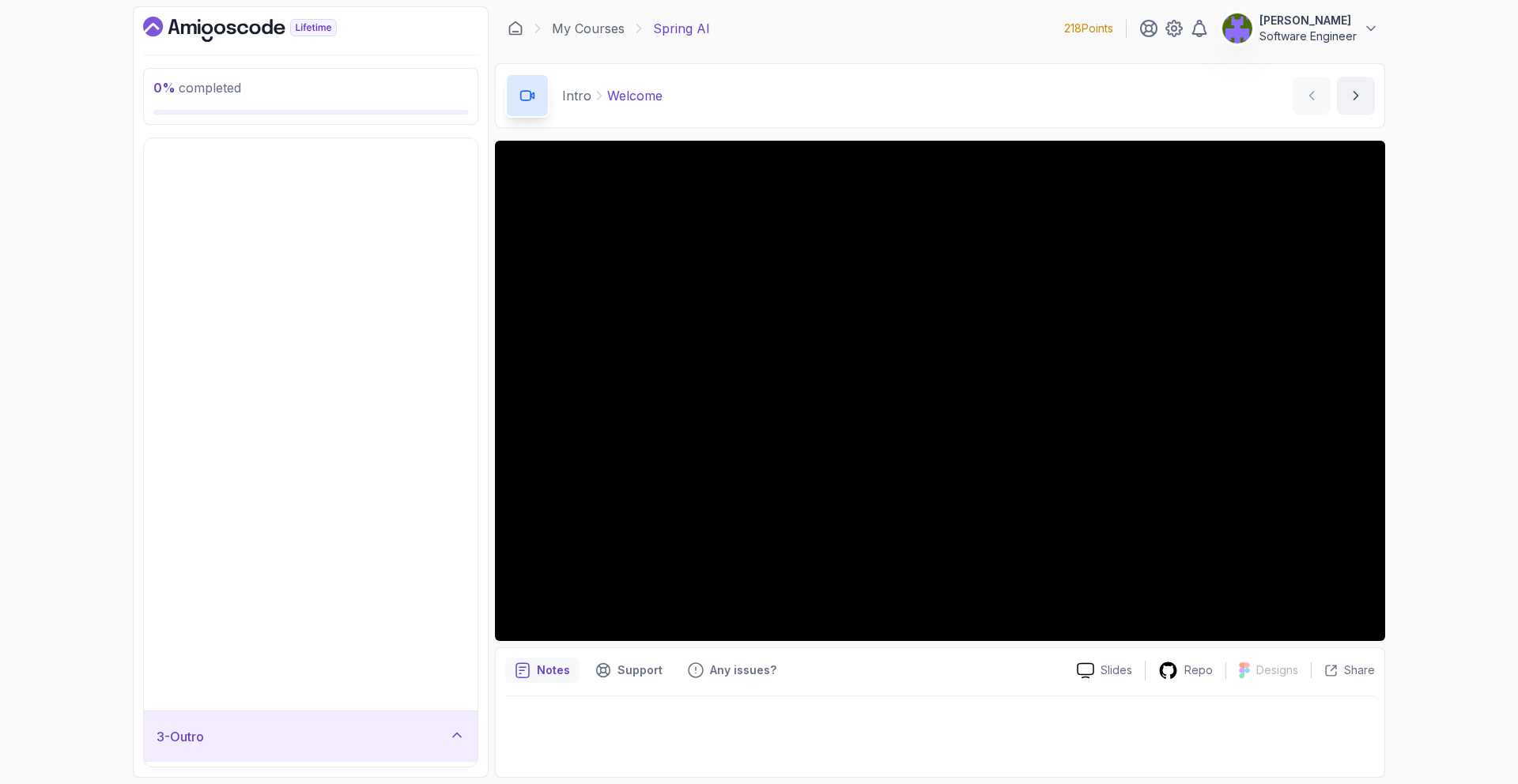
scroll to position [0, 0]
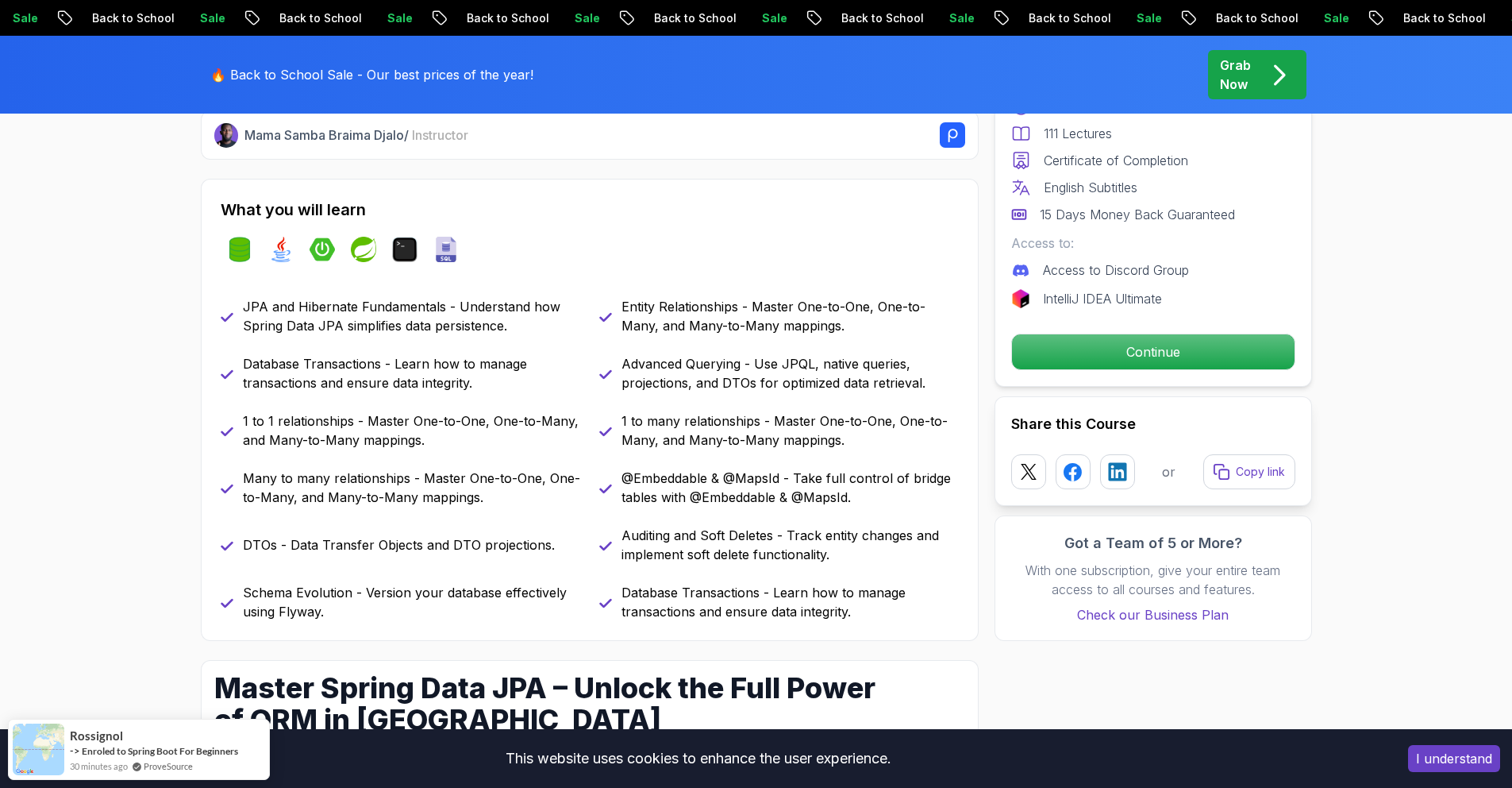
scroll to position [634, 0]
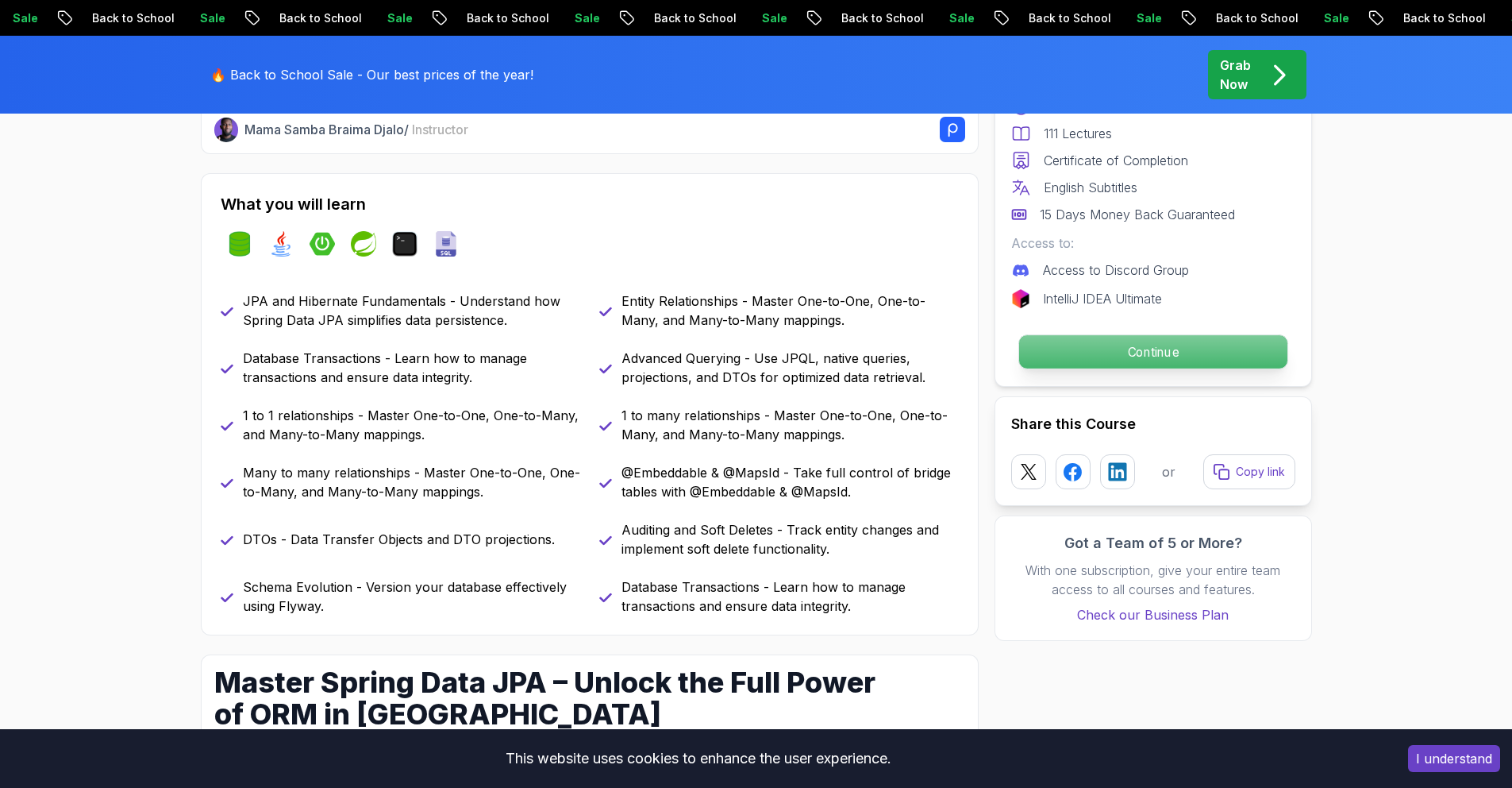
click at [1040, 365] on p "Continue" at bounding box center [1152, 352] width 268 height 34
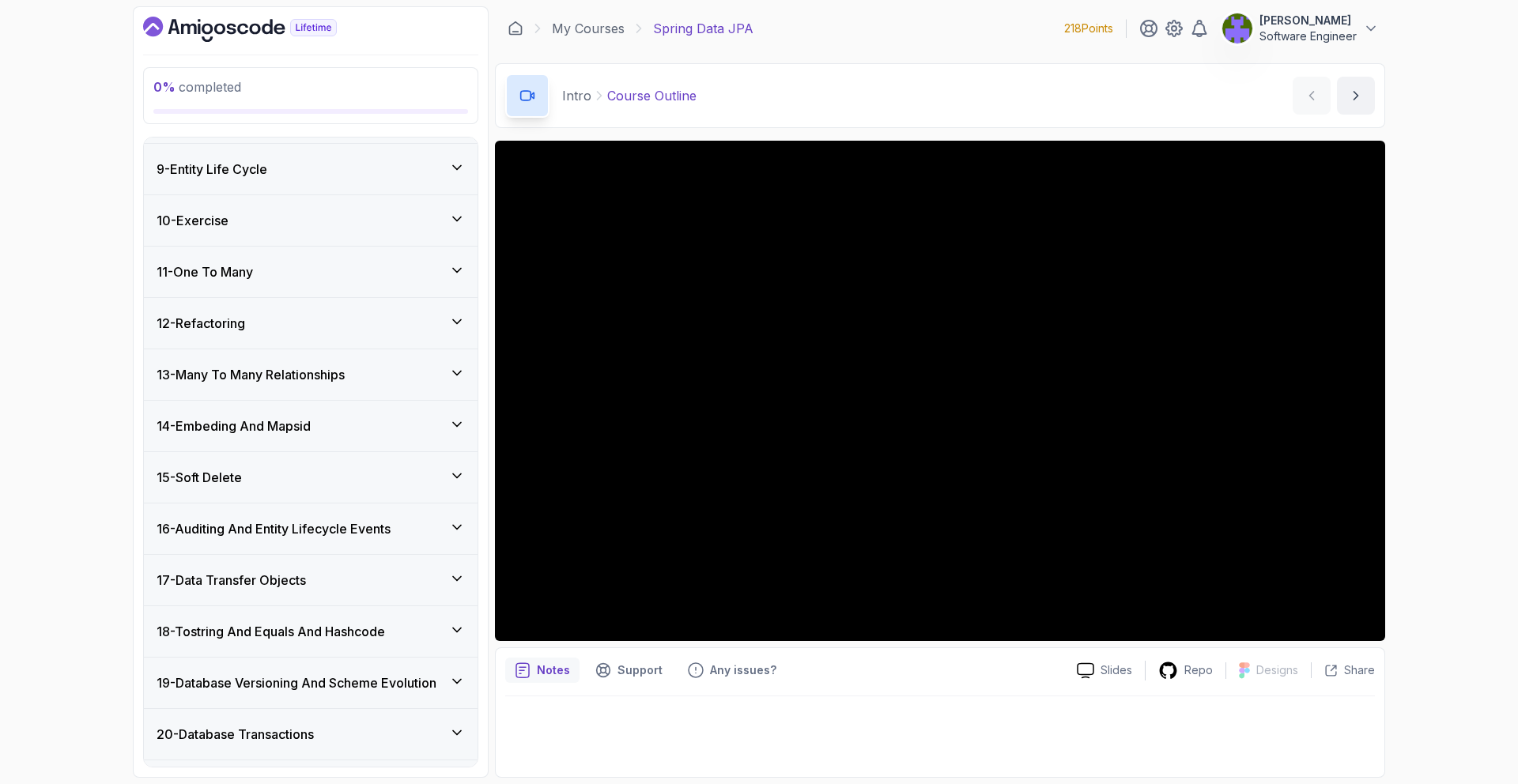
scroll to position [714, 0]
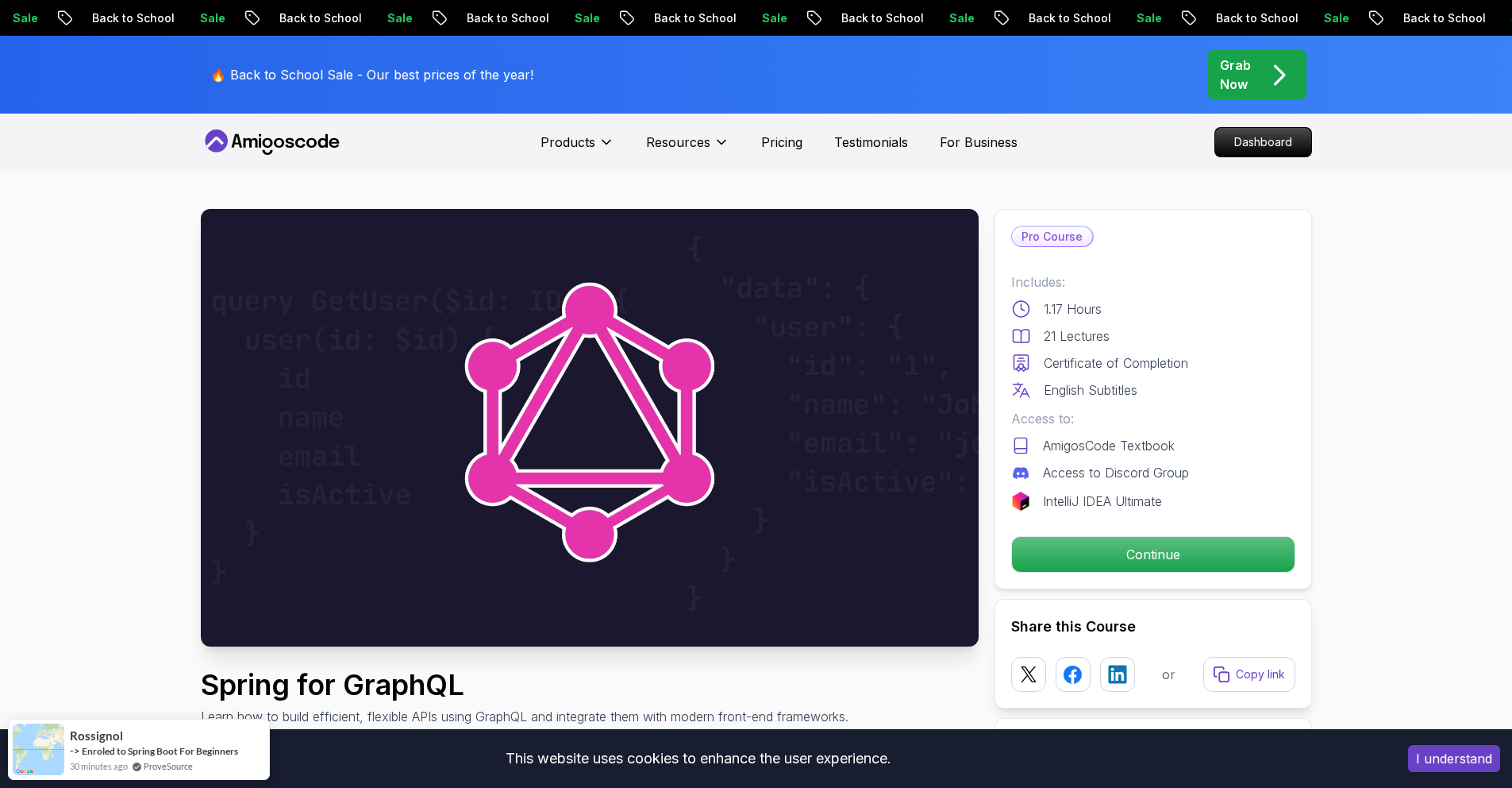
drag, startPoint x: 991, startPoint y: 265, endPoint x: 984, endPoint y: 290, distance: 26.0
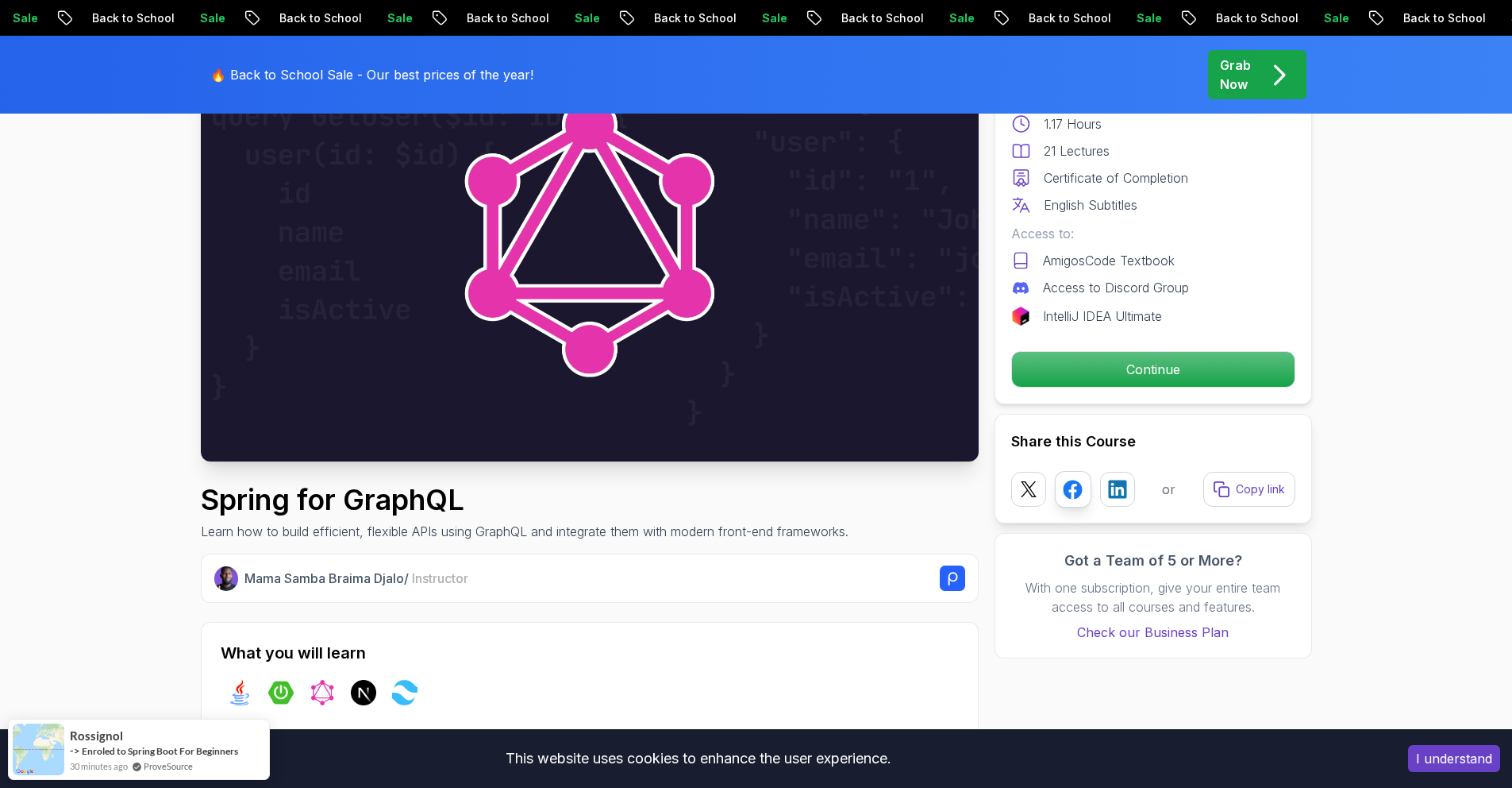
scroll to position [249, 0]
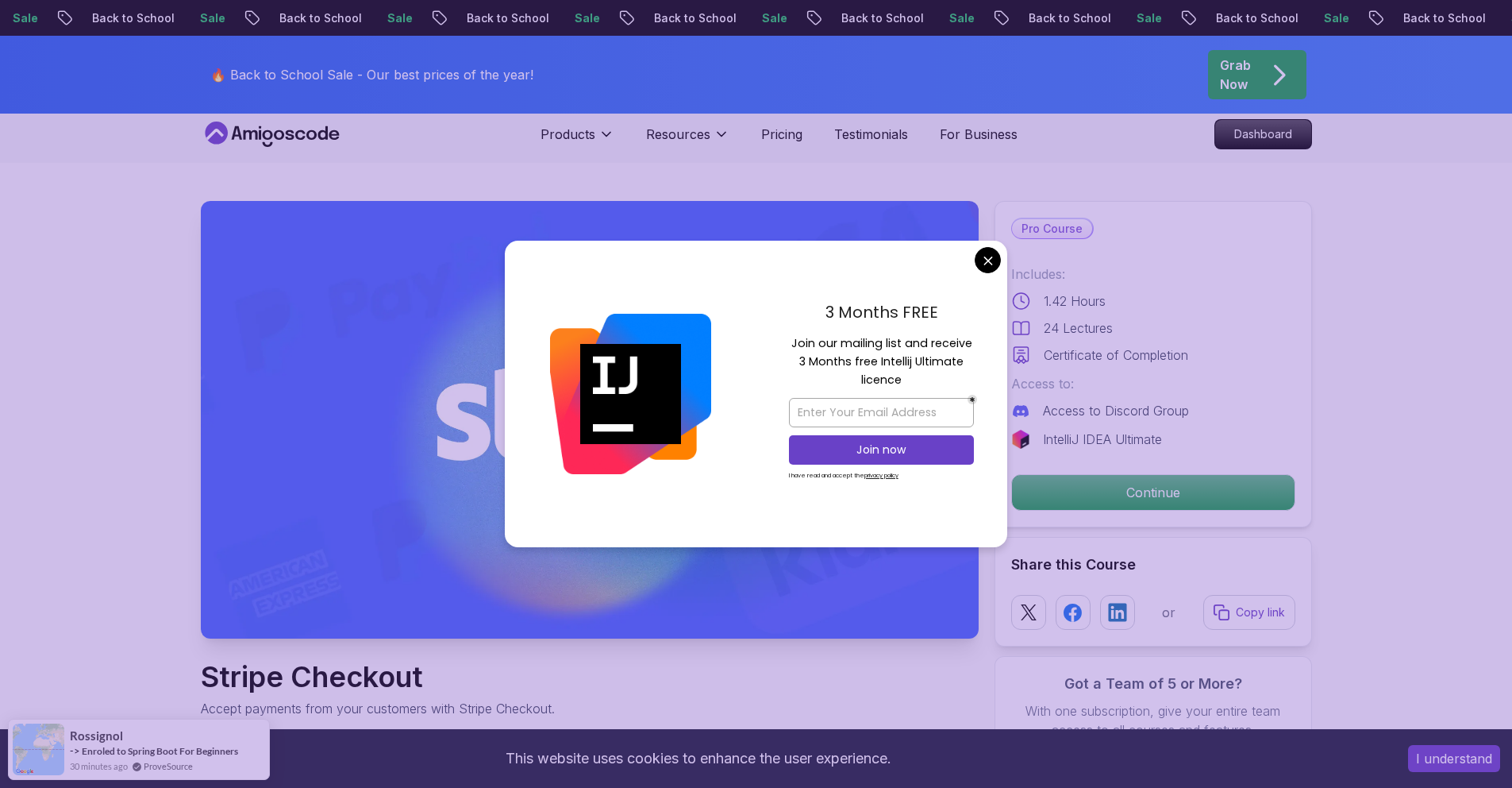
scroll to position [12, 0]
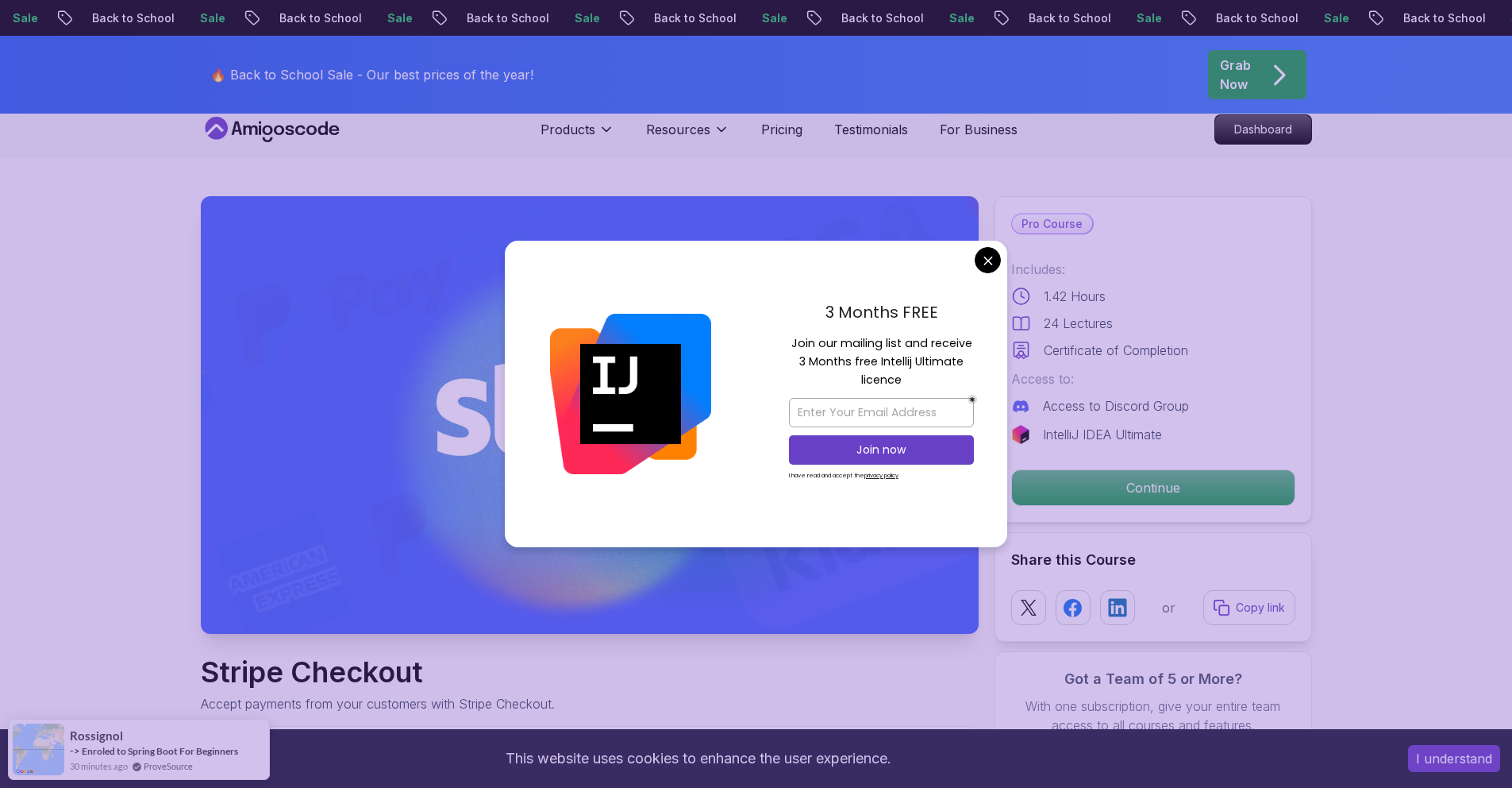
click at [998, 269] on div "3 Months FREE Join our mailing list and receive 3 Months free Intellij Ultimate…" at bounding box center [882, 394] width 252 height 306
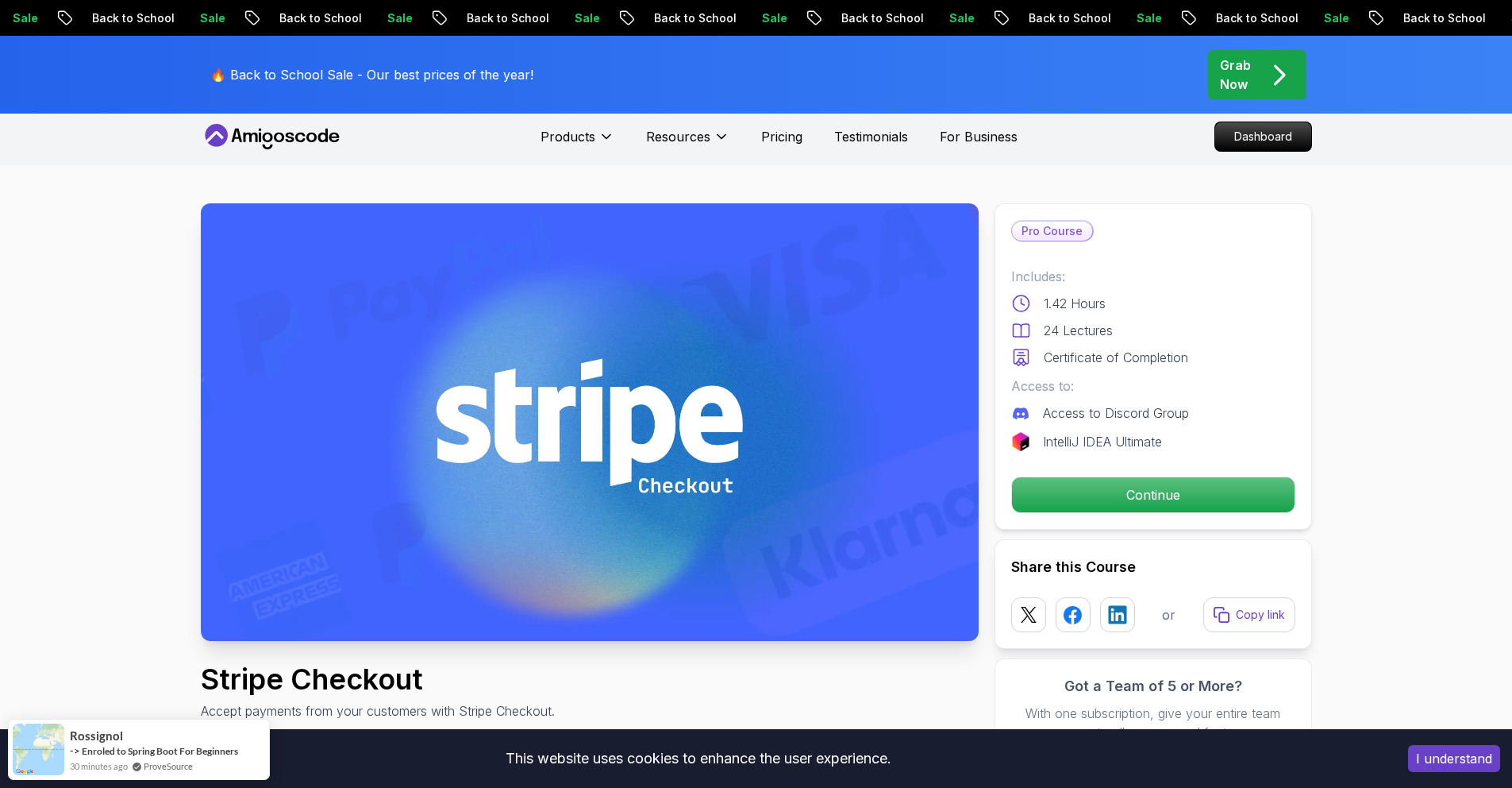
scroll to position [4, 0]
